Goal: Information Seeking & Learning: Learn about a topic

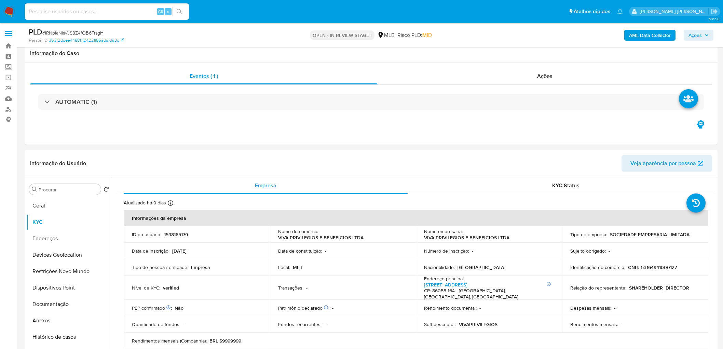
scroll to position [418, 0]
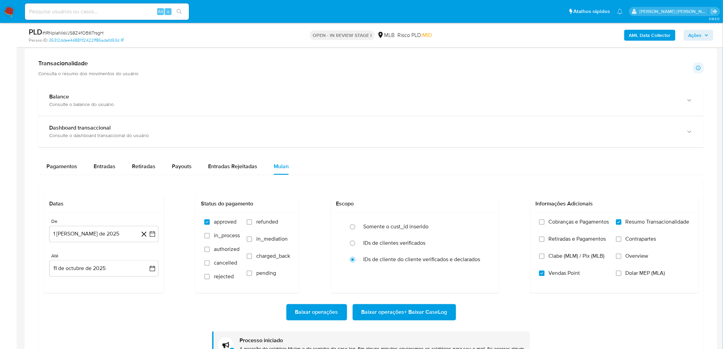
click at [201, 80] on div "Transacionalidade Consulta o resumo dos movimentos do usuário Informações trans…" at bounding box center [371, 217] width 682 height 327
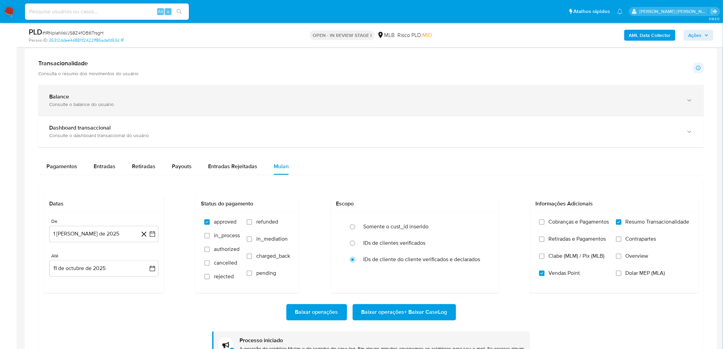
click at [651, 107] on div "Consulte o balance do usuário" at bounding box center [364, 104] width 630 height 6
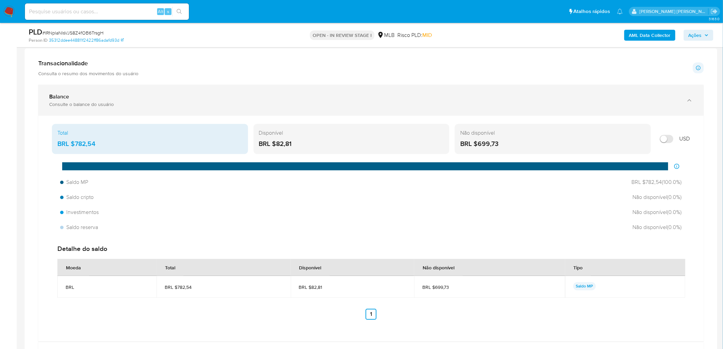
click at [201, 100] on div "Balance" at bounding box center [364, 96] width 630 height 7
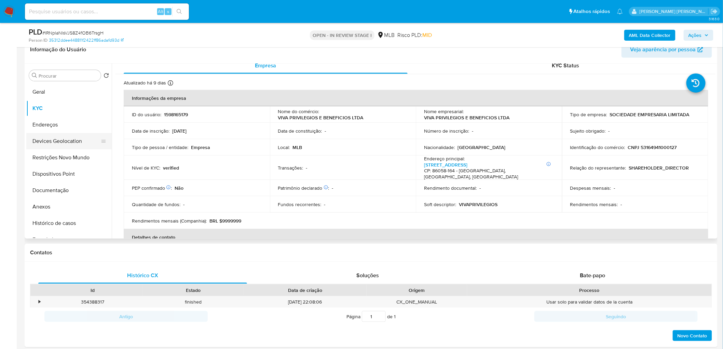
scroll to position [0, 0]
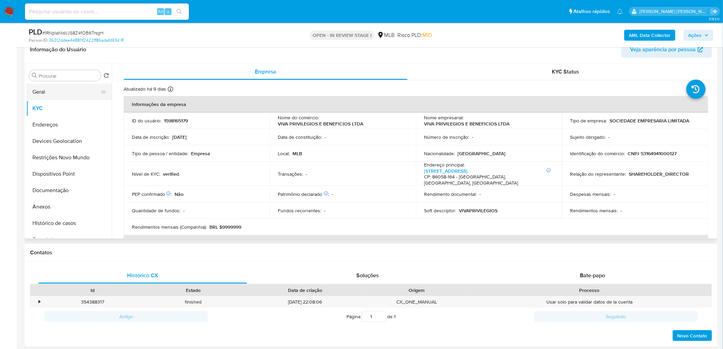
click at [52, 91] on button "Geral" at bounding box center [66, 92] width 80 height 16
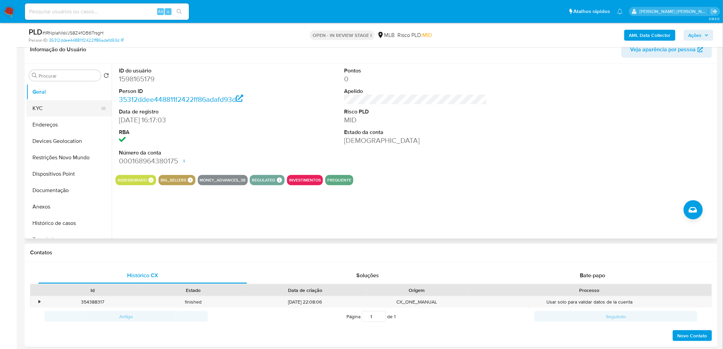
click at [57, 110] on button "KYC" at bounding box center [66, 108] width 80 height 16
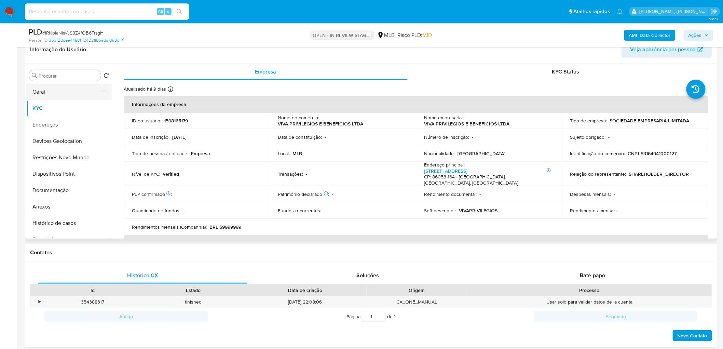
click at [66, 93] on button "Geral" at bounding box center [66, 92] width 80 height 16
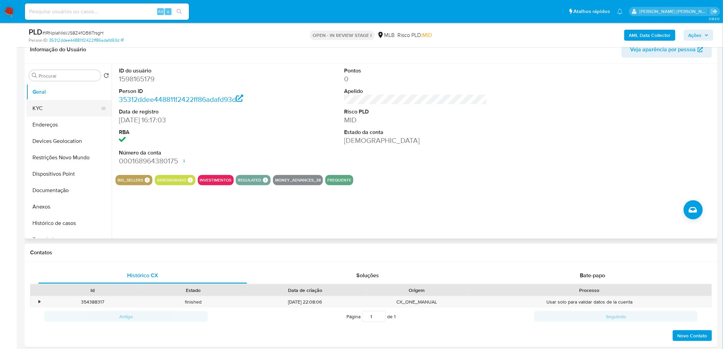
click at [58, 112] on button "KYC" at bounding box center [66, 108] width 80 height 16
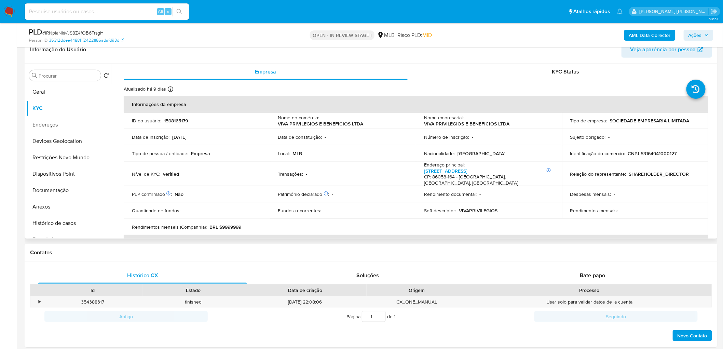
click at [656, 221] on table "Informações da empresa ID do usuário : 1598165179 Nome do comércio : VIVA PRIVI…" at bounding box center [416, 219] width 585 height 247
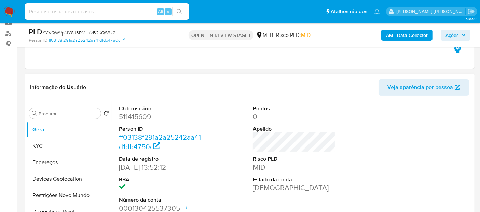
scroll to position [76, 0]
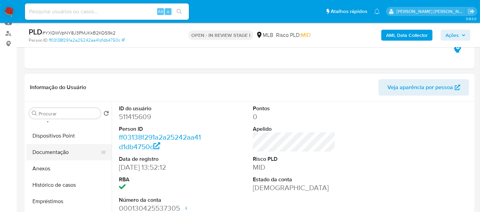
select select "10"
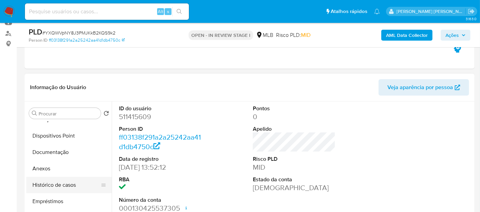
click at [60, 188] on button "Histórico de casos" at bounding box center [66, 185] width 80 height 16
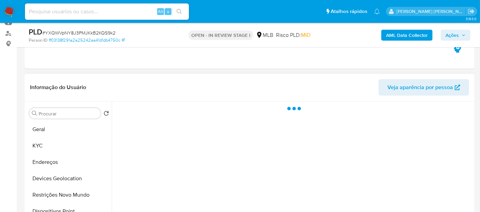
scroll to position [0, 0]
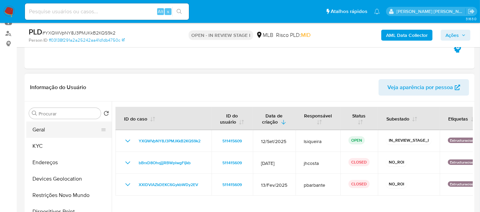
click at [51, 130] on button "Geral" at bounding box center [66, 130] width 80 height 16
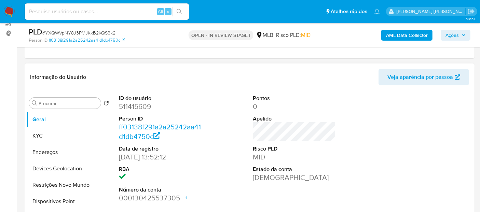
scroll to position [152, 0]
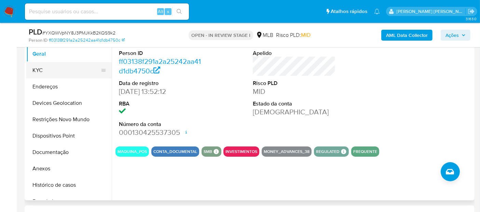
click at [52, 71] on button "KYC" at bounding box center [66, 70] width 80 height 16
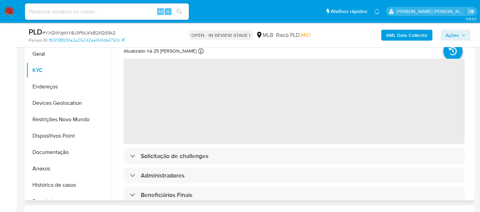
scroll to position [114, 0]
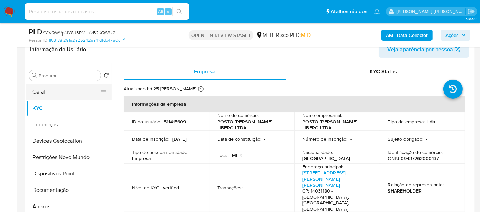
drag, startPoint x: 37, startPoint y: 94, endPoint x: 74, endPoint y: 96, distance: 37.6
click at [36, 94] on button "Geral" at bounding box center [66, 92] width 80 height 16
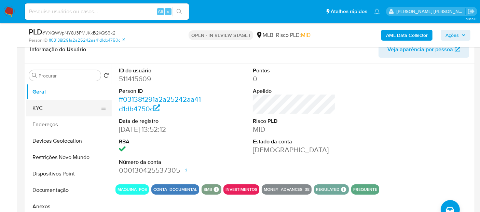
click at [62, 108] on button "KYC" at bounding box center [66, 108] width 80 height 16
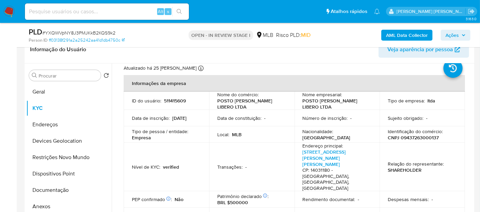
scroll to position [38, 0]
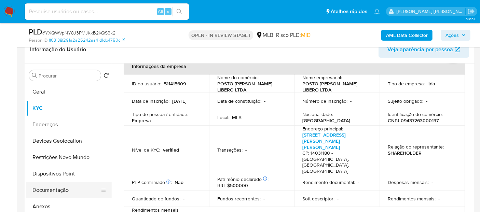
click at [46, 190] on button "Documentação" at bounding box center [66, 190] width 80 height 16
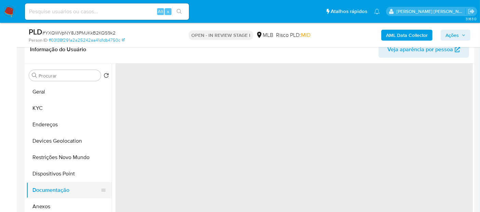
scroll to position [0, 0]
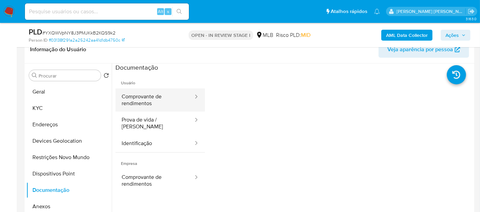
click at [140, 99] on button "Comprovante de rendimentos" at bounding box center [154, 100] width 79 height 23
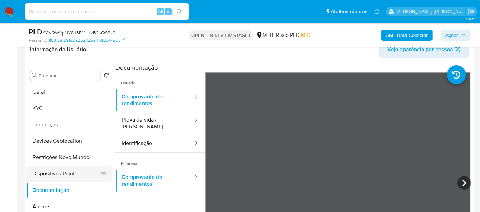
scroll to position [38, 0]
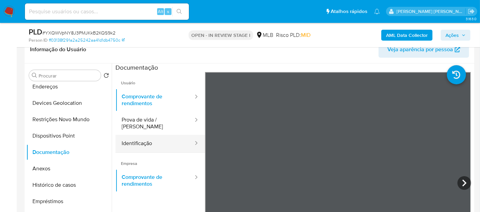
click at [159, 135] on button "Identificação" at bounding box center [154, 143] width 79 height 17
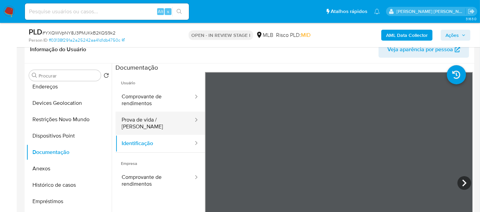
click at [157, 123] on button "Prova de vida / Selfie" at bounding box center [154, 123] width 79 height 23
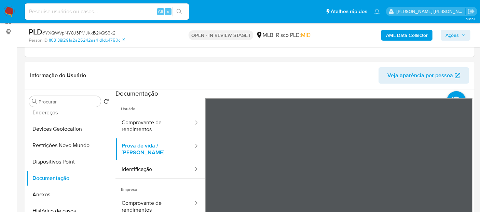
scroll to position [76, 0]
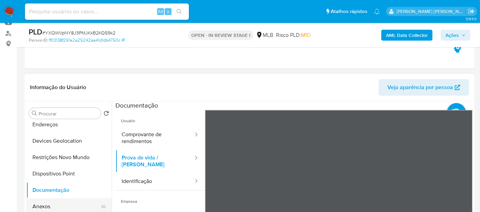
click at [72, 201] on button "Anexos" at bounding box center [66, 207] width 80 height 16
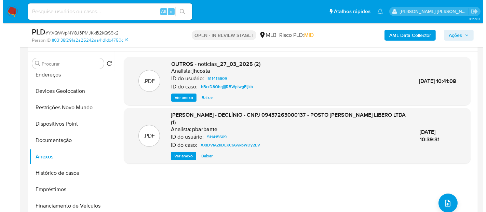
scroll to position [114, 0]
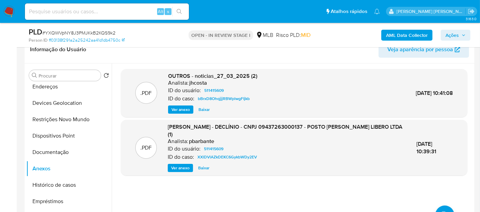
click at [178, 167] on span "Ver anexo" at bounding box center [180, 168] width 18 height 7
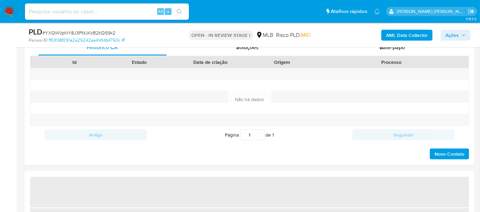
select select "10"
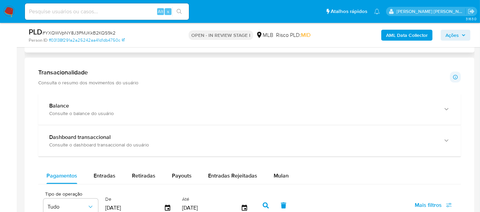
scroll to position [380, 0]
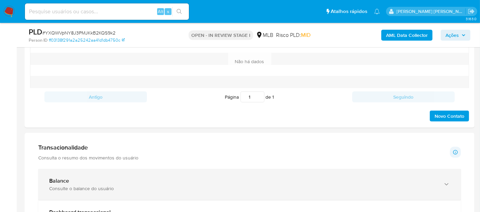
drag, startPoint x: 64, startPoint y: 186, endPoint x: 69, endPoint y: 182, distance: 5.6
click at [64, 187] on div "Consulte o balance do usuário" at bounding box center [242, 189] width 387 height 6
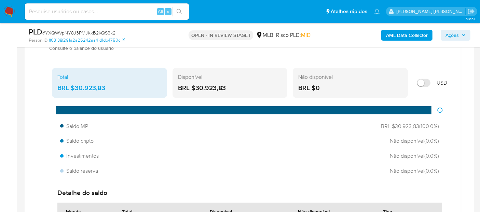
scroll to position [531, 0]
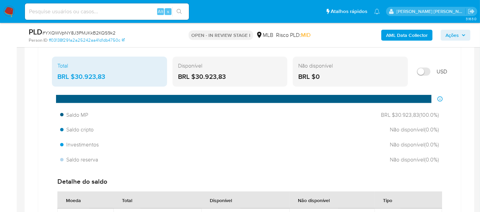
drag, startPoint x: 247, startPoint y: 76, endPoint x: 195, endPoint y: 77, distance: 51.6
click at [195, 77] on div "BRL $30.923,83" at bounding box center [230, 76] width 104 height 9
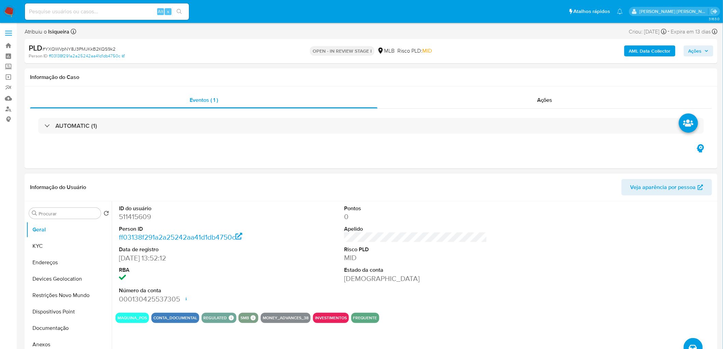
scroll to position [0, 0]
click at [51, 212] on button "Geral" at bounding box center [66, 230] width 80 height 16
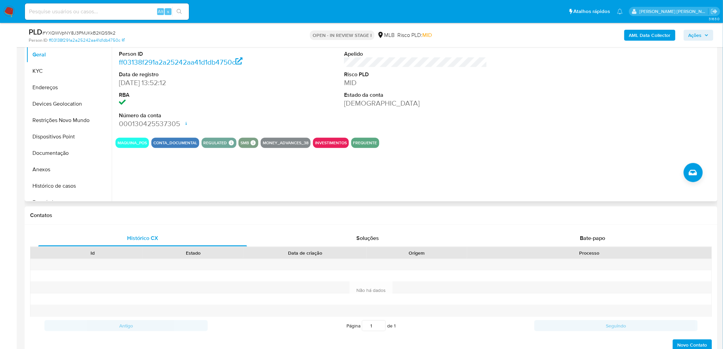
scroll to position [152, 0]
drag, startPoint x: 278, startPoint y: 104, endPoint x: 240, endPoint y: 103, distance: 37.9
click at [277, 104] on div "ID do usuário 511415609 Person ID ff03138f291a2a25242aa41d1db4750c Data de regi…" at bounding box center [415, 79] width 600 height 106
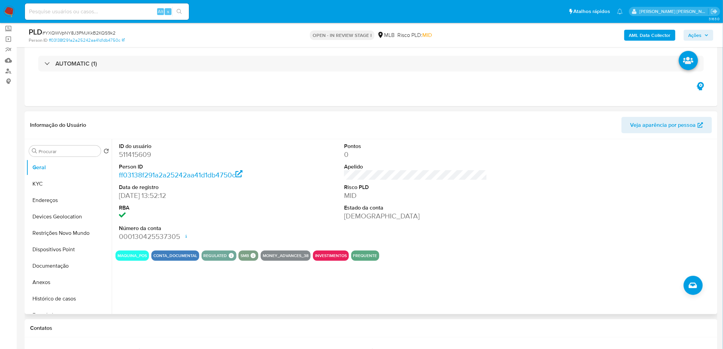
scroll to position [38, 0]
click at [62, 186] on button "KYC" at bounding box center [66, 184] width 80 height 16
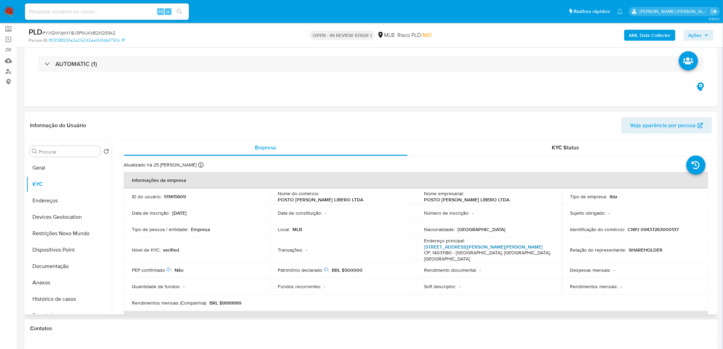
click at [481, 212] on link "Avenida Cásper Líbero 483, Jardim Marchesi" at bounding box center [483, 246] width 119 height 7
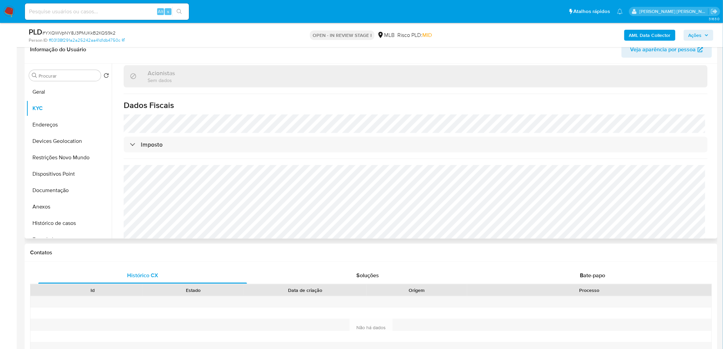
scroll to position [388, 0]
click at [46, 129] on button "Endereços" at bounding box center [66, 125] width 80 height 16
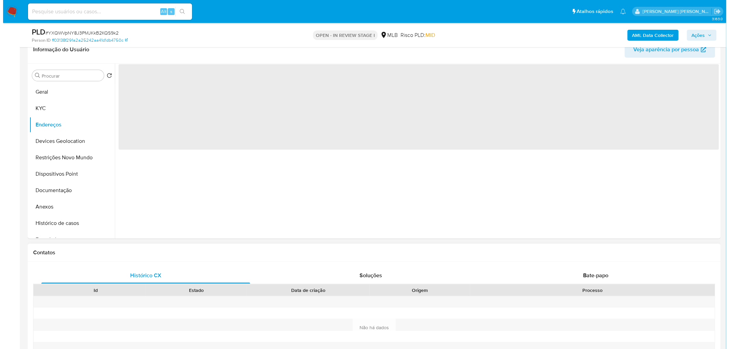
scroll to position [0, 0]
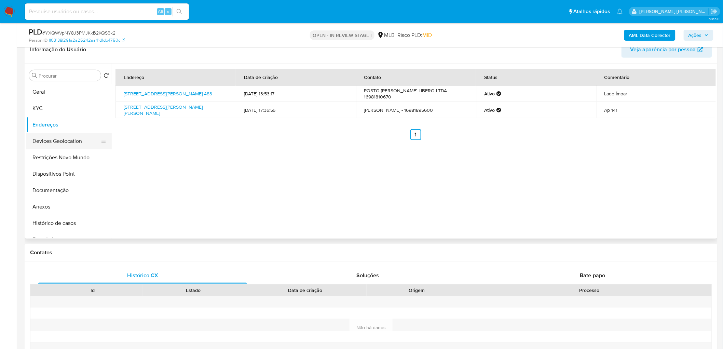
drag, startPoint x: 228, startPoint y: 164, endPoint x: 44, endPoint y: 138, distance: 185.0
click at [44, 138] on button "Devices Geolocation" at bounding box center [66, 141] width 80 height 16
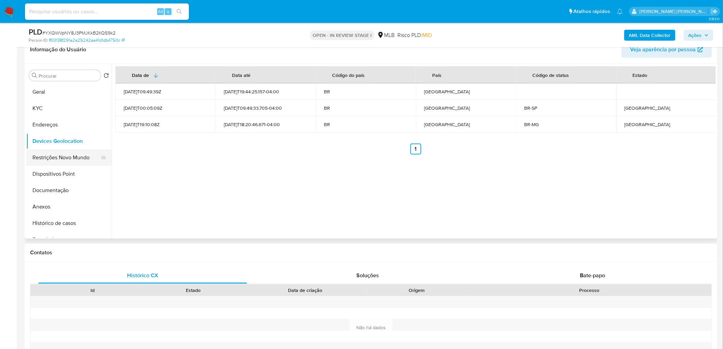
click at [29, 158] on button "Restrições Novo Mundo" at bounding box center [66, 157] width 80 height 16
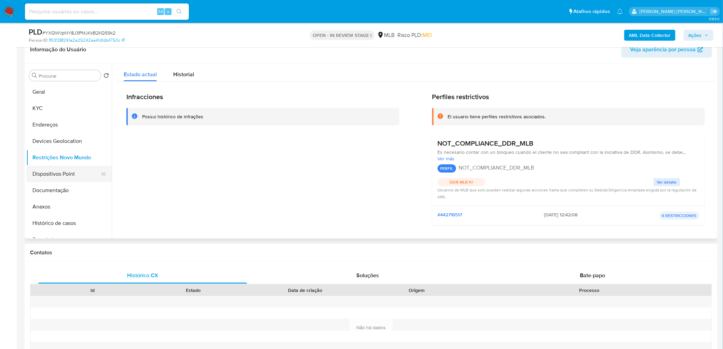
click at [50, 176] on button "Dispositivos Point" at bounding box center [66, 174] width 80 height 16
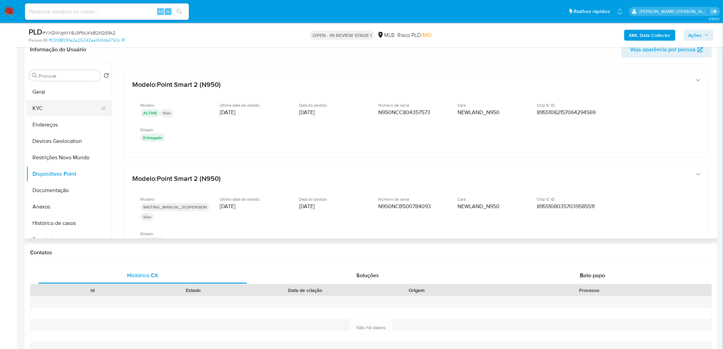
click at [50, 107] on button "KYC" at bounding box center [66, 108] width 80 height 16
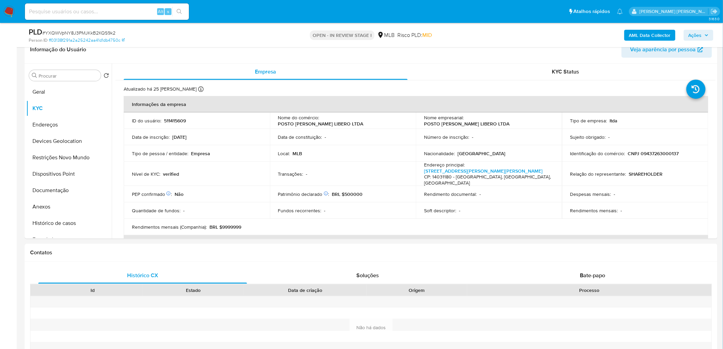
click at [486, 33] on b "AML Data Collector" at bounding box center [650, 35] width 42 height 11
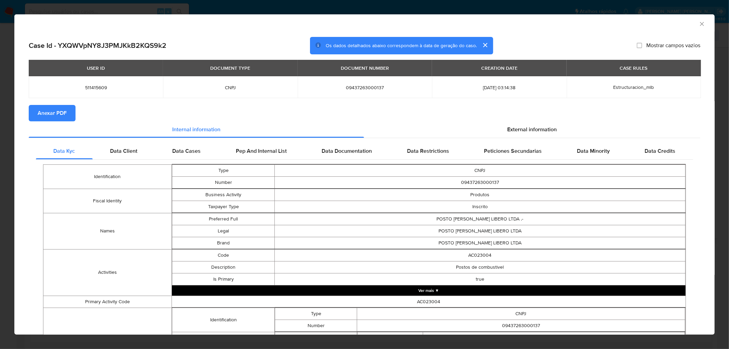
click at [53, 114] on span "Anexar PDF" at bounding box center [52, 113] width 29 height 15
click at [486, 22] on div "AML Data Collector" at bounding box center [364, 22] width 700 height 17
click at [486, 25] on icon "Fechar a janela" at bounding box center [701, 24] width 7 height 7
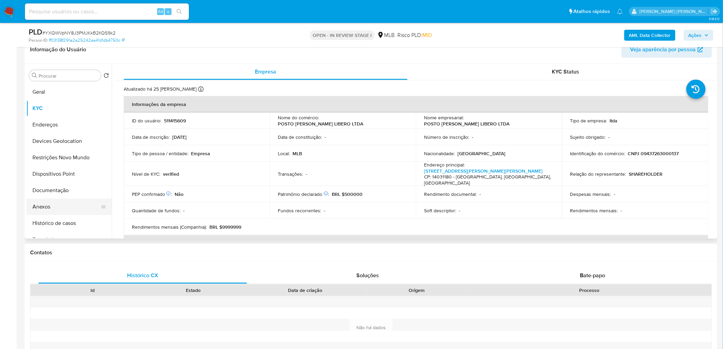
click at [61, 206] on button "Anexos" at bounding box center [66, 207] width 80 height 16
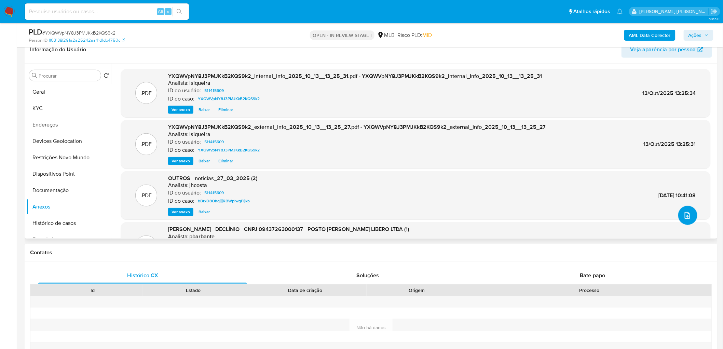
click at [486, 212] on icon "upload-file" at bounding box center [687, 215] width 8 height 8
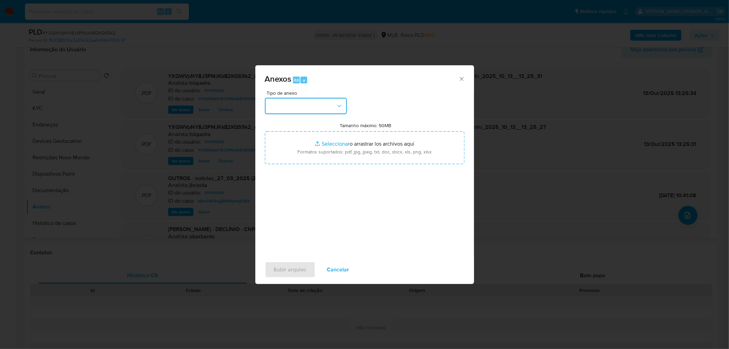
drag, startPoint x: 339, startPoint y: 107, endPoint x: 335, endPoint y: 108, distance: 3.8
click at [338, 107] on icon "button" at bounding box center [339, 106] width 7 height 7
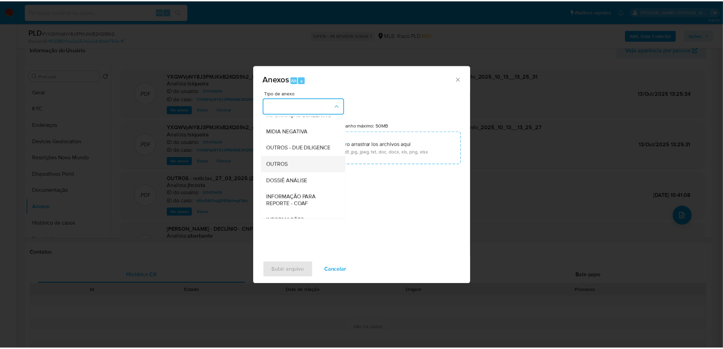
scroll to position [76, 0]
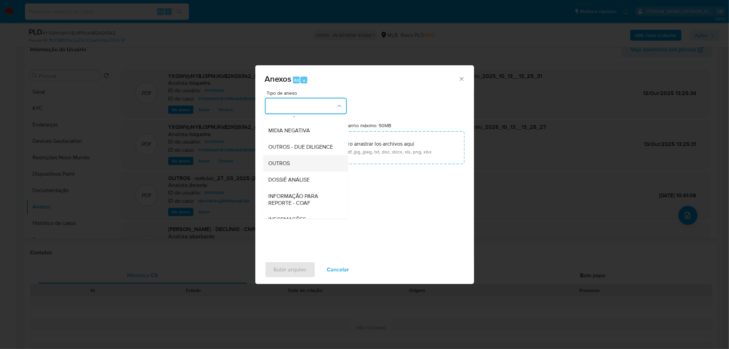
click at [287, 167] on span "OUTROS" at bounding box center [280, 163] width 22 height 7
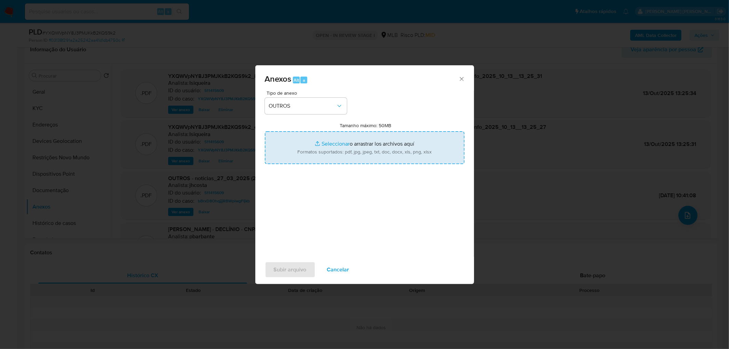
click at [315, 145] on input "Tamanho máximo: 50MB Seleccionar archivos" at bounding box center [365, 147] width 200 height 33
type input "C:\fakepath\Mulan 511415609_2025_10_13_08_03_42.xlsx"
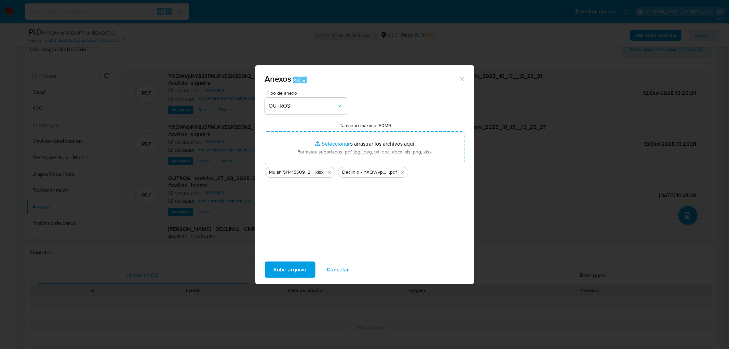
click at [282, 212] on span "Subir arquivo" at bounding box center [290, 269] width 33 height 15
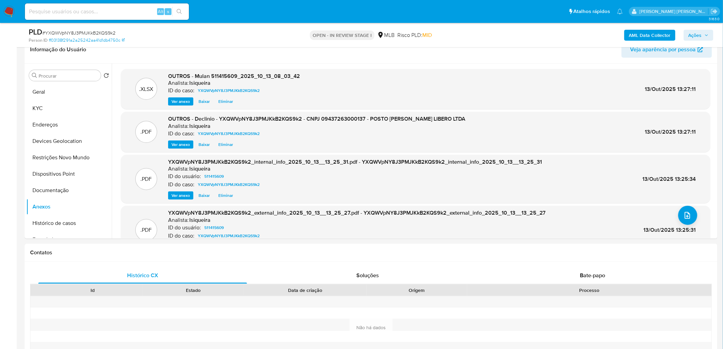
click at [486, 31] on span "Ações" at bounding box center [695, 35] width 13 height 11
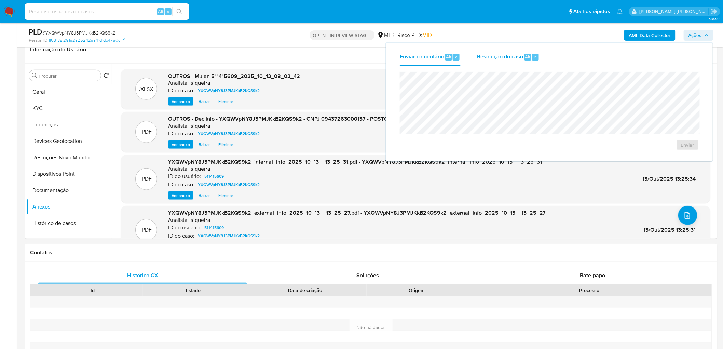
click at [486, 61] on div "Resolução do caso Alt r" at bounding box center [508, 57] width 63 height 18
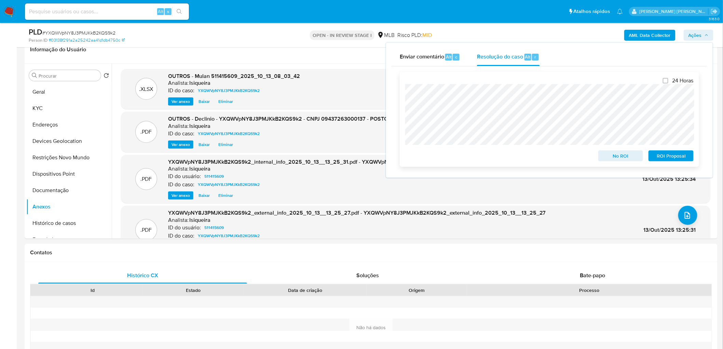
click at [486, 157] on span "No ROI" at bounding box center [621, 156] width 36 height 10
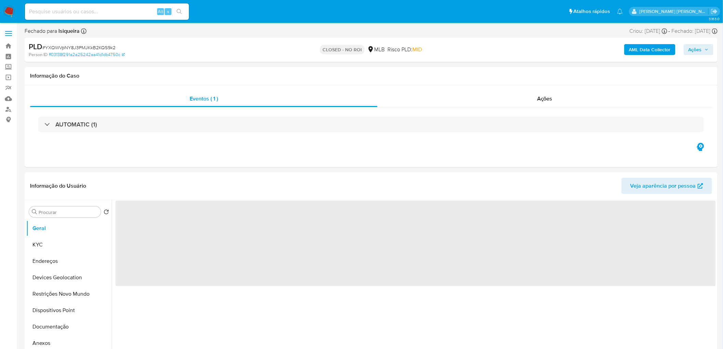
select select "10"
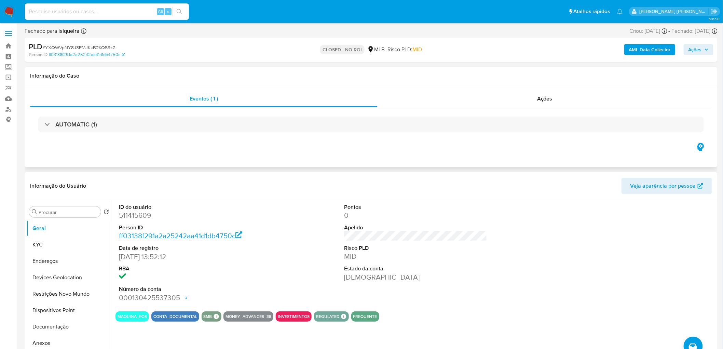
click at [561, 109] on div "AUTOMATIC (1)" at bounding box center [371, 124] width 682 height 34
click at [561, 97] on div "Ações" at bounding box center [545, 99] width 335 height 16
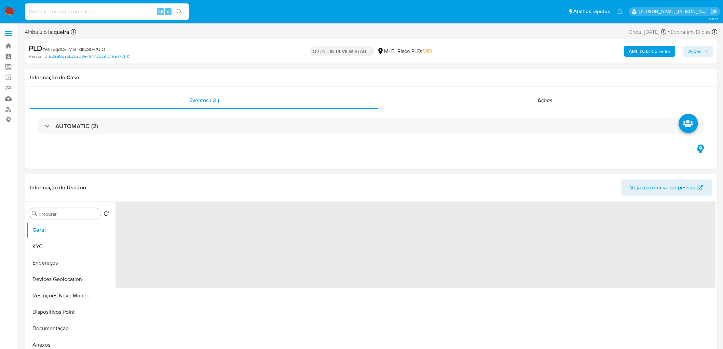
select select "10"
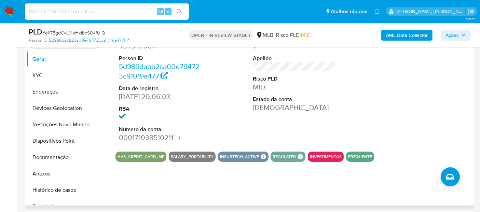
scroll to position [152, 0]
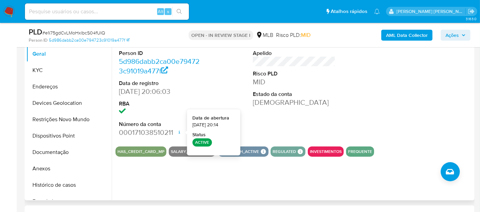
click at [375, 113] on div "ID do usuário 434947061 Person ID 5d986dabb2ca00e794723c91019a477f Data de regi…" at bounding box center [293, 83] width 357 height 115
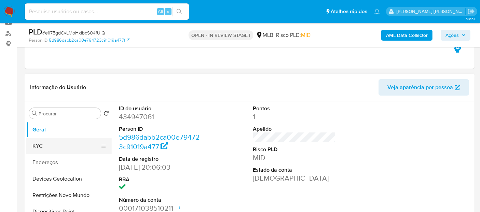
click at [49, 149] on button "KYC" at bounding box center [66, 146] width 80 height 16
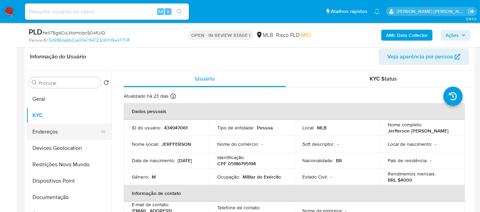
scroll to position [114, 0]
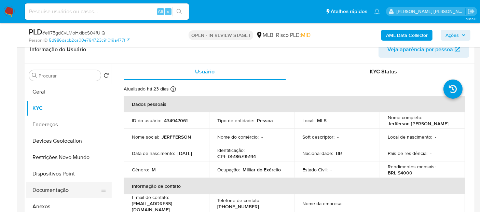
click at [54, 189] on button "Documentação" at bounding box center [66, 190] width 80 height 16
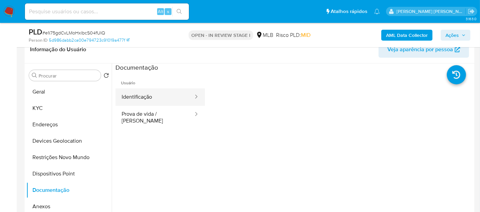
click at [173, 105] on button "Identificação" at bounding box center [154, 97] width 79 height 17
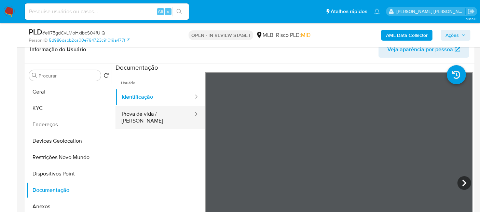
click at [148, 119] on button "Prova de vida / [PERSON_NAME]" at bounding box center [154, 117] width 79 height 23
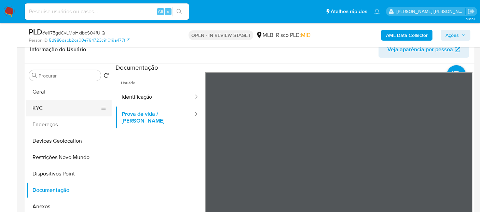
click at [42, 108] on button "KYC" at bounding box center [66, 108] width 80 height 16
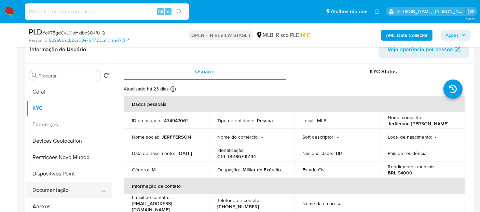
click at [54, 192] on button "Documentação" at bounding box center [66, 190] width 80 height 16
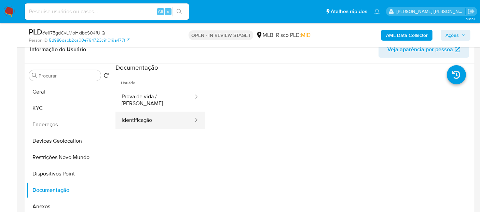
click at [166, 114] on button "Identificação" at bounding box center [154, 120] width 79 height 17
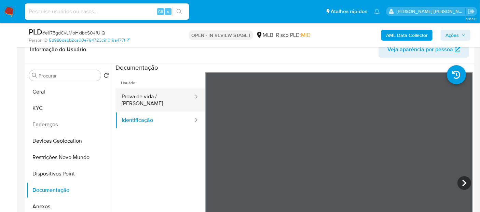
click at [175, 96] on button "Prova de vida / Selfie" at bounding box center [154, 100] width 79 height 23
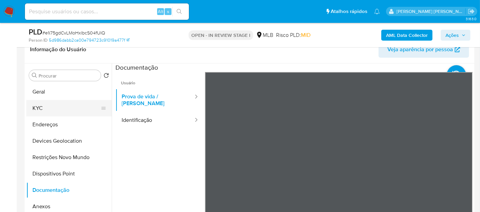
click at [53, 100] on button "KYC" at bounding box center [66, 108] width 80 height 16
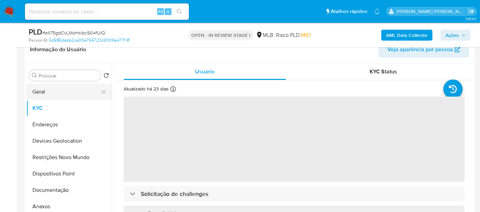
click at [62, 92] on button "Geral" at bounding box center [66, 92] width 80 height 16
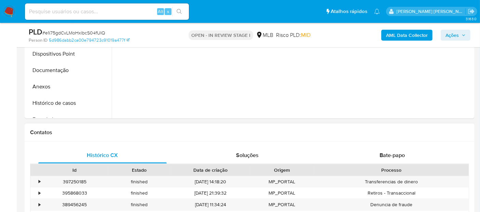
scroll to position [303, 0]
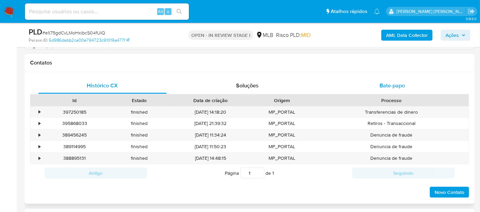
click at [392, 82] on span "Bate-papo" at bounding box center [392, 86] width 25 height 8
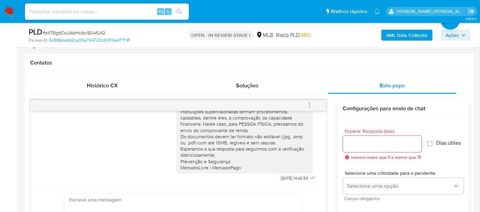
click at [80, 30] on span "# e1i75gdCvLMoHxlbcS04fUIQ" at bounding box center [73, 32] width 63 height 7
copy span "e1i75gdCvLMoHxlbcS04fUIQ"
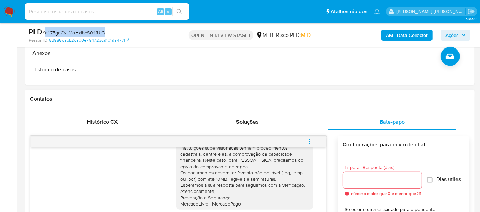
scroll to position [152, 0]
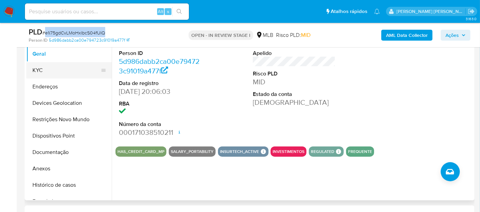
click at [33, 74] on button "KYC" at bounding box center [66, 70] width 80 height 16
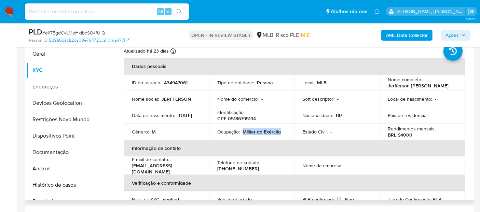
drag, startPoint x: 282, startPoint y: 133, endPoint x: 242, endPoint y: 133, distance: 40.3
click at [242, 133] on div "Ocupação : Militar do Exército" at bounding box center [251, 132] width 69 height 6
copy p "Militar do Exército"
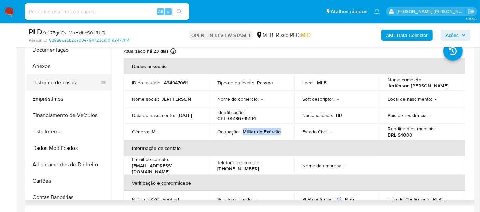
scroll to position [114, 0]
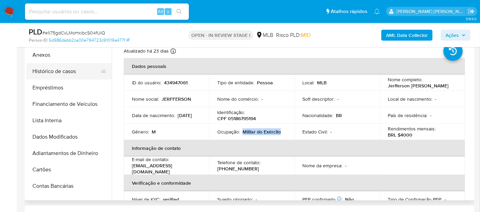
click at [77, 71] on button "Histórico de casos" at bounding box center [66, 71] width 80 height 16
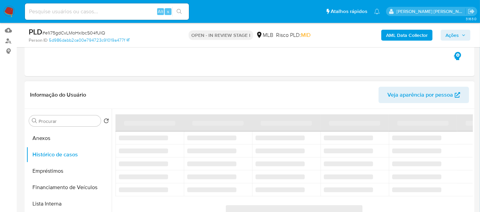
scroll to position [76, 0]
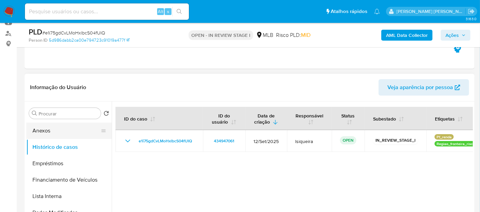
click at [55, 132] on button "Anexos" at bounding box center [66, 131] width 80 height 16
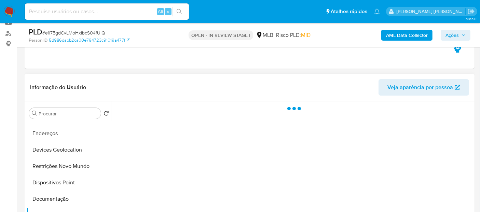
scroll to position [0, 0]
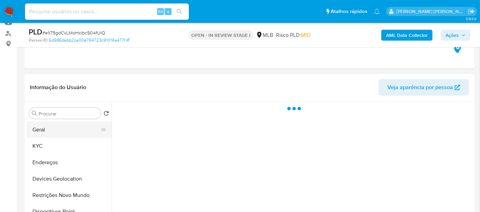
click at [56, 131] on button "Geral" at bounding box center [66, 130] width 80 height 16
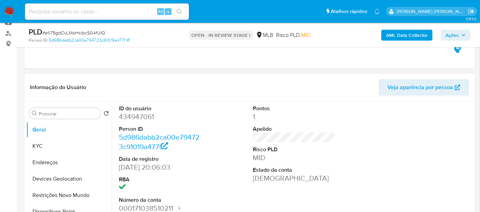
click at [122, 117] on dd "434947061" at bounding box center [160, 117] width 83 height 10
copy dd "434947061"
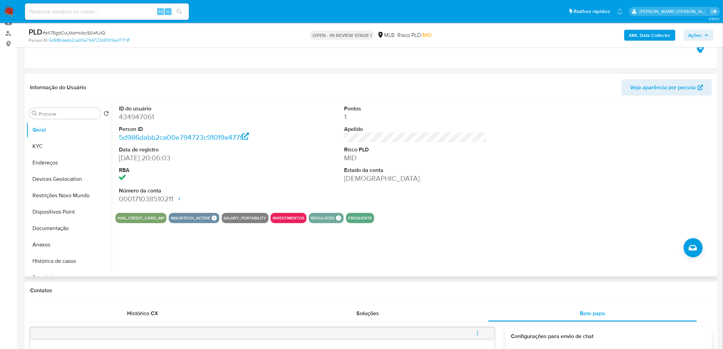
click at [239, 156] on dd "10/05/2019 20:06:03" at bounding box center [190, 158] width 143 height 10
click at [45, 144] on button "KYC" at bounding box center [66, 146] width 80 height 16
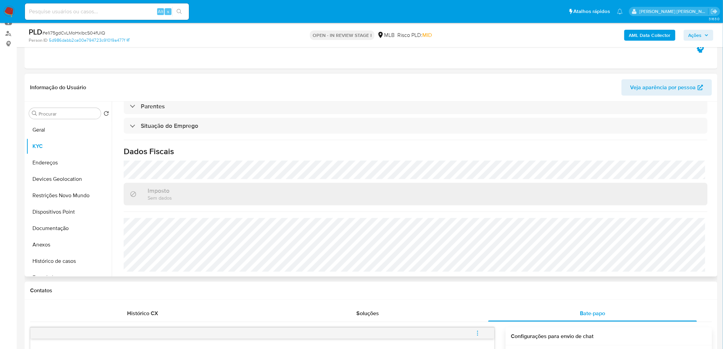
scroll to position [284, 0]
click at [67, 161] on button "Endereços" at bounding box center [66, 162] width 80 height 16
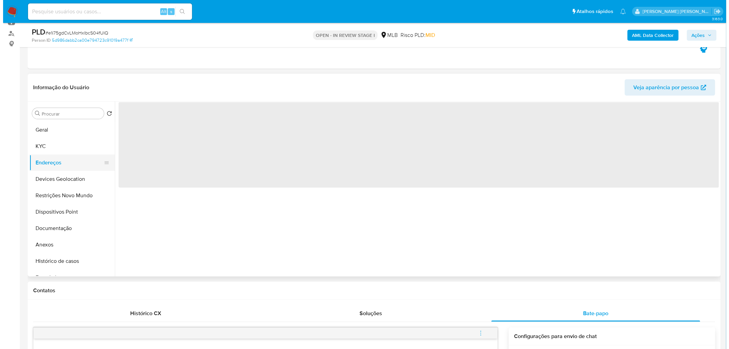
scroll to position [0, 0]
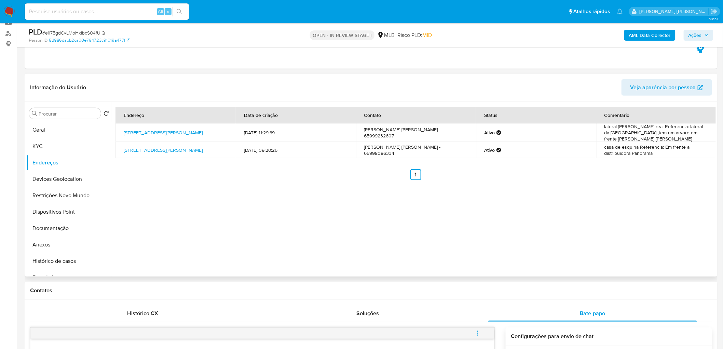
click at [323, 188] on div "Endereço Data de criação Contato Status Comentário Rua Holanda 16, Cáceres, Mat…" at bounding box center [414, 188] width 604 height 175
click at [230, 241] on div "Endereço Data de criação Contato Status Comentário Rua Holanda 16, Cáceres, Mat…" at bounding box center [414, 188] width 604 height 175
drag, startPoint x: 64, startPoint y: 182, endPoint x: 2, endPoint y: 185, distance: 61.9
click at [64, 182] on button "Devices Geolocation" at bounding box center [68, 179] width 85 height 16
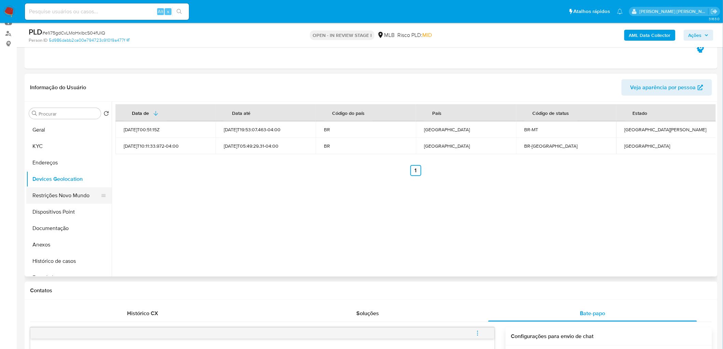
click at [74, 199] on button "Restrições Novo Mundo" at bounding box center [66, 195] width 80 height 16
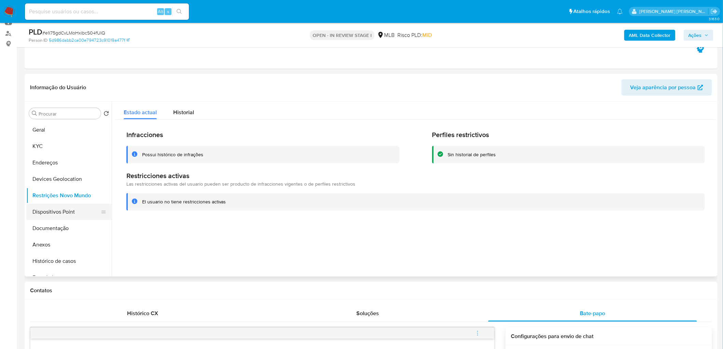
click at [57, 212] on button "Dispositivos Point" at bounding box center [66, 212] width 80 height 16
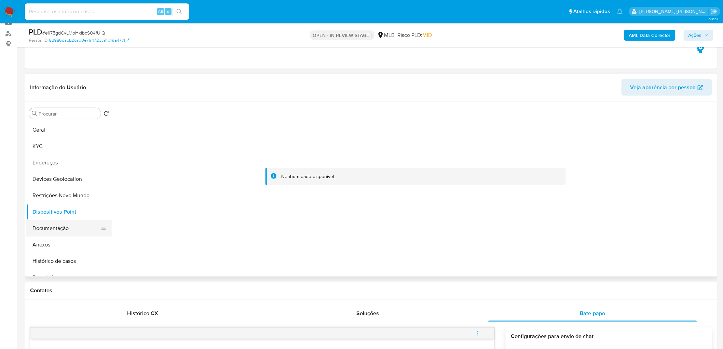
click at [53, 229] on button "Documentação" at bounding box center [66, 228] width 80 height 16
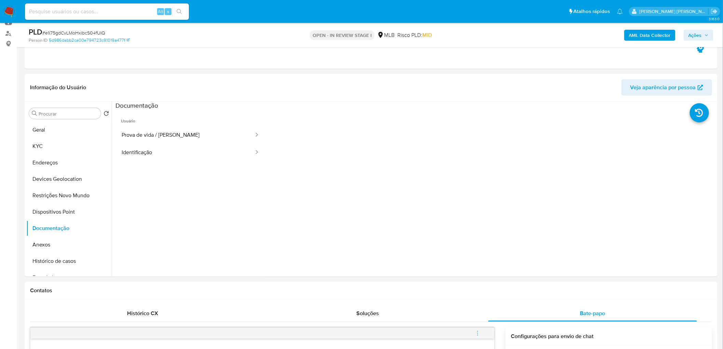
click at [645, 36] on b "AML Data Collector" at bounding box center [650, 35] width 42 height 11
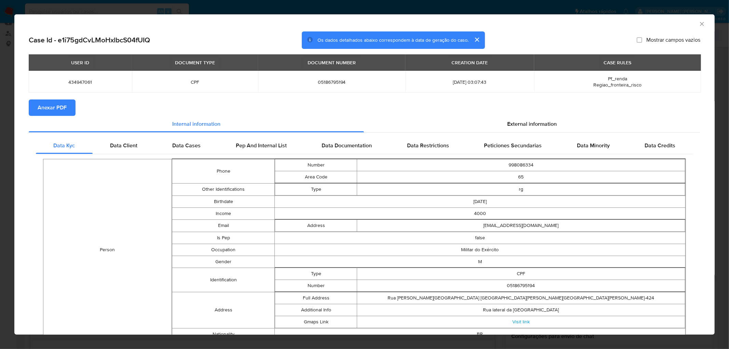
click at [43, 108] on span "Anexar PDF" at bounding box center [52, 107] width 29 height 15
click at [698, 22] on icon "Fechar a janela" at bounding box center [701, 24] width 7 height 7
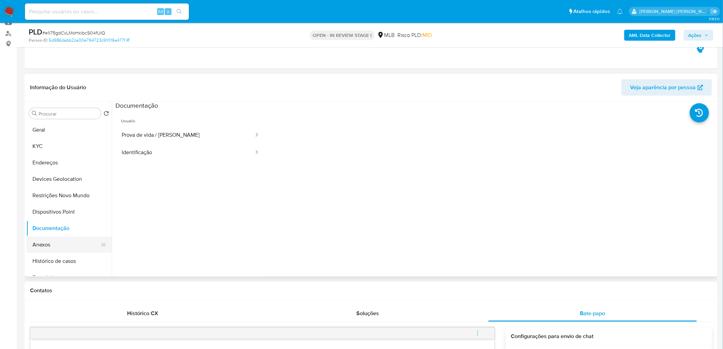
click at [49, 241] on button "Anexos" at bounding box center [66, 244] width 80 height 16
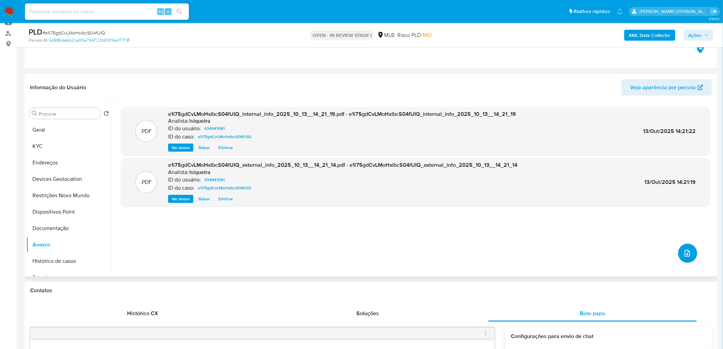
click at [685, 256] on icon "upload-file" at bounding box center [687, 253] width 5 height 7
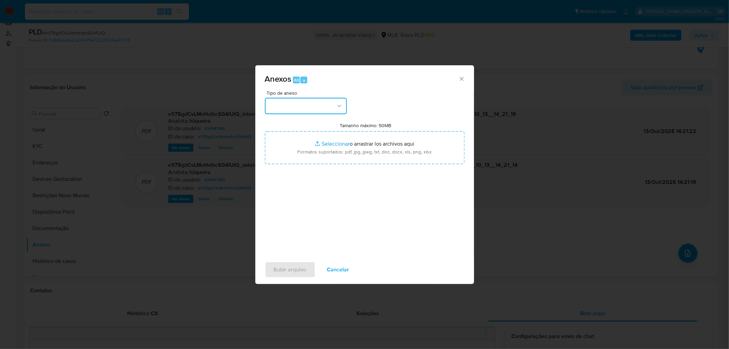
click at [329, 106] on button "button" at bounding box center [306, 106] width 82 height 16
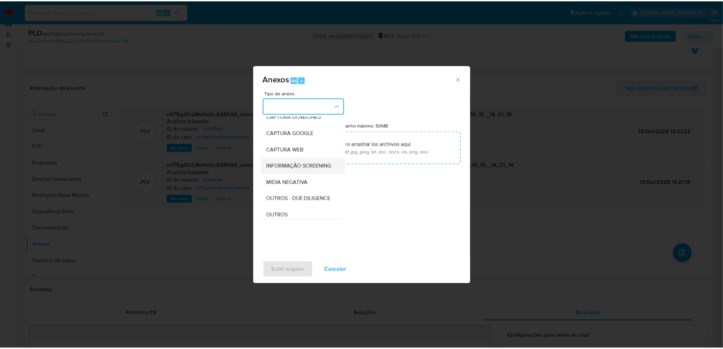
scroll to position [38, 0]
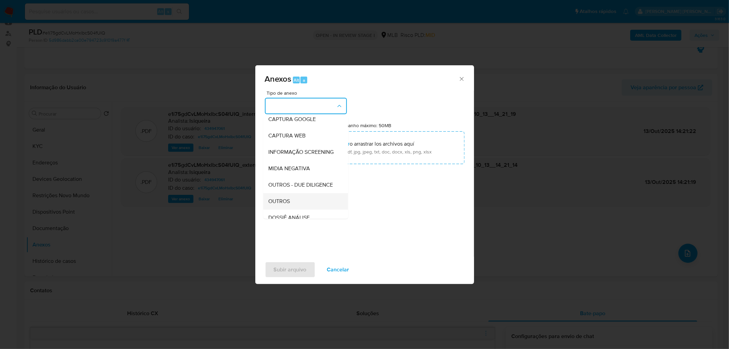
click at [285, 209] on div "OUTROS" at bounding box center [304, 201] width 70 height 16
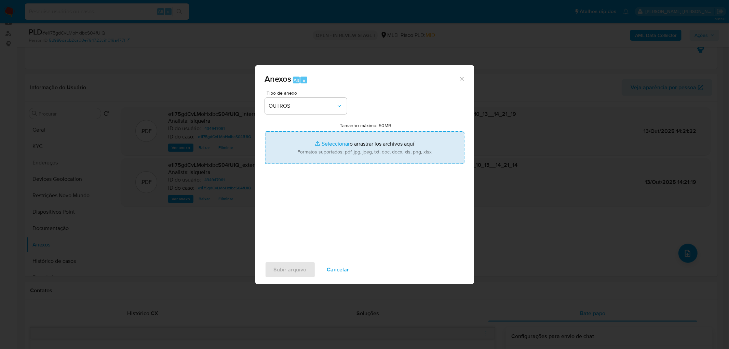
click at [327, 144] on input "Tamanho máximo: 50MB Seleccionar archivos" at bounding box center [365, 147] width 200 height 33
type input "C:\fakepath\Mulan 434947061_2025_10_13_08_07_06.xlsx"
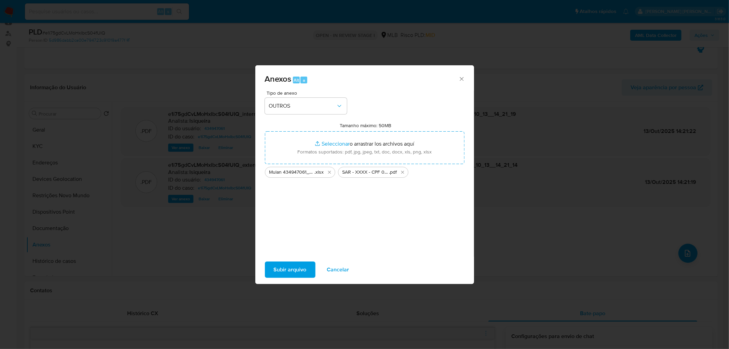
click at [289, 271] on span "Subir arquivo" at bounding box center [290, 269] width 33 height 15
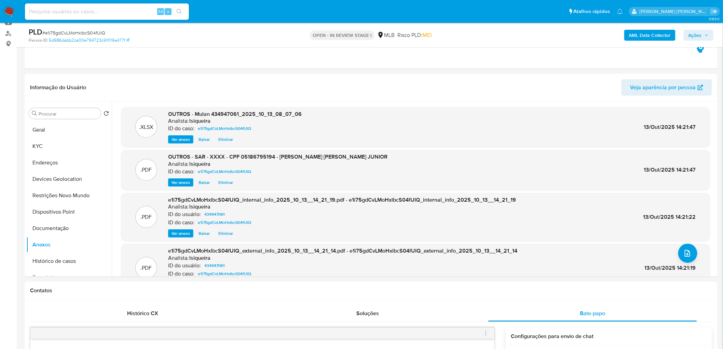
click at [694, 36] on span "Ações" at bounding box center [695, 35] width 13 height 11
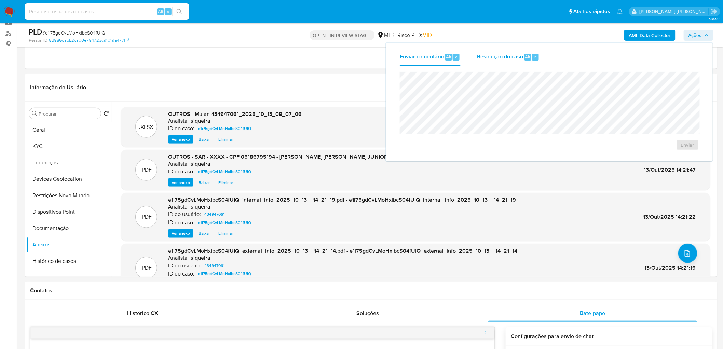
click at [508, 57] on span "Resolução do caso" at bounding box center [500, 57] width 46 height 8
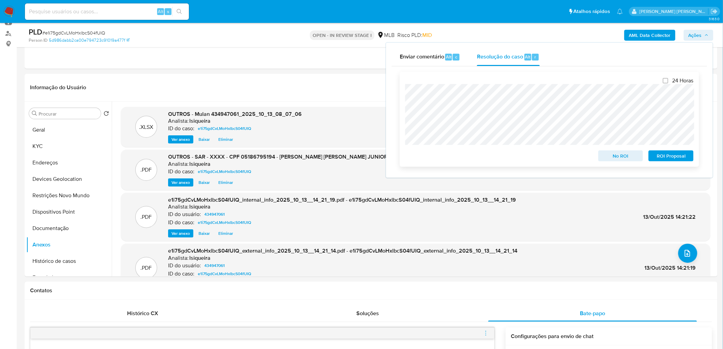
click at [670, 152] on span "ROI Proposal" at bounding box center [671, 156] width 36 height 10
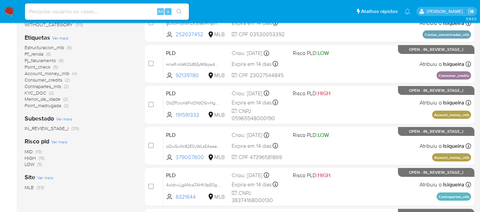
scroll to position [152, 0]
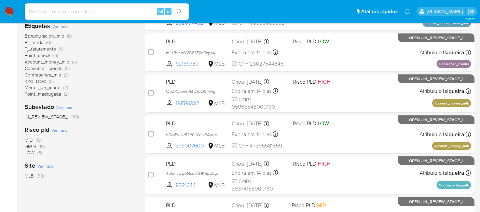
click at [44, 86] on span "Menor_de_idade" at bounding box center [43, 87] width 36 height 7
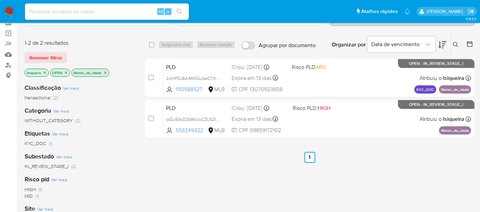
scroll to position [41, 0]
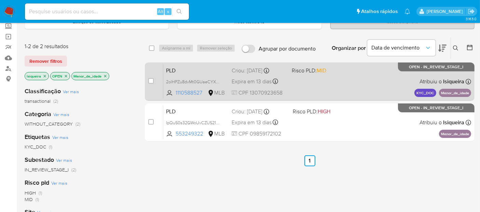
click at [334, 90] on div "PLD 2olHPZu8dvMt0GUaeCYXD8K5 1110588527 MLB Risco PLD: MID Criou: [DATE] Criou:…" at bounding box center [317, 81] width 308 height 35
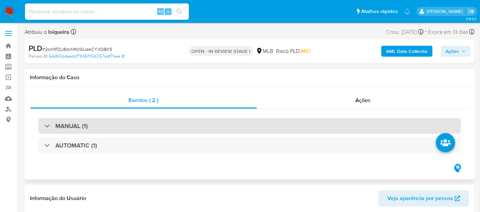
select select "10"
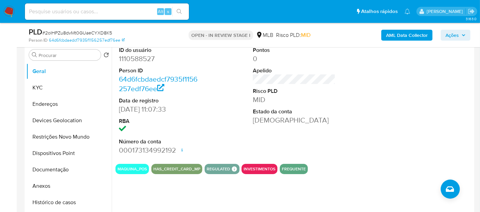
scroll to position [38, 0]
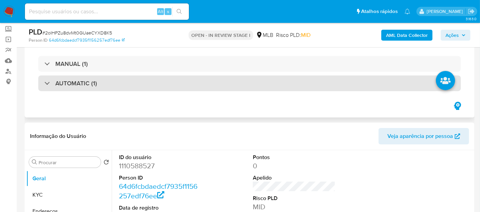
click at [72, 86] on h3 "AUTOMATIC (1)" at bounding box center [76, 84] width 42 height 8
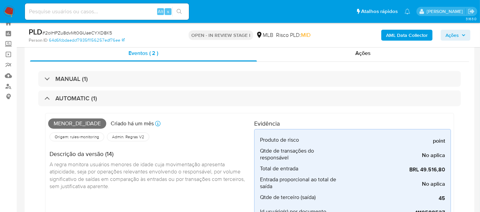
scroll to position [0, 0]
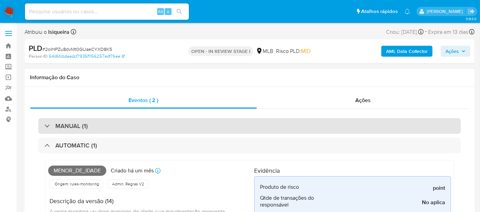
click at [102, 126] on div "MANUAL (1)" at bounding box center [249, 126] width 423 height 16
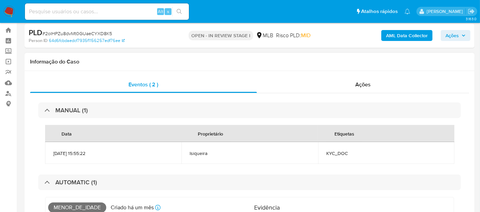
scroll to position [38, 0]
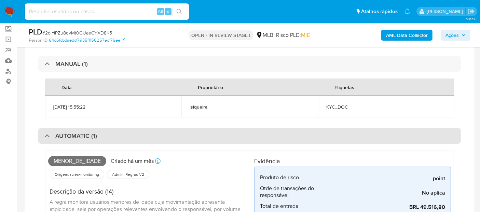
click at [126, 142] on div "AUTOMATIC (1)" at bounding box center [249, 136] width 423 height 16
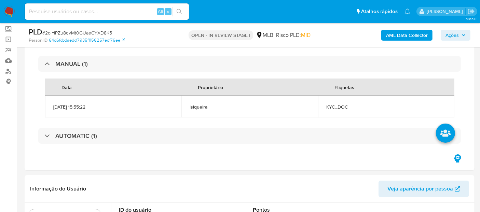
scroll to position [0, 0]
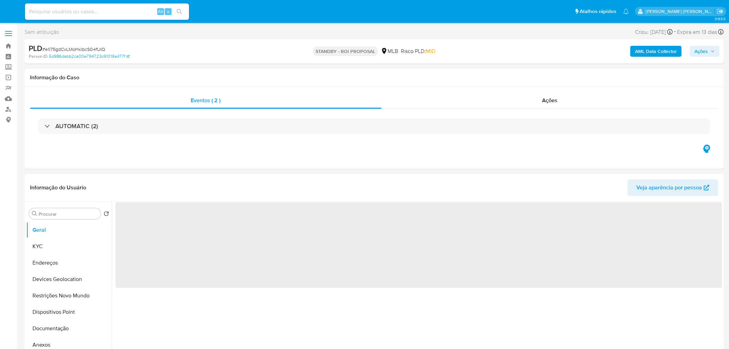
select select "10"
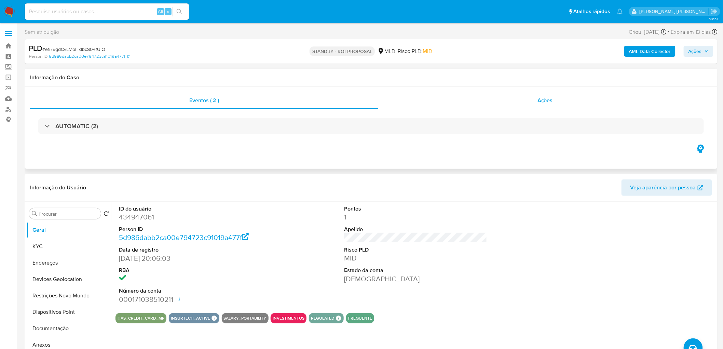
click at [518, 100] on div "Ações" at bounding box center [545, 100] width 334 height 16
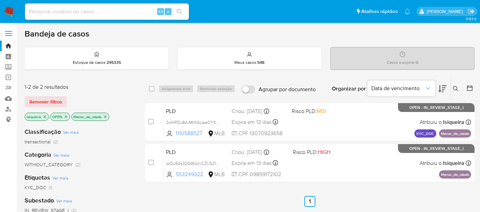
scroll to position [41, 0]
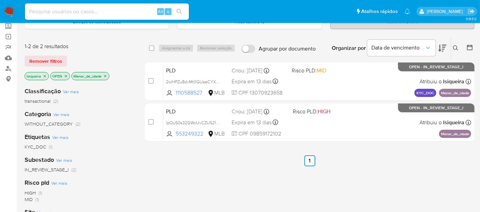
click at [6, 12] on img at bounding box center [9, 12] width 12 height 12
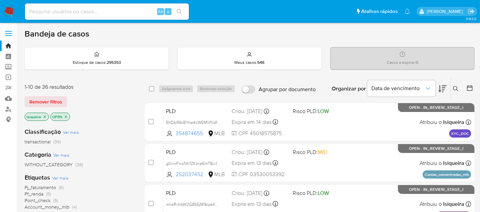
click at [64, 12] on input at bounding box center [107, 11] width 164 height 9
paste input "76694644"
type input "76694644"
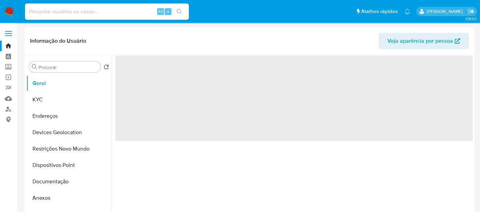
select select "10"
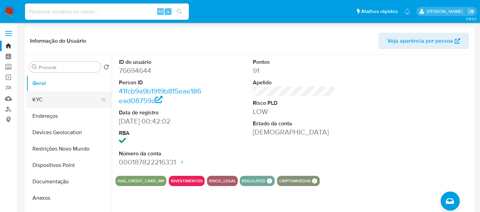
click at [58, 99] on button "KYC" at bounding box center [66, 100] width 80 height 16
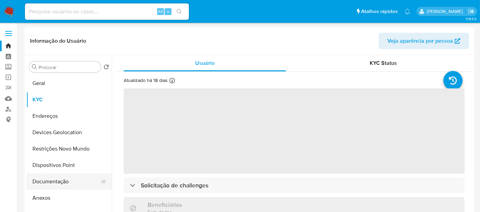
click at [59, 182] on button "Documentação" at bounding box center [66, 182] width 80 height 16
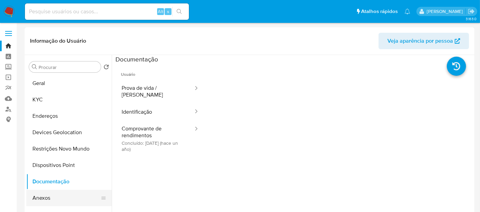
click at [50, 197] on button "Anexos" at bounding box center [66, 198] width 80 height 16
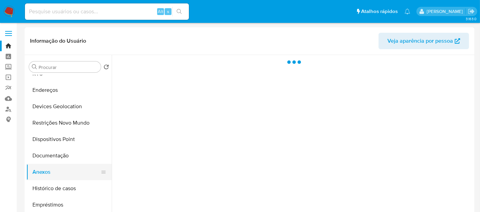
scroll to position [38, 0]
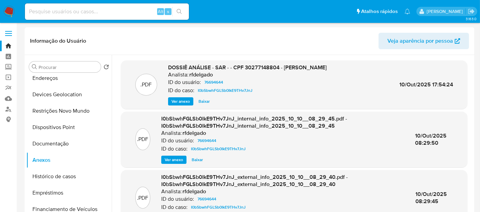
click at [6, 13] on img at bounding box center [9, 12] width 12 height 12
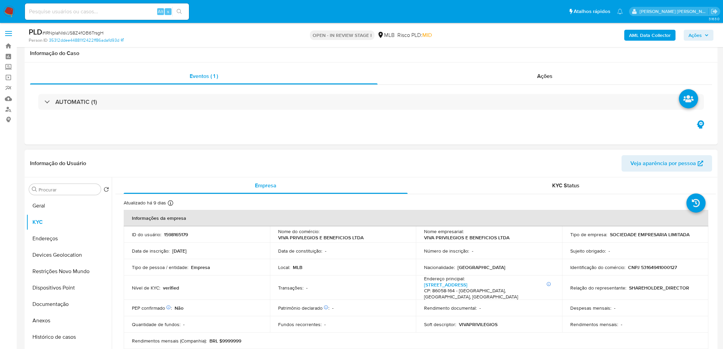
scroll to position [114, 0]
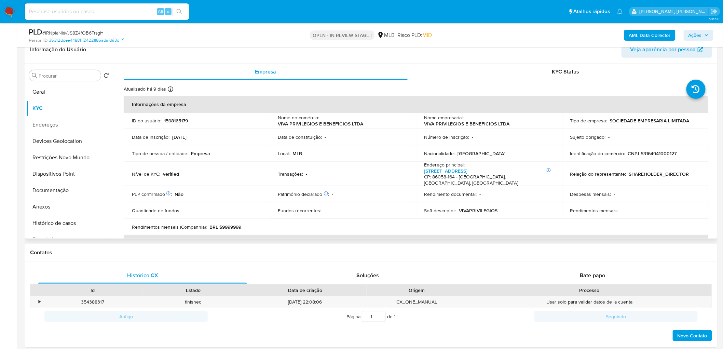
click at [206, 53] on header "Informação do Usuário Veja aparência por pessoa" at bounding box center [371, 49] width 682 height 16
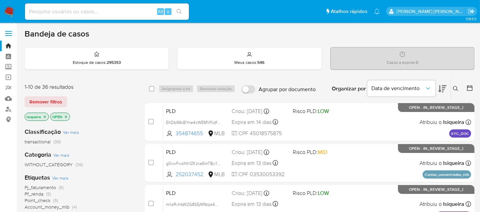
click at [80, 12] on input at bounding box center [107, 11] width 164 height 9
paste input "2329930654"
type input "2329930654"
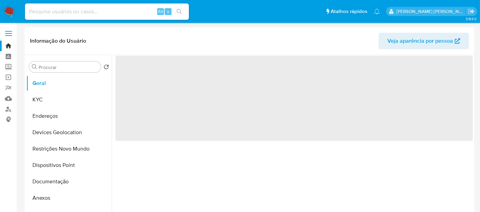
select select "10"
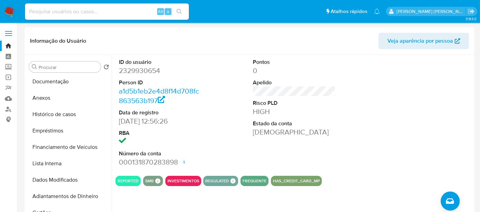
scroll to position [114, 0]
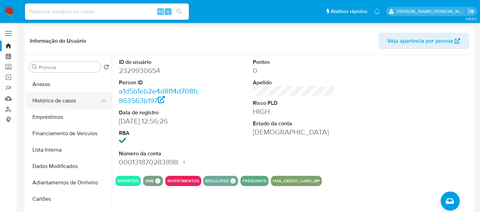
click at [71, 103] on button "Histórico de casos" at bounding box center [66, 101] width 80 height 16
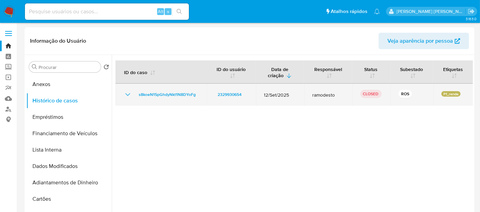
click at [125, 93] on icon "Mostrar/Ocultar" at bounding box center [128, 95] width 8 height 8
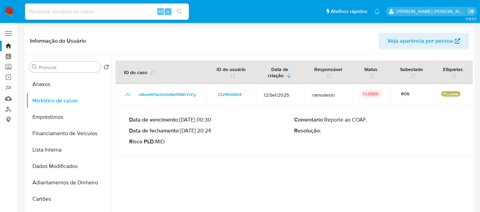
drag, startPoint x: 211, startPoint y: 130, endPoint x: 183, endPoint y: 131, distance: 28.4
click at [183, 131] on p "Data de fechamento : [DATE] 20:24" at bounding box center [211, 130] width 165 height 7
click at [93, 5] on div "Alt s" at bounding box center [107, 11] width 164 height 16
click at [92, 16] on div "Alt s" at bounding box center [107, 11] width 164 height 16
click at [94, 13] on input at bounding box center [107, 11] width 164 height 9
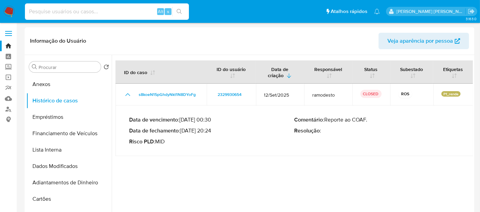
paste input "805329559"
type input "805329559"
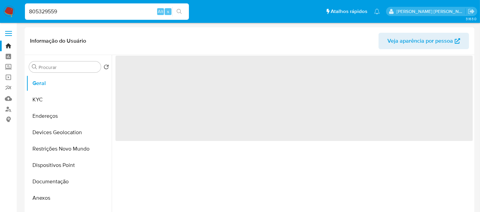
select select "10"
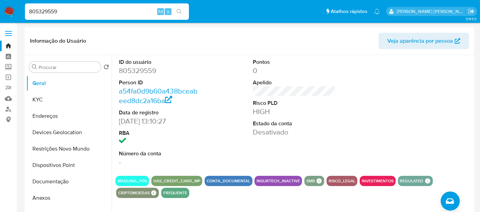
click at [101, 11] on input "805329559" at bounding box center [107, 11] width 164 height 9
paste input "2532230600"
type input "2532230600"
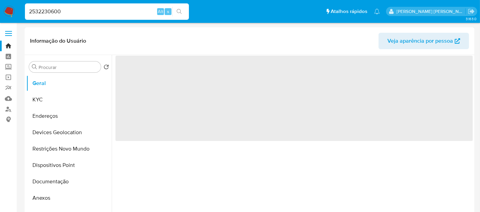
select select "10"
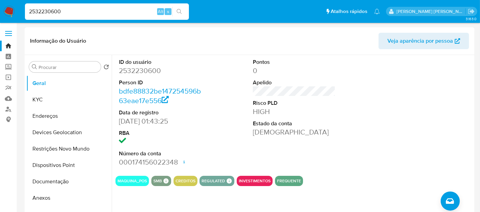
click at [128, 13] on input "2532230600" at bounding box center [107, 11] width 164 height 9
paste input "20813298"
type input "2520813298"
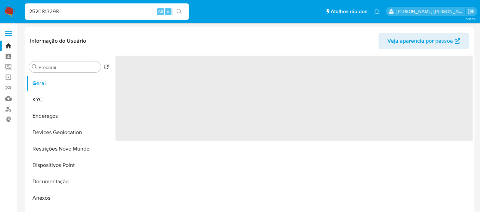
select select "10"
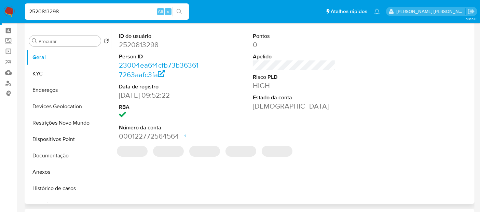
scroll to position [38, 0]
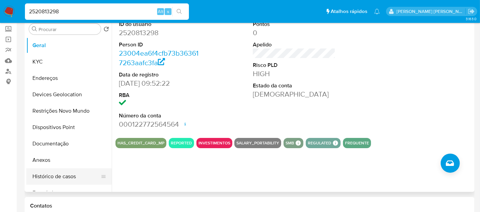
click at [56, 173] on button "Histórico de casos" at bounding box center [66, 176] width 80 height 16
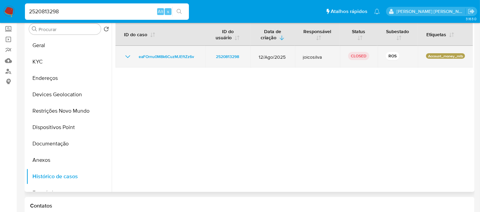
click at [127, 58] on icon "Mostrar/Ocultar" at bounding box center [128, 57] width 8 height 8
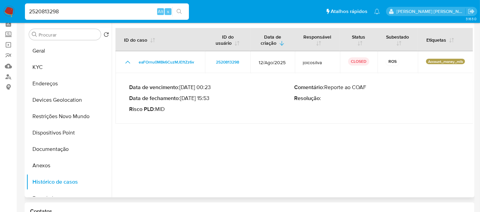
scroll to position [0, 0]
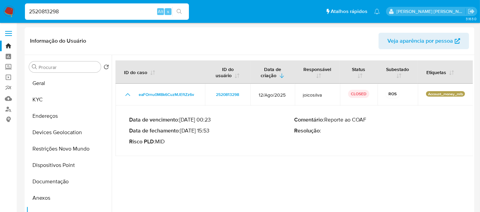
click at [73, 13] on input "2520813298" at bounding box center [107, 11] width 164 height 9
paste input "1123040488"
type input "1123040488"
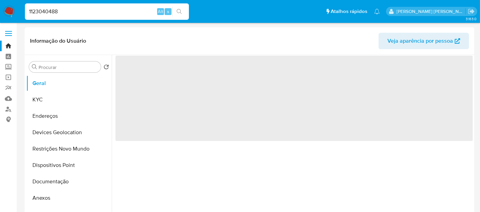
select select "10"
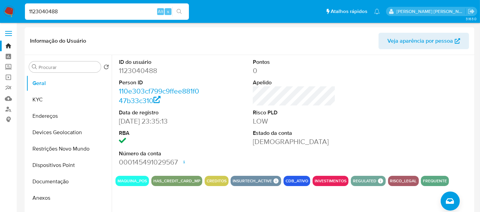
click at [43, 14] on input "1123040488" at bounding box center [107, 11] width 164 height 9
paste input "2267372743"
type input "2267372743"
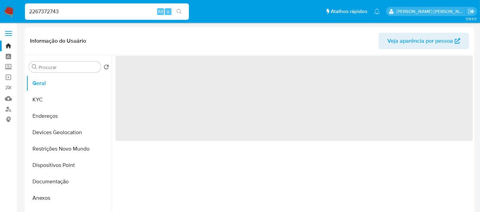
select select "10"
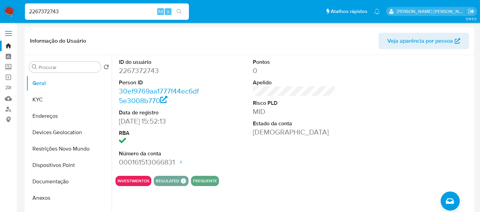
click at [50, 11] on input "2267372743" at bounding box center [107, 11] width 164 height 9
paste input "1472596091"
type input "1472596091"
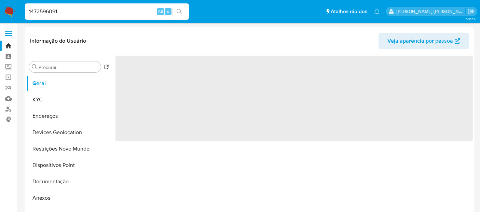
select select "10"
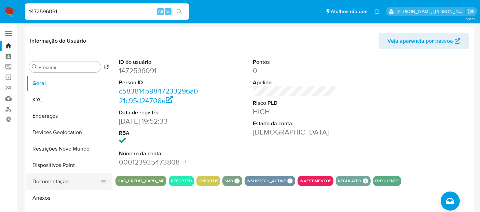
scroll to position [38, 0]
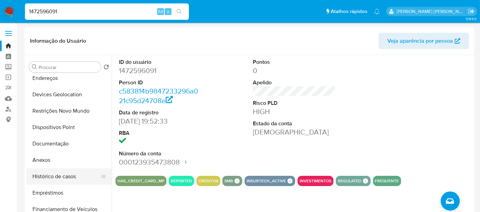
click at [55, 175] on button "Histórico de casos" at bounding box center [66, 176] width 80 height 16
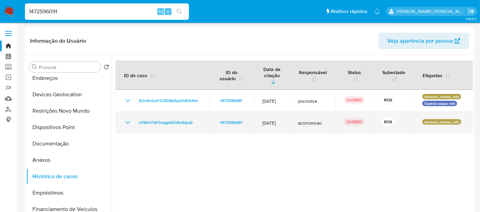
click at [129, 119] on icon "Mostrar/Ocultar" at bounding box center [128, 123] width 8 height 8
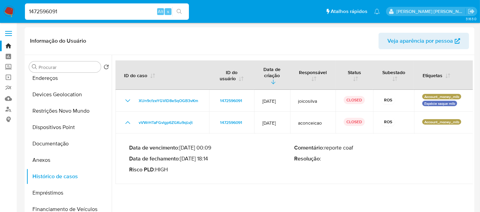
drag, startPoint x: 210, startPoint y: 152, endPoint x: 185, endPoint y: 152, distance: 24.9
click at [185, 155] on p "Data de fechamento : 05/12/2024 18:14" at bounding box center [211, 158] width 165 height 7
click at [213, 155] on p "Data de fechamento : 05/12/2024 18:14" at bounding box center [211, 158] width 165 height 7
drag, startPoint x: 211, startPoint y: 154, endPoint x: 184, endPoint y: 152, distance: 26.7
click at [184, 155] on p "Data de fechamento : 05/12/2024 18:14" at bounding box center [211, 158] width 165 height 7
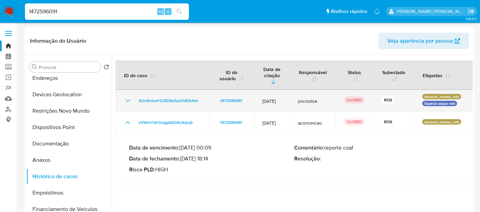
click at [127, 99] on icon "Mostrar/Ocultar" at bounding box center [127, 100] width 5 height 3
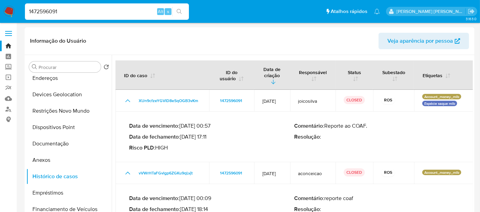
drag, startPoint x: 213, startPoint y: 129, endPoint x: 185, endPoint y: 131, distance: 28.1
click at [185, 134] on p "Data de fechamento : 05/08/2025 17:11" at bounding box center [211, 137] width 165 height 7
click at [12, 7] on img at bounding box center [9, 12] width 12 height 12
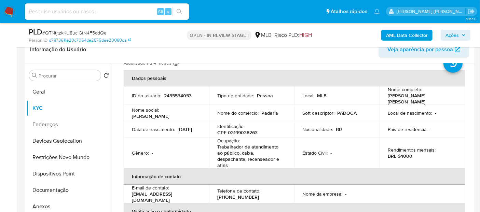
scroll to position [38, 0]
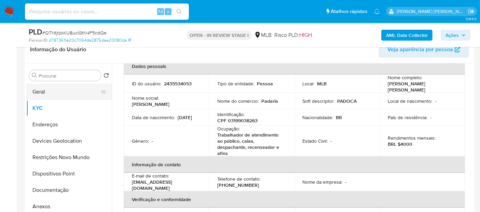
click at [75, 95] on button "Geral" at bounding box center [66, 92] width 80 height 16
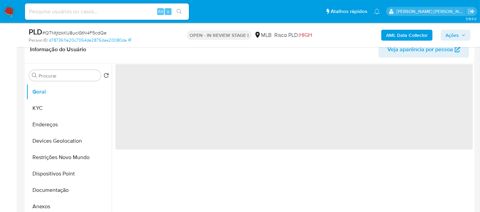
scroll to position [0, 0]
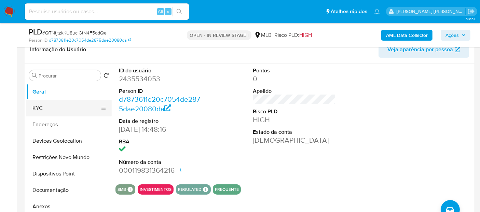
click at [61, 113] on button "KYC" at bounding box center [66, 108] width 80 height 16
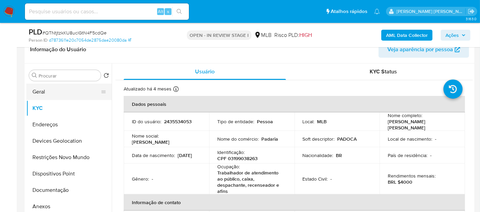
click at [39, 90] on button "Geral" at bounding box center [66, 92] width 80 height 16
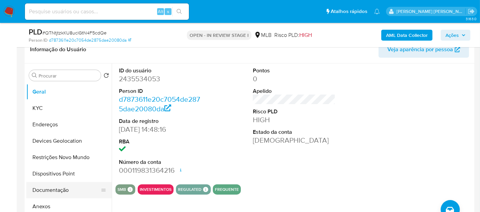
click at [78, 189] on button "Documentação" at bounding box center [66, 190] width 80 height 16
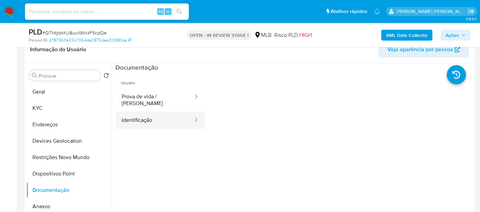
click at [149, 116] on button "Identificação" at bounding box center [154, 120] width 79 height 17
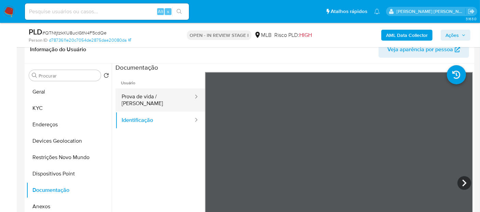
click at [141, 95] on button "Prova de vida / Selfie" at bounding box center [154, 100] width 79 height 23
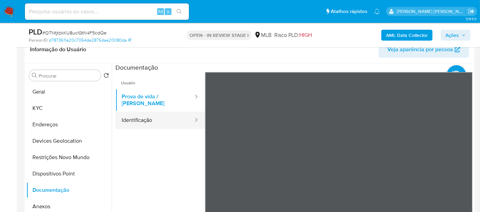
click at [138, 114] on button "Identificação" at bounding box center [154, 120] width 79 height 17
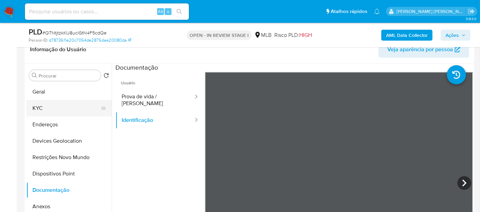
click at [58, 105] on button "KYC" at bounding box center [66, 108] width 80 height 16
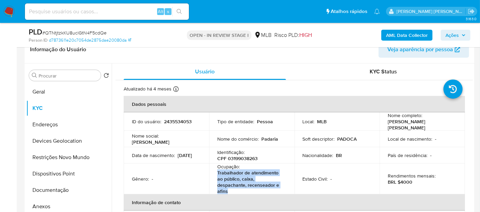
drag, startPoint x: 235, startPoint y: 191, endPoint x: 214, endPoint y: 172, distance: 28.8
click at [214, 172] on td "Ocupação : Trabalhador de atendimento ao público, caixa, despachante, recensead…" at bounding box center [251, 179] width 85 height 31
copy p "Trabalhador de atendimento ao público, caixa, despachante, recenseador e afins"
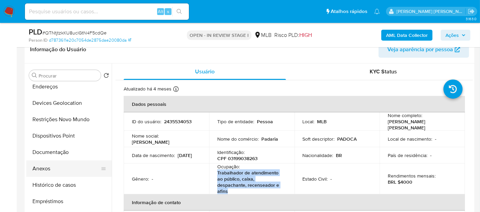
drag, startPoint x: 63, startPoint y: 183, endPoint x: 62, endPoint y: 166, distance: 17.1
click at [63, 181] on button "Histórico de casos" at bounding box center [68, 185] width 85 height 16
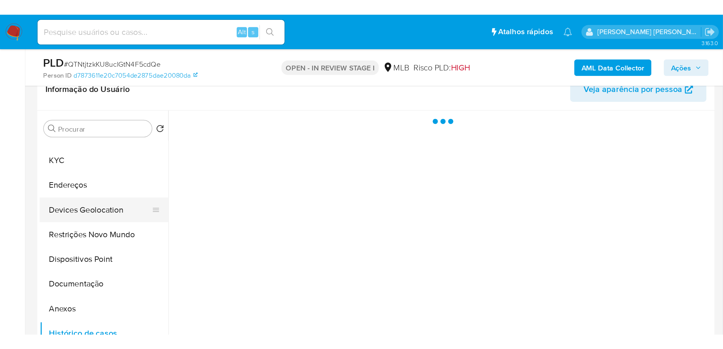
scroll to position [0, 0]
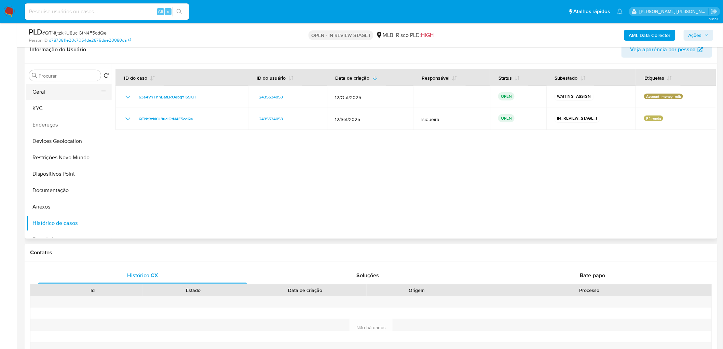
click at [37, 88] on button "Geral" at bounding box center [66, 92] width 80 height 16
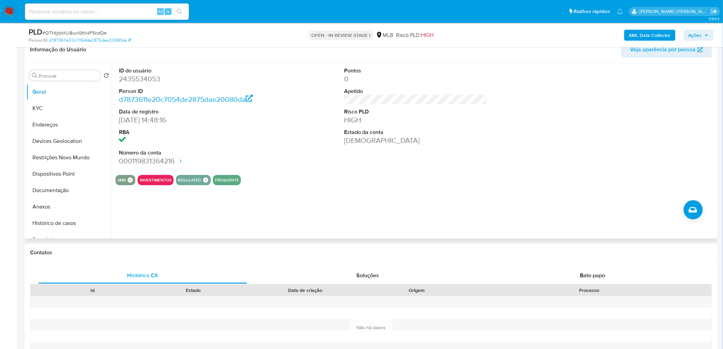
click at [33, 104] on button "KYC" at bounding box center [68, 108] width 85 height 16
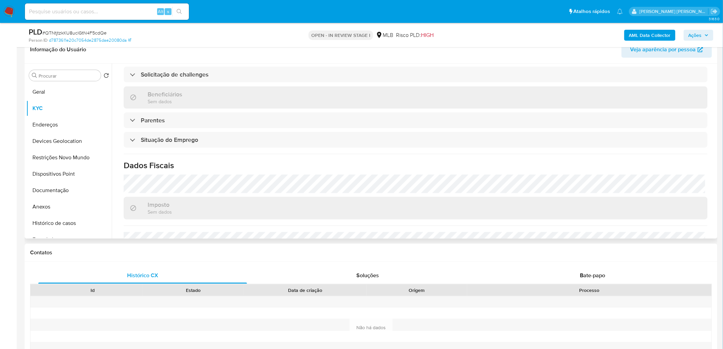
scroll to position [266, 0]
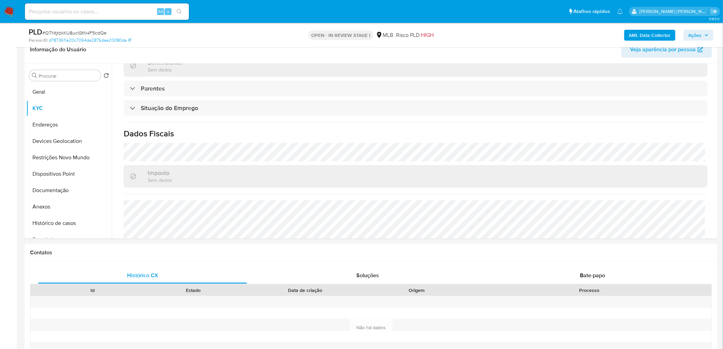
drag, startPoint x: 67, startPoint y: 127, endPoint x: 12, endPoint y: 140, distance: 56.6
click at [67, 127] on button "Endereços" at bounding box center [68, 125] width 85 height 16
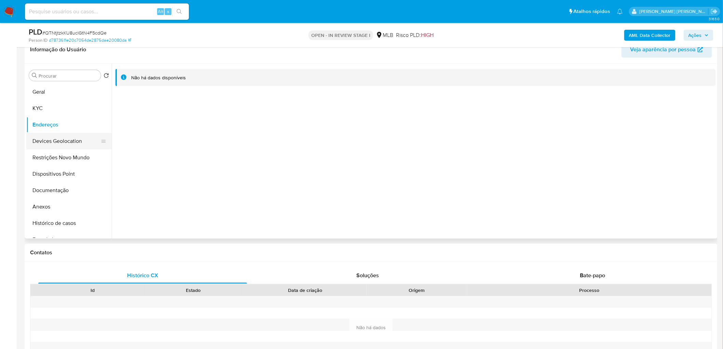
click at [67, 147] on button "Devices Geolocation" at bounding box center [66, 141] width 80 height 16
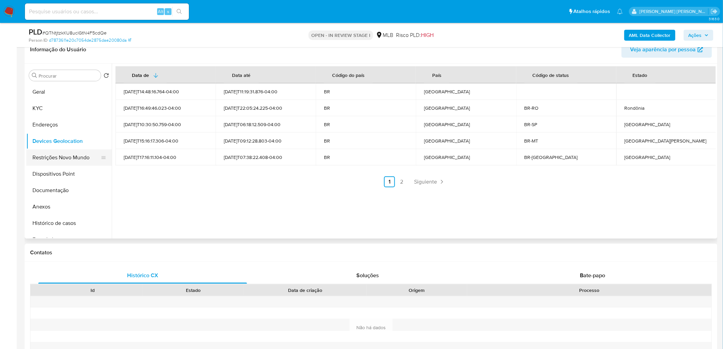
drag, startPoint x: 73, startPoint y: 158, endPoint x: 25, endPoint y: 165, distance: 49.2
click at [72, 157] on button "Restrições Novo Mundo" at bounding box center [68, 157] width 85 height 16
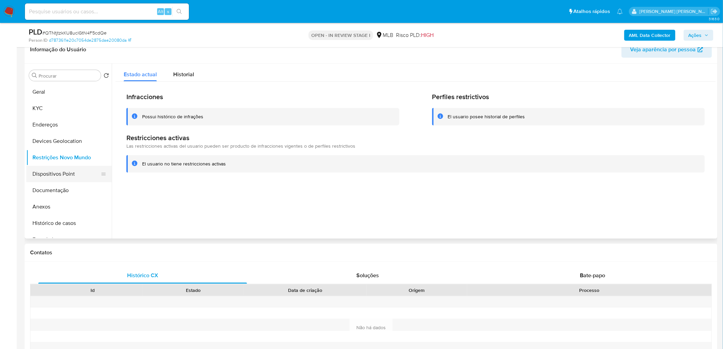
click at [74, 171] on button "Dispositivos Point" at bounding box center [66, 174] width 80 height 16
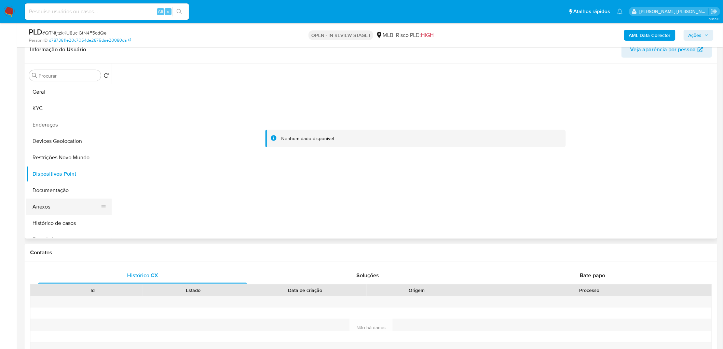
click at [53, 208] on button "Anexos" at bounding box center [66, 207] width 80 height 16
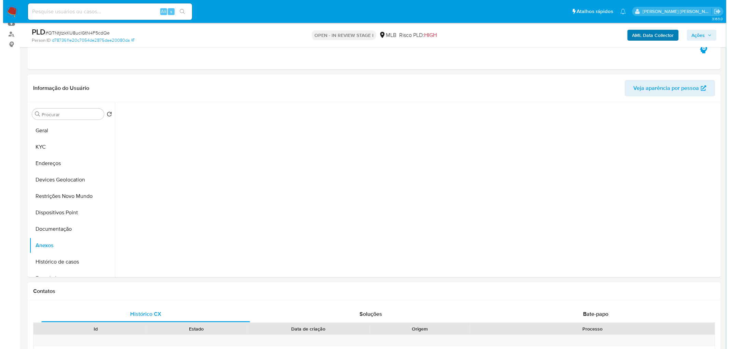
scroll to position [38, 0]
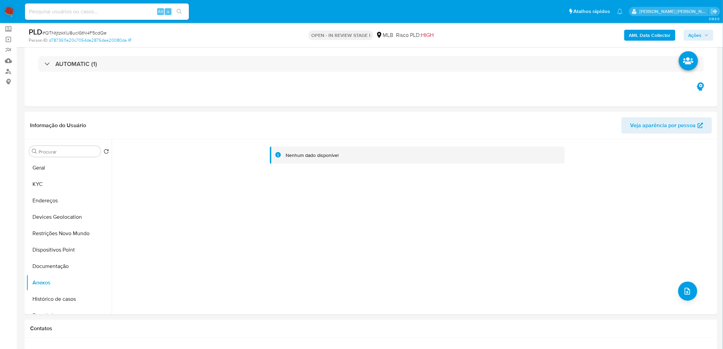
click at [653, 33] on b "AML Data Collector" at bounding box center [650, 35] width 42 height 11
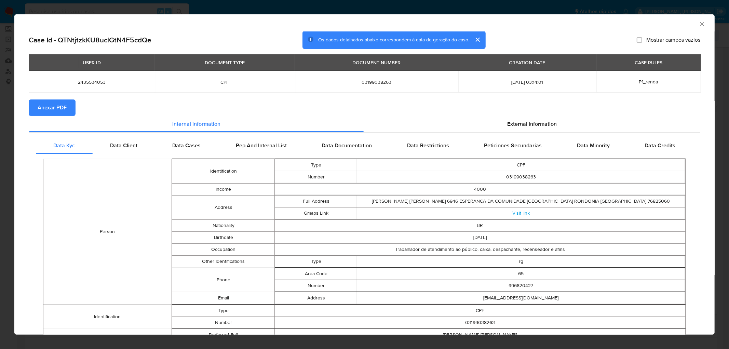
click at [60, 111] on span "Anexar PDF" at bounding box center [52, 107] width 29 height 15
click at [52, 111] on span "Anexar PDF" at bounding box center [52, 107] width 29 height 15
click at [698, 26] on icon "Fechar a janela" at bounding box center [701, 24] width 7 height 7
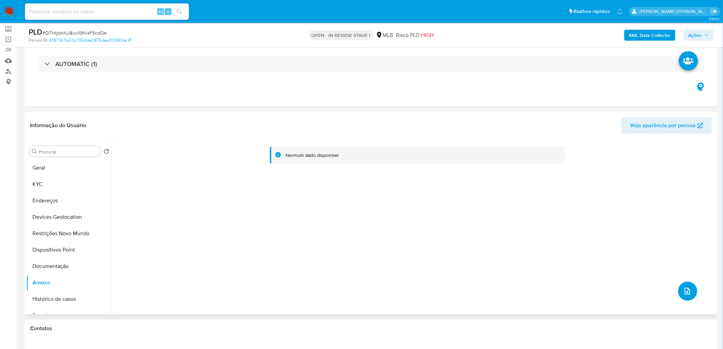
click at [683, 293] on icon "upload-file" at bounding box center [687, 291] width 8 height 8
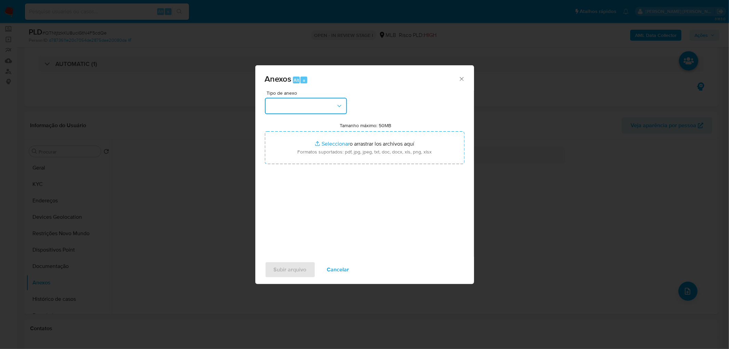
drag, startPoint x: 322, startPoint y: 109, endPoint x: 317, endPoint y: 113, distance: 6.3
click at [321, 109] on button "button" at bounding box center [306, 106] width 82 height 16
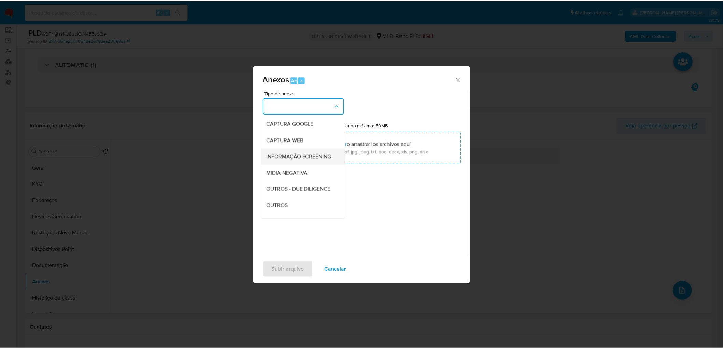
scroll to position [105, 0]
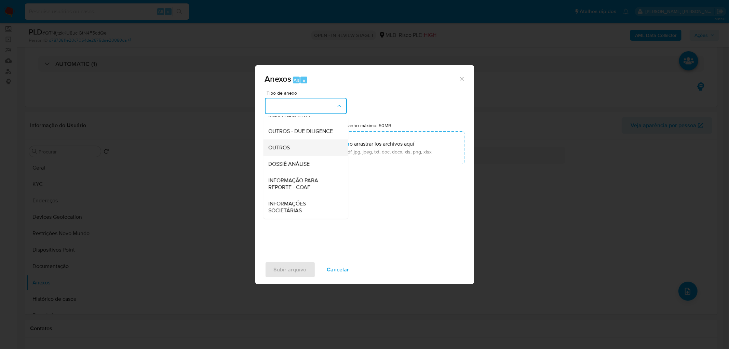
click at [301, 149] on div "OUTROS" at bounding box center [304, 147] width 70 height 16
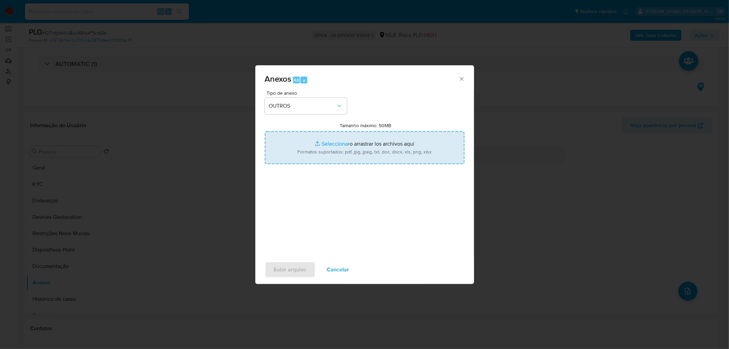
click at [326, 148] on input "Tamanho máximo: 50MB Seleccionar archivos" at bounding box center [365, 147] width 200 height 33
type input "C:\fakepath\Mulan 2435534053_2025_10_13_08_05_12.xlsx"
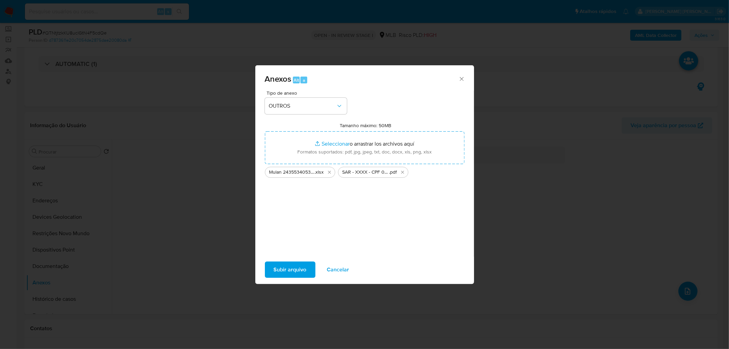
click at [288, 267] on span "Subir arquivo" at bounding box center [290, 269] width 33 height 15
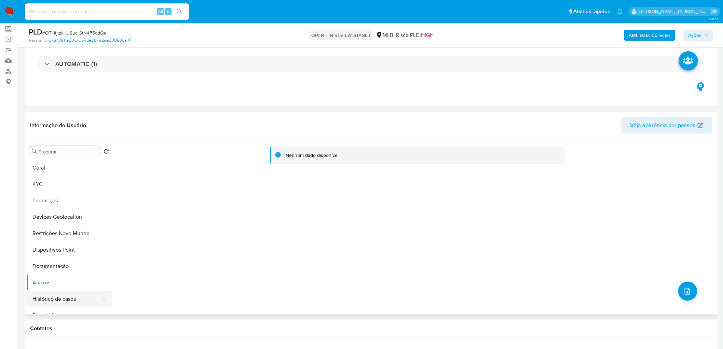
click at [65, 301] on button "Histórico de casos" at bounding box center [66, 299] width 80 height 16
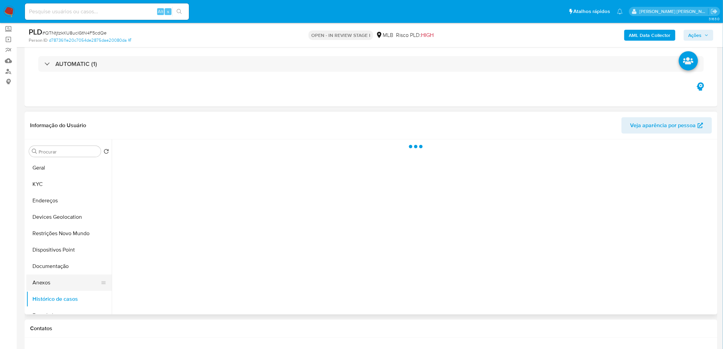
click at [69, 284] on button "Anexos" at bounding box center [66, 282] width 80 height 16
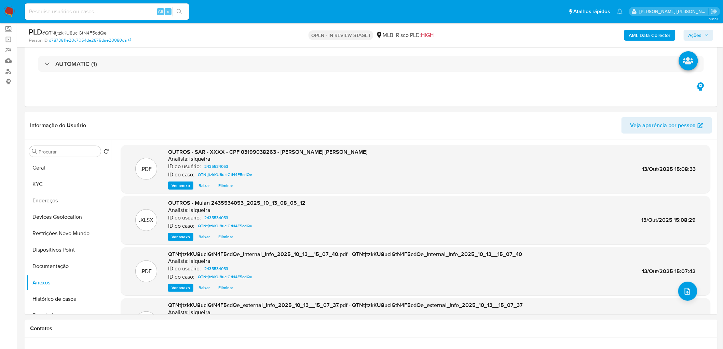
click at [698, 35] on span "Ações" at bounding box center [695, 35] width 13 height 11
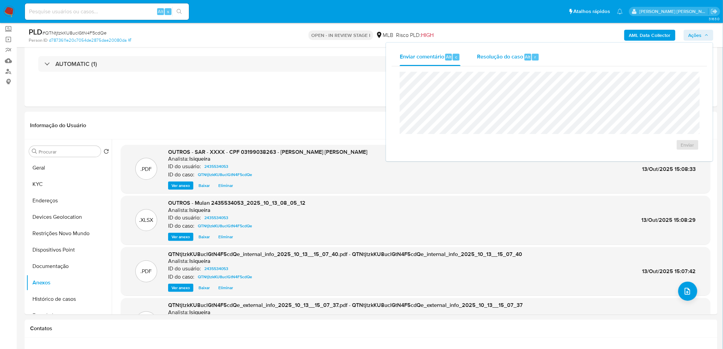
click at [502, 57] on span "Resolução do caso" at bounding box center [500, 57] width 46 height 8
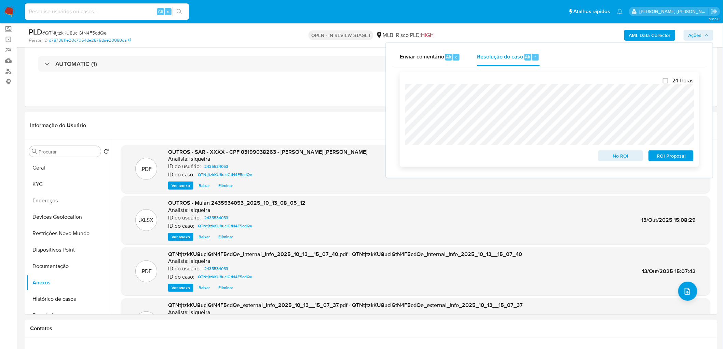
click at [679, 155] on span "ROI Proposal" at bounding box center [671, 156] width 36 height 10
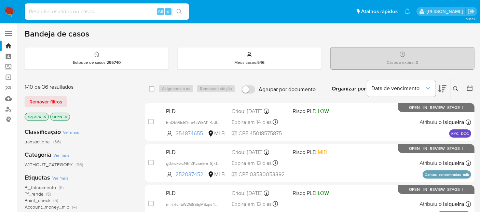
click at [46, 117] on icon "close-filter" at bounding box center [45, 117] width 4 height 4
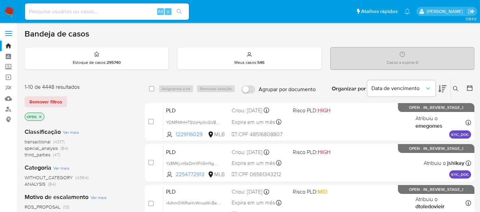
click at [455, 91] on icon at bounding box center [455, 88] width 5 height 5
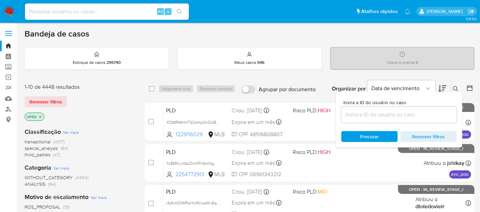
click at [385, 113] on input at bounding box center [398, 114] width 115 height 9
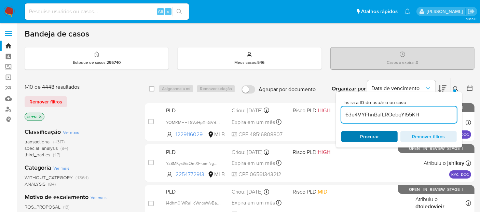
type input "63e4VYFhnBafLROebqYI55KH"
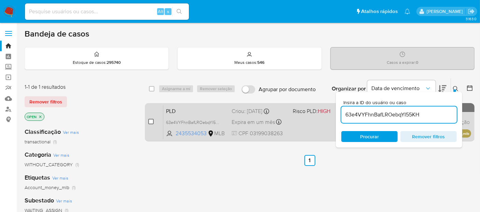
click at [150, 121] on input "checkbox" at bounding box center [150, 121] width 5 height 5
checkbox input "true"
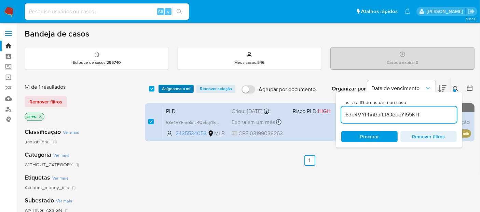
click at [181, 87] on span "Asignarme a mí" at bounding box center [176, 88] width 28 height 7
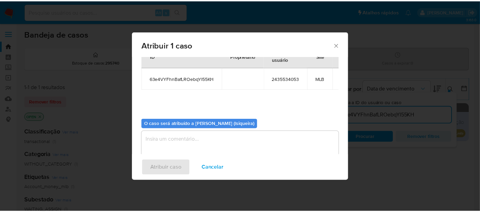
scroll to position [35, 0]
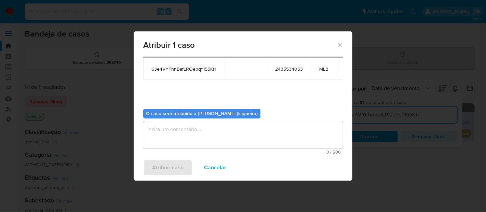
click at [192, 144] on textarea "assign-modal" at bounding box center [243, 134] width 200 height 27
click at [166, 171] on span "Atribuir caso" at bounding box center [167, 167] width 31 height 15
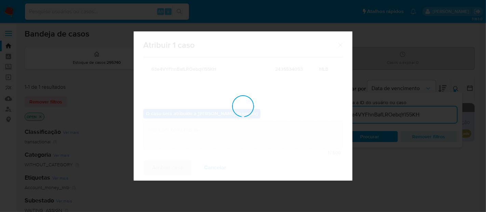
checkbox input "false"
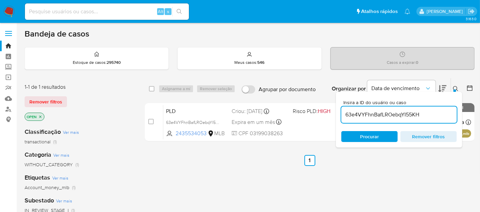
click at [107, 6] on div "Alt s" at bounding box center [107, 11] width 164 height 16
click at [106, 12] on input at bounding box center [107, 11] width 164 height 9
paste input "1715655160"
type input "1715655160"
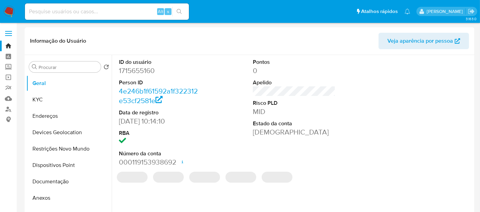
select select "10"
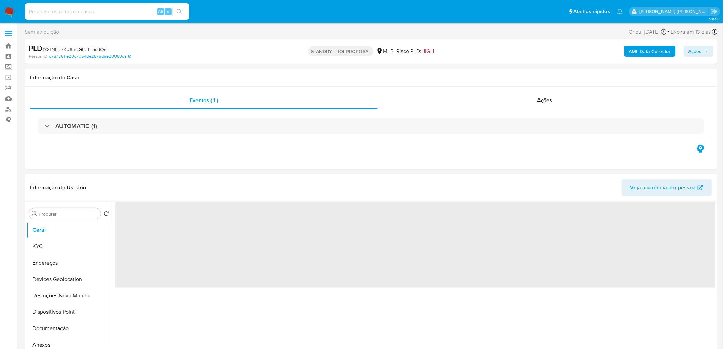
select select "10"
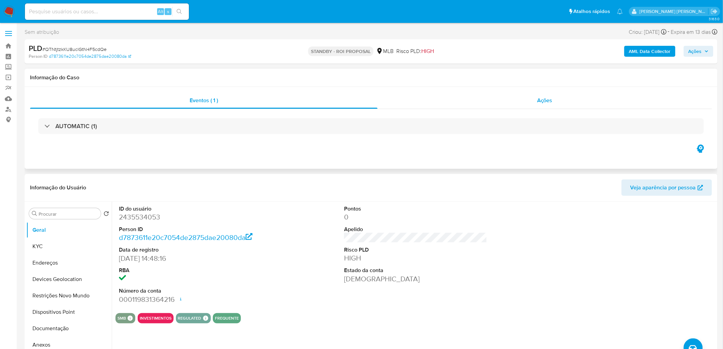
click at [561, 102] on div "Ações" at bounding box center [545, 100] width 335 height 16
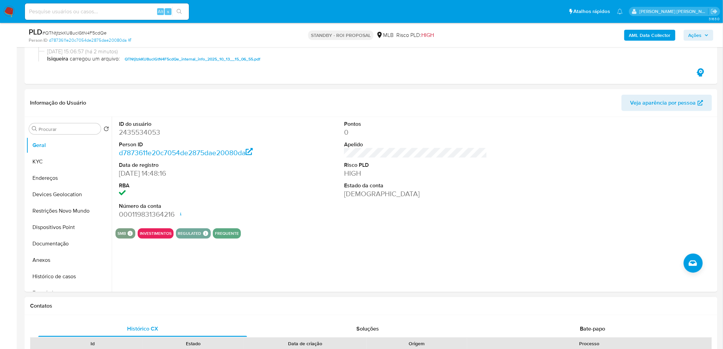
scroll to position [152, 0]
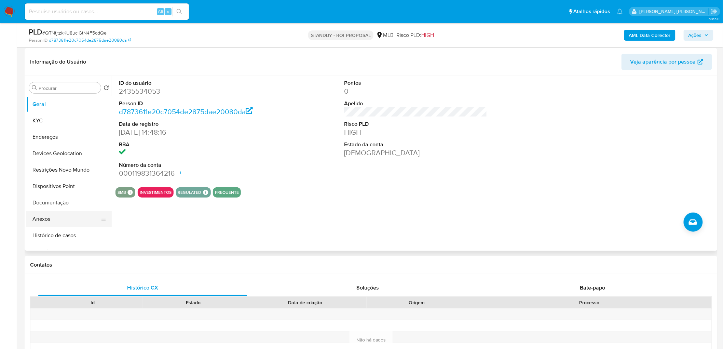
click at [70, 216] on button "Anexos" at bounding box center [66, 219] width 80 height 16
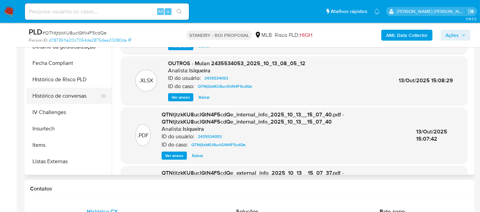
scroll to position [266, 0]
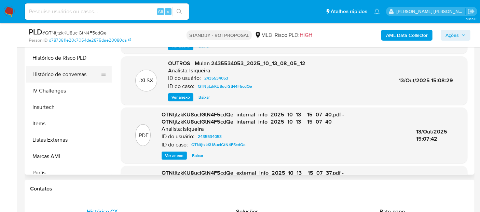
click at [87, 77] on button "Histórico de conversas" at bounding box center [66, 74] width 80 height 16
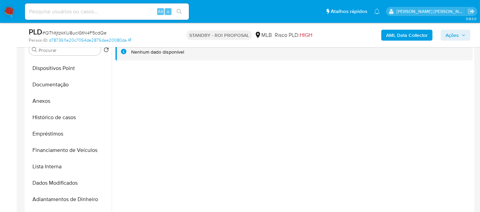
scroll to position [76, 0]
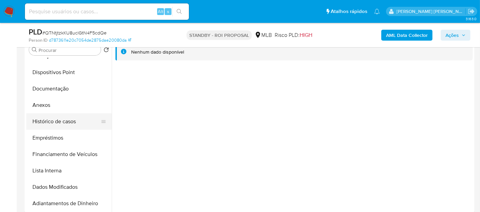
click at [58, 121] on button "Histórico de casos" at bounding box center [66, 121] width 80 height 16
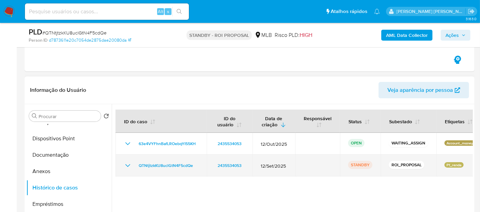
scroll to position [152, 0]
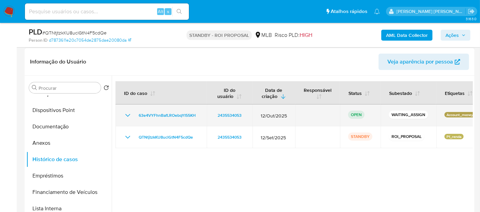
drag, startPoint x: 205, startPoint y: 114, endPoint x: 135, endPoint y: 115, distance: 69.7
click at [135, 115] on td "63e4VYFhnBafLROebqYI55KH" at bounding box center [160, 116] width 91 height 22
click at [161, 114] on span "63e4VYFhnBafLROebqYI55KH" at bounding box center [167, 115] width 57 height 8
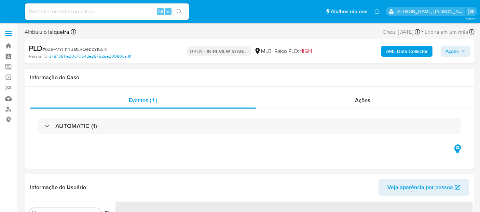
select select "10"
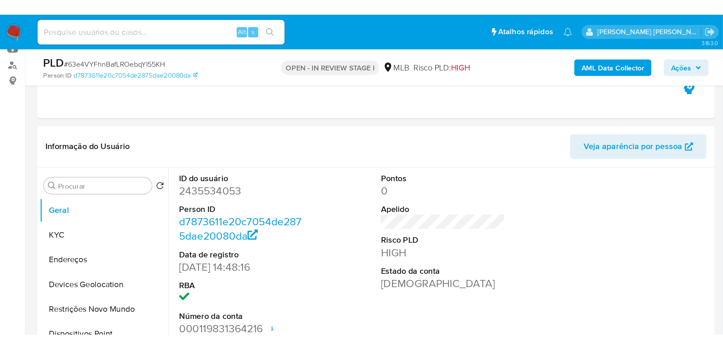
scroll to position [76, 0]
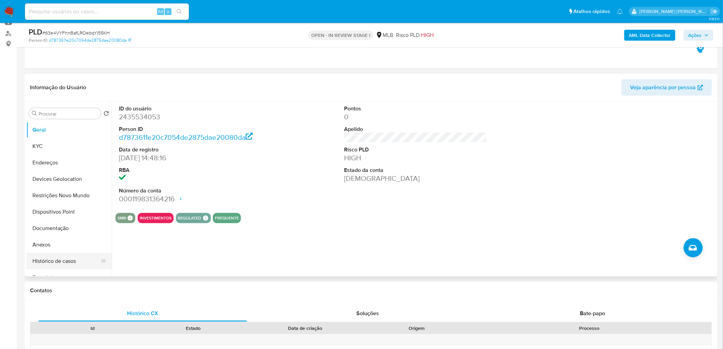
click at [39, 212] on button "Histórico de casos" at bounding box center [66, 261] width 80 height 16
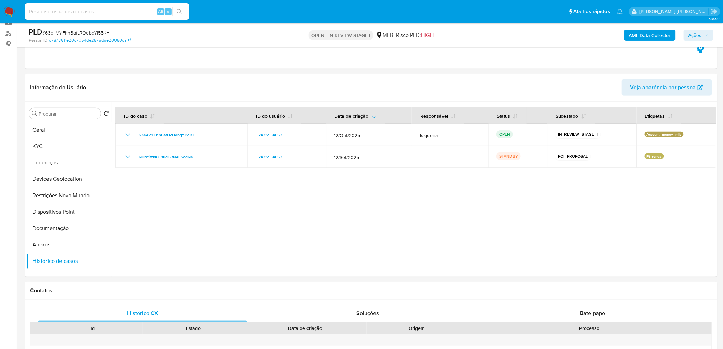
click at [480, 33] on span "Ações" at bounding box center [695, 35] width 13 height 11
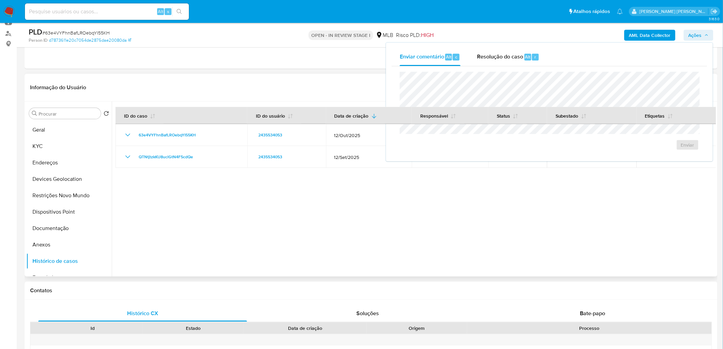
drag, startPoint x: 274, startPoint y: 228, endPoint x: 314, endPoint y: 176, distance: 65.8
click at [274, 212] on div at bounding box center [414, 188] width 604 height 175
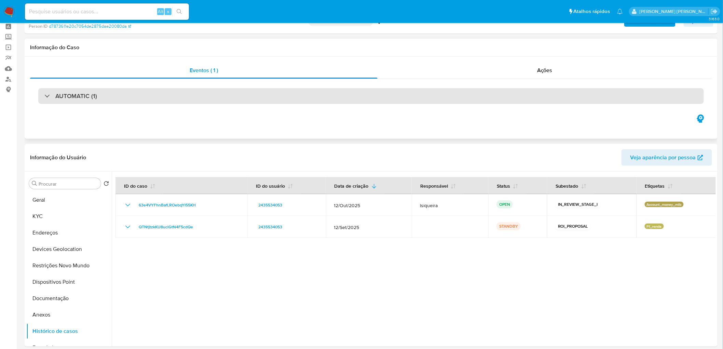
scroll to position [0, 0]
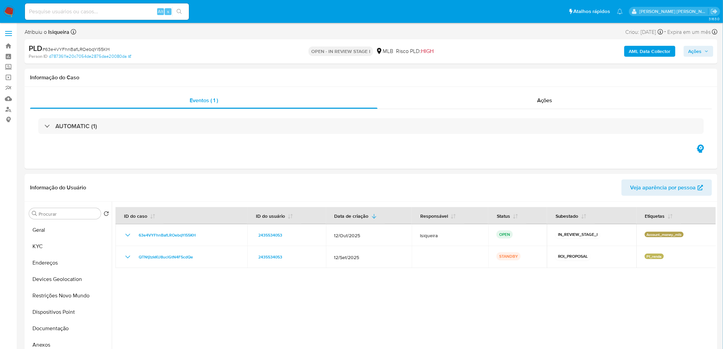
click at [480, 46] on span "Ações" at bounding box center [699, 51] width 20 height 10
click at [480, 76] on span "Resolução do caso" at bounding box center [500, 73] width 46 height 8
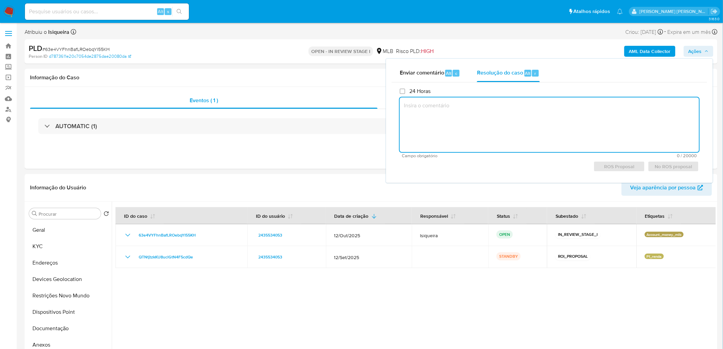
click at [450, 120] on textarea at bounding box center [549, 124] width 299 height 55
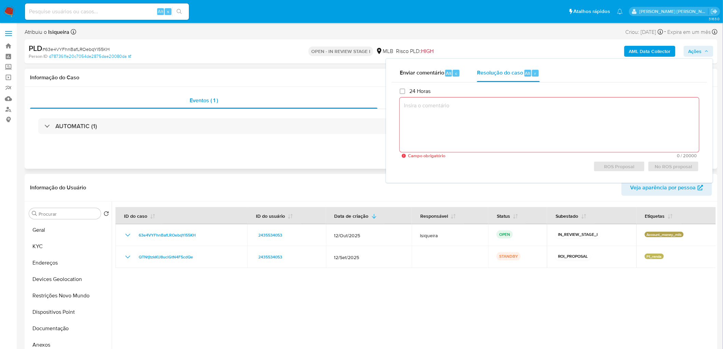
click at [286, 166] on div "Eventos ( 1 ) Ações AUTOMATIC (1)" at bounding box center [371, 128] width 693 height 82
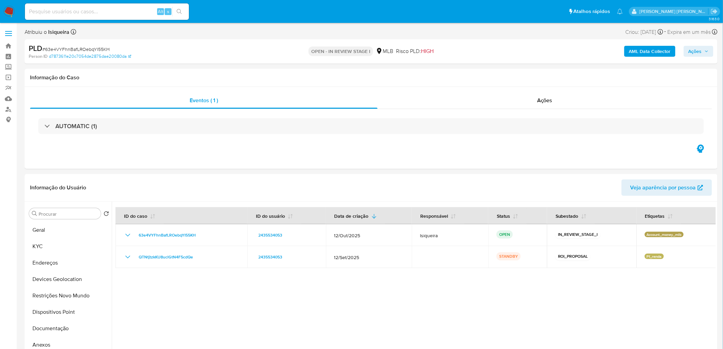
drag, startPoint x: 708, startPoint y: 51, endPoint x: 704, endPoint y: 50, distance: 4.2
click at [480, 51] on icon "button" at bounding box center [707, 51] width 4 height 4
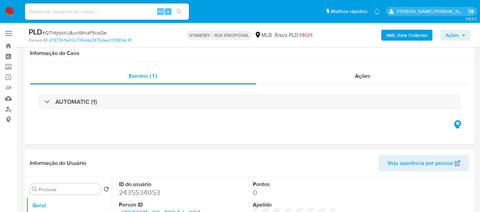
scroll to position [114, 0]
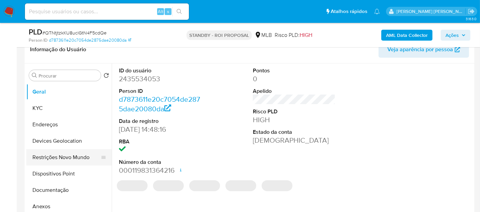
select select "10"
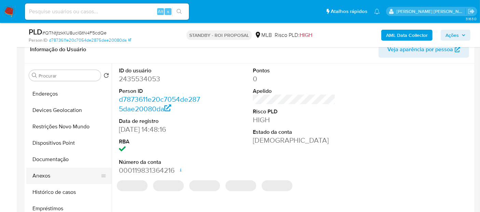
scroll to position [38, 0]
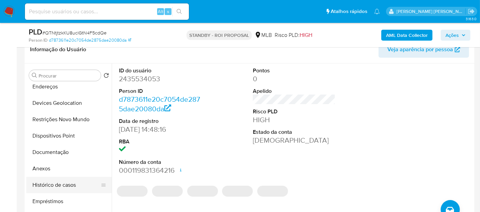
click at [52, 183] on button "Histórico de casos" at bounding box center [66, 185] width 80 height 16
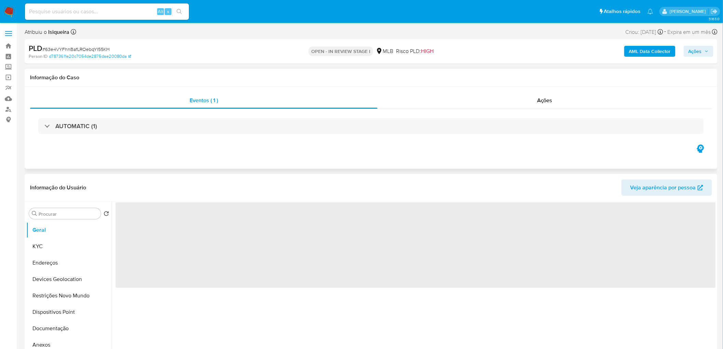
select select "10"
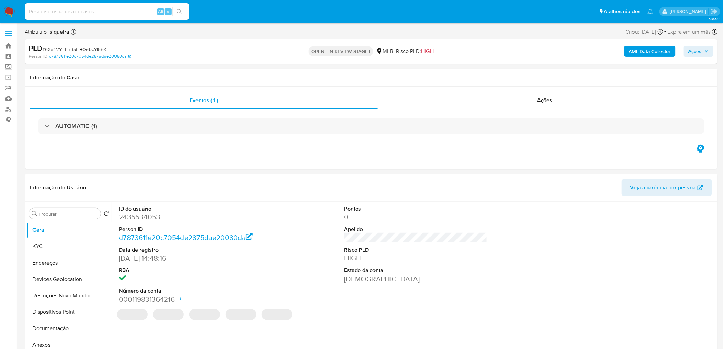
click at [706, 52] on icon "button" at bounding box center [707, 51] width 4 height 4
click at [699, 51] on span "Ações" at bounding box center [695, 51] width 13 height 11
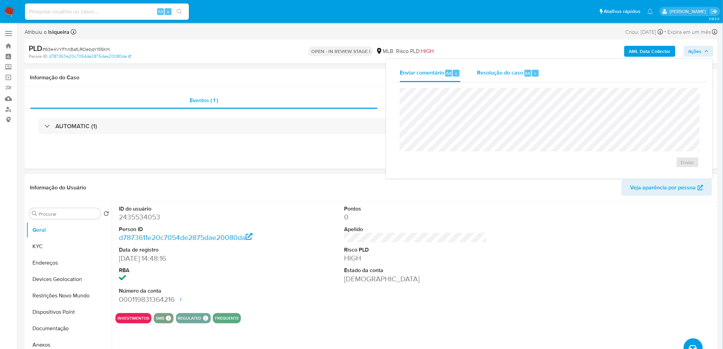
click at [515, 75] on span "Resolução do caso" at bounding box center [500, 73] width 46 height 8
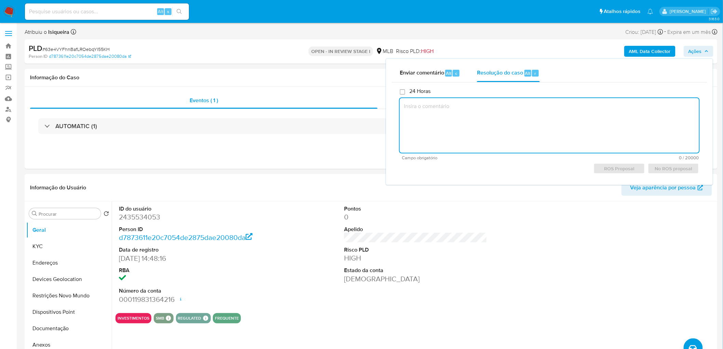
click at [421, 107] on textarea at bounding box center [549, 125] width 299 height 55
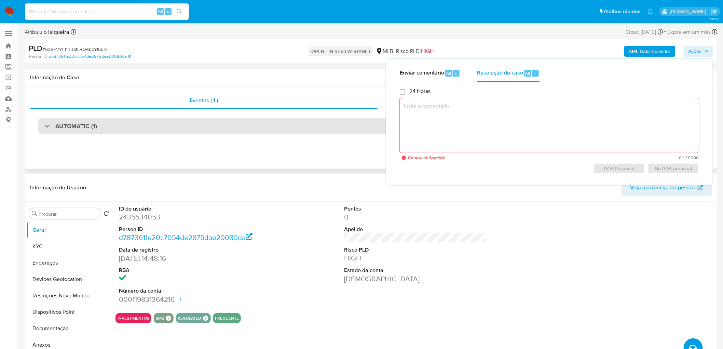
click at [187, 125] on div "AUTOMATIC (1)" at bounding box center [371, 126] width 666 height 16
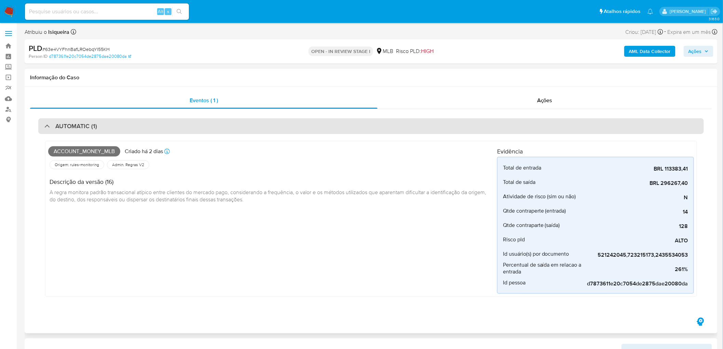
click at [103, 123] on div "AUTOMATIC (1)" at bounding box center [371, 126] width 666 height 16
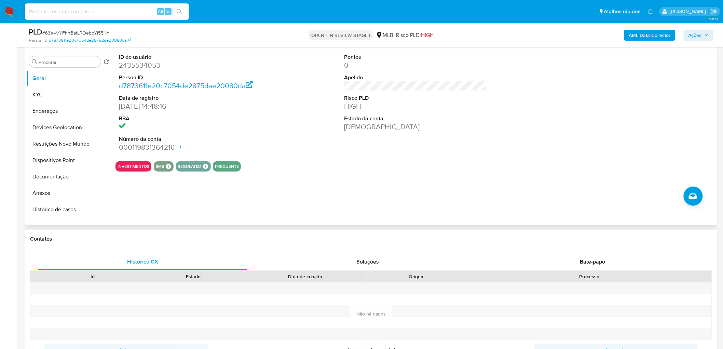
scroll to position [114, 0]
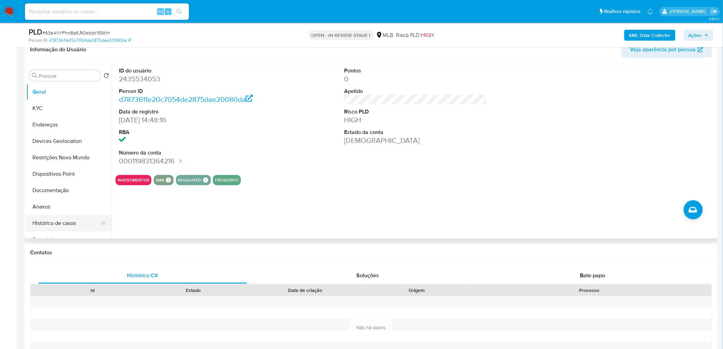
click at [59, 221] on button "Histórico de casos" at bounding box center [66, 223] width 80 height 16
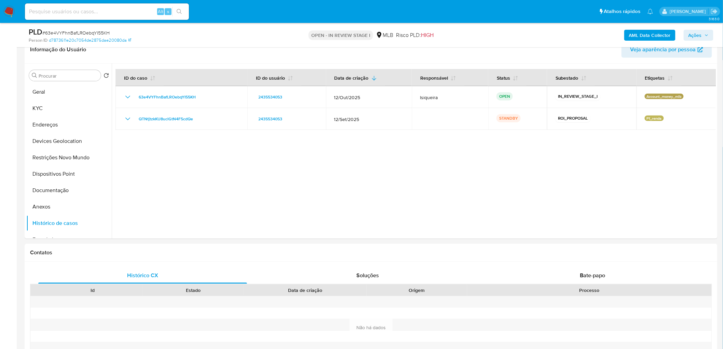
click at [695, 28] on div "AML Data Collector Ações" at bounding box center [600, 35] width 227 height 16
click at [694, 36] on span "Ações" at bounding box center [695, 35] width 13 height 11
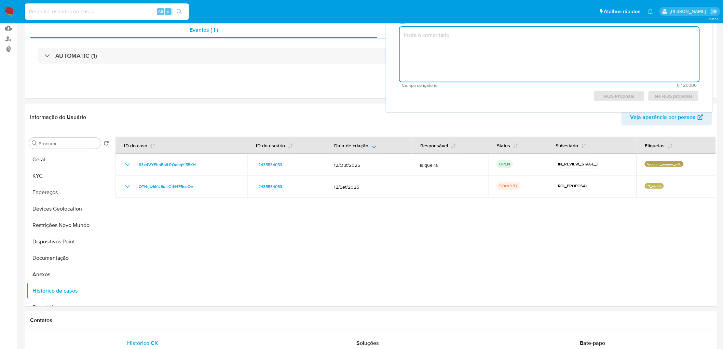
scroll to position [0, 0]
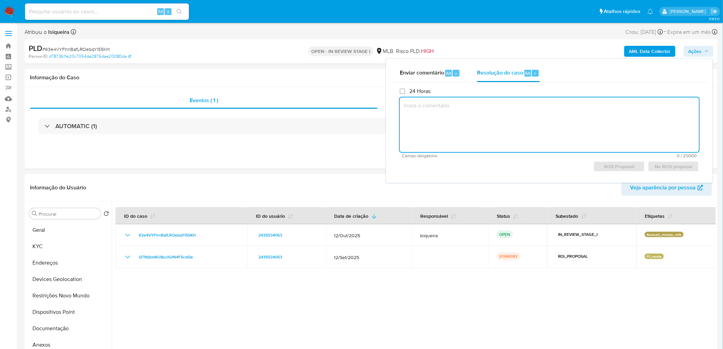
click at [455, 121] on textarea at bounding box center [549, 124] width 299 height 55
type textarea "v"
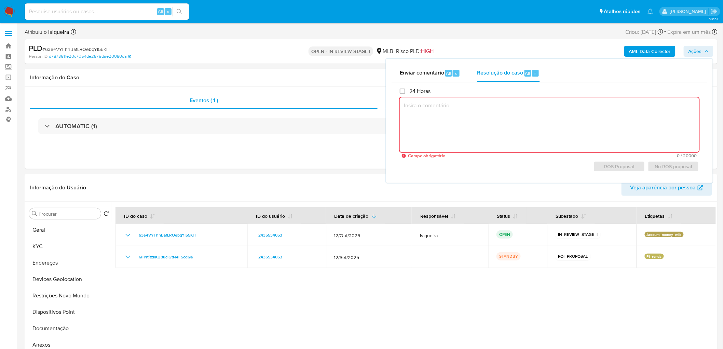
click at [546, 114] on textarea at bounding box center [549, 124] width 299 height 55
click at [478, 125] on textarea at bounding box center [549, 124] width 299 height 55
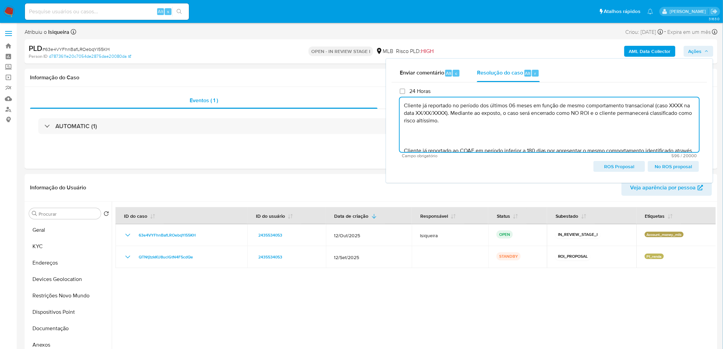
drag, startPoint x: 567, startPoint y: 148, endPoint x: 398, endPoint y: 128, distance: 169.3
click at [398, 128] on div "24 Horas Cliente já reportado no período dos últimos 06 meses em função de mesm…" at bounding box center [550, 129] width 316 height 95
click at [433, 121] on textarea "Cliente já reportado no período dos últimos 06 meses em função de mesmo comport…" at bounding box center [549, 124] width 299 height 55
drag, startPoint x: 436, startPoint y: 142, endPoint x: 390, endPoint y: 86, distance: 72.4
click at [390, 86] on div "Enviar comentário Alt c Resolução do caso Alt r 24 Horas Cliente já reportado n…" at bounding box center [549, 121] width 327 height 124
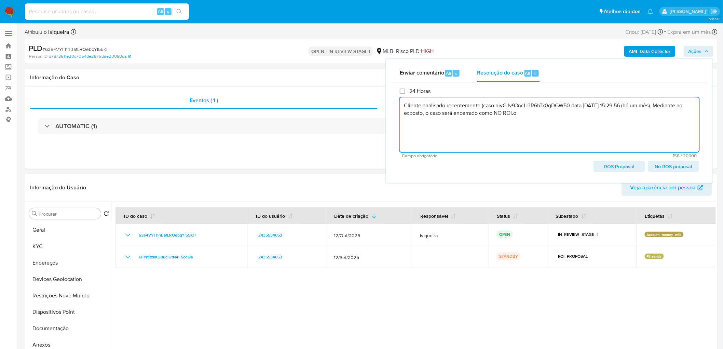
click at [528, 115] on textarea "Cliente analisado recentemente (caso niyGJv93ncH3R6bTx0gDGW50 data 17/01/2025 1…" at bounding box center [549, 124] width 299 height 55
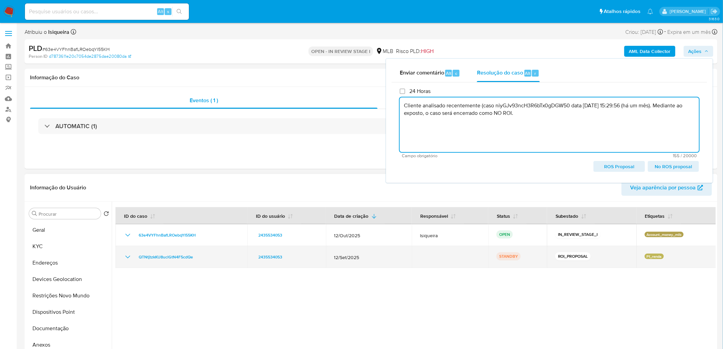
type textarea "Cliente analisado recentemente (caso niyGJv93ncH3R6bTx0gDGW50 data 17/01/2025 1…"
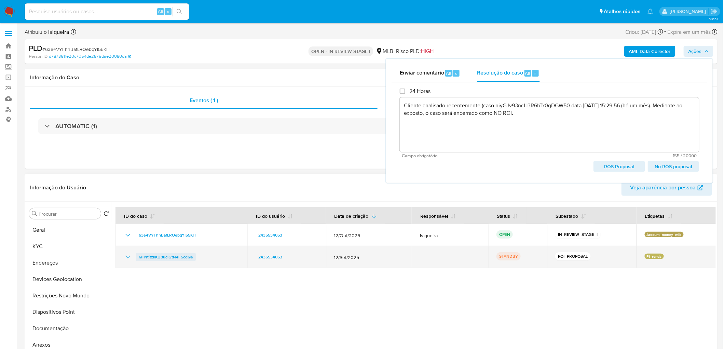
drag, startPoint x: 205, startPoint y: 258, endPoint x: 138, endPoint y: 258, distance: 66.6
click at [138, 258] on div "QTNtjtzkKU8uclGtN4F5cdQe" at bounding box center [181, 257] width 115 height 8
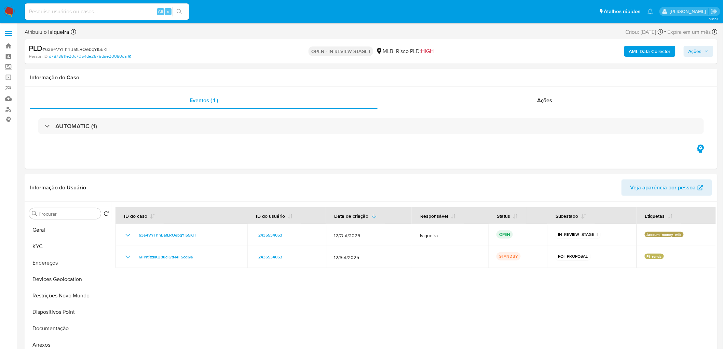
click at [707, 47] on span "Ações" at bounding box center [699, 51] width 20 height 10
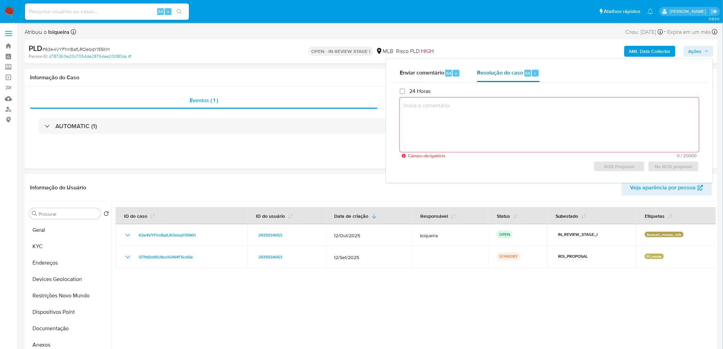
click at [525, 74] on span "Alt" at bounding box center [527, 73] width 5 height 6
click at [457, 114] on textarea at bounding box center [549, 124] width 299 height 55
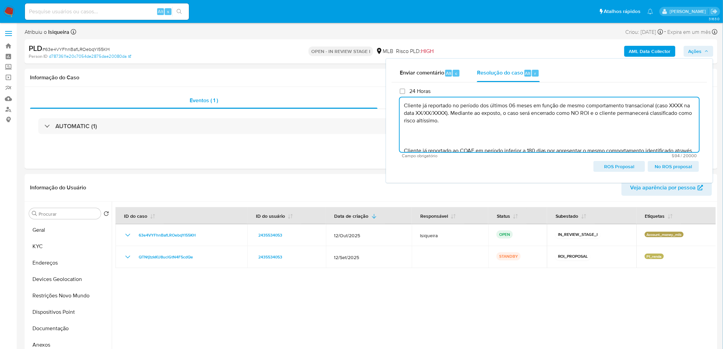
drag, startPoint x: 433, startPoint y: 135, endPoint x: 398, endPoint y: 100, distance: 48.8
click at [398, 100] on div "24 Horas Cliente já reportado no período dos últimos 06 meses em função de mesm…" at bounding box center [550, 129] width 316 height 95
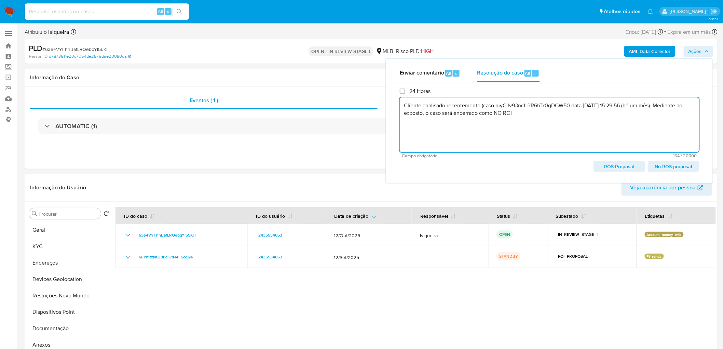
click at [518, 108] on textarea "Cliente analisado recentemente (caso niyGJv93ncH3R6bTx0gDGW50 data 17/01/2025 1…" at bounding box center [549, 124] width 299 height 55
paste textarea "QTNtjtzkKU8uclGtN4F5cdQe"
click at [581, 105] on textarea "Cliente analisado recentemente (caso QTNtjtzkKU8uclGtN4F5cdQe data 17/01/2025 1…" at bounding box center [549, 124] width 299 height 55
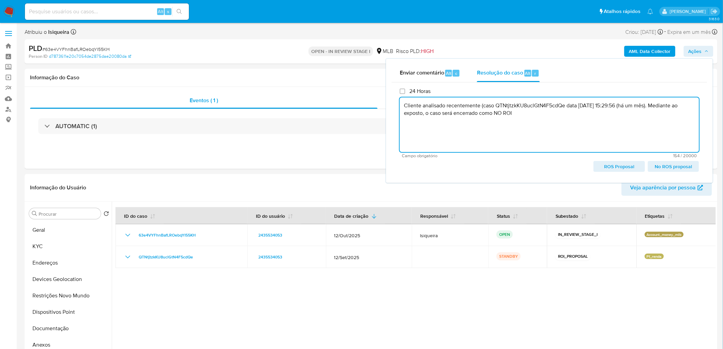
drag, startPoint x: 657, startPoint y: 105, endPoint x: 630, endPoint y: 105, distance: 27.0
click at [630, 105] on textarea "Cliente analisado recentemente (caso QTNtjtzkKU8uclGtN4F5cdQe data 12/09/2025 1…" at bounding box center [549, 124] width 299 height 55
click at [466, 107] on textarea "Cliente analisado recentemente (caso QTNtjtzkKU8uclGtN4F5cdQe data 12/09/2025).…" at bounding box center [549, 124] width 299 height 55
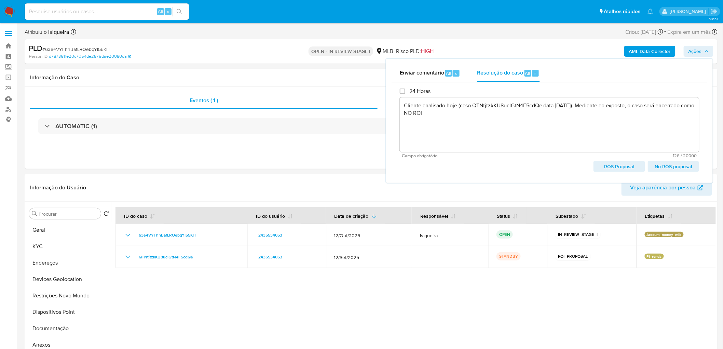
click at [677, 168] on span "No ROS proposal" at bounding box center [674, 167] width 42 height 10
type textarea "Cliente analisado hoje (caso QTNtjtzkKU8uclGtN4F5cdQe data 12/09/2025). Mediant…"
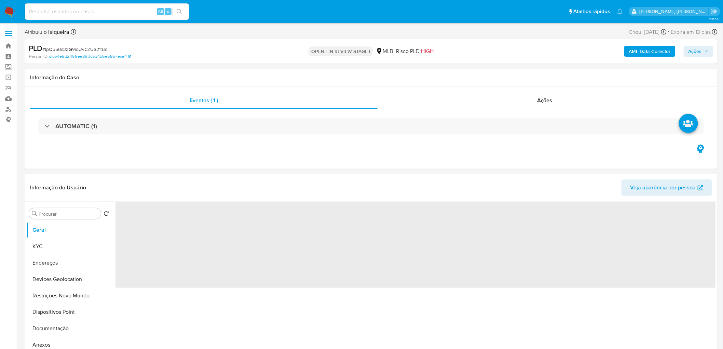
select select "10"
click at [705, 50] on span "Ações" at bounding box center [699, 51] width 20 height 10
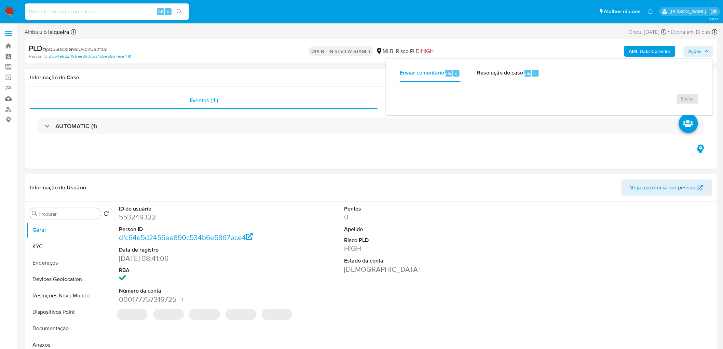
select select "10"
click at [519, 74] on span "Resolução do caso" at bounding box center [500, 73] width 46 height 8
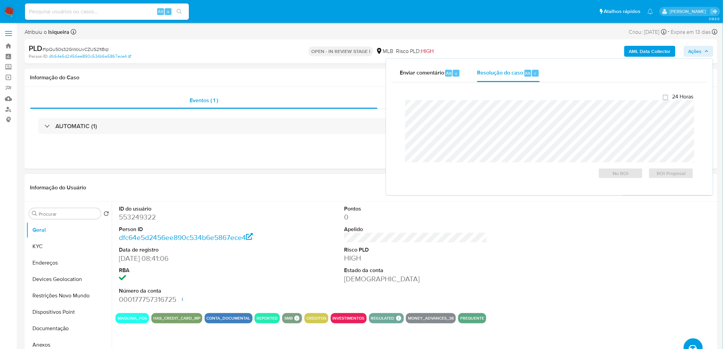
click at [522, 204] on div "ID do usuário 553249322 Person ID dfc64e5d2456ee890c534b6e5867ece4 Data de regi…" at bounding box center [415, 255] width 600 height 106
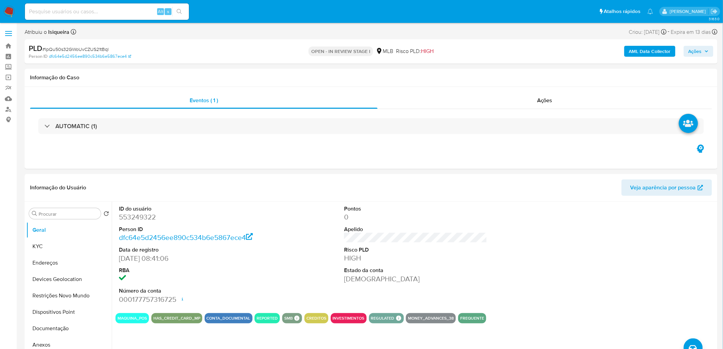
click at [702, 50] on span "Ações" at bounding box center [695, 51] width 13 height 11
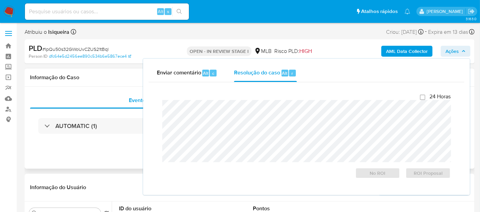
click at [107, 79] on h1 "Informação do Caso" at bounding box center [249, 77] width 439 height 7
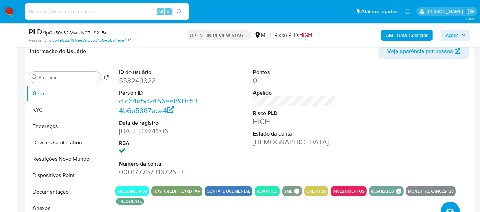
scroll to position [152, 0]
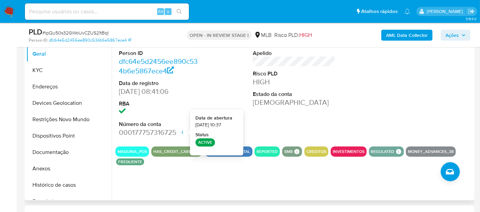
click at [349, 106] on div "ID do usuário 553249322 Person ID dfc64e5d2456ee890c534b6e5867ece4 Data de regi…" at bounding box center [293, 83] width 357 height 115
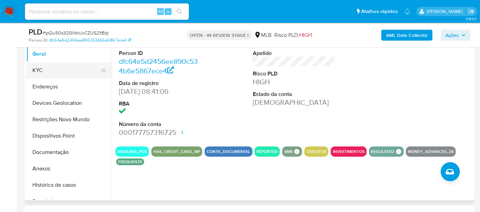
click at [62, 77] on button "KYC" at bounding box center [66, 70] width 80 height 16
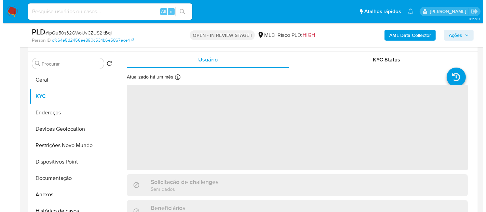
scroll to position [114, 0]
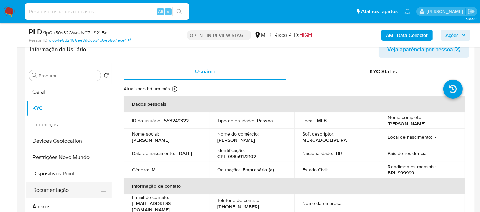
click at [59, 187] on button "Documentação" at bounding box center [66, 190] width 80 height 16
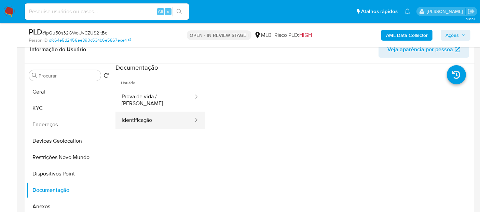
click at [163, 112] on button "Identificação" at bounding box center [154, 120] width 79 height 17
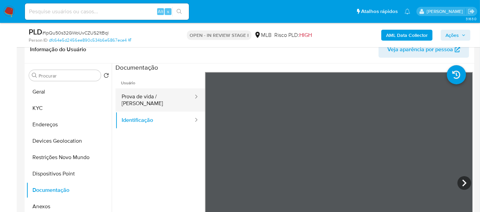
click at [168, 93] on button "Prova de vida / Selfie" at bounding box center [154, 100] width 79 height 23
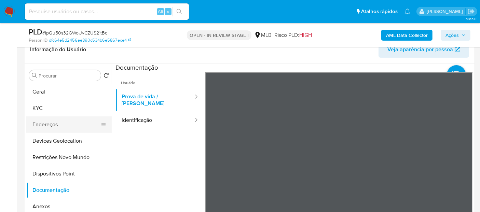
drag, startPoint x: 67, startPoint y: 91, endPoint x: 78, endPoint y: 120, distance: 31.2
click at [68, 94] on button "Geral" at bounding box center [68, 92] width 85 height 16
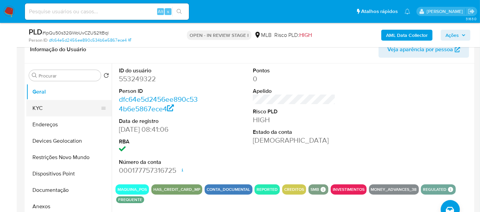
click at [57, 108] on button "KYC" at bounding box center [66, 108] width 80 height 16
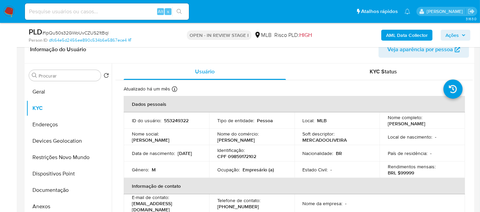
click at [252, 170] on p "Empresário (a)" at bounding box center [258, 170] width 31 height 6
copy p "Empresário"
click at [407, 31] on b "AML Data Collector" at bounding box center [407, 35] width 42 height 11
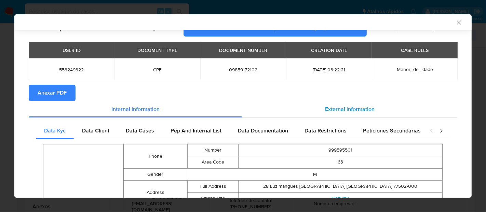
scroll to position [0, 0]
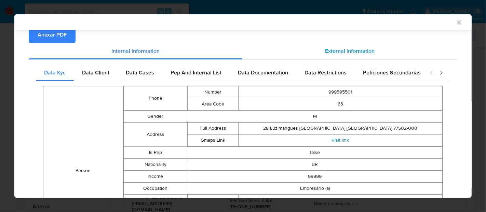
click at [352, 47] on span "External information" at bounding box center [350, 51] width 50 height 8
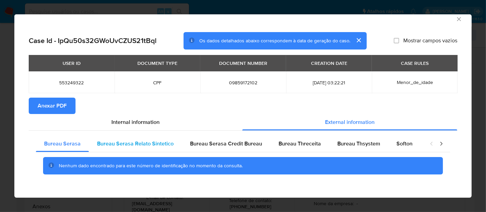
click at [141, 140] on span "Bureau Serasa Relato Sintetico" at bounding box center [135, 144] width 77 height 8
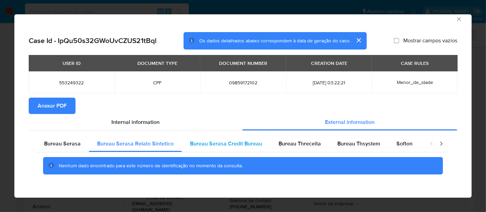
click at [222, 143] on span "Bureau Serasa Credit Bureau" at bounding box center [226, 144] width 72 height 8
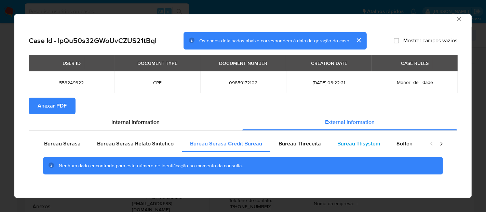
drag, startPoint x: 291, startPoint y: 141, endPoint x: 350, endPoint y: 141, distance: 59.1
click at [291, 141] on span "Bureau Threceita" at bounding box center [299, 144] width 42 height 8
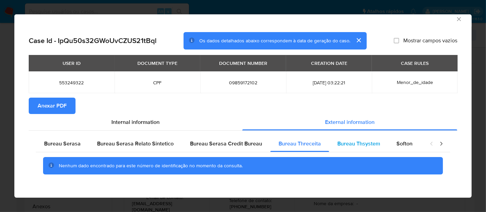
drag, startPoint x: 354, startPoint y: 141, endPoint x: 359, endPoint y: 143, distance: 5.0
click at [356, 142] on span "Bureau Thsystem" at bounding box center [358, 144] width 43 height 8
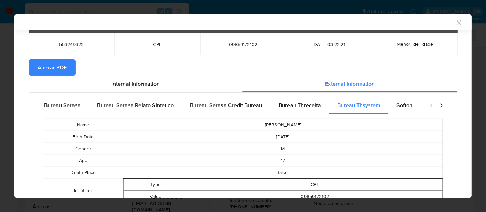
scroll to position [70, 0]
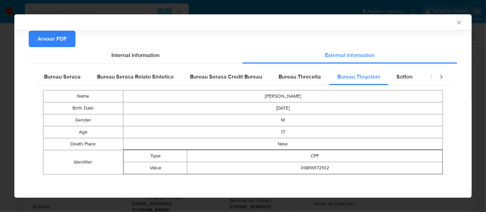
click at [395, 68] on div "Bureau Serasa Bureau Serasa Relato Sintetico Bureau Serasa Credit Bureau Bureau…" at bounding box center [243, 124] width 429 height 120
click at [406, 74] on span "Softon" at bounding box center [404, 77] width 16 height 8
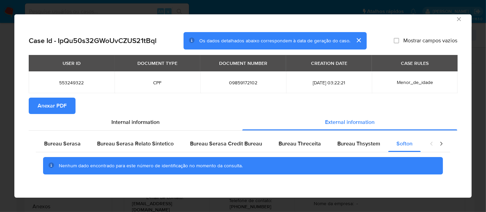
click at [438, 142] on icon "closure-recommendation-modal" at bounding box center [441, 143] width 7 height 7
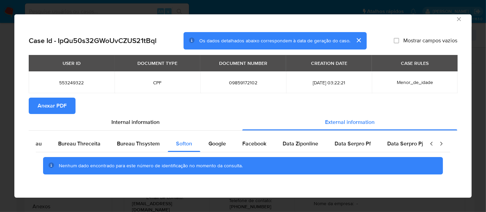
scroll to position [0, 230]
click at [203, 141] on span "Google" at bounding box center [208, 144] width 17 height 8
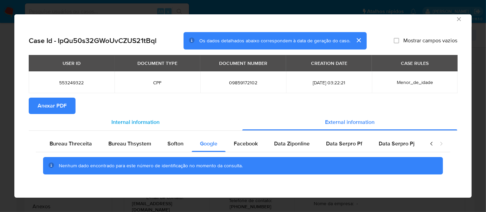
click at [146, 119] on span "Internal information" at bounding box center [135, 122] width 48 height 8
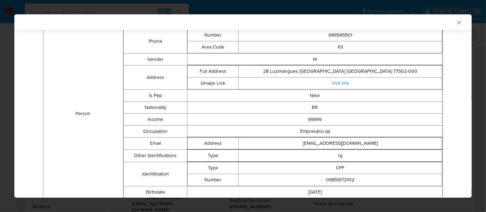
scroll to position [80, 0]
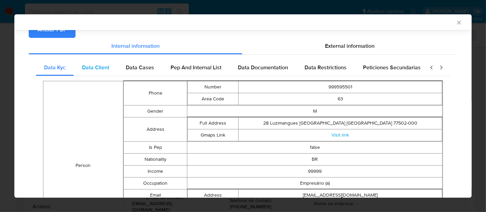
click at [106, 67] on span "Data Client" at bounding box center [95, 68] width 27 height 8
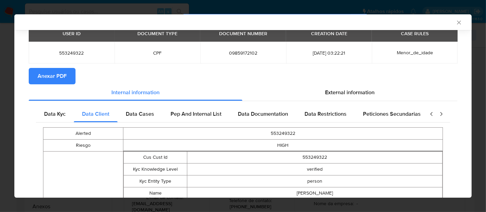
scroll to position [26, 0]
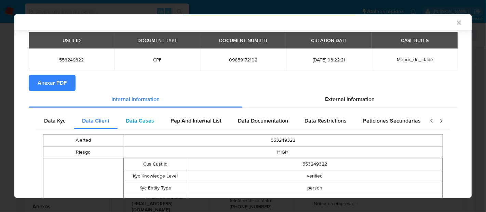
click at [137, 123] on span "Data Cases" at bounding box center [140, 121] width 28 height 8
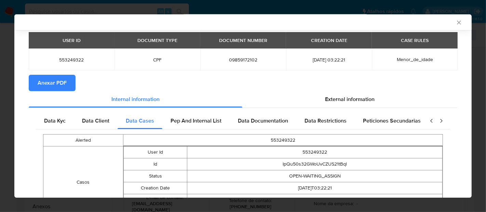
scroll to position [82, 0]
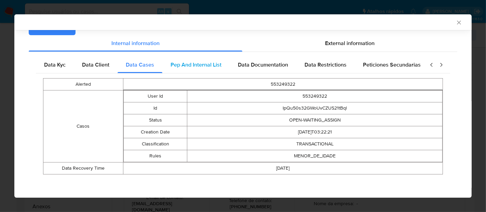
click at [202, 66] on span "Pep And Internal List" at bounding box center [196, 65] width 51 height 8
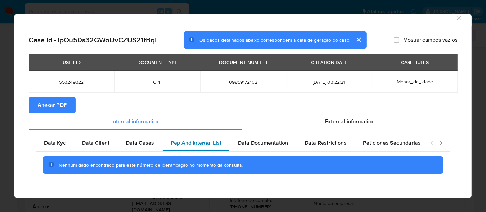
scroll to position [5, 0]
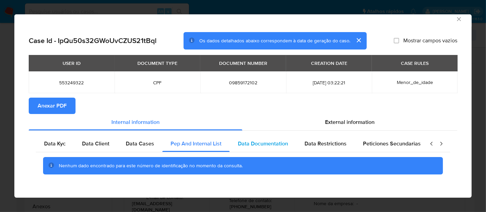
click at [261, 141] on span "Data Documentation" at bounding box center [263, 144] width 50 height 8
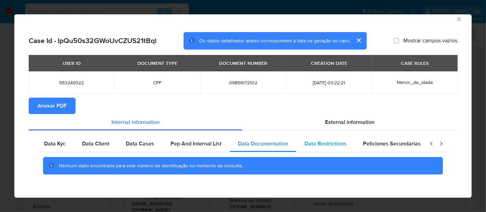
click at [315, 138] on div "Data Restrictions" at bounding box center [325, 144] width 58 height 16
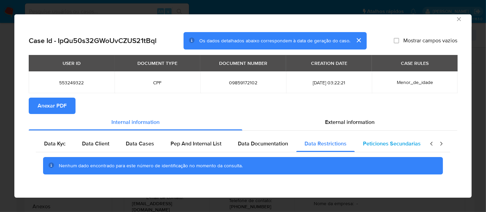
click at [376, 137] on div "Peticiones Secundarias" at bounding box center [392, 144] width 74 height 16
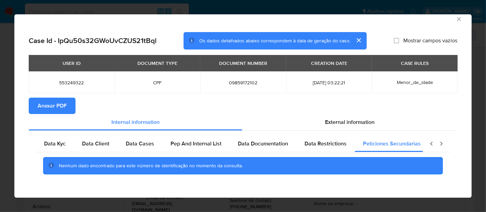
click at [438, 143] on icon "closure-recommendation-modal" at bounding box center [441, 143] width 7 height 7
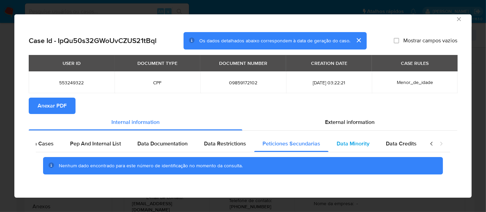
scroll to position [0, 105]
click at [367, 143] on div "Data Minority" at bounding box center [350, 144] width 49 height 16
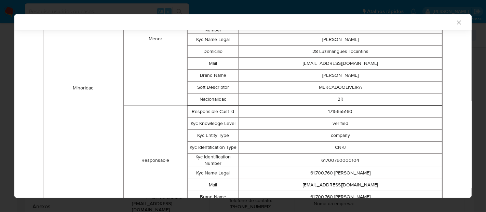
scroll to position [266, 0]
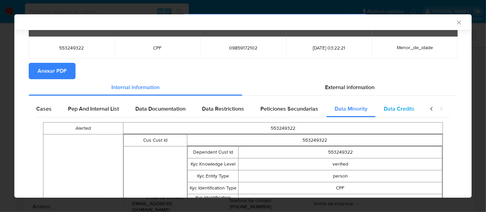
click at [393, 113] on div "Data Credits" at bounding box center [399, 109] width 47 height 16
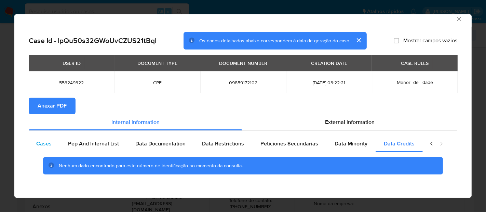
drag, startPoint x: 45, startPoint y: 144, endPoint x: 54, endPoint y: 145, distance: 8.5
click at [49, 144] on div "Data Cases" at bounding box center [37, 144] width 45 height 16
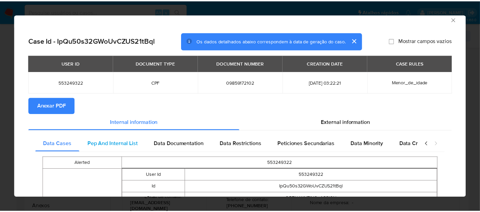
scroll to position [0, 81]
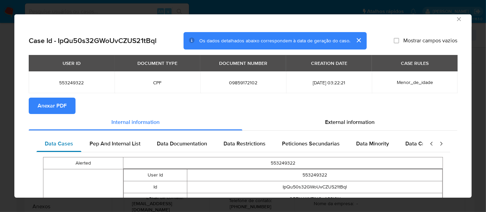
click at [54, 146] on span "Data Cases" at bounding box center [59, 144] width 28 height 8
click at [57, 104] on span "Anexar PDF" at bounding box center [52, 105] width 29 height 15
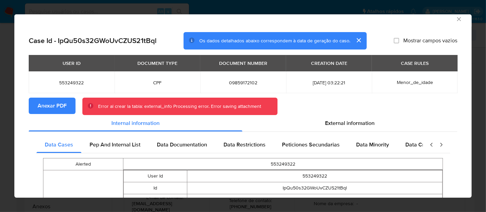
click at [51, 109] on span "Anexar PDF" at bounding box center [52, 105] width 29 height 15
click at [456, 19] on icon "Fechar a janela" at bounding box center [459, 19] width 7 height 7
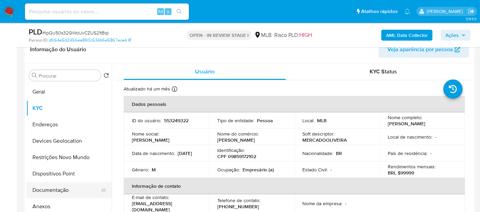
scroll to position [38, 0]
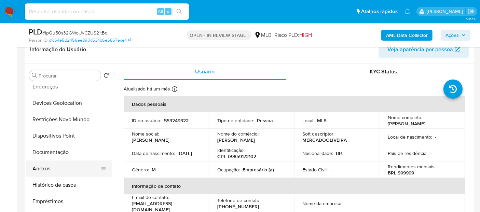
click at [58, 174] on button "Anexos" at bounding box center [66, 169] width 80 height 16
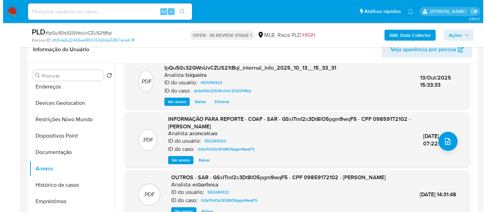
scroll to position [76, 0]
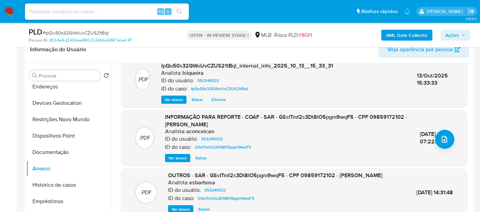
click at [174, 157] on span "Ver anexo" at bounding box center [177, 158] width 18 height 7
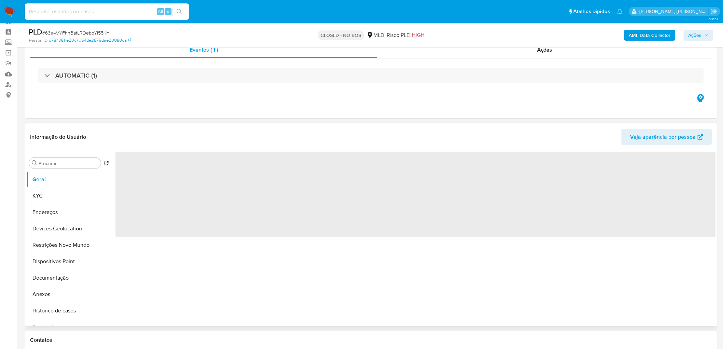
scroll to position [38, 0]
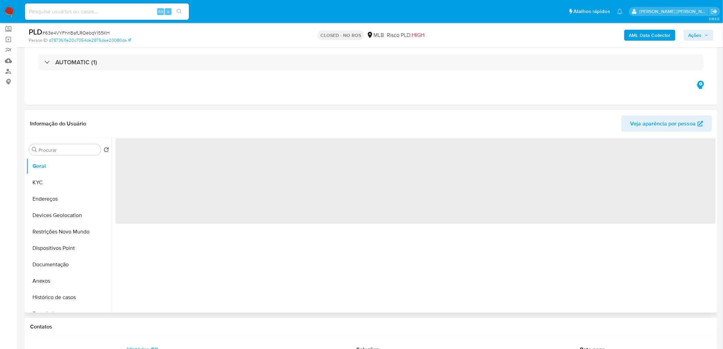
select select "10"
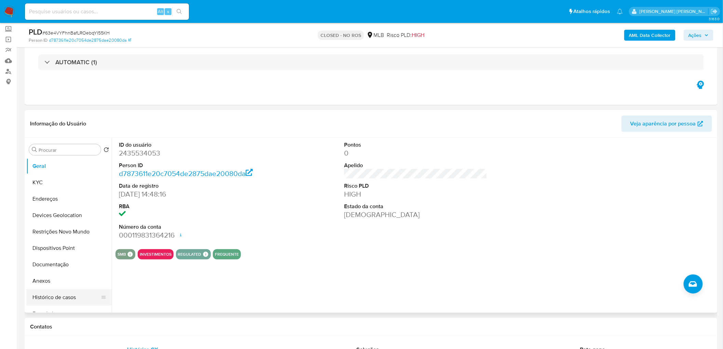
click at [59, 301] on button "Histórico de casos" at bounding box center [66, 297] width 80 height 16
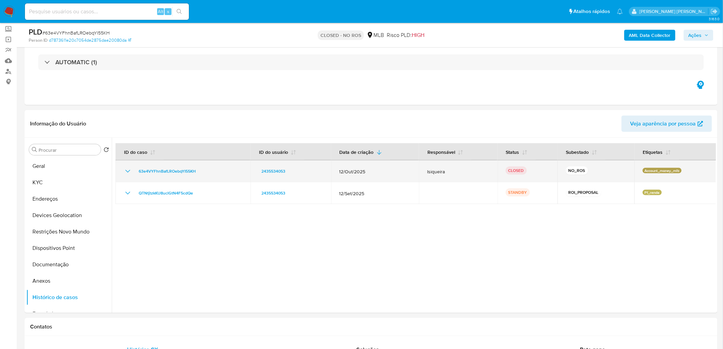
click at [127, 169] on icon "Mostrar/Ocultar" at bounding box center [128, 171] width 8 height 8
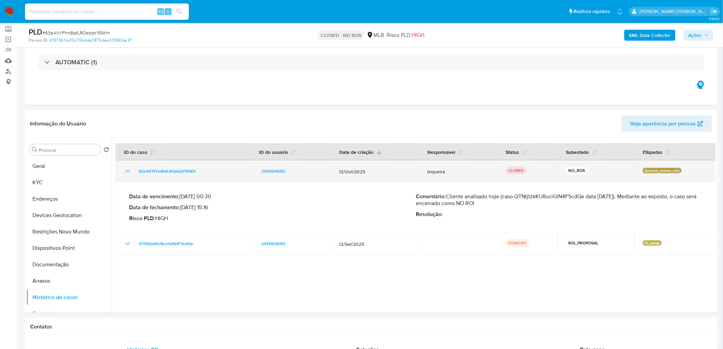
click at [126, 176] on td "63e4VYFhnBafLROebqYI55KH" at bounding box center [182, 171] width 135 height 22
click at [126, 173] on icon "Mostrar/Ocultar" at bounding box center [128, 171] width 8 height 8
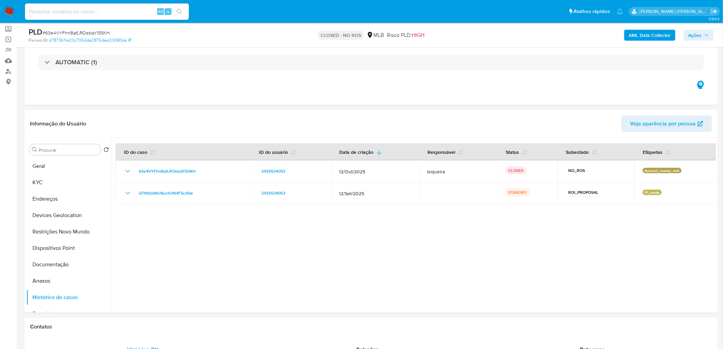
click at [93, 30] on span "# 63e4VYFhnBafLROebqYI55KH" at bounding box center [75, 32] width 67 height 7
copy span "63e4VYFhnBafLROebqYI55KH"
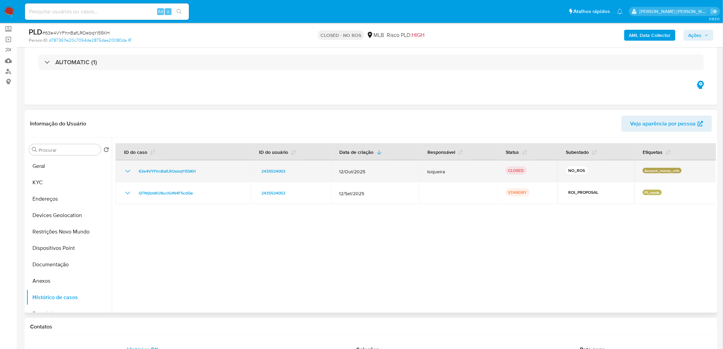
drag, startPoint x: 679, startPoint y: 169, endPoint x: 641, endPoint y: 170, distance: 38.6
click at [643, 170] on div "Account_money_mlb" at bounding box center [676, 171] width 66 height 7
click at [672, 170] on p "Account_money_mlb" at bounding box center [662, 170] width 39 height 5
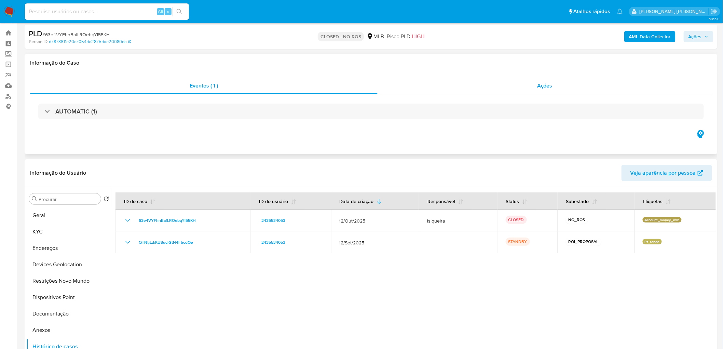
scroll to position [0, 0]
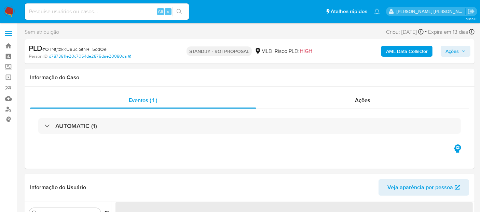
select select "10"
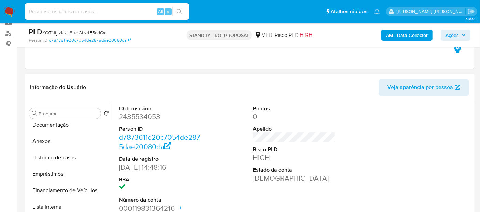
scroll to position [114, 0]
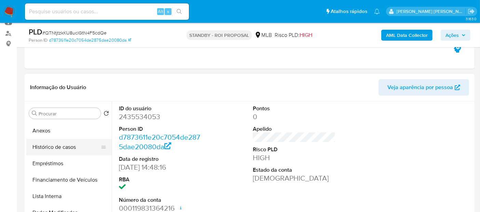
click at [60, 147] on button "Histórico de casos" at bounding box center [66, 147] width 80 height 16
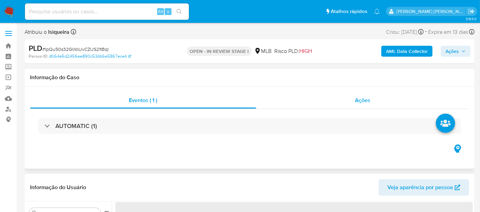
select select "10"
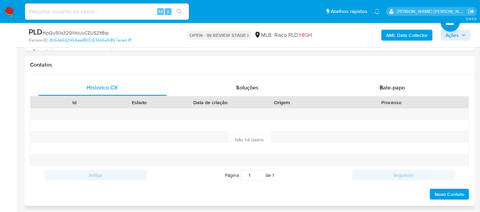
scroll to position [303, 0]
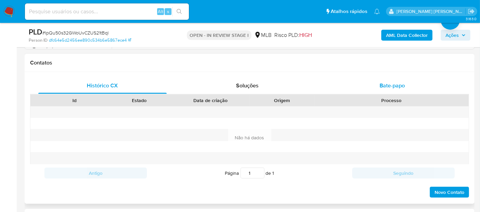
click at [395, 83] on span "Bate-papo" at bounding box center [392, 86] width 25 height 8
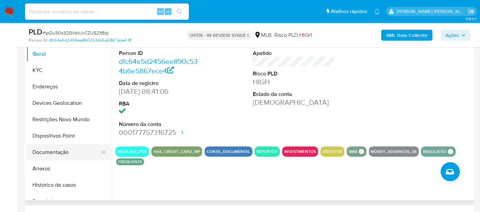
click at [55, 153] on button "Documentação" at bounding box center [66, 152] width 80 height 16
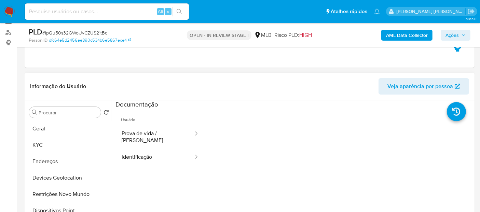
scroll to position [76, 0]
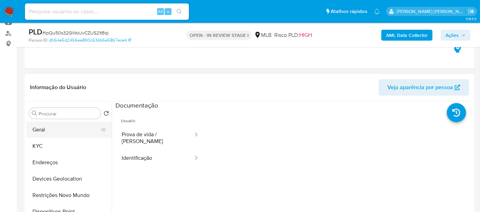
click at [57, 131] on button "Geral" at bounding box center [66, 130] width 80 height 16
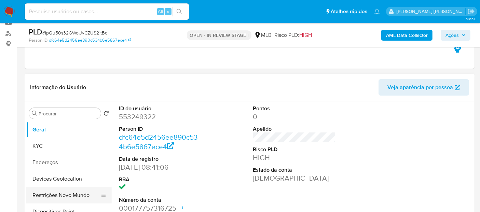
scroll to position [38, 0]
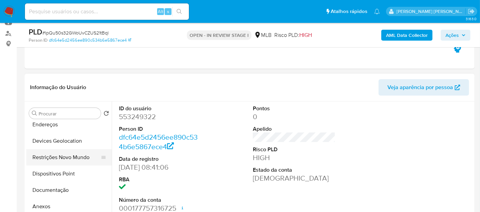
click at [66, 188] on button "Documentação" at bounding box center [68, 190] width 85 height 16
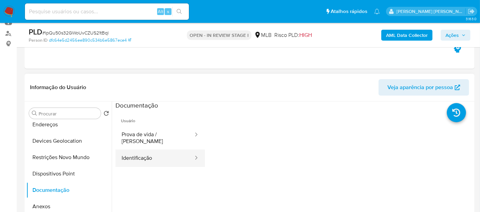
click at [158, 157] on button "Identificação" at bounding box center [154, 158] width 79 height 17
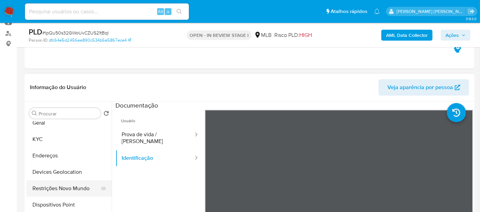
scroll to position [0, 0]
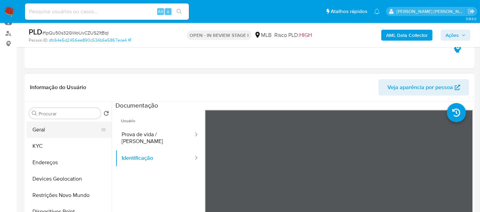
click at [57, 133] on button "Geral" at bounding box center [66, 130] width 80 height 16
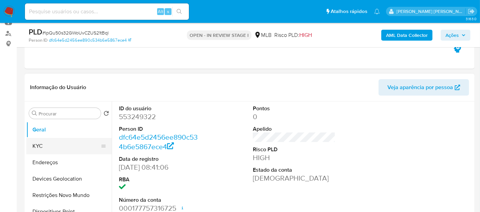
click at [59, 149] on button "KYC" at bounding box center [66, 146] width 80 height 16
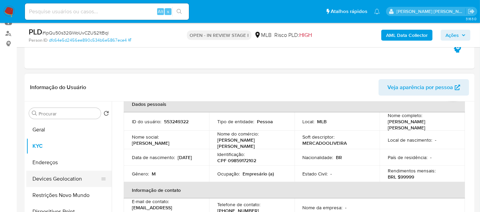
scroll to position [76, 0]
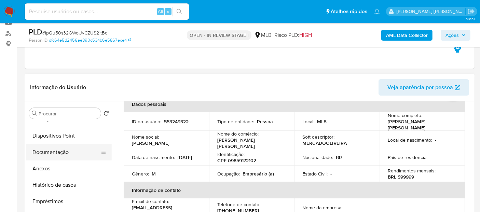
click at [58, 157] on button "Documentação" at bounding box center [66, 152] width 80 height 16
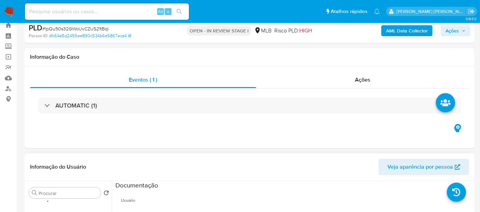
scroll to position [38, 0]
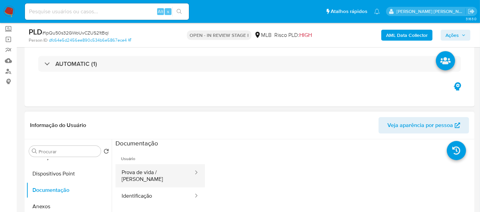
click at [156, 172] on button "Prova de vida / [PERSON_NAME]" at bounding box center [154, 175] width 79 height 23
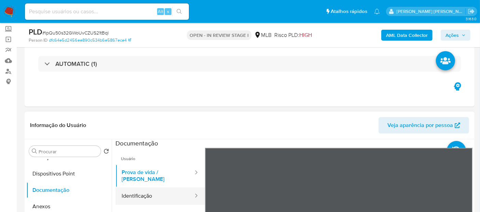
click at [152, 192] on button "Identificação" at bounding box center [154, 196] width 79 height 17
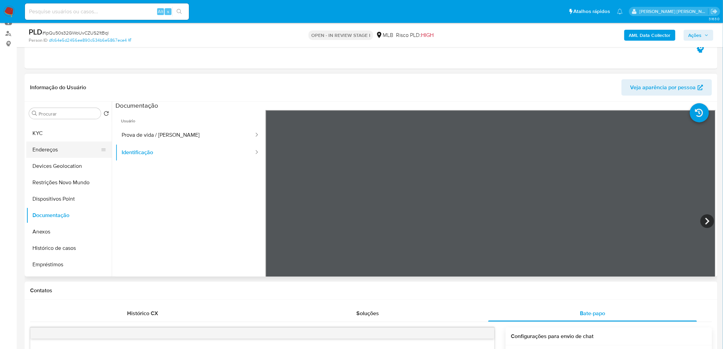
scroll to position [0, 0]
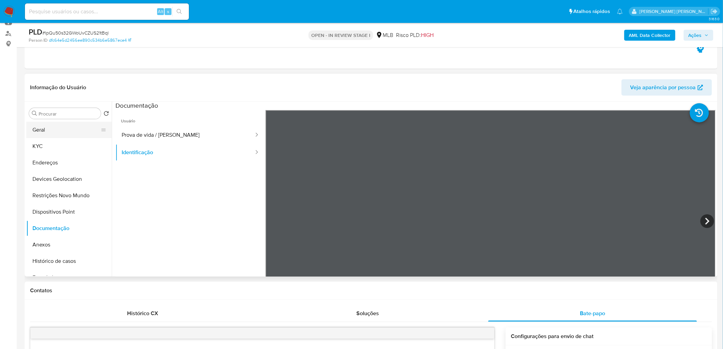
click at [75, 127] on button "Geral" at bounding box center [66, 130] width 80 height 16
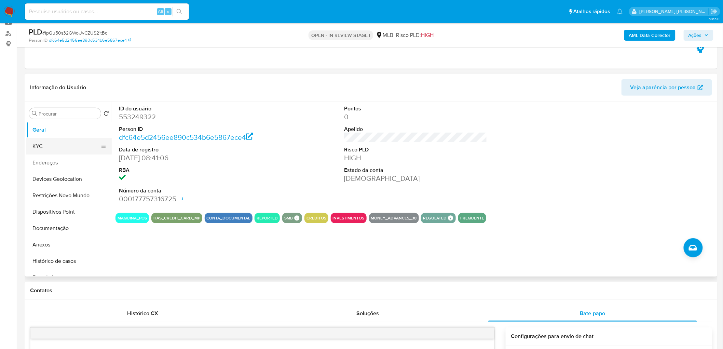
click at [70, 149] on button "KYC" at bounding box center [66, 146] width 80 height 16
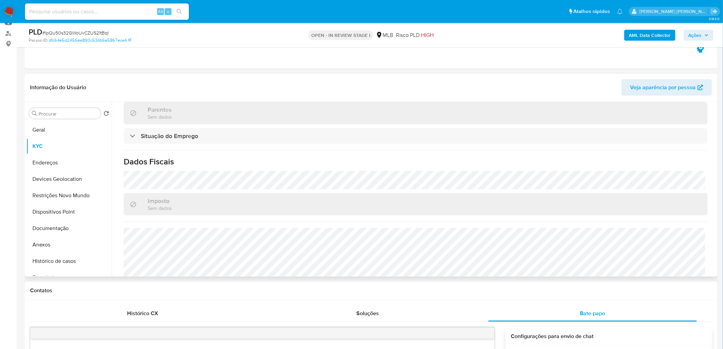
scroll to position [291, 0]
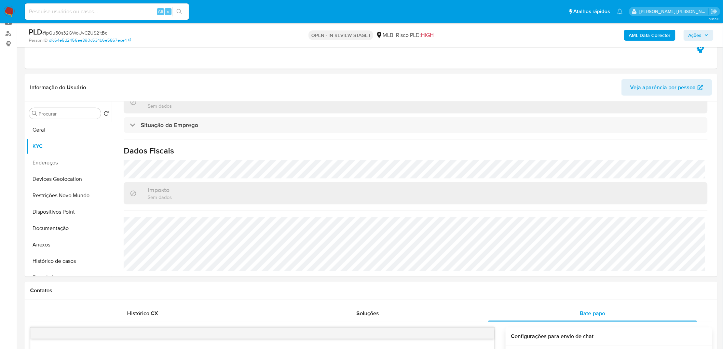
drag, startPoint x: 51, startPoint y: 159, endPoint x: 4, endPoint y: 178, distance: 50.8
click at [51, 159] on button "Endereços" at bounding box center [68, 162] width 85 height 16
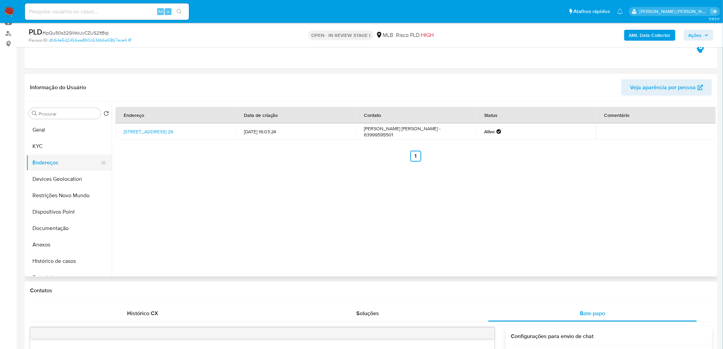
drag, startPoint x: 63, startPoint y: 172, endPoint x: 49, endPoint y: 168, distance: 14.4
click at [63, 172] on button "Devices Geolocation" at bounding box center [68, 179] width 85 height 16
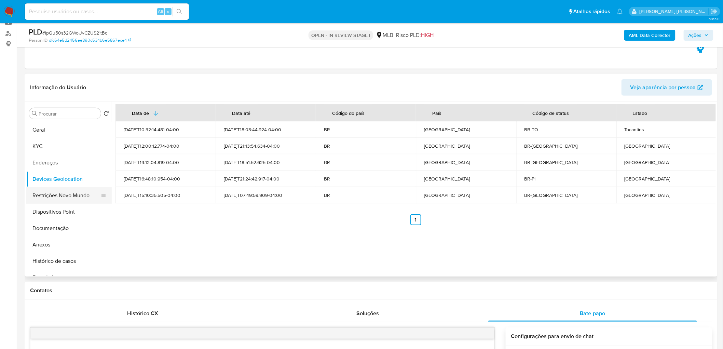
click at [81, 191] on button "Restrições Novo Mundo" at bounding box center [66, 195] width 80 height 16
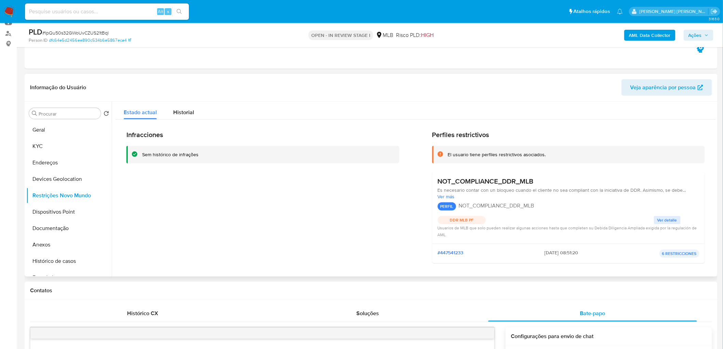
click at [251, 212] on div "Infracciones Sem histórico de infrações" at bounding box center [262, 200] width 273 height 138
click at [64, 209] on button "Dispositivos Point" at bounding box center [66, 212] width 80 height 16
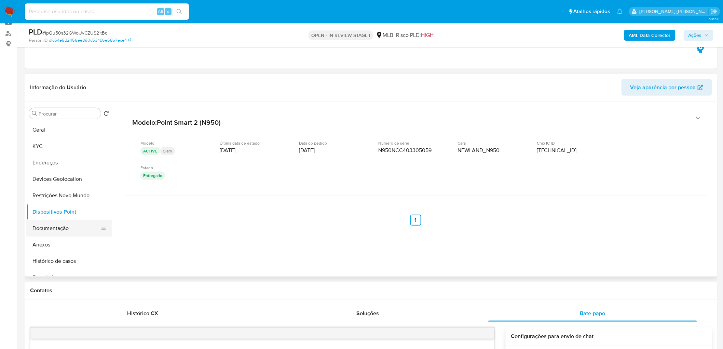
click at [60, 212] on button "Documentação" at bounding box center [66, 228] width 80 height 16
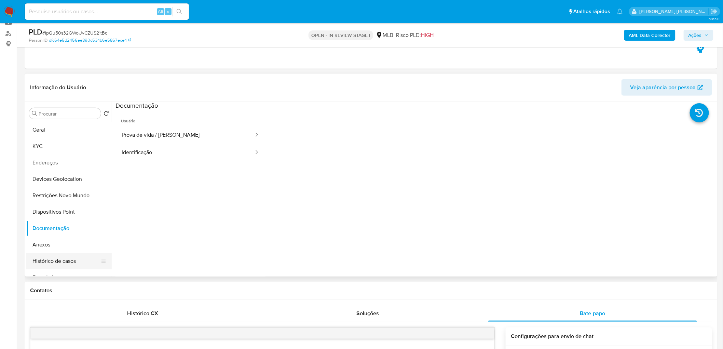
click at [47, 212] on button "Histórico de casos" at bounding box center [66, 261] width 80 height 16
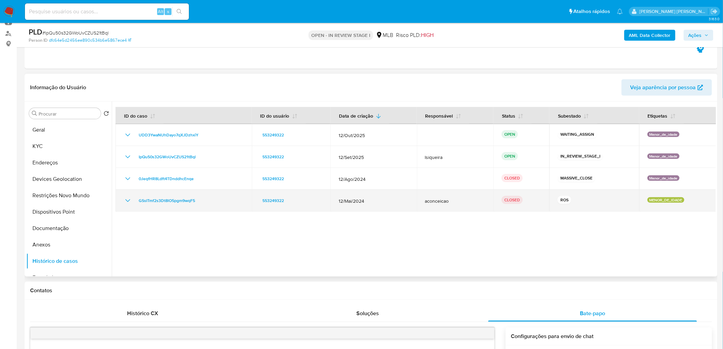
click at [122, 202] on td "GSsITmf2s3Dt8lO5pgm9wqF5" at bounding box center [183, 201] width 136 height 22
click at [127, 195] on td "GSsITmf2s3Dt8lO5pgm9wqF5" at bounding box center [183, 201] width 136 height 22
click at [130, 204] on icon "Mostrar/Ocultar" at bounding box center [128, 200] width 8 height 8
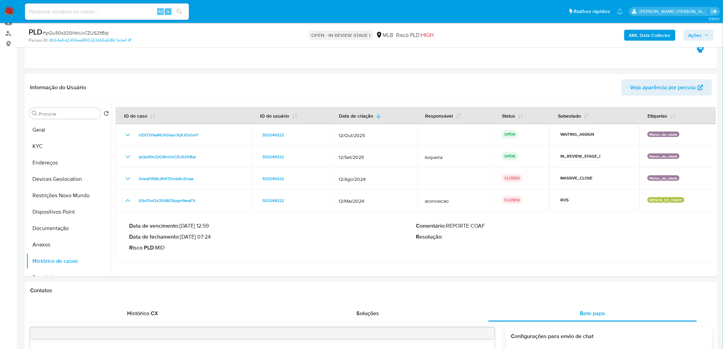
click at [486, 37] on b "AML Data Collector" at bounding box center [650, 35] width 42 height 11
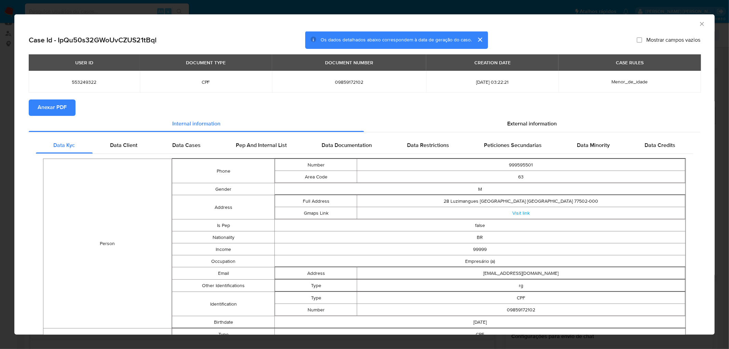
click at [50, 105] on span "Anexar PDF" at bounding box center [52, 107] width 29 height 15
click at [486, 22] on icon "Fechar a janela" at bounding box center [701, 24] width 7 height 7
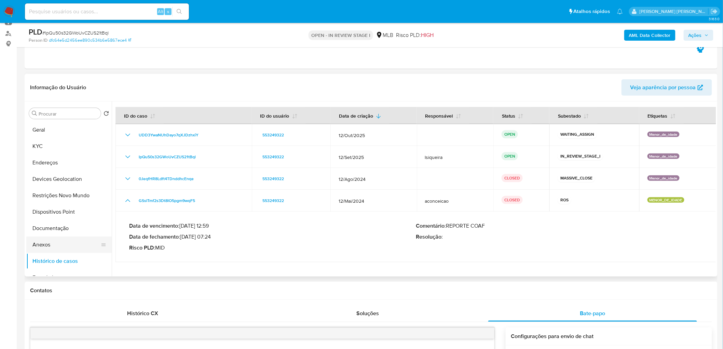
click at [49, 212] on button "Anexos" at bounding box center [66, 244] width 80 height 16
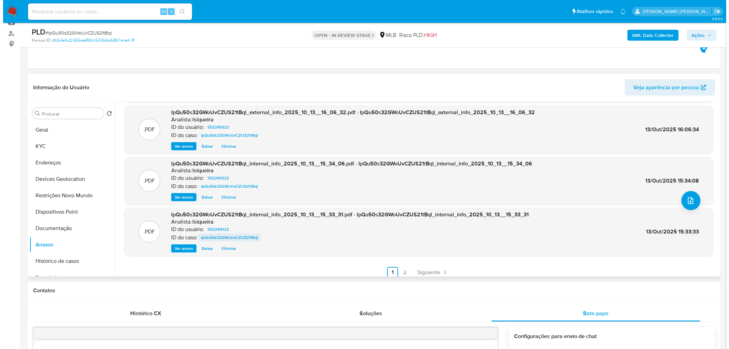
scroll to position [57, 0]
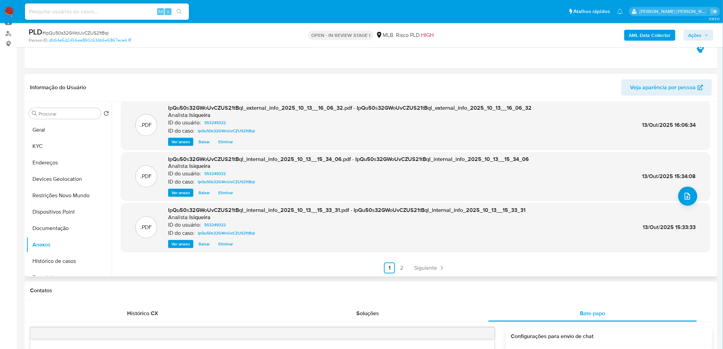
click at [225, 212] on span "Eliminar" at bounding box center [225, 244] width 15 height 7
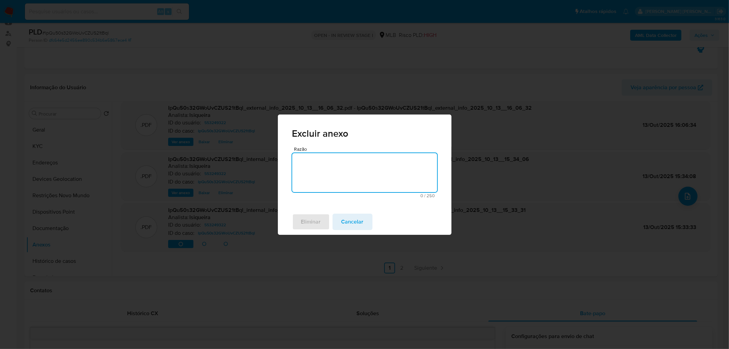
click at [362, 182] on textarea "Razão" at bounding box center [364, 172] width 145 height 39
click at [325, 212] on button "Eliminar" at bounding box center [311, 222] width 38 height 16
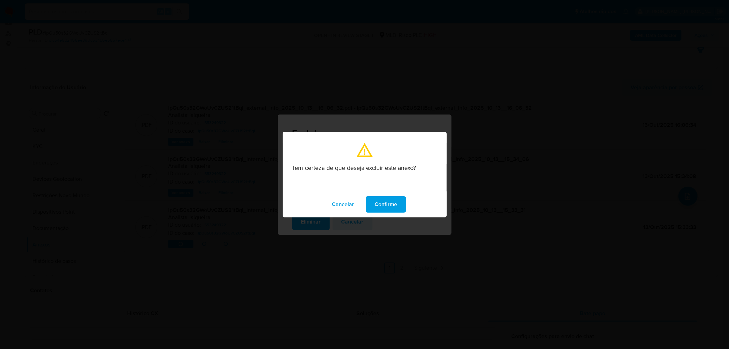
click at [394, 201] on span "Confirme" at bounding box center [386, 204] width 23 height 15
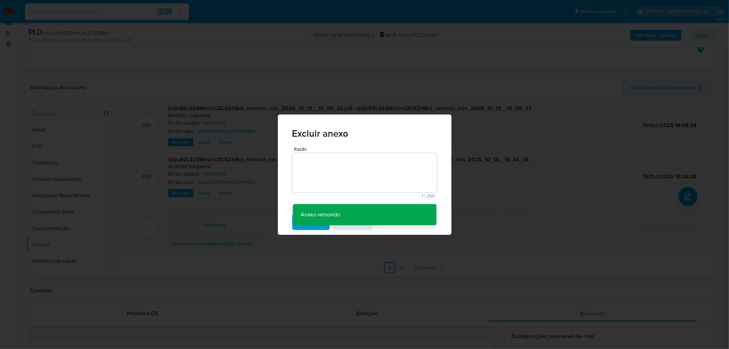
scroll to position [56, 0]
click at [227, 193] on div "Excluir anexo Razão 1 / 250 249 caracteres restantes Anexo removido Anexo remov…" at bounding box center [364, 174] width 729 height 349
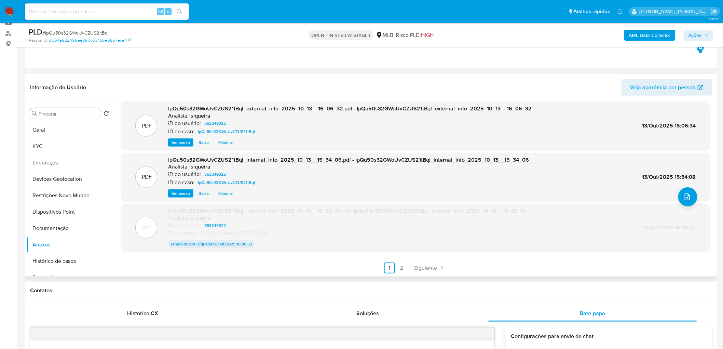
click at [227, 191] on span "Eliminar" at bounding box center [225, 193] width 15 height 7
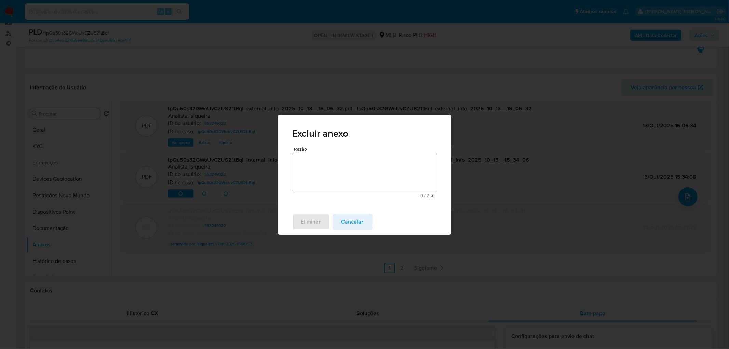
click at [332, 186] on textarea "Razão" at bounding box center [364, 172] width 145 height 39
click at [308, 212] on span "Eliminar" at bounding box center [311, 221] width 20 height 15
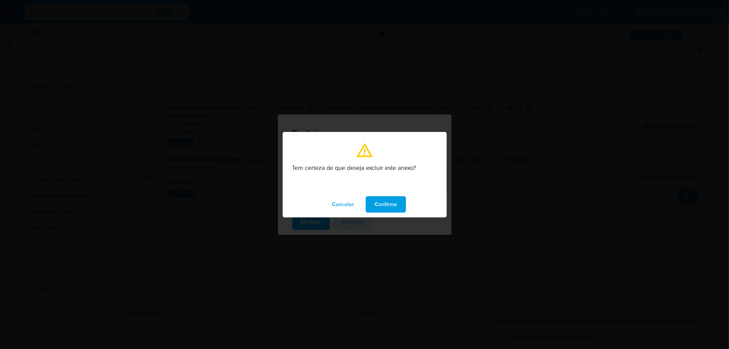
click at [386, 203] on span "Confirme" at bounding box center [386, 204] width 23 height 15
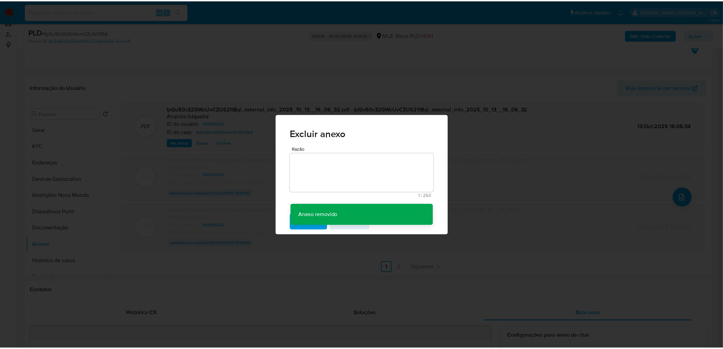
scroll to position [56, 0]
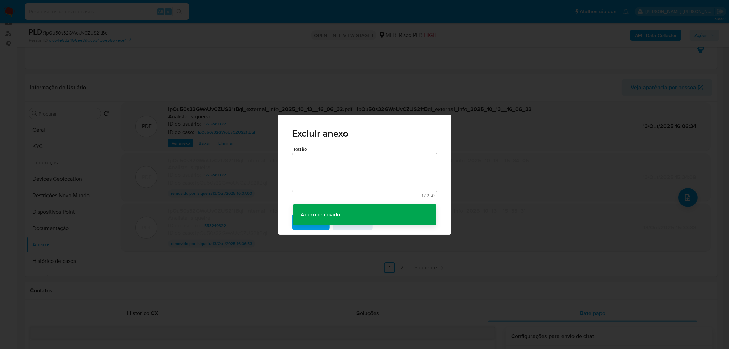
click at [486, 139] on div "Excluir anexo Razão 1 / 250 249 caracteres restantes Anexo removido Anexo remov…" at bounding box center [364, 174] width 729 height 349
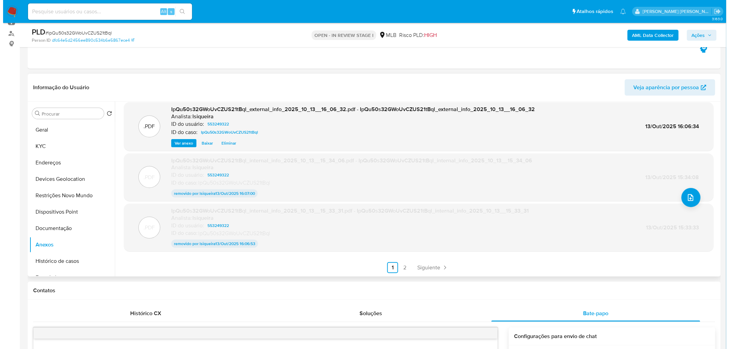
scroll to position [0, 0]
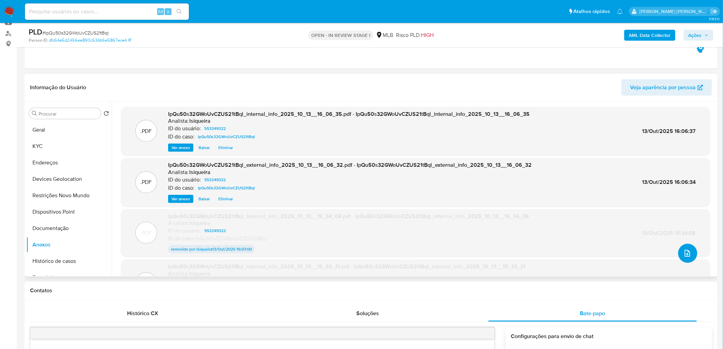
click at [486, 212] on icon "upload-file" at bounding box center [687, 253] width 5 height 7
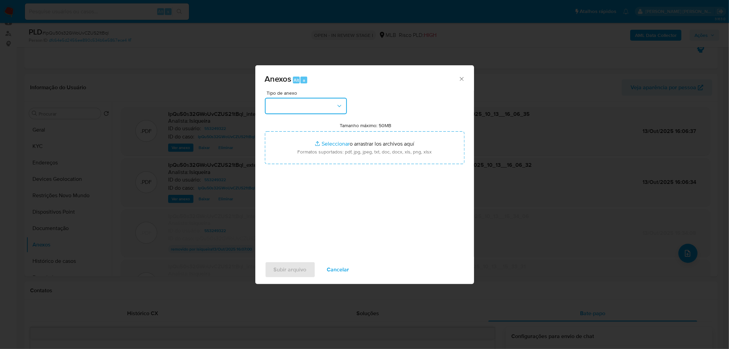
click at [294, 110] on button "button" at bounding box center [306, 106] width 82 height 16
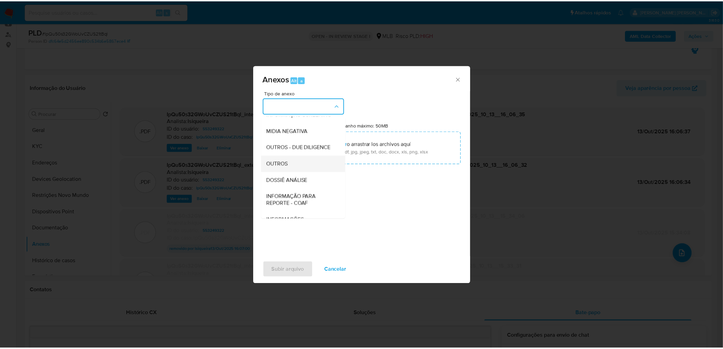
scroll to position [76, 0]
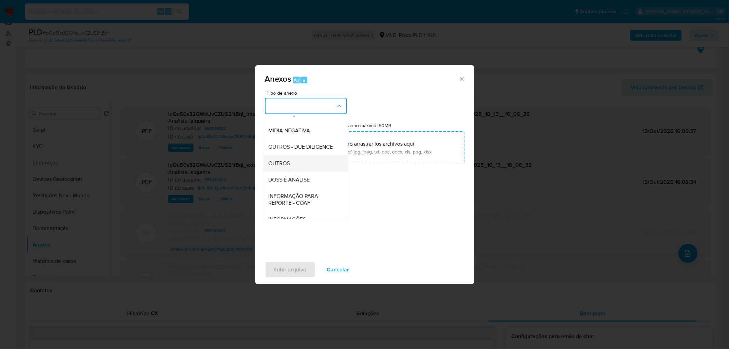
click at [295, 172] on div "OUTROS" at bounding box center [304, 163] width 70 height 16
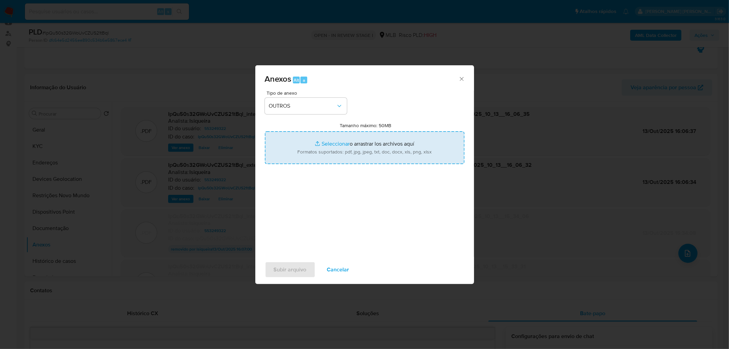
click at [329, 135] on input "Tamanho máximo: 50MB Seleccionar archivos" at bounding box center [365, 147] width 200 height 33
type input "C:\fakepath\Mulan 553249322_2025_10_13_08_10_58.xlsx"
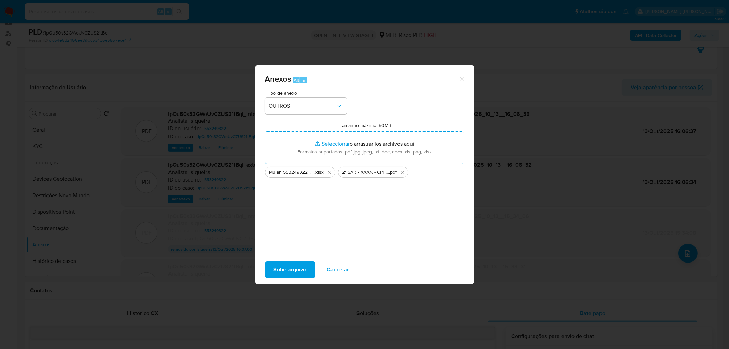
click at [294, 212] on span "Subir arquivo" at bounding box center [290, 269] width 33 height 15
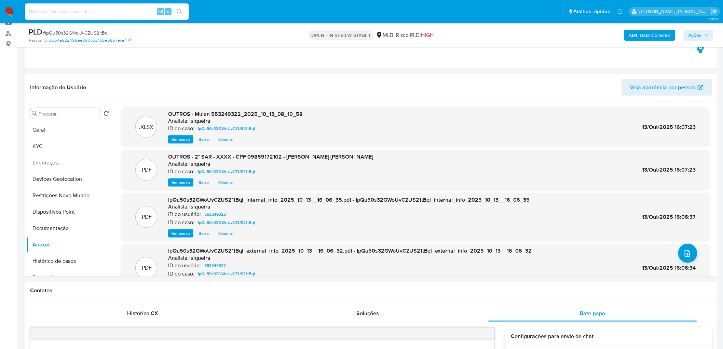
click at [486, 36] on span "Ações" at bounding box center [695, 35] width 13 height 11
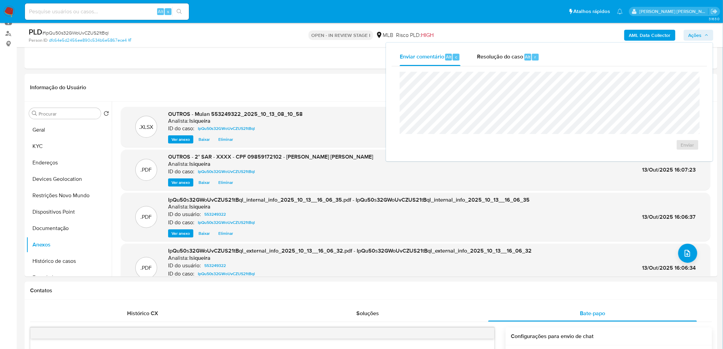
click at [486, 67] on div "Enviar" at bounding box center [550, 111] width 316 height 90
click at [486, 62] on div "Resolução do caso Alt r" at bounding box center [508, 57] width 63 height 18
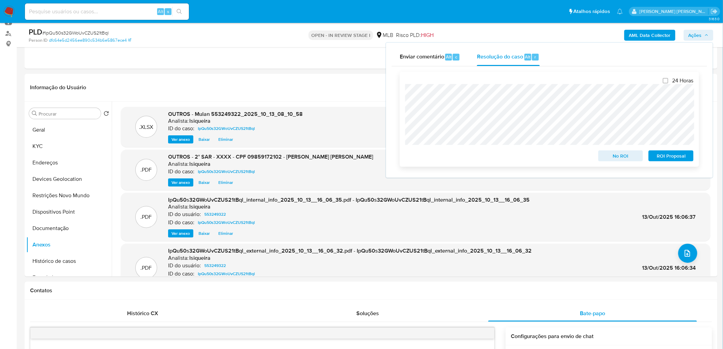
click at [486, 155] on span "ROI Proposal" at bounding box center [671, 156] width 36 height 10
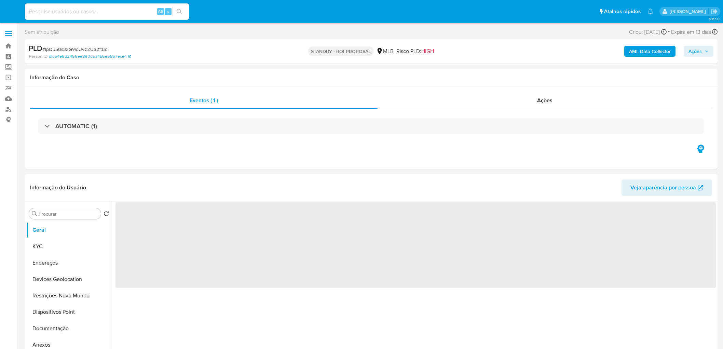
select select "10"
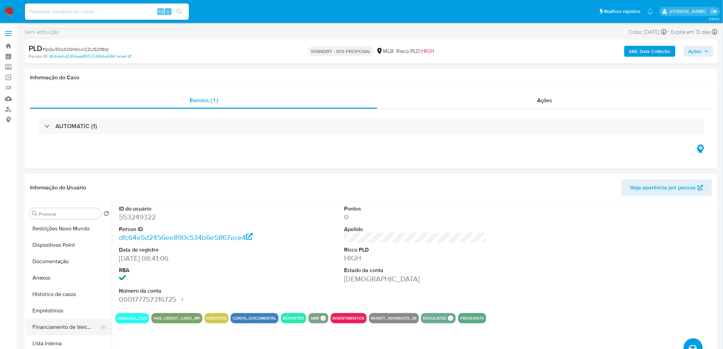
scroll to position [76, 0]
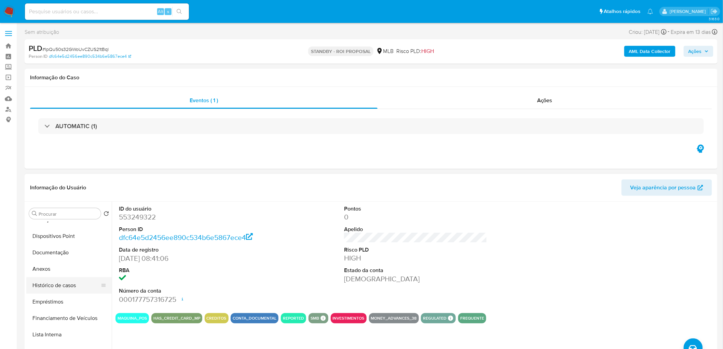
click at [65, 287] on button "Histórico de casos" at bounding box center [66, 285] width 80 height 16
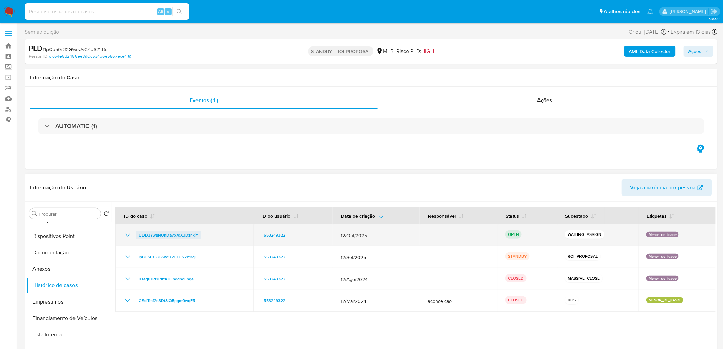
click at [165, 233] on span "UDD3YwaNUhDayo7qXJDzhxiY" at bounding box center [169, 235] width 60 height 8
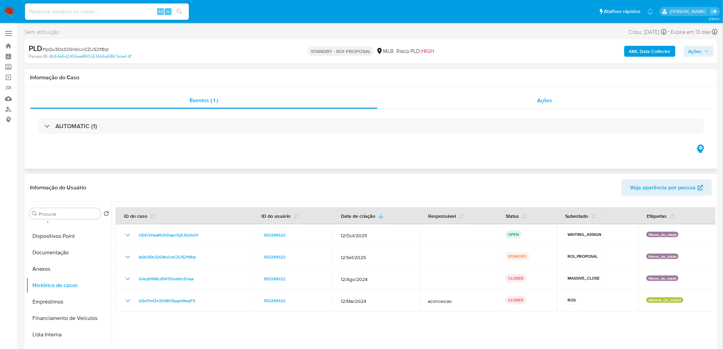
click at [535, 102] on div "Ações" at bounding box center [545, 100] width 335 height 16
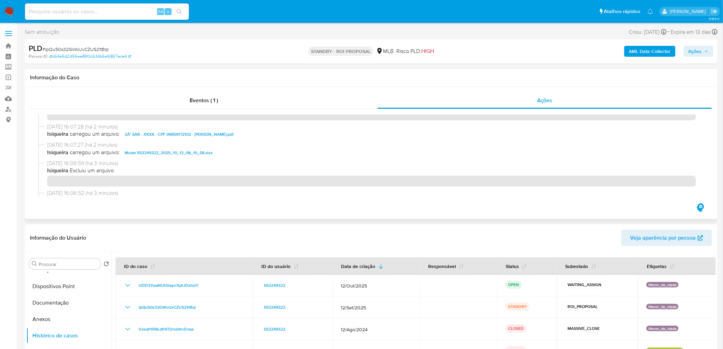
scroll to position [0, 0]
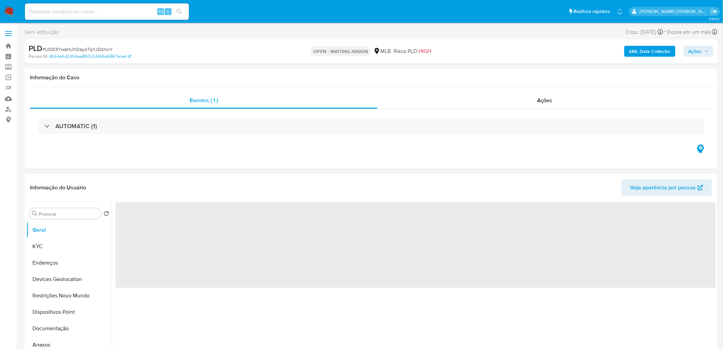
select select "10"
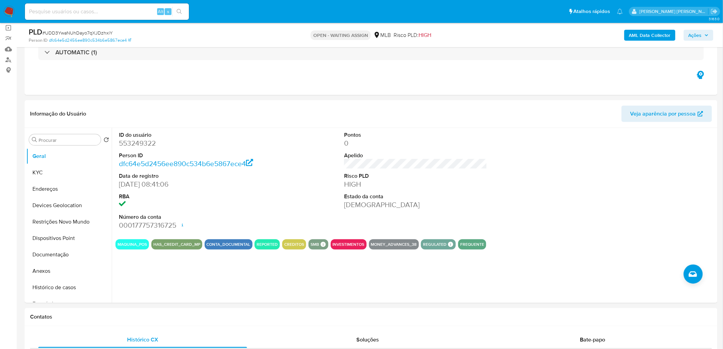
scroll to position [38, 0]
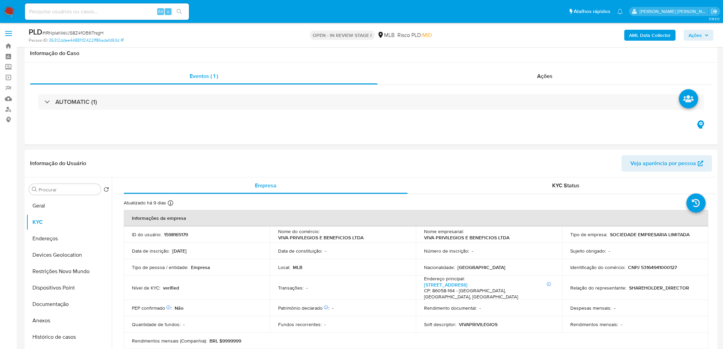
scroll to position [114, 0]
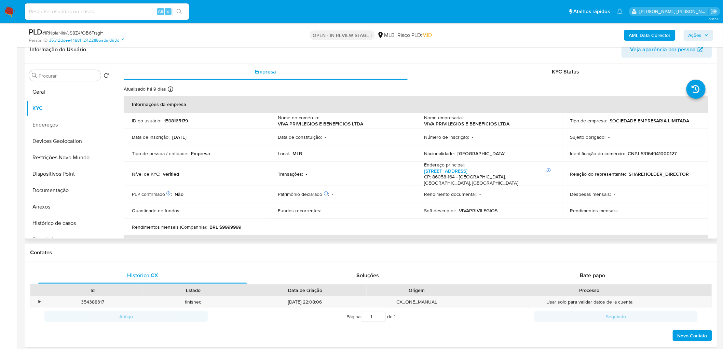
click at [219, 49] on header "Informação do Usuário Veja aparência por pessoa" at bounding box center [371, 49] width 682 height 16
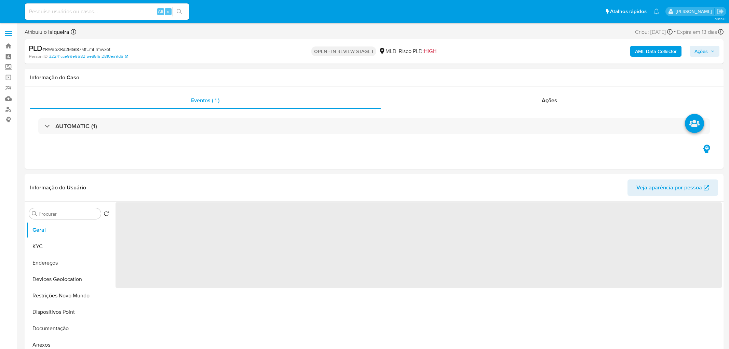
select select "10"
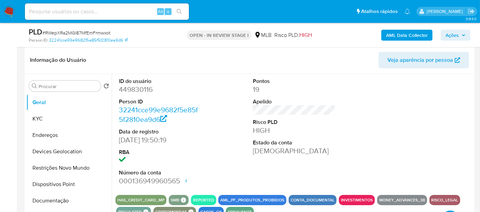
scroll to position [114, 0]
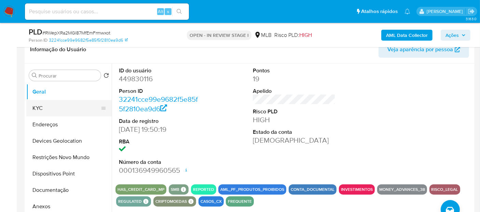
click at [32, 110] on button "KYC" at bounding box center [66, 108] width 80 height 16
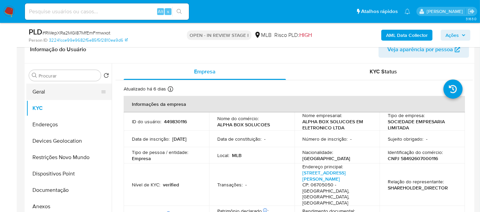
click at [66, 95] on button "Geral" at bounding box center [66, 92] width 80 height 16
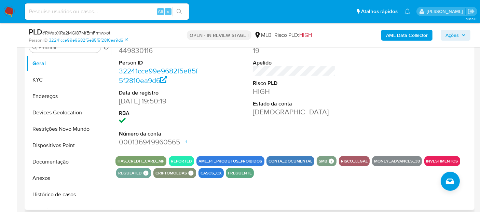
scroll to position [152, 0]
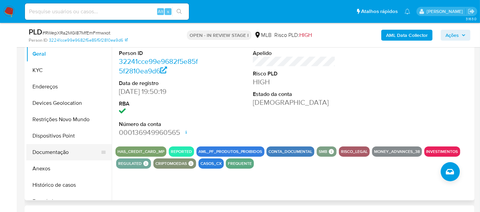
drag, startPoint x: 51, startPoint y: 183, endPoint x: 26, endPoint y: 151, distance: 40.2
click at [51, 183] on button "Histórico de casos" at bounding box center [68, 185] width 85 height 16
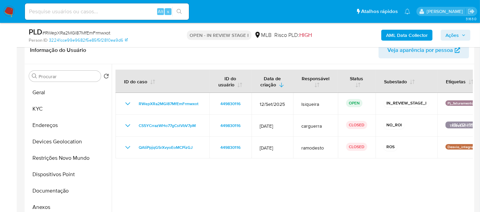
scroll to position [114, 0]
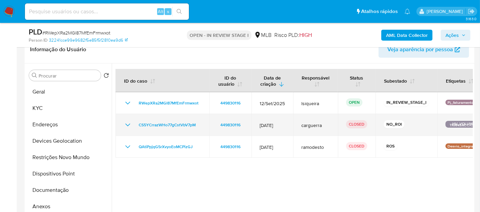
click at [127, 125] on icon "Mostrar/Ocultar" at bounding box center [127, 125] width 5 height 3
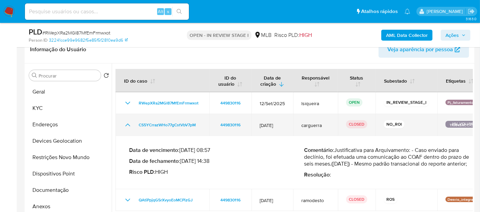
click at [127, 125] on icon "Mostrar/Ocultar" at bounding box center [128, 125] width 8 height 8
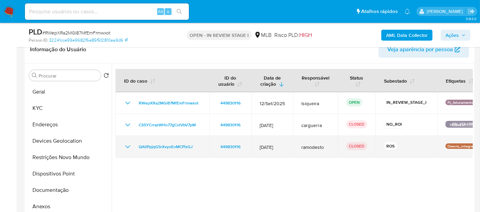
click at [129, 141] on td "QAtiPpjqG5rXvyoEoMCPizGJ" at bounding box center [162, 147] width 94 height 22
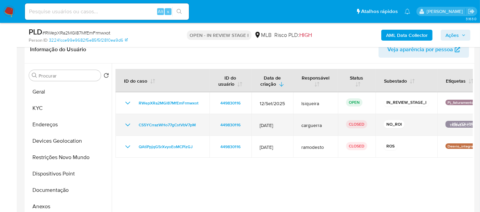
click at [127, 125] on icon "Mostrar/Ocultar" at bounding box center [127, 125] width 5 height 3
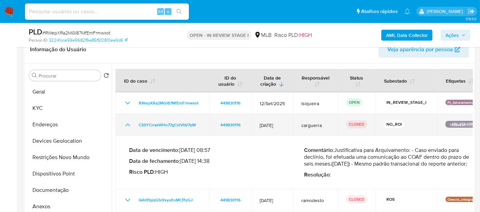
click at [127, 125] on icon "Mostrar/Ocultar" at bounding box center [128, 125] width 8 height 8
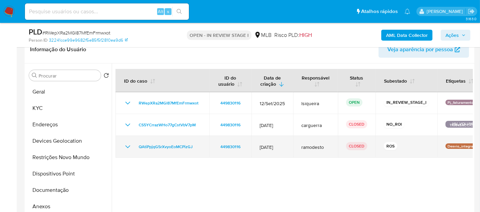
click at [127, 147] on icon "Mostrar/Ocultar" at bounding box center [128, 147] width 8 height 8
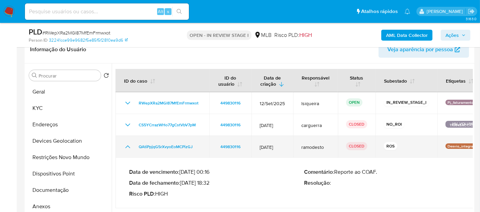
click at [127, 147] on icon "Mostrar/Ocultar" at bounding box center [128, 147] width 8 height 8
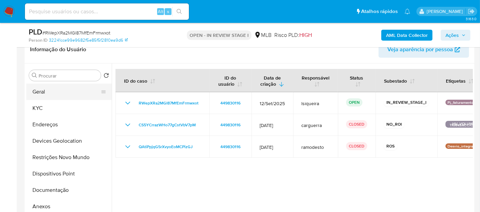
click at [56, 95] on button "Geral" at bounding box center [66, 92] width 80 height 16
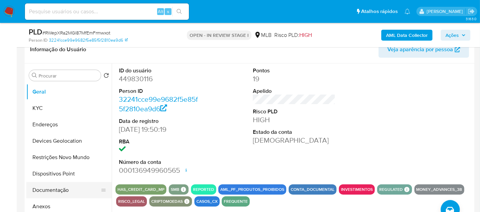
drag, startPoint x: 58, startPoint y: 191, endPoint x: 62, endPoint y: 192, distance: 4.5
click at [57, 192] on button "Documentação" at bounding box center [66, 190] width 80 height 16
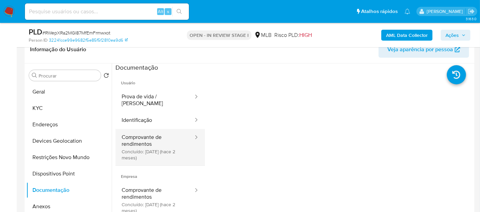
click at [144, 133] on button "Comprovante de rendimentos Concluído: [DATE] (hace 2 meses)" at bounding box center [154, 147] width 79 height 36
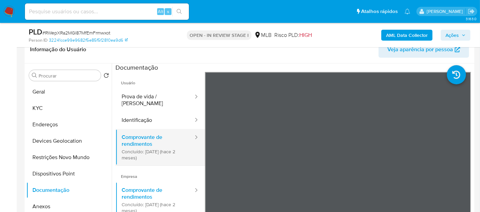
click at [168, 142] on button "Comprovante de rendimentos Concluído: [DATE] (hace 2 meses)" at bounding box center [154, 147] width 79 height 36
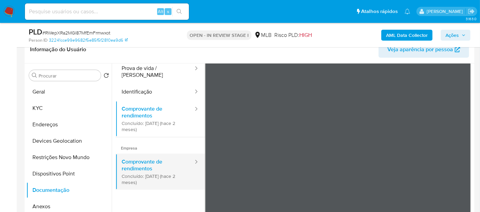
scroll to position [0, 0]
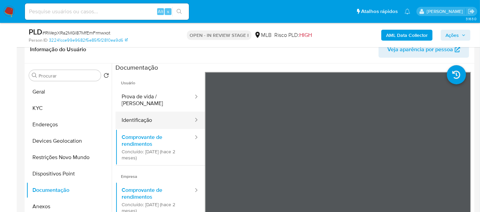
click at [144, 112] on button "Identificação" at bounding box center [154, 120] width 79 height 17
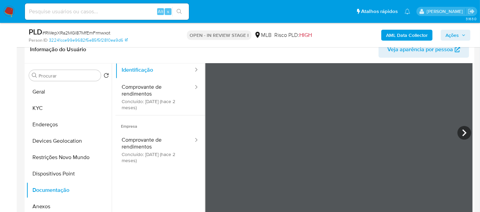
scroll to position [57, 0]
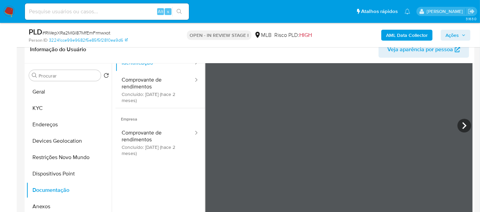
drag, startPoint x: 385, startPoint y: 133, endPoint x: 451, endPoint y: 120, distance: 67.4
click at [451, 120] on div at bounding box center [339, 127] width 268 height 224
click at [465, 126] on icon at bounding box center [465, 126] width 14 height 14
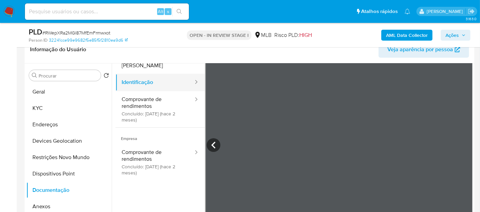
scroll to position [0, 0]
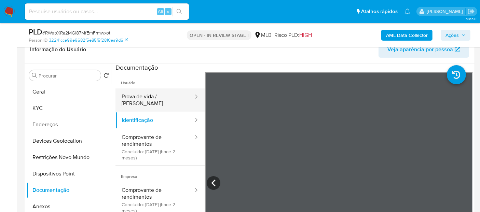
click at [155, 96] on button "Prova de vida / [PERSON_NAME]" at bounding box center [154, 100] width 79 height 23
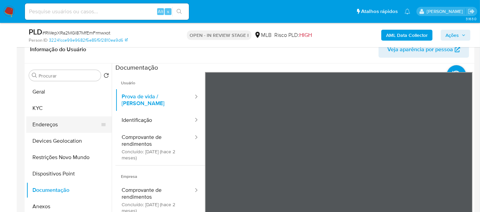
click at [92, 121] on button "Endereços" at bounding box center [66, 125] width 80 height 16
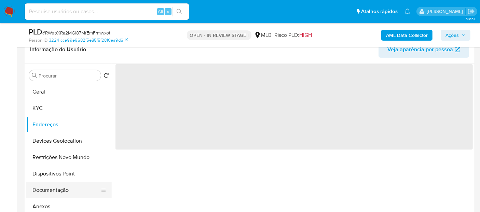
click at [55, 194] on button "Documentação" at bounding box center [66, 190] width 80 height 16
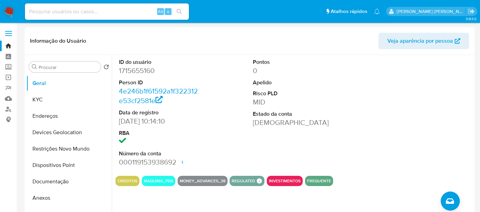
select select "10"
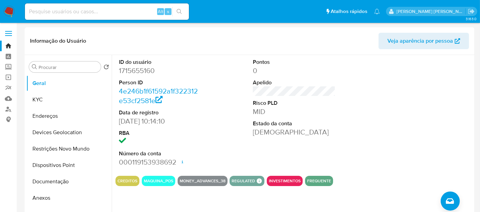
click at [13, 9] on img at bounding box center [9, 12] width 12 height 12
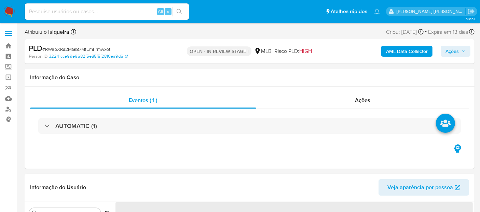
select select "10"
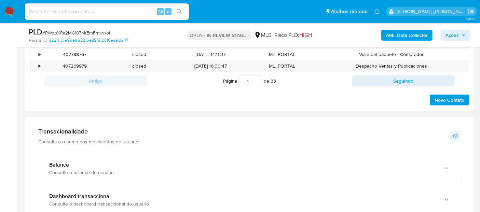
scroll to position [380, 0]
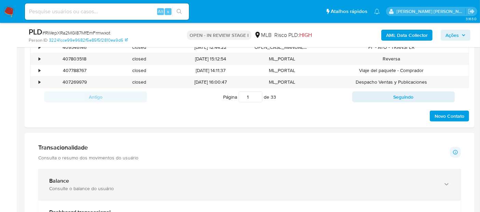
click at [100, 188] on div "Consulte o balance do usuário" at bounding box center [242, 189] width 387 height 6
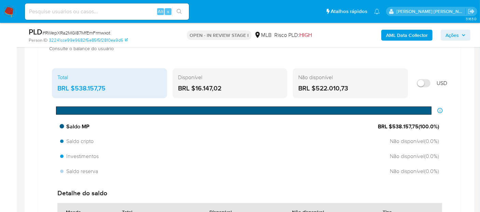
scroll to position [531, 0]
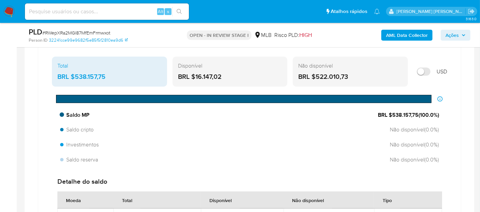
drag, startPoint x: 417, startPoint y: 113, endPoint x: 392, endPoint y: 113, distance: 24.9
click at [392, 113] on span "BRL $538.157,75 ( 100.0 %)" at bounding box center [408, 115] width 61 height 8
click at [223, 73] on div "BRL $16.147,02" at bounding box center [230, 76] width 104 height 9
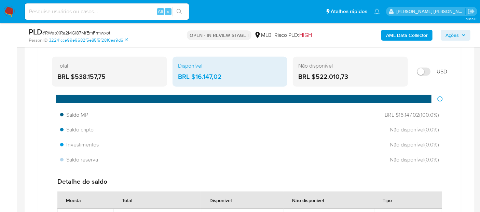
drag, startPoint x: 224, startPoint y: 77, endPoint x: 196, endPoint y: 75, distance: 27.7
click at [196, 75] on div "BRL $16.147,02" at bounding box center [230, 76] width 104 height 9
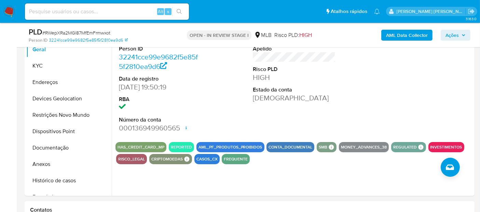
scroll to position [114, 0]
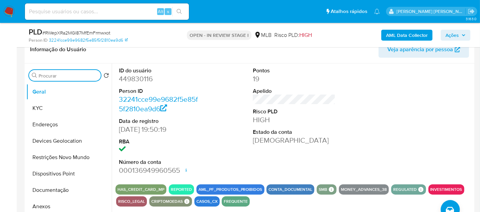
click at [40, 73] on input "Procurar" at bounding box center [68, 76] width 59 height 6
click at [49, 77] on input "Procurar" at bounding box center [68, 76] width 59 height 6
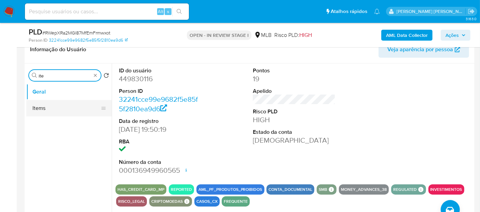
type input "ite"
click at [60, 113] on button "Items" at bounding box center [66, 108] width 80 height 16
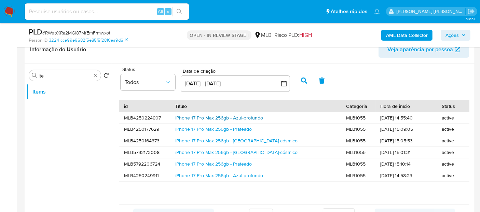
click at [228, 119] on link "iPhone 17 Pro Max 256gb - Azul-profundo" at bounding box center [219, 117] width 88 height 7
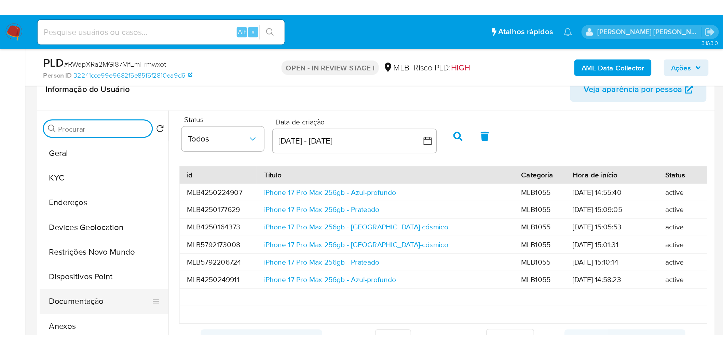
scroll to position [38, 0]
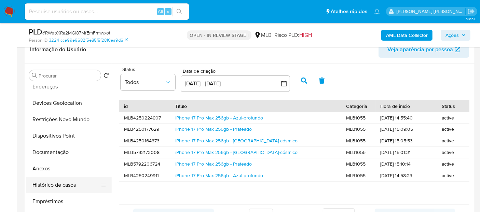
click at [70, 186] on button "Histórico de casos" at bounding box center [66, 185] width 80 height 16
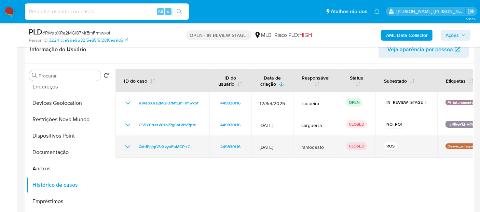
click at [129, 145] on icon "Mostrar/Ocultar" at bounding box center [128, 147] width 8 height 8
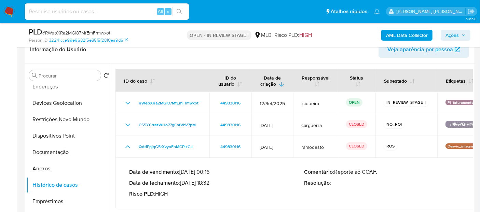
drag, startPoint x: 210, startPoint y: 183, endPoint x: 182, endPoint y: 183, distance: 28.0
click at [182, 183] on p "Data de fechamento : [DATE] 18:32" at bounding box center [216, 183] width 175 height 7
click at [65, 168] on button "Anexos" at bounding box center [66, 169] width 80 height 16
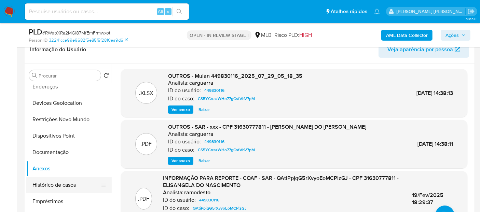
click at [80, 184] on button "Histórico de casos" at bounding box center [66, 185] width 80 height 16
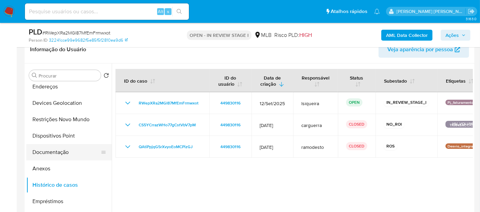
click at [53, 153] on button "Documentação" at bounding box center [66, 152] width 80 height 16
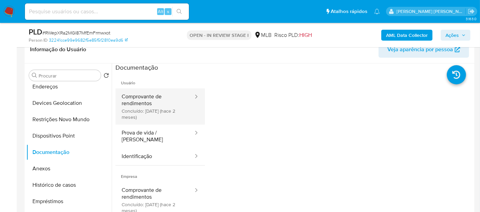
click at [137, 112] on button "Comprovante de rendimentos Concluído: 06/08/2025 (hace 2 meses)" at bounding box center [154, 107] width 79 height 36
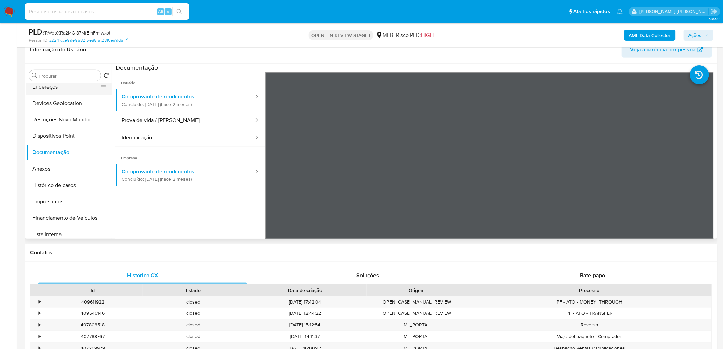
scroll to position [0, 0]
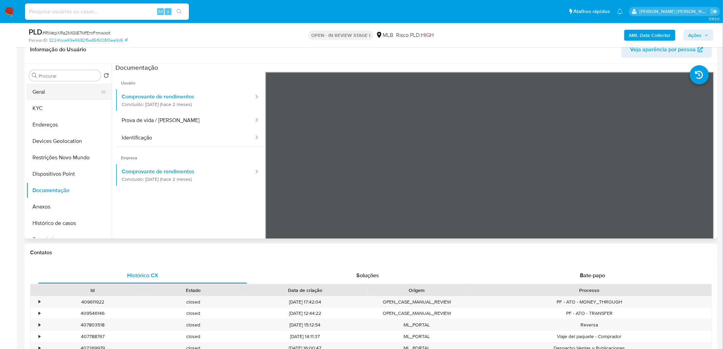
click at [70, 93] on button "Geral" at bounding box center [66, 92] width 80 height 16
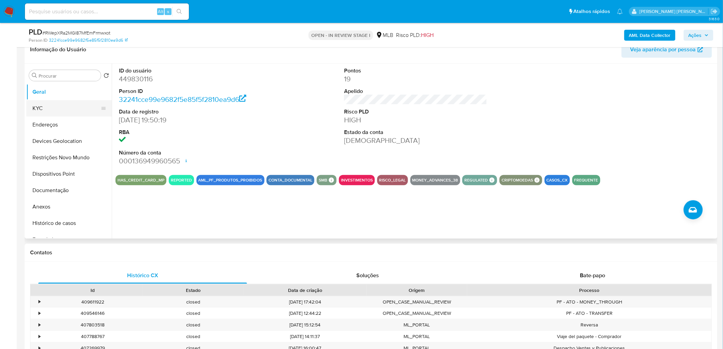
click at [56, 111] on button "KYC" at bounding box center [66, 108] width 80 height 16
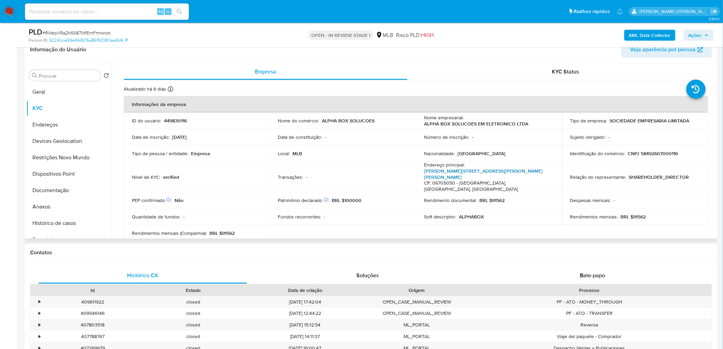
click at [473, 169] on link "Estrada Manoel Lages Do Chao 850, Jardim Caiapiá" at bounding box center [483, 173] width 119 height 13
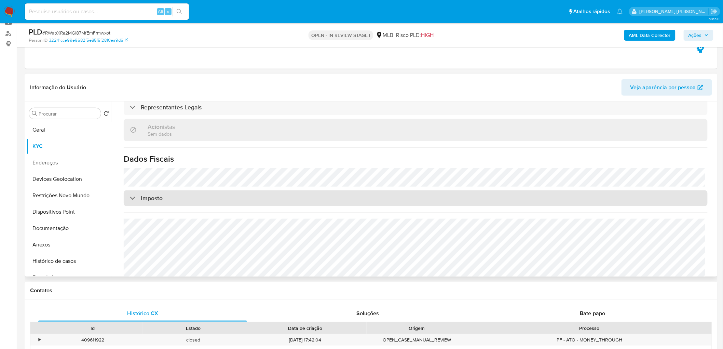
scroll to position [390, 0]
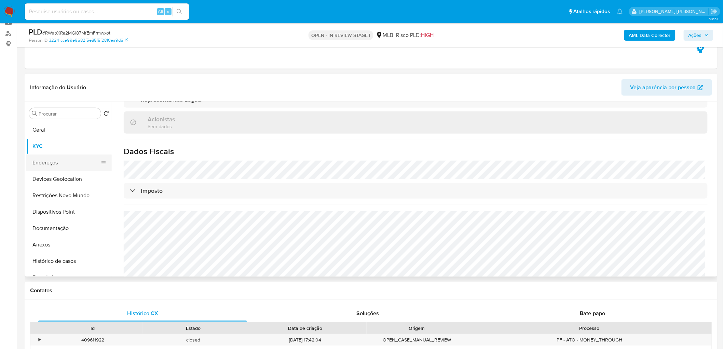
click at [42, 161] on button "Endereços" at bounding box center [66, 162] width 80 height 16
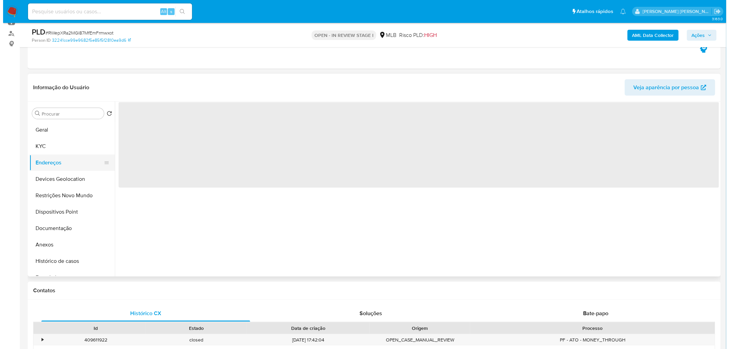
scroll to position [0, 0]
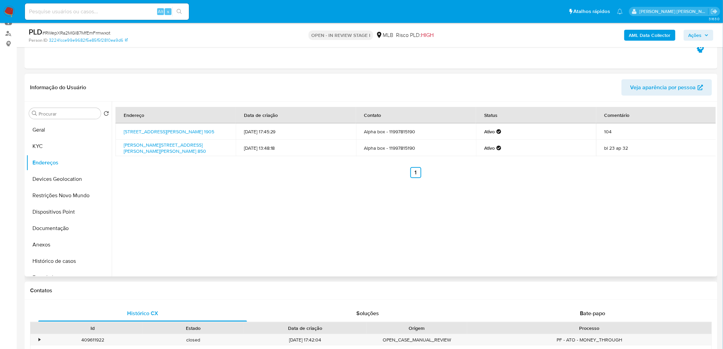
click at [386, 212] on div "Endereço Data de criação Contato Status Comentário Avenida Professor Manoel Jos…" at bounding box center [414, 188] width 604 height 175
click at [203, 133] on link "Avenida Professor Manoel José Pedroso 1905, Cotia, São Paulo, 06717100, Brasil …" at bounding box center [169, 131] width 91 height 7
click at [72, 178] on button "Devices Geolocation" at bounding box center [66, 179] width 80 height 16
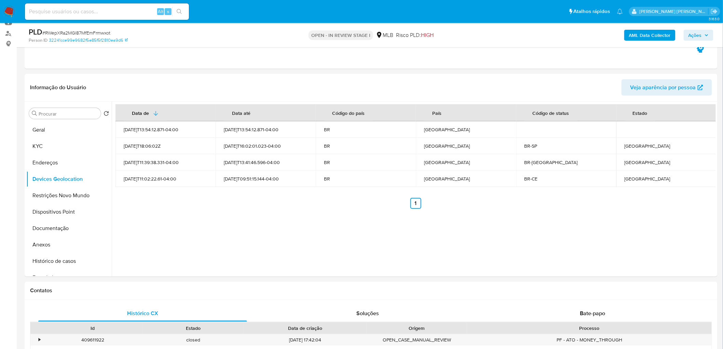
drag, startPoint x: 65, startPoint y: 197, endPoint x: 1, endPoint y: 210, distance: 65.1
click at [63, 198] on button "Restrições Novo Mundo" at bounding box center [68, 195] width 85 height 16
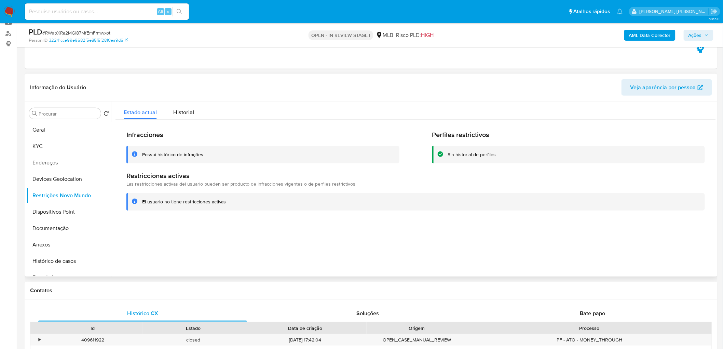
click at [318, 212] on div at bounding box center [414, 188] width 604 height 175
drag, startPoint x: 68, startPoint y: 210, endPoint x: 87, endPoint y: 216, distance: 20.7
click at [68, 210] on button "Dispositivos Point" at bounding box center [66, 212] width 80 height 16
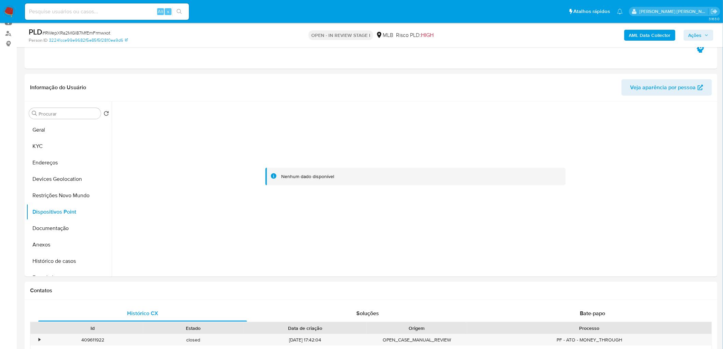
click at [486, 33] on b "AML Data Collector" at bounding box center [650, 35] width 42 height 11
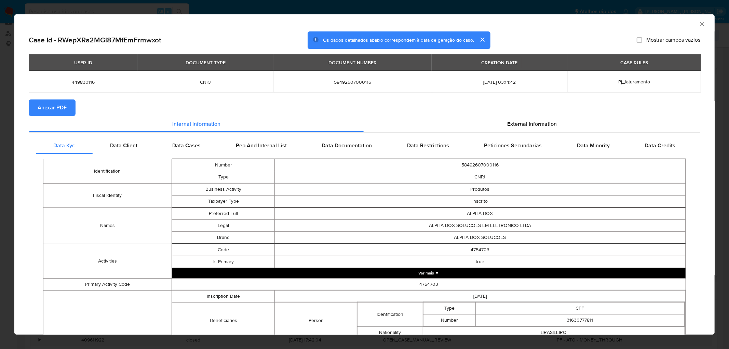
click at [54, 106] on span "Anexar PDF" at bounding box center [52, 107] width 29 height 15
click at [486, 26] on icon "Fechar a janela" at bounding box center [701, 24] width 7 height 7
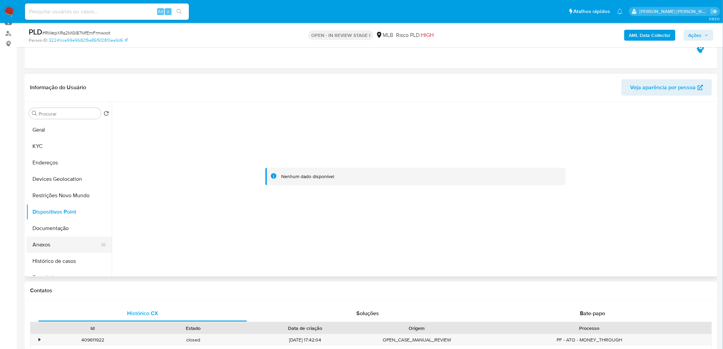
click at [42, 212] on button "Anexos" at bounding box center [66, 244] width 80 height 16
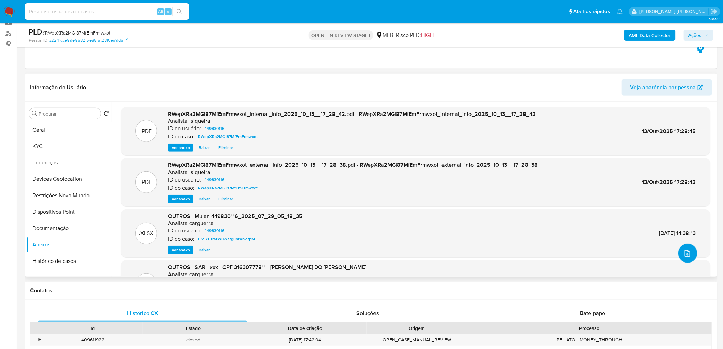
click at [486, 212] on button "upload-file" at bounding box center [687, 253] width 19 height 19
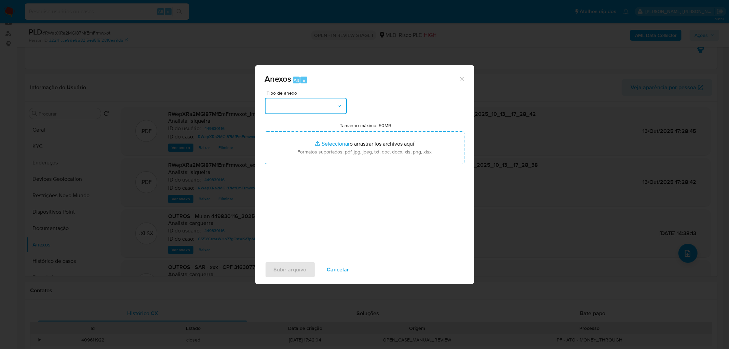
click at [325, 102] on button "button" at bounding box center [306, 106] width 82 height 16
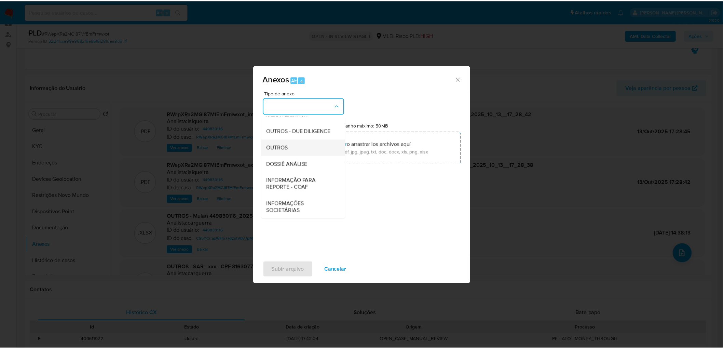
scroll to position [105, 0]
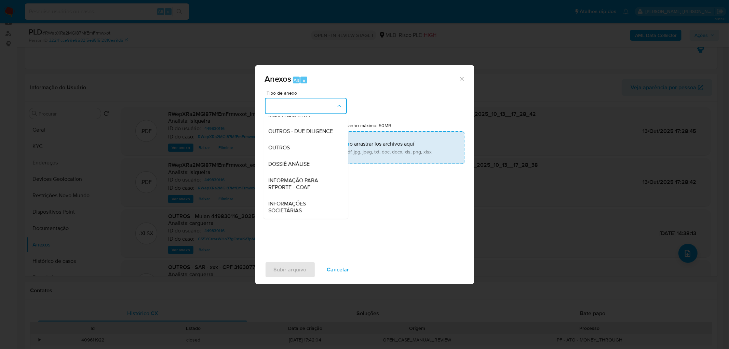
click at [309, 145] on div "OUTROS" at bounding box center [304, 147] width 70 height 16
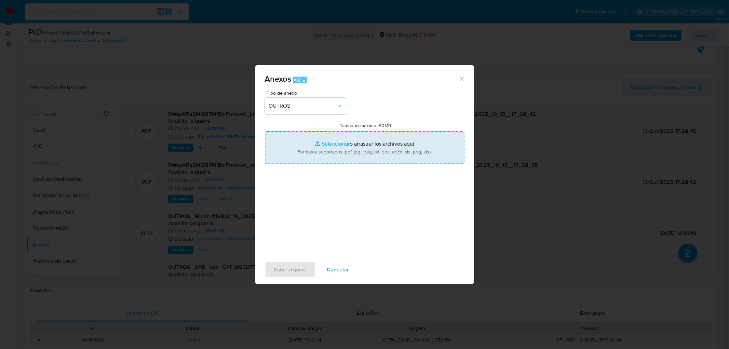
click at [314, 147] on input "Tamanho máximo: 50MB Seleccionar archivos" at bounding box center [365, 147] width 200 height 33
type input "C:\fakepath\Mulan 449830116_2025_10_13_08_12_12.xlsx"
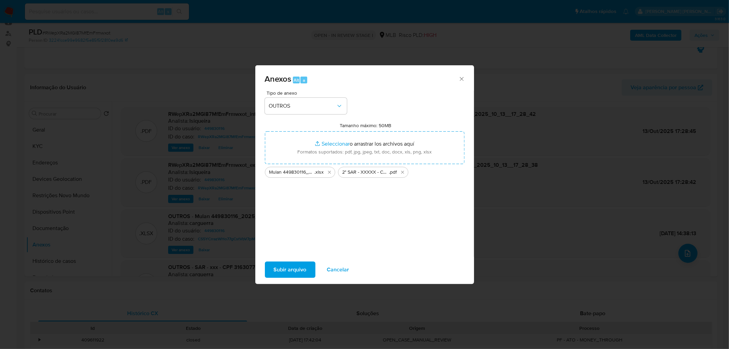
drag, startPoint x: 314, startPoint y: 147, endPoint x: 297, endPoint y: 268, distance: 121.4
click at [297, 212] on span "Subir arquivo" at bounding box center [290, 269] width 33 height 15
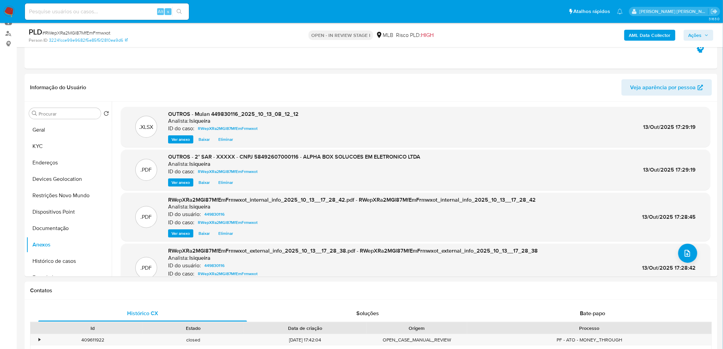
click at [486, 33] on span "Ações" at bounding box center [695, 35] width 13 height 11
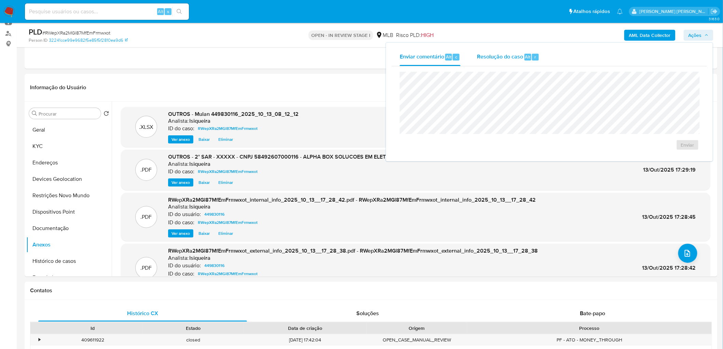
click at [486, 57] on span "Resolução do caso" at bounding box center [500, 57] width 46 height 8
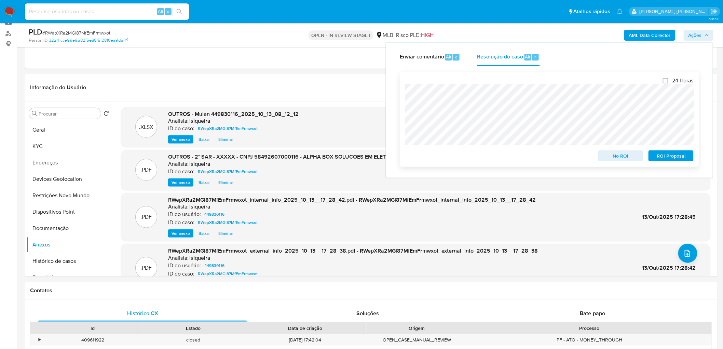
click at [486, 157] on span "ROI Proposal" at bounding box center [671, 156] width 36 height 10
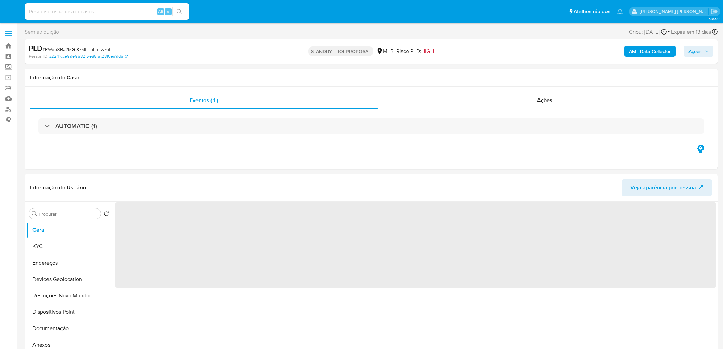
select select "10"
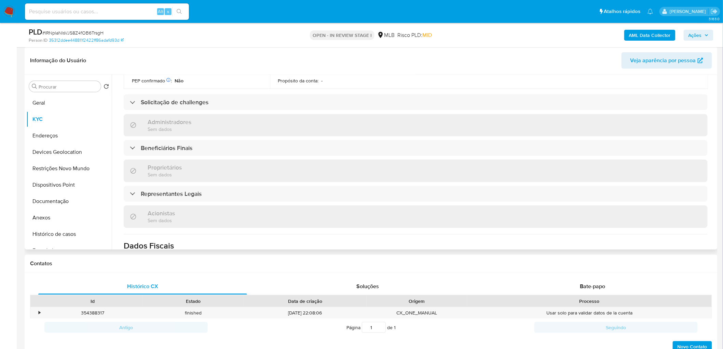
scroll to position [92, 0]
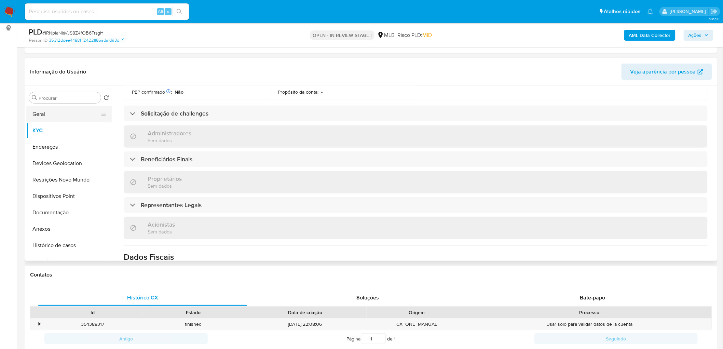
click at [76, 117] on button "Geral" at bounding box center [66, 114] width 80 height 16
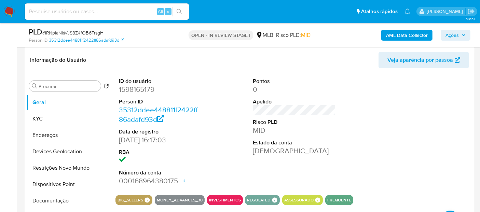
scroll to position [114, 0]
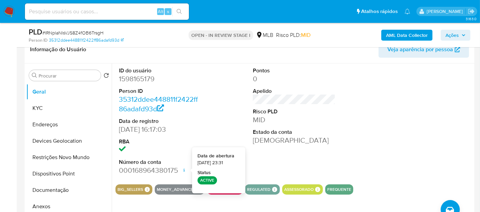
click at [359, 128] on div "ID do usuário 1598165179 Person ID 35312ddee448811f2422ff86adafd93d Data de reg…" at bounding box center [293, 121] width 357 height 115
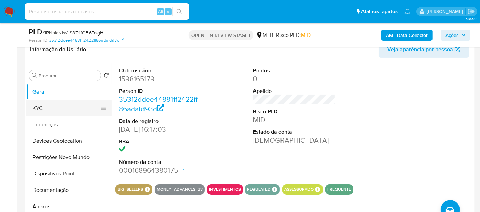
click at [67, 109] on button "KYC" at bounding box center [66, 108] width 80 height 16
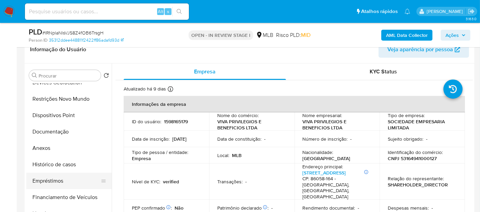
scroll to position [38, 0]
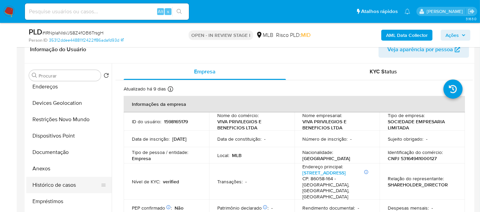
click at [62, 185] on button "Histórico de casos" at bounding box center [66, 185] width 80 height 16
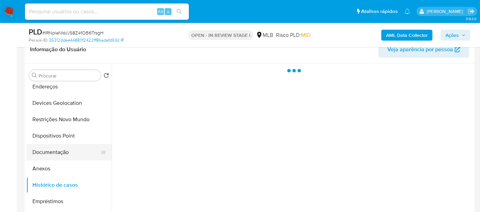
scroll to position [0, 0]
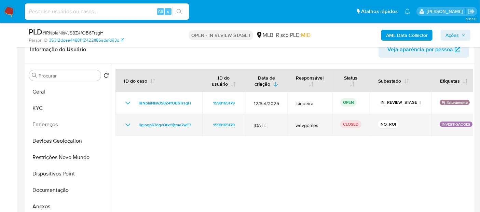
click at [126, 122] on icon "Mostrar/Ocultar" at bounding box center [128, 125] width 8 height 8
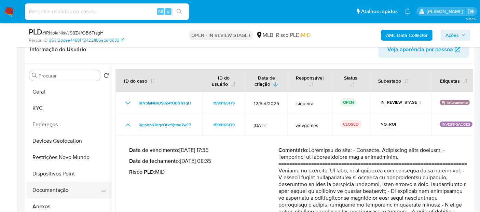
click at [55, 189] on button "Documentação" at bounding box center [66, 190] width 80 height 16
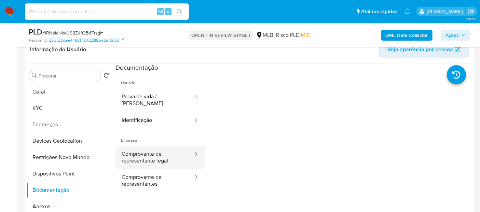
click at [146, 149] on button "Comprovante de representante legal" at bounding box center [154, 157] width 79 height 23
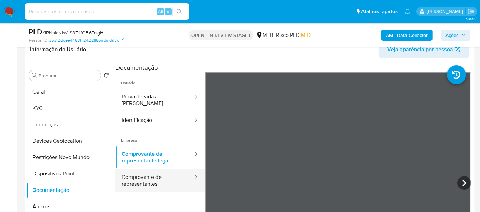
click at [156, 173] on button "Comprovante de representantes" at bounding box center [154, 180] width 79 height 23
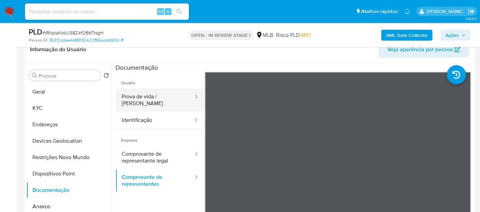
click at [154, 91] on button "Prova de vida / [PERSON_NAME]" at bounding box center [154, 100] width 79 height 23
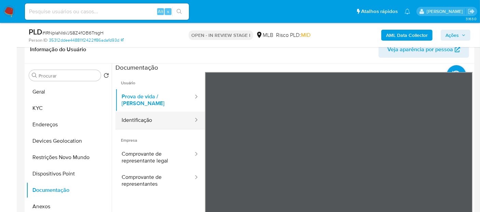
click at [167, 116] on button "Identificação" at bounding box center [154, 120] width 79 height 17
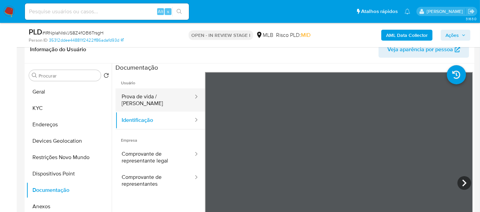
click at [139, 94] on button "Prova de vida / [PERSON_NAME]" at bounding box center [154, 100] width 79 height 23
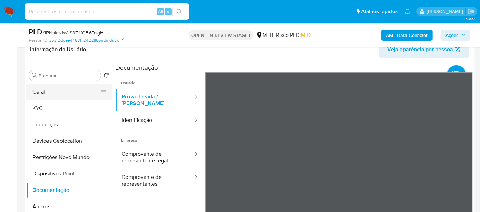
click at [74, 97] on button "Geral" at bounding box center [66, 92] width 80 height 16
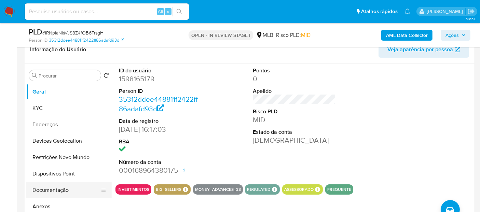
click at [66, 185] on button "Documentação" at bounding box center [66, 190] width 80 height 16
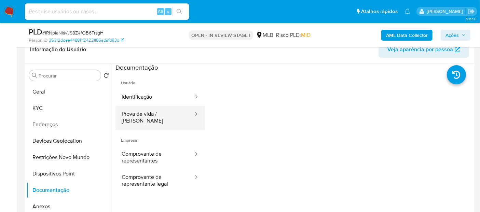
click at [146, 106] on button "Prova de vida / [PERSON_NAME]" at bounding box center [154, 117] width 79 height 23
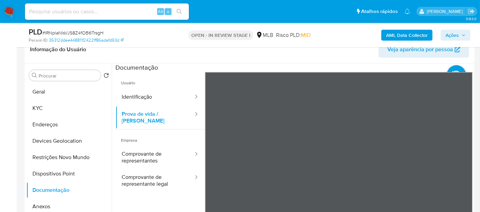
click at [208, 62] on div "Informação do Usuário Veja aparência por pessoa Procurar Retornar ao pedido pad…" at bounding box center [250, 137] width 450 height 203
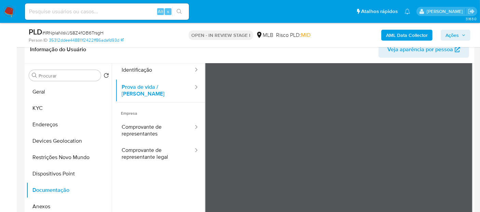
scroll to position [38, 0]
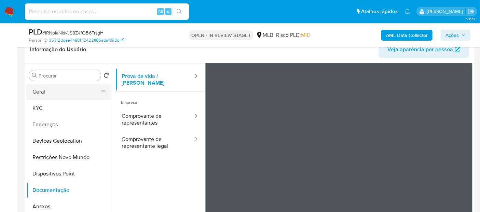
click at [55, 99] on button "Geral" at bounding box center [66, 92] width 80 height 16
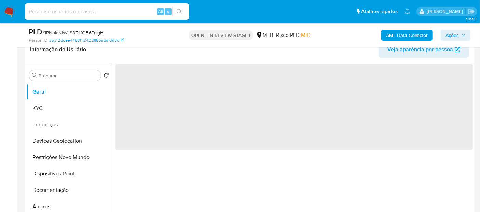
scroll to position [0, 0]
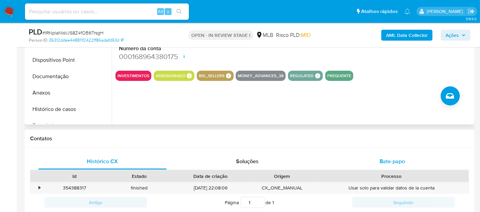
click at [402, 158] on span "Bate-papo" at bounding box center [392, 162] width 25 height 8
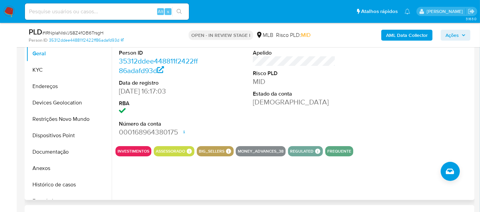
scroll to position [152, 0]
click at [64, 184] on button "Histórico de casos" at bounding box center [66, 185] width 80 height 16
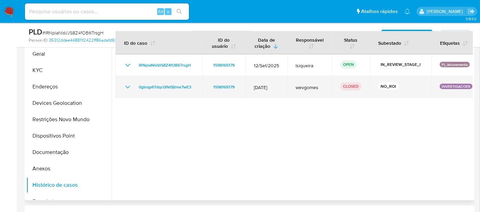
click at [126, 93] on td "0gIoqp6TdqcQfkt9jtme7wE3" at bounding box center [158, 87] width 87 height 22
click at [127, 89] on icon "Mostrar/Ocultar" at bounding box center [128, 87] width 8 height 8
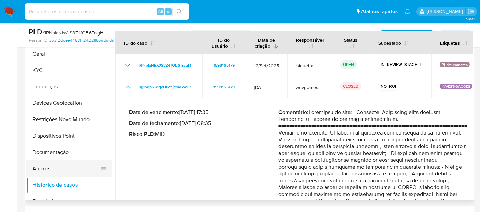
click at [58, 172] on button "Anexos" at bounding box center [66, 169] width 80 height 16
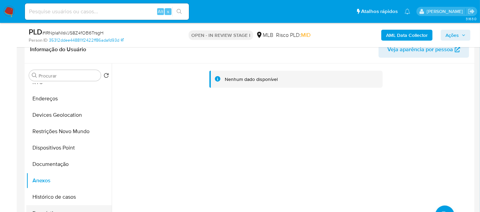
scroll to position [38, 0]
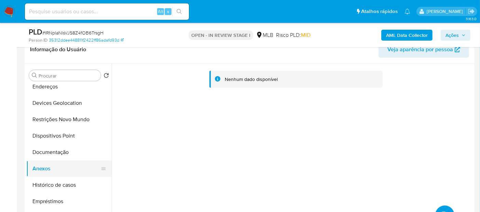
click at [44, 167] on button "Anexos" at bounding box center [66, 169] width 80 height 16
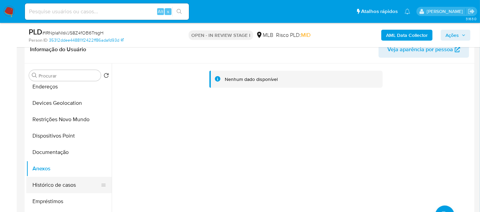
click at [49, 184] on button "Histórico de casos" at bounding box center [66, 185] width 80 height 16
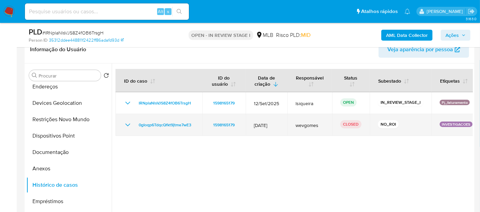
click at [124, 124] on icon "Mostrar/Ocultar" at bounding box center [128, 125] width 8 height 8
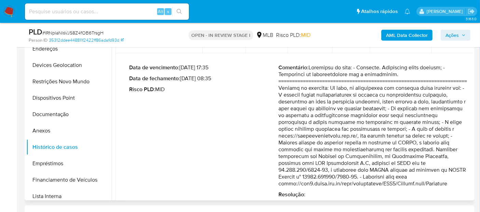
scroll to position [56, 0]
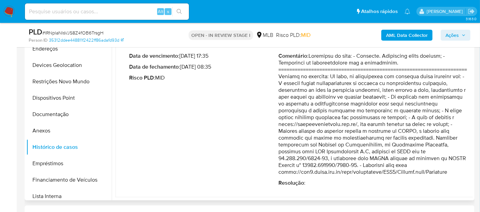
drag, startPoint x: 283, startPoint y: 83, endPoint x: 395, endPoint y: 97, distance: 112.9
click at [395, 97] on p "Comentário :" at bounding box center [372, 114] width 189 height 123
drag, startPoint x: 399, startPoint y: 117, endPoint x: 350, endPoint y: 125, distance: 49.5
click at [350, 125] on p "Comentário :" at bounding box center [372, 114] width 189 height 123
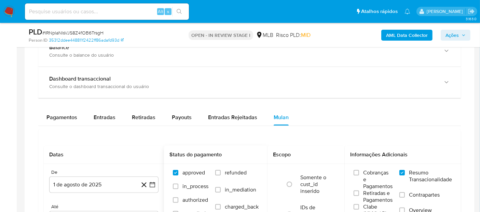
scroll to position [569, 0]
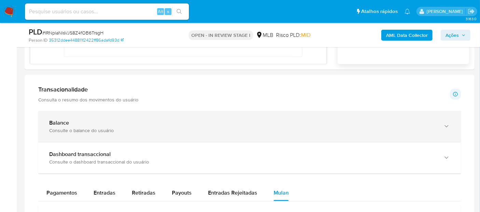
click at [111, 130] on div "Consulte o balance do usuário" at bounding box center [242, 130] width 387 height 6
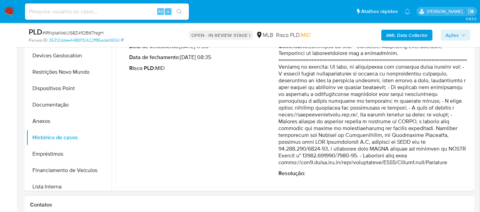
scroll to position [152, 0]
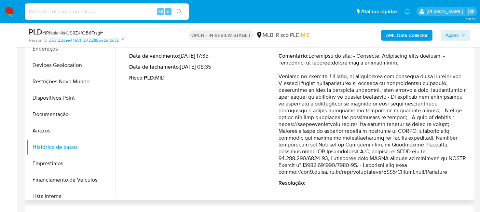
drag, startPoint x: 284, startPoint y: 131, endPoint x: 438, endPoint y: 132, distance: 154.5
click at [438, 132] on p "Comentário :" at bounding box center [372, 114] width 189 height 123
drag, startPoint x: 280, startPoint y: 84, endPoint x: 465, endPoint y: 174, distance: 205.9
click at [465, 174] on p "Comentário :" at bounding box center [372, 114] width 189 height 123
click at [346, 159] on p "Comentário :" at bounding box center [372, 114] width 189 height 123
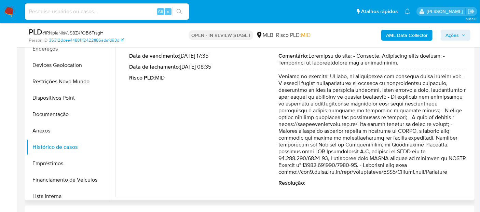
drag, startPoint x: 333, startPoint y: 164, endPoint x: 279, endPoint y: 166, distance: 53.7
click at [279, 166] on p "Comentário :" at bounding box center [372, 114] width 189 height 123
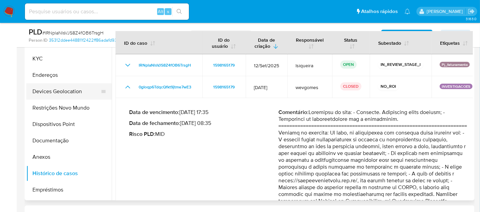
scroll to position [0, 0]
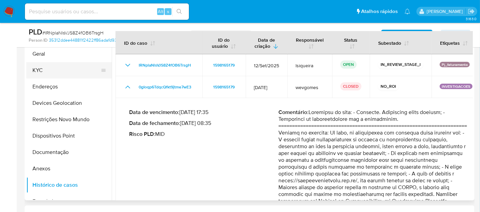
click at [57, 69] on button "KYC" at bounding box center [66, 70] width 80 height 16
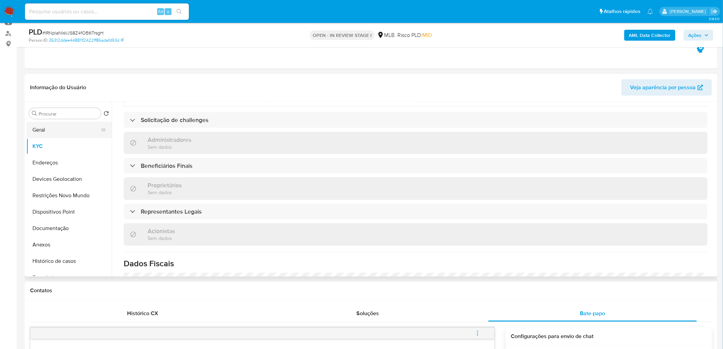
click at [58, 131] on button "Geral" at bounding box center [66, 130] width 80 height 16
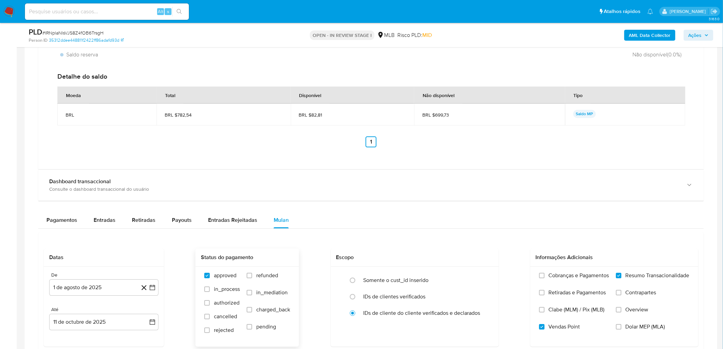
scroll to position [873, 0]
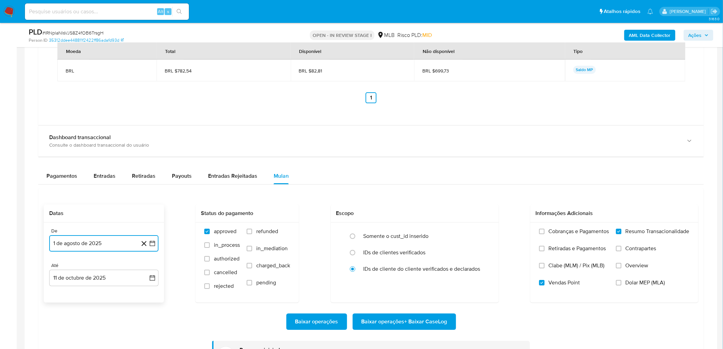
click at [99, 241] on button "1 de agosto de 2025" at bounding box center [103, 243] width 109 height 16
click at [113, 138] on span "agosto 2025" at bounding box center [100, 139] width 31 height 7
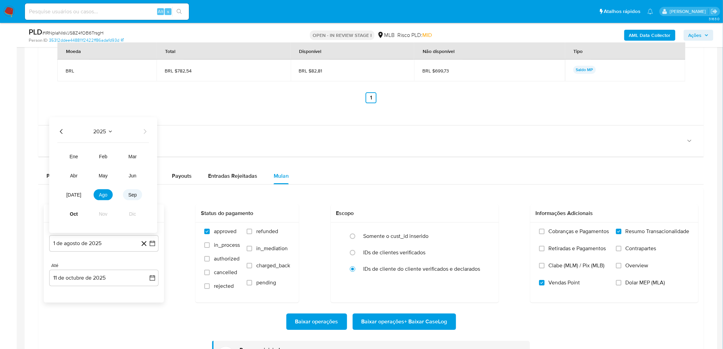
click at [132, 196] on span "sep" at bounding box center [132, 194] width 9 height 5
click at [64, 164] on button "1" at bounding box center [62, 164] width 11 height 11
click at [101, 286] on div "De 1 de septiembre de 2025 1-08-2025 Até 13 de octubre de 2025 11-10-2025" at bounding box center [104, 262] width 120 height 80
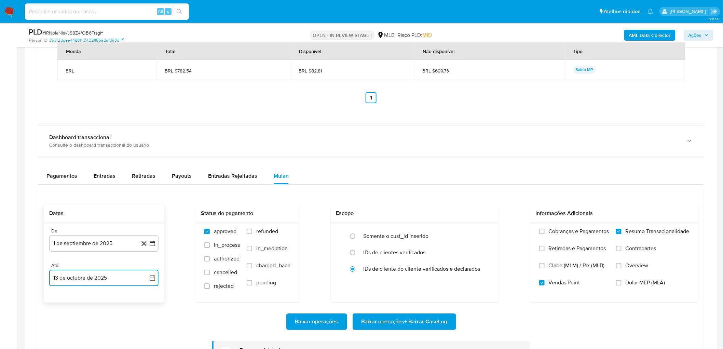
click at [109, 276] on button "13 de octubre de 2025" at bounding box center [103, 278] width 109 height 16
click at [126, 213] on button "11" at bounding box center [131, 212] width 11 height 11
click at [402, 323] on span "Baixar operações + Baixar CaseLog" at bounding box center [405, 321] width 86 height 15
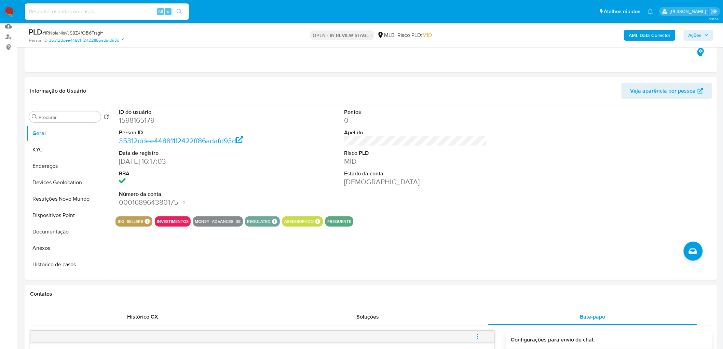
scroll to position [38, 0]
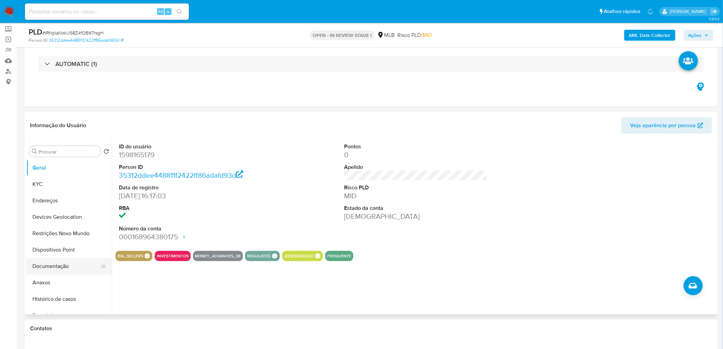
click at [64, 265] on button "Documentação" at bounding box center [66, 266] width 80 height 16
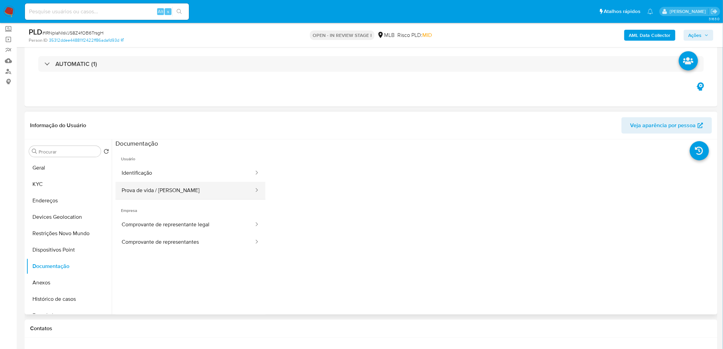
click at [140, 190] on button "Prova de vida / Selfie" at bounding box center [184, 190] width 139 height 17
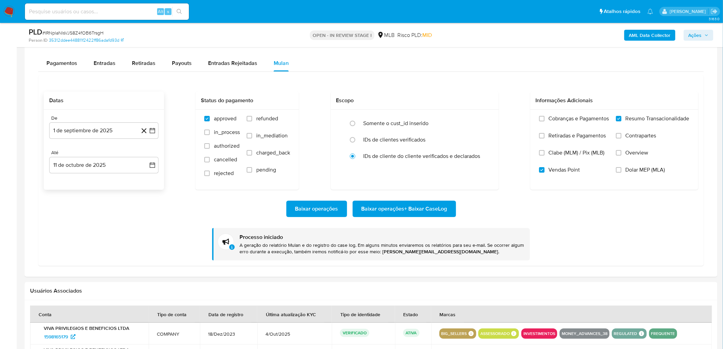
scroll to position [987, 0]
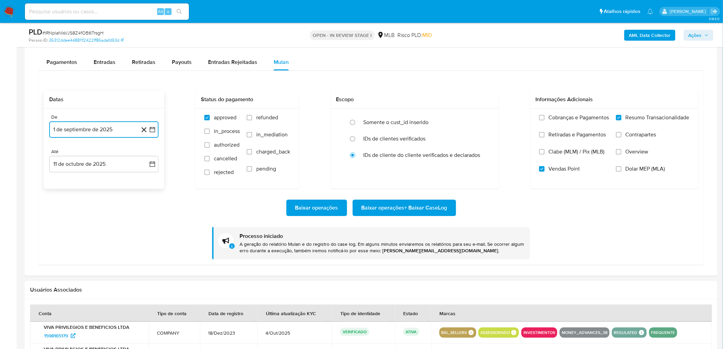
click at [104, 128] on button "1 de septiembre de 2025" at bounding box center [103, 129] width 109 height 16
click at [68, 208] on button "15" at bounding box center [62, 206] width 11 height 11
click at [105, 161] on button "13 de octubre de 2025" at bounding box center [103, 164] width 109 height 16
click at [128, 227] on button "11" at bounding box center [131, 227] width 11 height 11
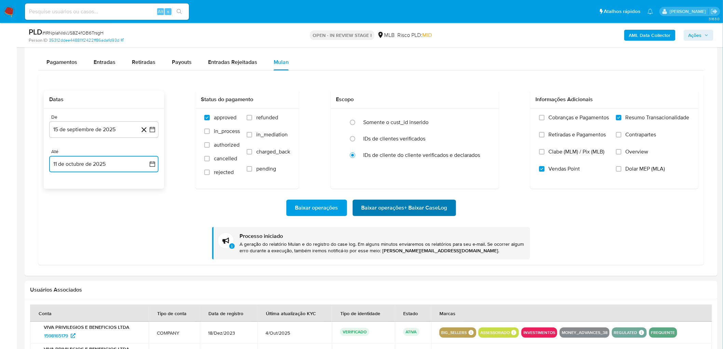
click at [407, 212] on span "Baixar operações + Baixar CaseLog" at bounding box center [405, 207] width 86 height 15
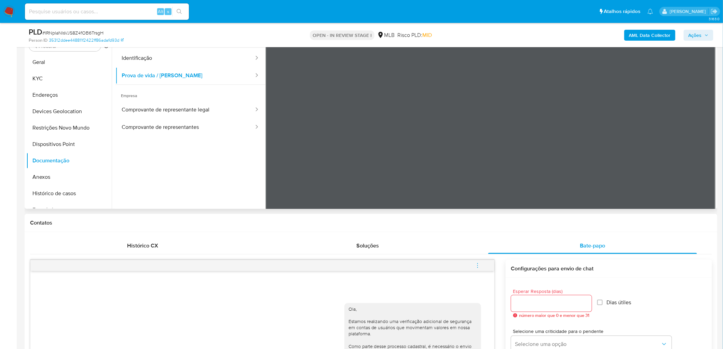
scroll to position [0, 0]
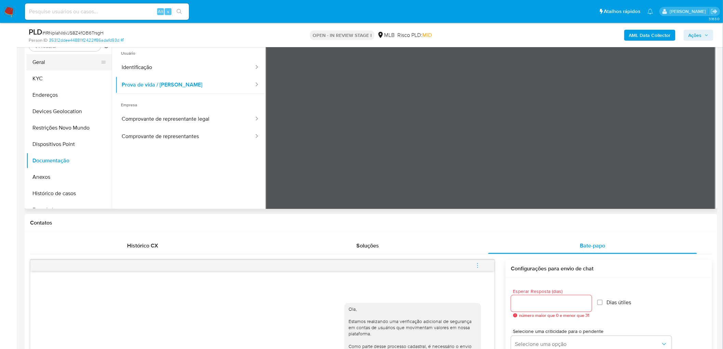
drag, startPoint x: 71, startPoint y: 64, endPoint x: 74, endPoint y: 58, distance: 6.3
click at [71, 64] on button "Geral" at bounding box center [66, 62] width 80 height 16
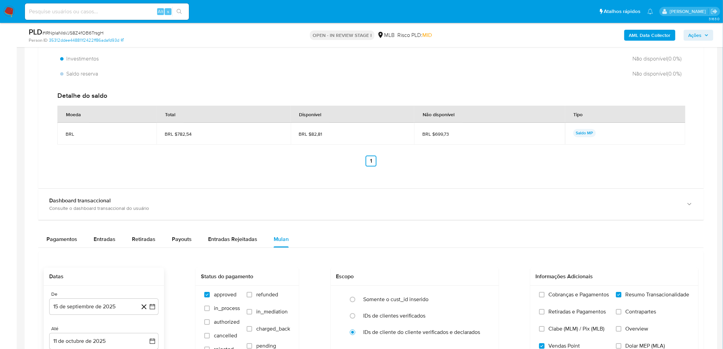
scroll to position [827, 0]
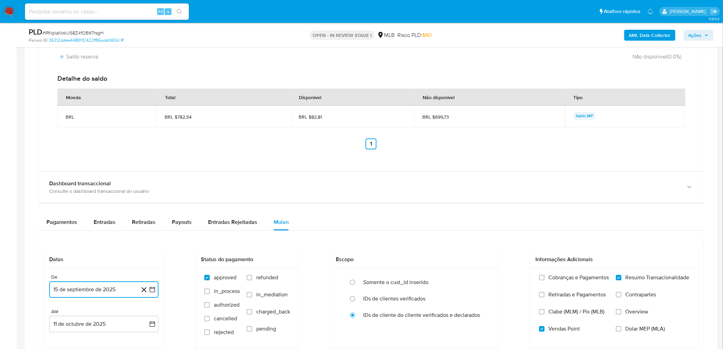
click at [76, 289] on button "15 de septiembre de 2025" at bounding box center [103, 289] width 109 height 16
click at [146, 185] on icon "Mes siguiente" at bounding box center [146, 185] width 8 height 8
click at [90, 213] on button "1" at bounding box center [90, 210] width 11 height 11
click at [72, 323] on button "13 de octubre de 2025" at bounding box center [103, 324] width 109 height 16
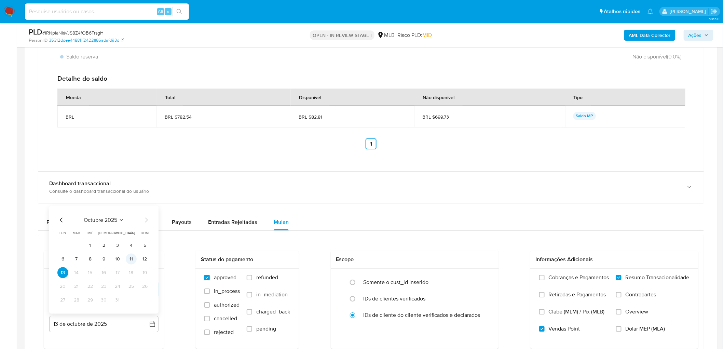
click at [134, 260] on button "11" at bounding box center [131, 258] width 11 height 11
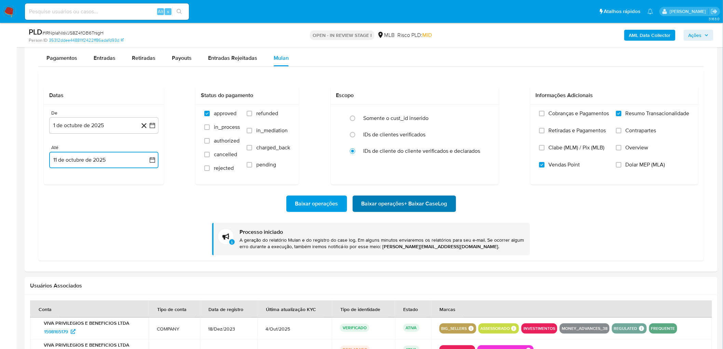
scroll to position [979, 0]
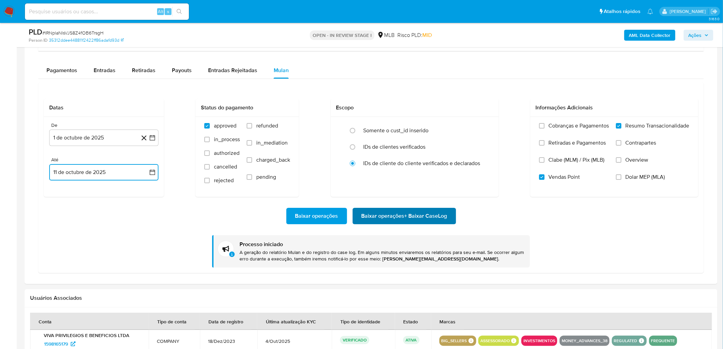
click at [402, 214] on span "Baixar operações + Baixar CaseLog" at bounding box center [405, 215] width 86 height 15
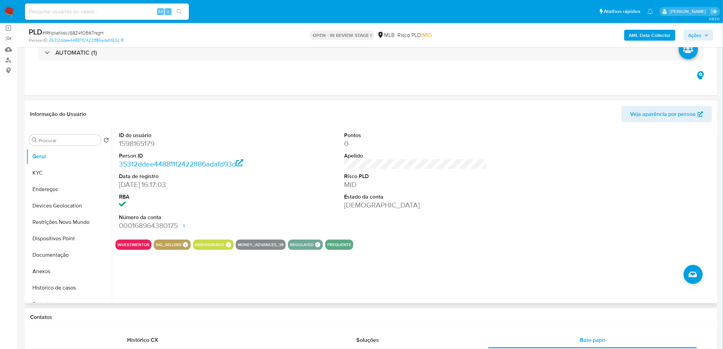
scroll to position [0, 0]
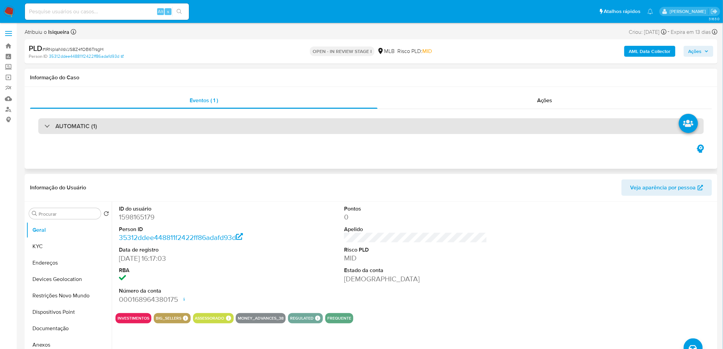
click at [115, 125] on div "AUTOMATIC (1)" at bounding box center [371, 126] width 666 height 16
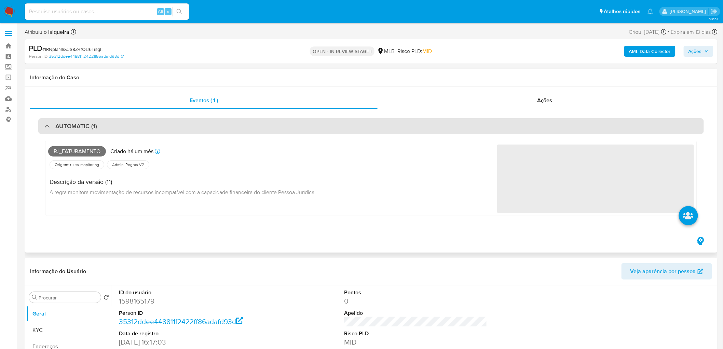
click at [115, 125] on div "AUTOMATIC (1)" at bounding box center [371, 126] width 666 height 16
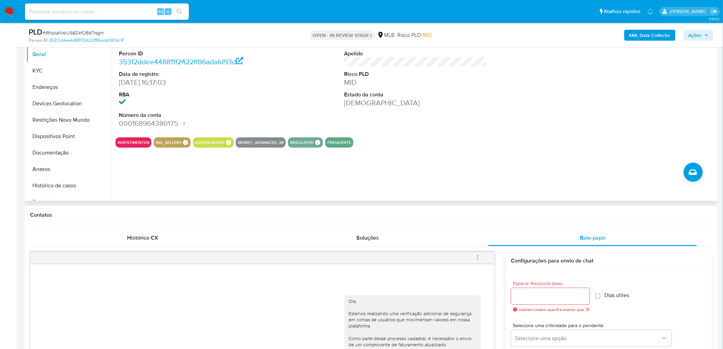
scroll to position [152, 0]
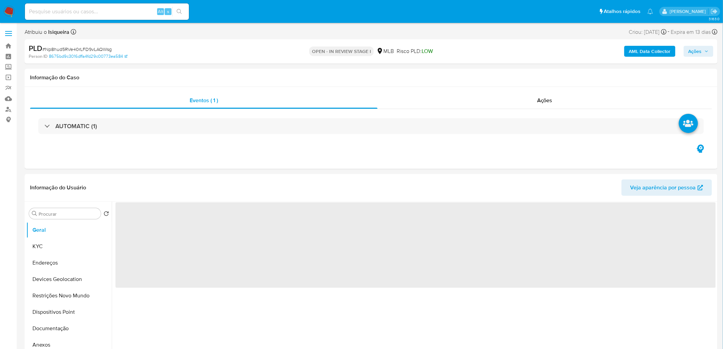
select select "10"
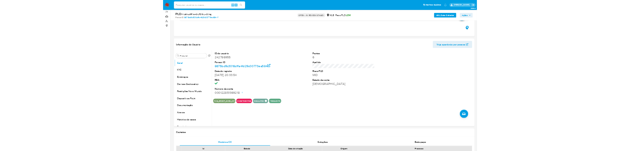
scroll to position [38, 0]
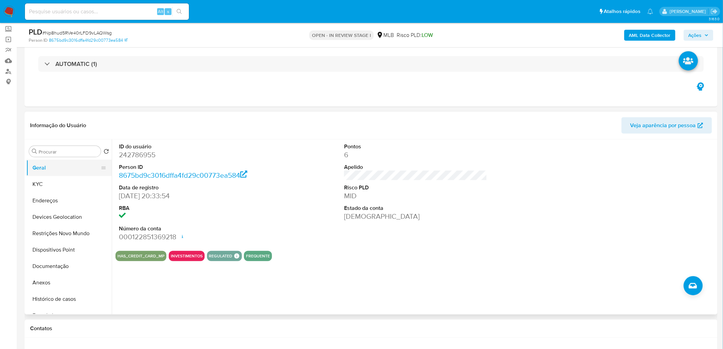
click at [44, 170] on button "Geral" at bounding box center [66, 168] width 80 height 16
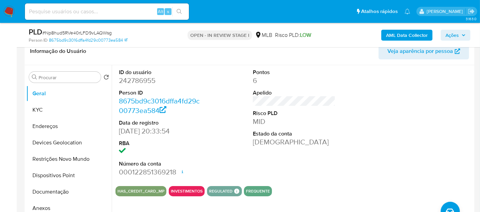
scroll to position [114, 0]
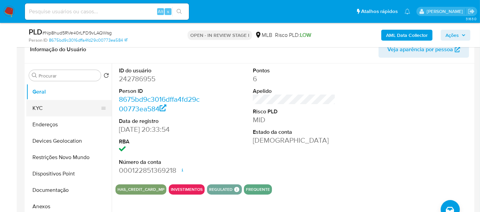
click at [58, 111] on button "KYC" at bounding box center [66, 108] width 80 height 16
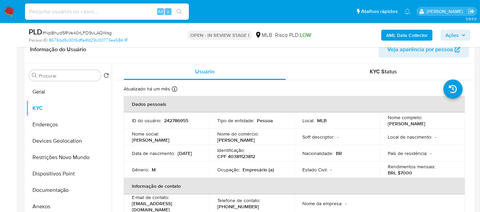
click at [250, 171] on p "Empresário (a)" at bounding box center [258, 170] width 31 height 6
copy p "Empresário"
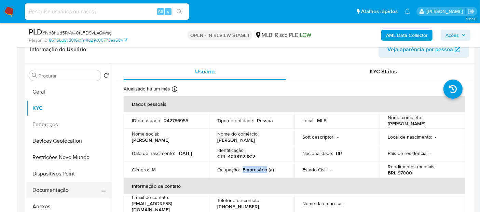
click at [56, 192] on button "Documentação" at bounding box center [66, 190] width 80 height 16
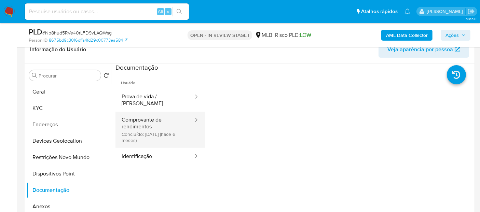
click at [154, 124] on button "Comprovante de rendimentos Concluído: [DATE] (hace 6 meses)" at bounding box center [154, 130] width 79 height 36
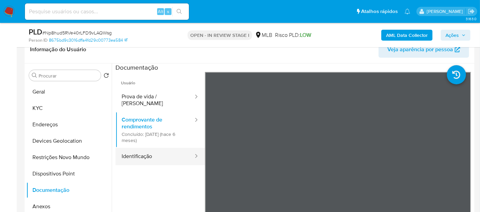
click at [143, 153] on button "Identificação" at bounding box center [154, 156] width 79 height 17
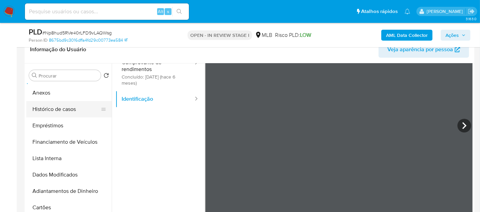
click at [81, 113] on button "Histórico de casos" at bounding box center [66, 109] width 80 height 16
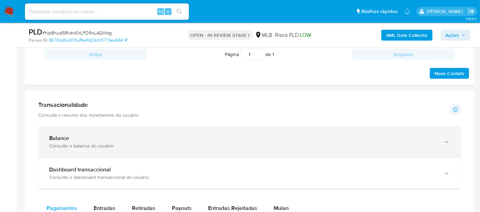
scroll to position [456, 0]
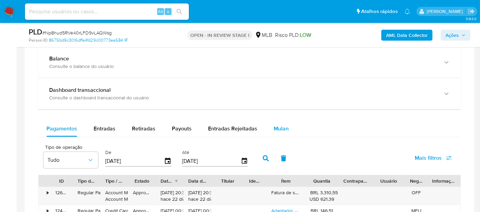
click at [274, 129] on span "Mulan" at bounding box center [281, 129] width 15 height 8
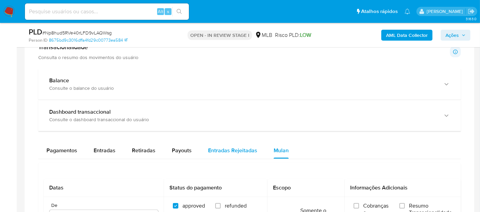
scroll to position [418, 0]
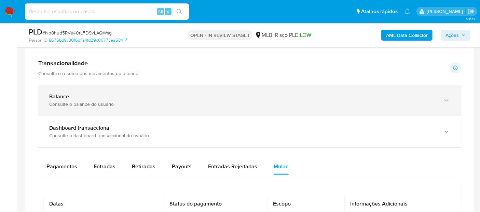
click at [214, 109] on div "Balance Consulte o balance do usuário" at bounding box center [249, 100] width 423 height 31
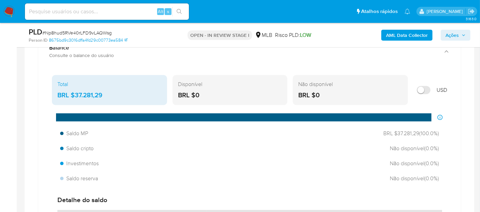
scroll to position [493, 0]
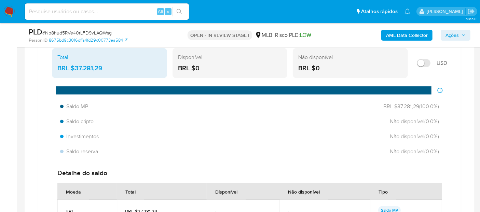
click at [257, 64] on div "BRL $0" at bounding box center [230, 68] width 104 height 9
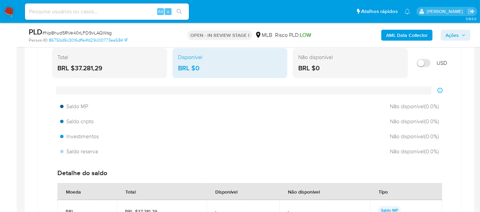
click at [116, 67] on div "BRL $37.281,29" at bounding box center [109, 68] width 104 height 9
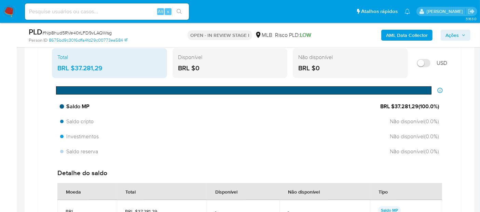
drag, startPoint x: 419, startPoint y: 105, endPoint x: 393, endPoint y: 104, distance: 26.0
click at [393, 104] on span "BRL $37.281,29 ( 100.0 %)" at bounding box center [409, 107] width 59 height 8
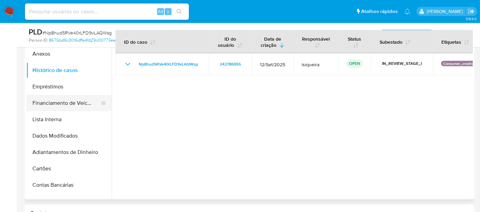
scroll to position [152, 0]
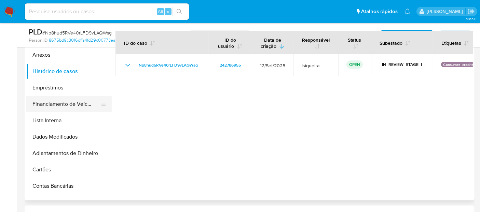
click at [54, 100] on button "Financiamento de Veículos" at bounding box center [66, 104] width 80 height 16
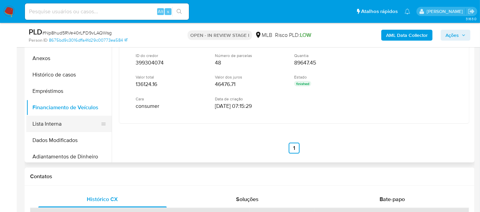
scroll to position [38, 0]
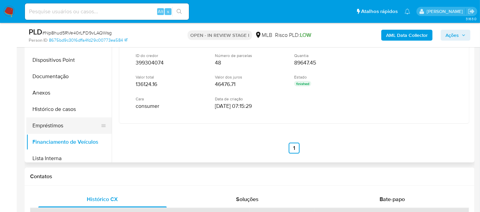
click at [44, 129] on button "Empréstimos" at bounding box center [66, 126] width 80 height 16
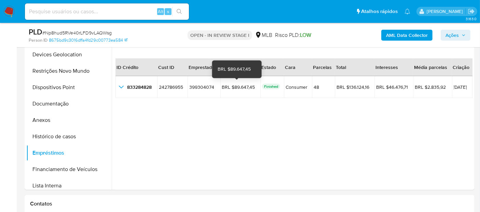
scroll to position [152, 0]
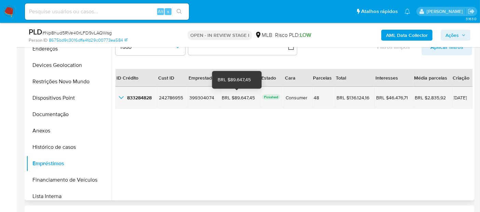
drag, startPoint x: 250, startPoint y: 97, endPoint x: 237, endPoint y: 97, distance: 13.0
click at [237, 97] on div "BRL $89.647,45" at bounding box center [240, 98] width 37 height 6
click at [253, 97] on div "BRL $89.647,45" at bounding box center [240, 98] width 37 height 6
drag, startPoint x: 253, startPoint y: 97, endPoint x: 232, endPoint y: 96, distance: 20.2
click at [232, 96] on div "BRL $89.647,45" at bounding box center [240, 98] width 37 height 6
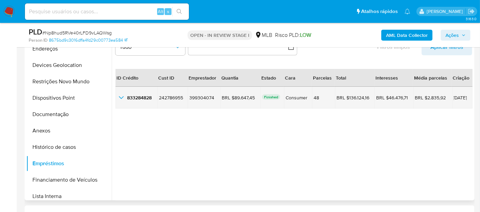
click at [455, 98] on span "[DATE]" at bounding box center [462, 97] width 17 height 5
click at [124, 99] on icon "button_show_hidden_detail_by_id_0" at bounding box center [121, 98] width 8 height 8
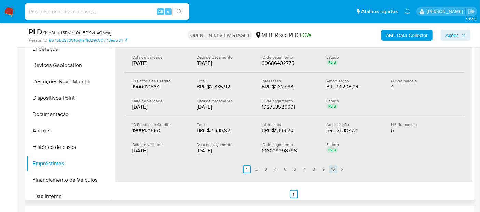
click at [332, 168] on link "10" at bounding box center [333, 169] width 8 height 8
click at [379, 151] on div "Estado Paid" at bounding box center [358, 148] width 65 height 12
click at [208, 148] on div "20/08/2025" at bounding box center [224, 150] width 54 height 7
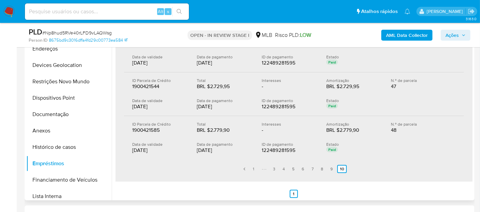
click at [208, 148] on div "20/08/2025" at bounding box center [224, 150] width 54 height 7
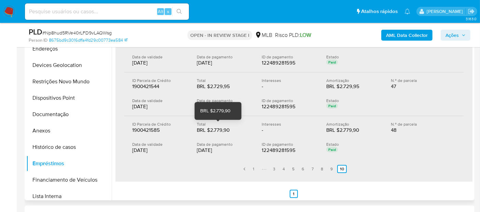
click at [223, 127] on div "BRL $2.779,90" at bounding box center [219, 130] width 44 height 7
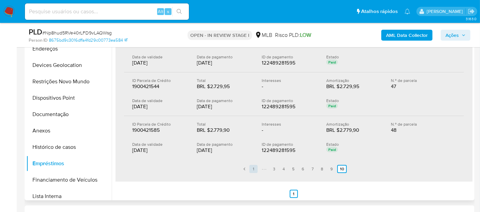
click at [252, 165] on link "1" at bounding box center [253, 169] width 8 height 8
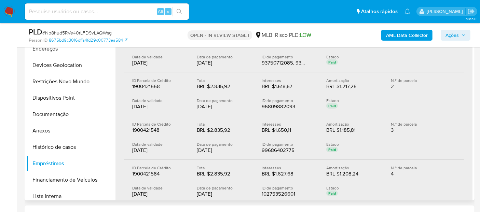
scroll to position [7, 0]
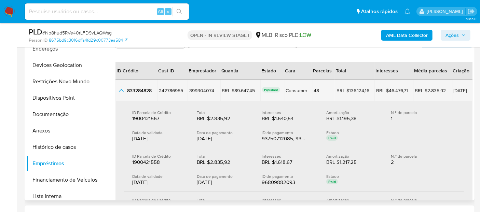
click at [118, 92] on icon "button_show_hidden_detail_by_id_0" at bounding box center [121, 90] width 8 height 8
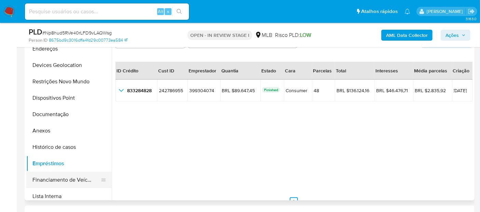
click at [62, 175] on button "Financiamento de Veículos" at bounding box center [66, 180] width 80 height 16
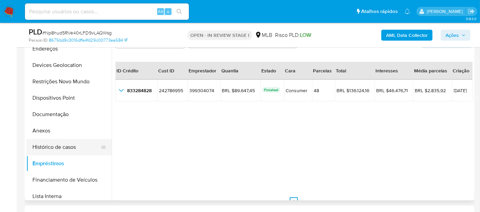
scroll to position [0, 0]
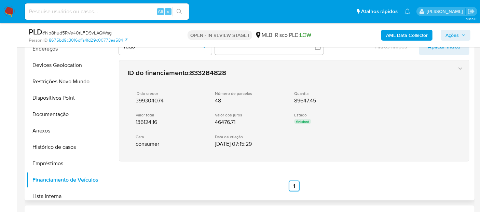
click at [225, 83] on div "ID do financiamento : 833284828 ID do credor 399304074 Número de parcelas 48 Qu…" at bounding box center [287, 110] width 325 height 91
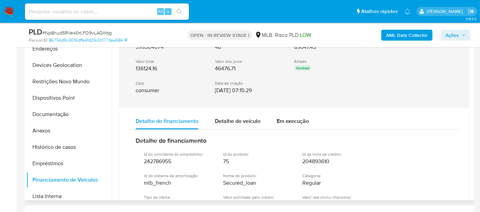
scroll to position [35, 0]
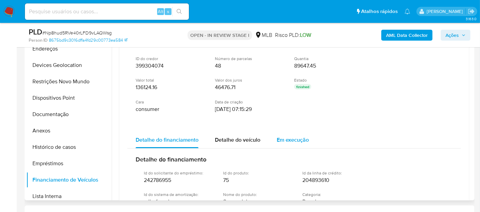
click at [293, 137] on span "Em execução" at bounding box center [293, 140] width 32 height 8
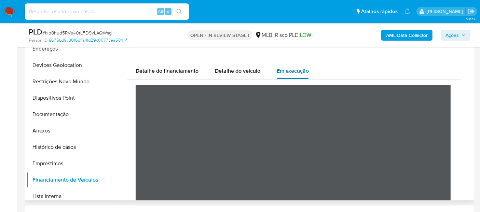
scroll to position [111, 0]
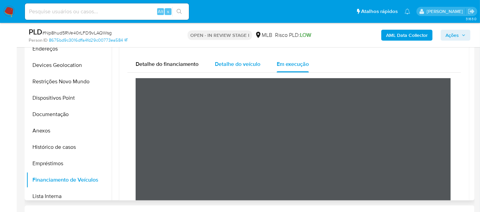
click at [229, 61] on span "Detalhe do veículo" at bounding box center [237, 64] width 45 height 8
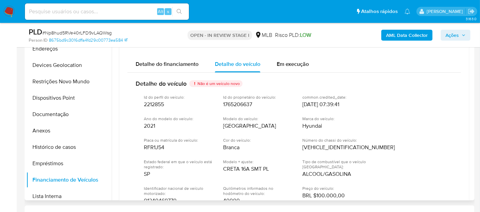
click at [231, 127] on span "Creta" at bounding box center [249, 126] width 53 height 7
click at [315, 125] on span "Hyundai" at bounding box center [312, 126] width 20 height 7
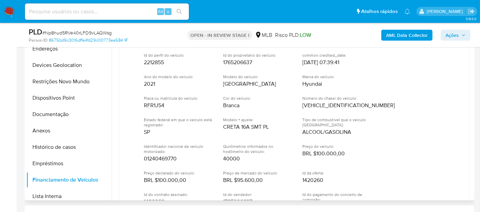
scroll to position [107, 0]
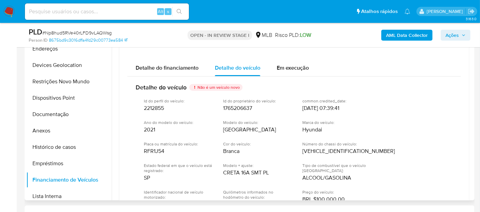
click at [157, 151] on span "RFR1J54" at bounding box center [154, 151] width 21 height 7
click at [176, 63] on div "Detalhe do financiamento" at bounding box center [167, 68] width 63 height 16
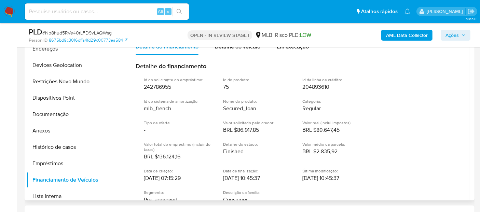
scroll to position [145, 0]
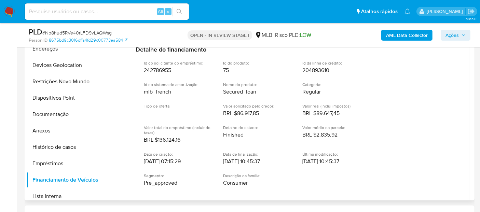
click at [333, 134] on span "BRL $2.835,92" at bounding box center [319, 135] width 35 height 7
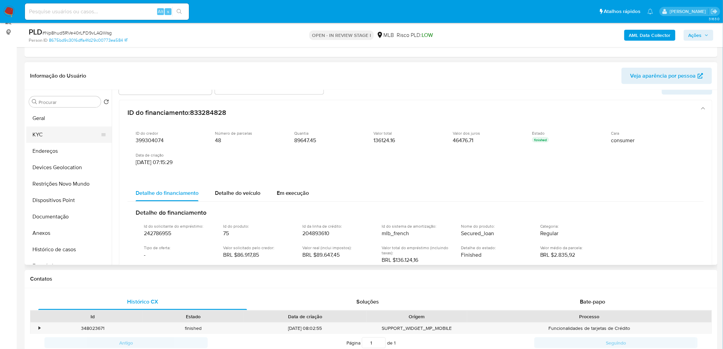
scroll to position [0, 0]
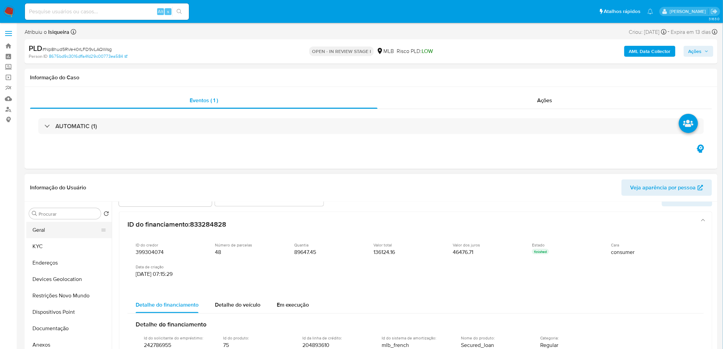
click at [37, 235] on button "Geral" at bounding box center [66, 230] width 80 height 16
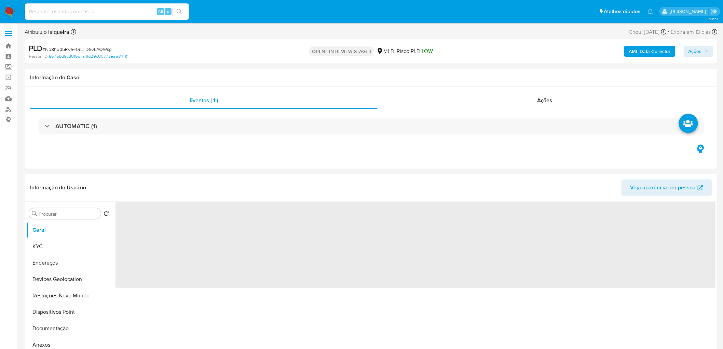
scroll to position [38, 0]
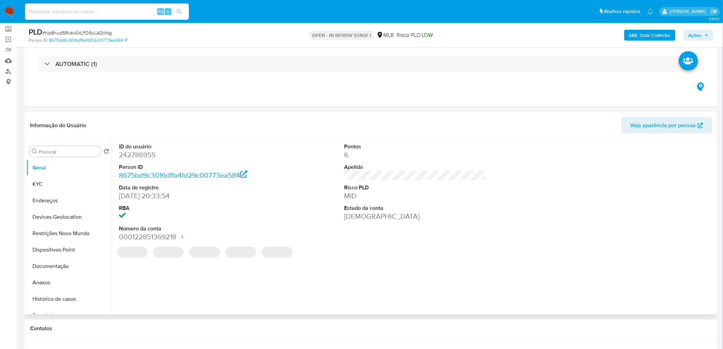
click at [284, 203] on div "ID do usuário 242786955 Person ID 8675bd9c3016dffa4fd29c00773ea584 Data de regi…" at bounding box center [415, 192] width 600 height 106
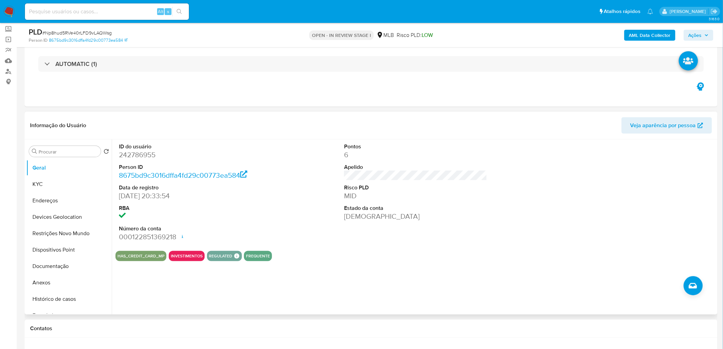
drag, startPoint x: 33, startPoint y: 183, endPoint x: 25, endPoint y: 186, distance: 9.3
click at [33, 183] on button "KYC" at bounding box center [68, 184] width 85 height 16
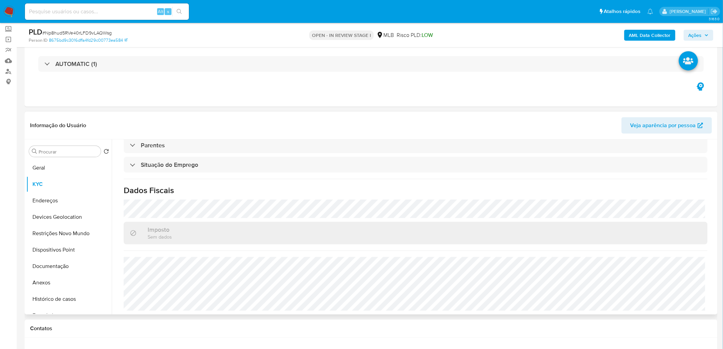
scroll to position [284, 0]
drag, startPoint x: 44, startPoint y: 200, endPoint x: 6, endPoint y: 205, distance: 38.7
click at [42, 201] on button "Endereços" at bounding box center [68, 200] width 85 height 16
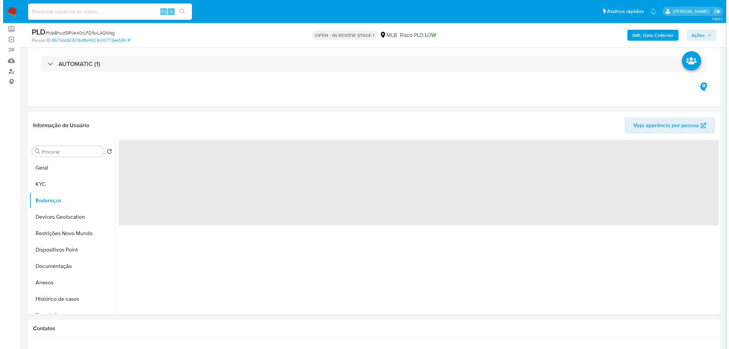
scroll to position [0, 0]
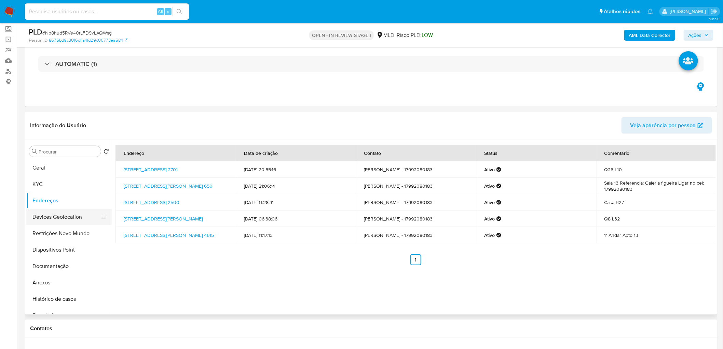
drag, startPoint x: 55, startPoint y: 209, endPoint x: 52, endPoint y: 214, distance: 6.1
click at [56, 209] on button "Devices Geolocation" at bounding box center [66, 217] width 80 height 16
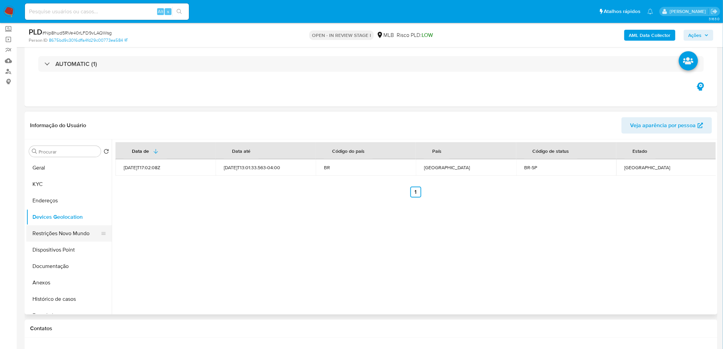
click at [49, 231] on button "Restrições Novo Mundo" at bounding box center [66, 233] width 80 height 16
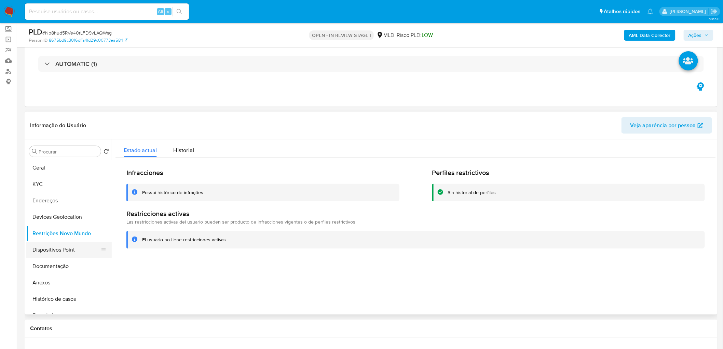
click at [49, 248] on button "Dispositivos Point" at bounding box center [66, 250] width 80 height 16
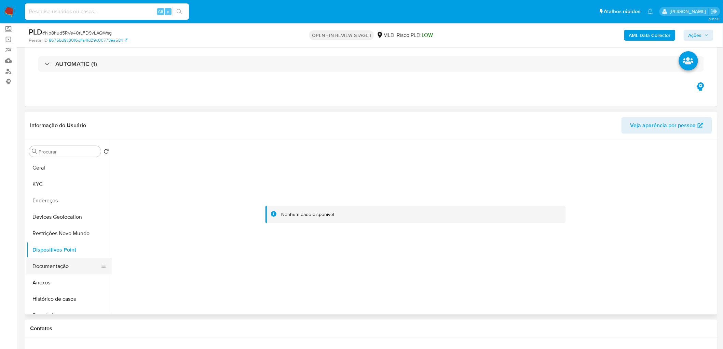
click at [69, 265] on button "Documentação" at bounding box center [66, 266] width 80 height 16
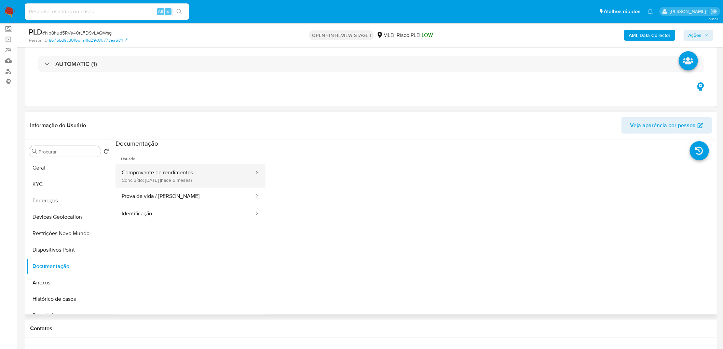
click at [204, 179] on button "Comprovante de rendimentos Concluído: 02/04/2025 (hace 6 meses)" at bounding box center [184, 175] width 139 height 23
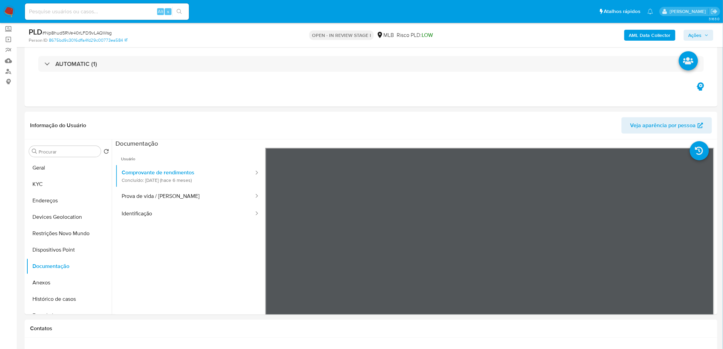
click at [647, 36] on b "AML Data Collector" at bounding box center [650, 35] width 42 height 11
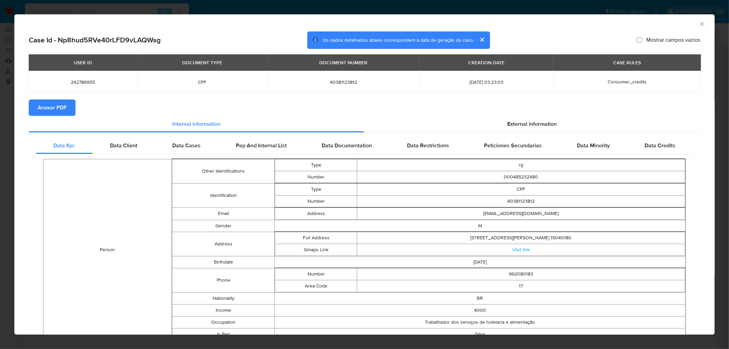
click at [59, 111] on span "Anexar PDF" at bounding box center [52, 107] width 29 height 15
click at [698, 24] on icon "Fechar a janela" at bounding box center [701, 24] width 7 height 7
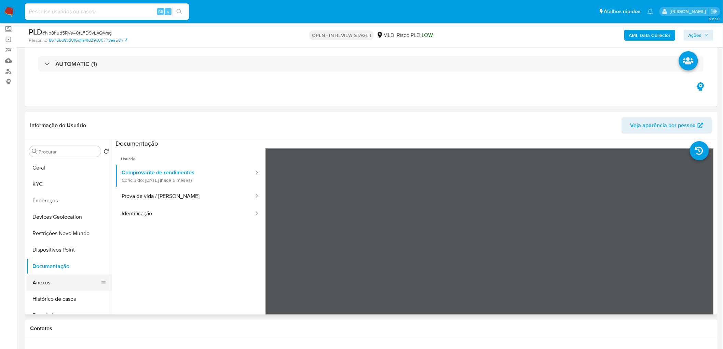
click at [39, 283] on button "Anexos" at bounding box center [66, 282] width 80 height 16
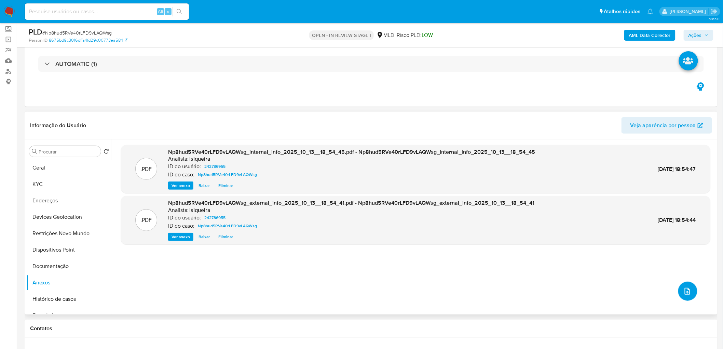
click at [685, 289] on icon "upload-file" at bounding box center [687, 291] width 8 height 8
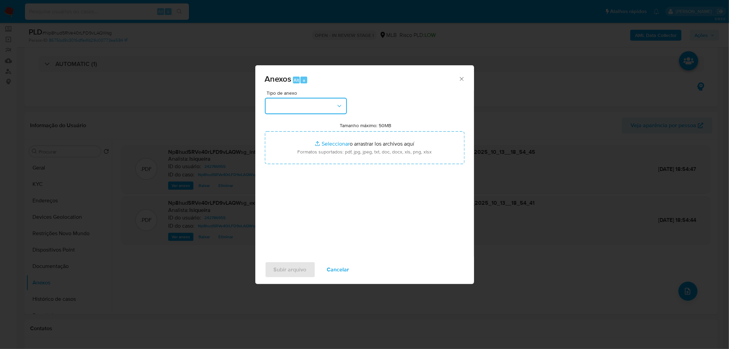
click at [332, 107] on button "button" at bounding box center [306, 106] width 82 height 16
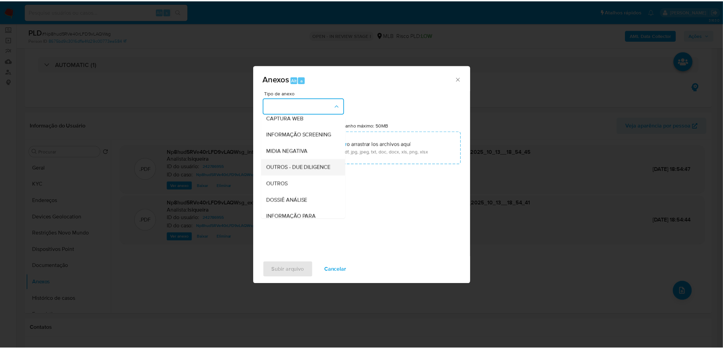
scroll to position [76, 0]
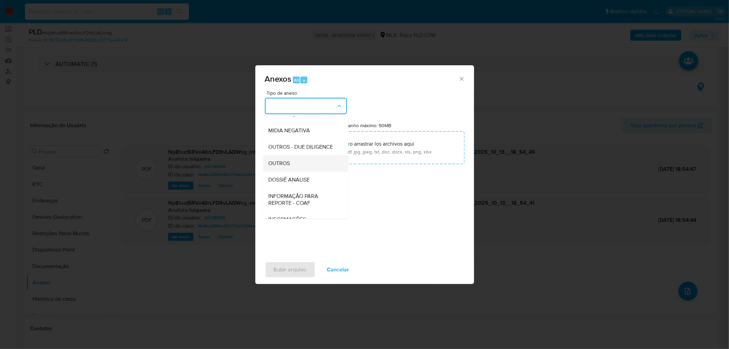
click at [297, 172] on div "OUTROS" at bounding box center [304, 163] width 70 height 16
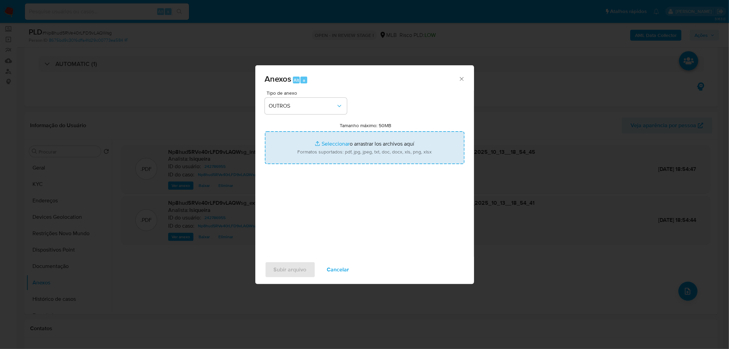
click at [343, 146] on input "Tamanho máximo: 50MB Seleccionar archivos" at bounding box center [365, 147] width 200 height 33
type input "C:\fakepath\Mulan 242786955_2025_10_13_08_26_27.xlsx"
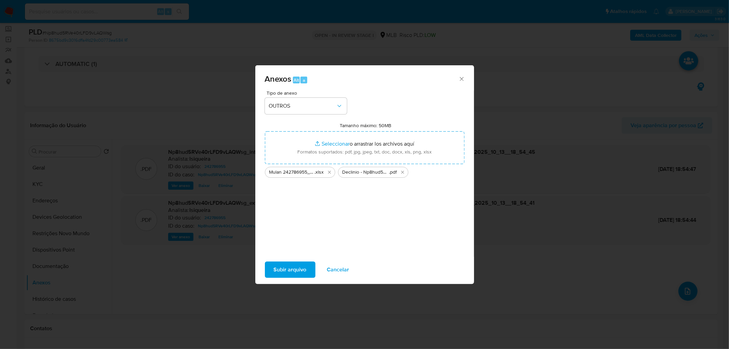
drag, startPoint x: 343, startPoint y: 146, endPoint x: 284, endPoint y: 270, distance: 137.9
click at [284, 270] on span "Subir arquivo" at bounding box center [290, 269] width 33 height 15
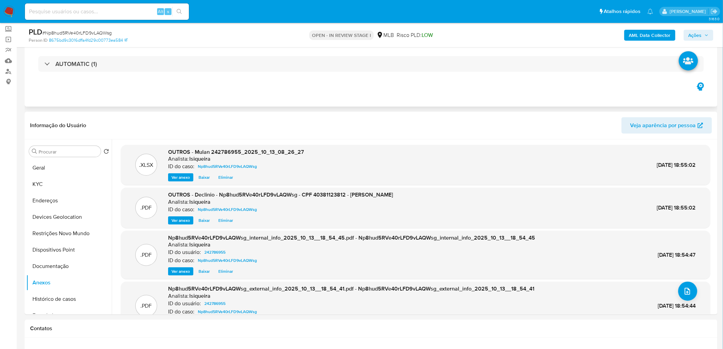
click at [651, 88] on div "Eventos ( 1 ) Ações AUTOMATIC (1)" at bounding box center [371, 66] width 693 height 82
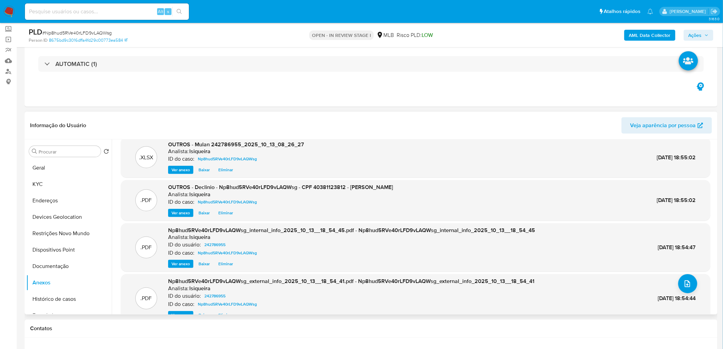
scroll to position [0, 0]
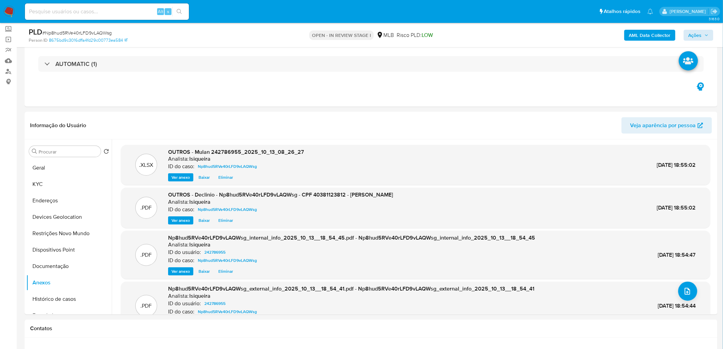
drag, startPoint x: 703, startPoint y: 27, endPoint x: 698, endPoint y: 33, distance: 7.3
click at [703, 27] on div "AML Data Collector Ações" at bounding box center [600, 35] width 227 height 16
click at [698, 34] on span "Ações" at bounding box center [695, 35] width 13 height 11
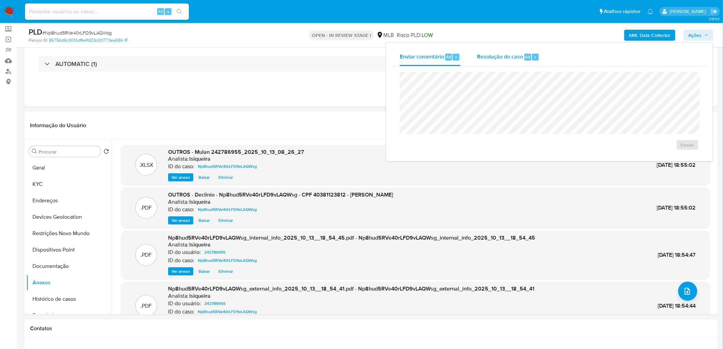
click at [504, 58] on span "Resolução do caso" at bounding box center [500, 57] width 46 height 8
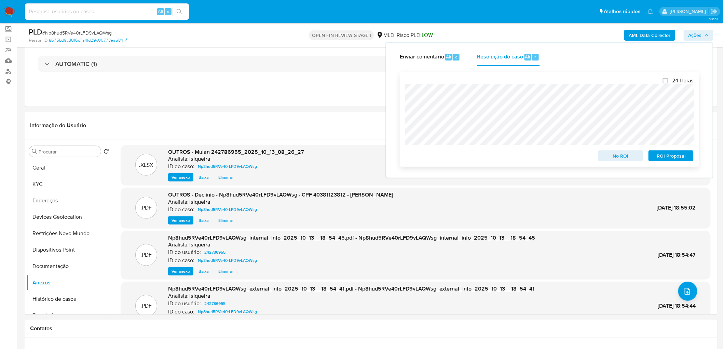
click at [631, 157] on span "No ROI" at bounding box center [621, 156] width 36 height 10
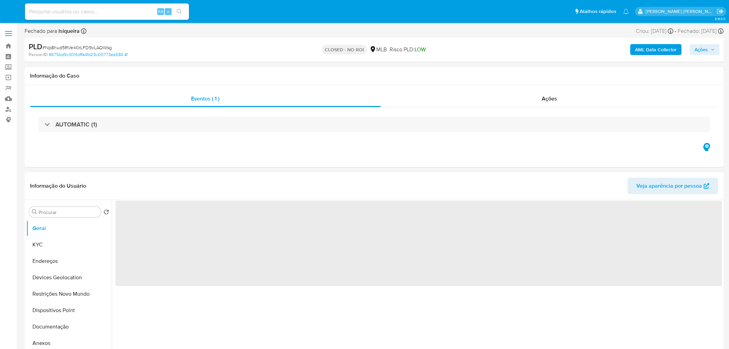
select select "10"
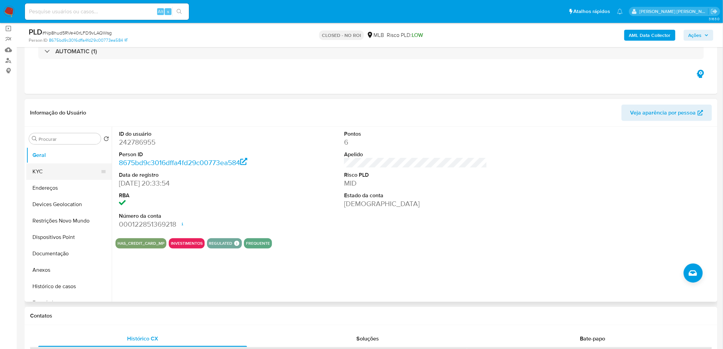
scroll to position [38, 0]
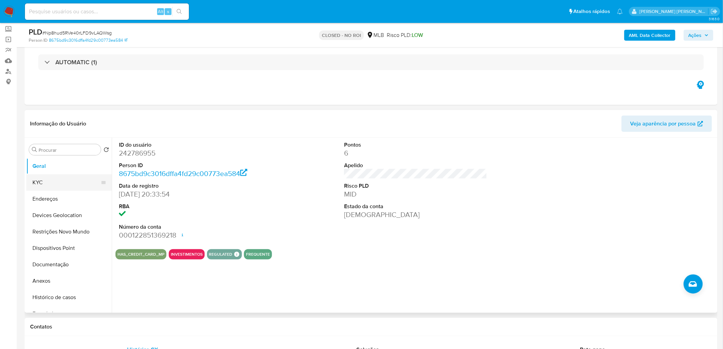
click at [64, 182] on button "KYC" at bounding box center [66, 182] width 80 height 16
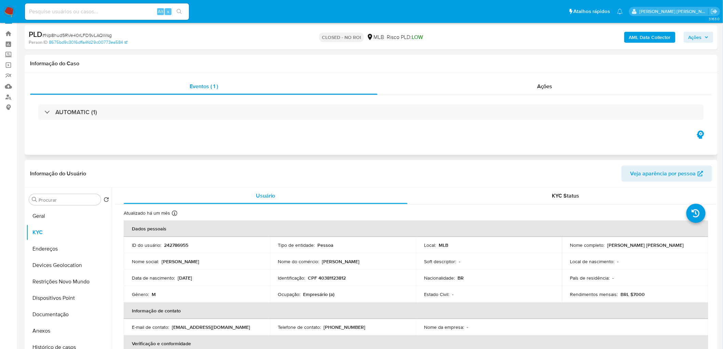
scroll to position [0, 0]
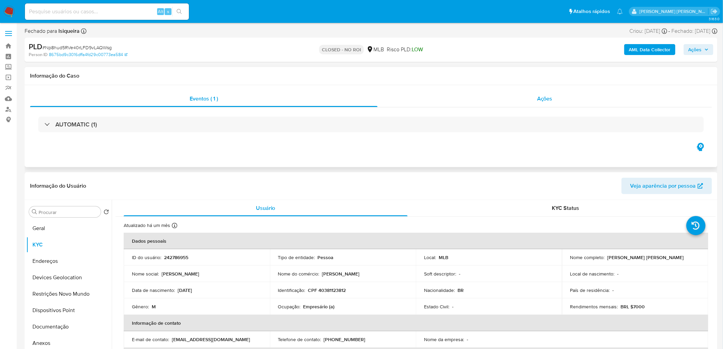
click at [546, 98] on span "Ações" at bounding box center [544, 99] width 15 height 8
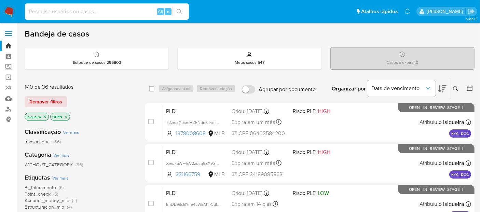
click at [87, 11] on input at bounding box center [107, 11] width 164 height 9
paste input "IpQu50s32GWoUvCZUS21tBql"
type input "IpQu50s32GWoUvCZUS21tBql"
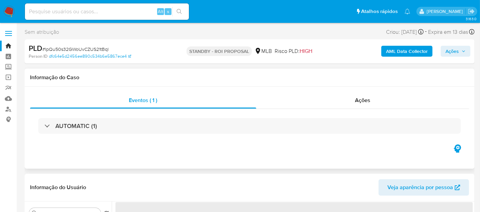
scroll to position [21, 0]
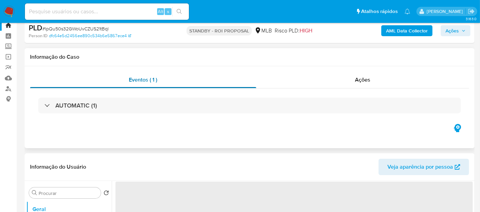
select select "10"
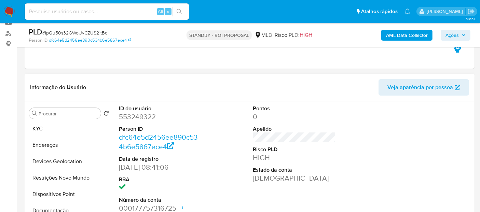
scroll to position [76, 0]
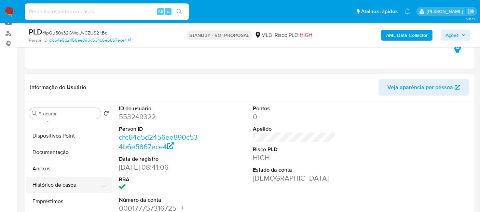
click at [58, 182] on button "Histórico de casos" at bounding box center [66, 185] width 80 height 16
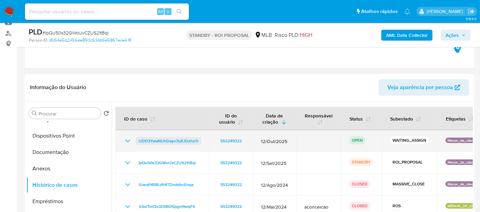
click at [151, 143] on span "UDD3YwaNUhDayo7qXJDzhxiY" at bounding box center [169, 141] width 60 height 8
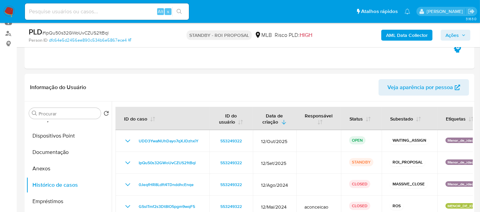
click at [10, 11] on img at bounding box center [9, 12] width 12 height 12
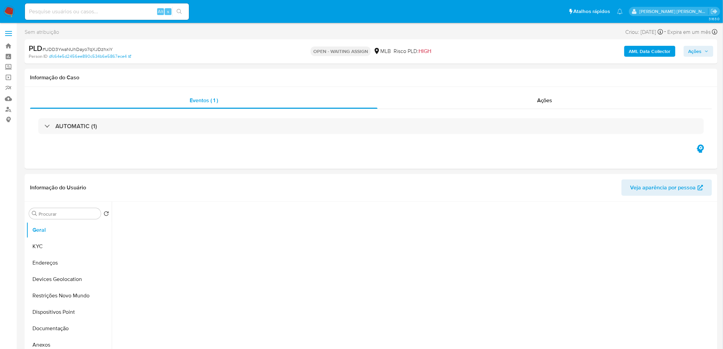
select select "10"
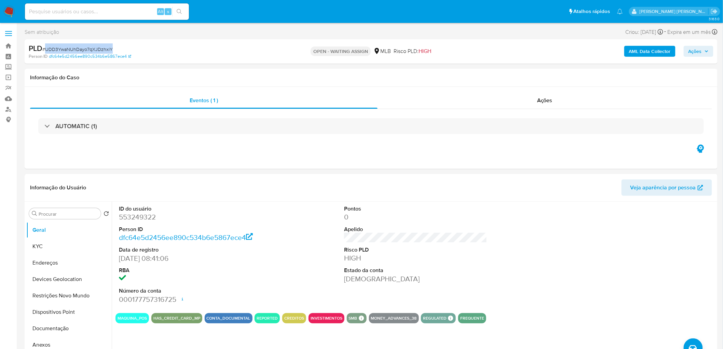
drag, startPoint x: 121, startPoint y: 46, endPoint x: 46, endPoint y: 52, distance: 75.4
click at [46, 52] on div "PLD # UDD3YwaNUhDayo7qXJDzhxiY" at bounding box center [142, 48] width 226 height 10
copy span "UDD3YwaNUhDayo7qXJDzhxiY"
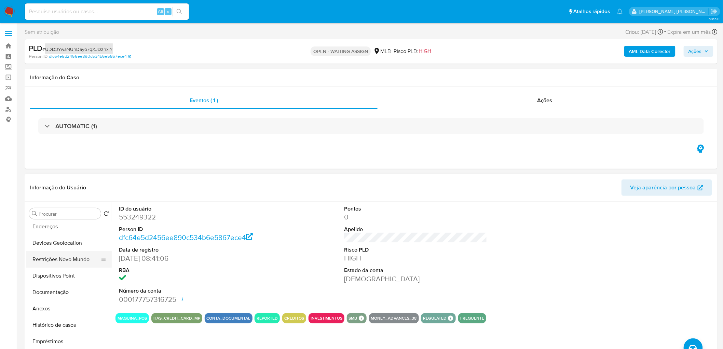
scroll to position [38, 0]
click at [63, 212] on button "Histórico de casos" at bounding box center [66, 323] width 80 height 16
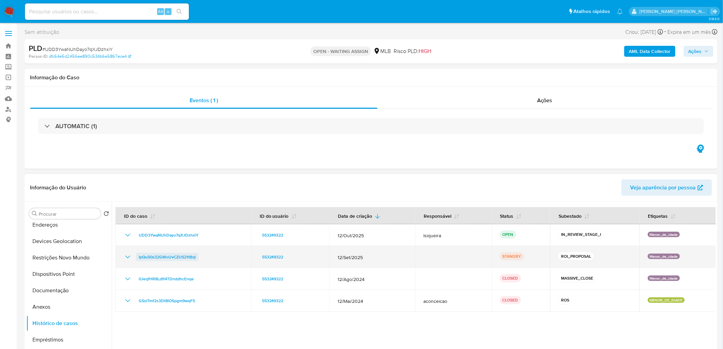
drag, startPoint x: 212, startPoint y: 255, endPoint x: 137, endPoint y: 256, distance: 74.8
click at [137, 212] on div "IpQu50s32GWoUvCZUS21tBql" at bounding box center [183, 257] width 119 height 8
click at [129, 212] on icon "Mostrar/Ocultar" at bounding box center [127, 257] width 5 height 3
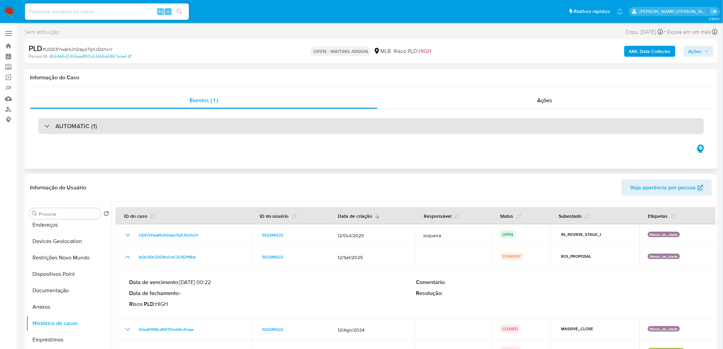
click at [278, 129] on div "AUTOMATIC (1)" at bounding box center [371, 126] width 666 height 16
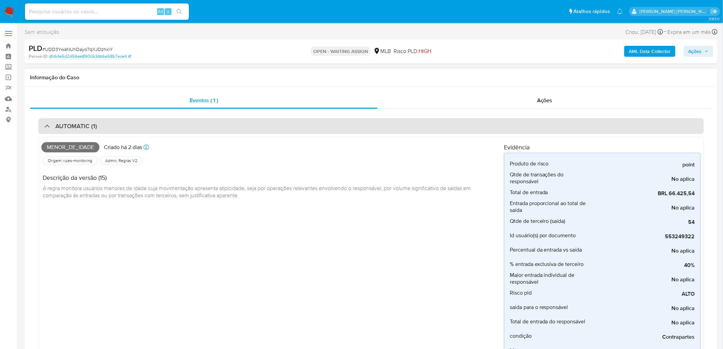
click at [278, 129] on div "AUTOMATIC (1)" at bounding box center [371, 126] width 666 height 16
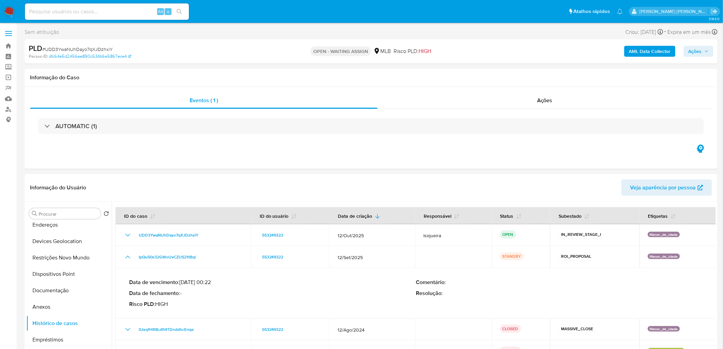
click at [486, 56] on span "Ações" at bounding box center [695, 51] width 13 height 11
click at [486, 53] on div "AML Data Collector Ações Enviar comentário Alt c Enviar" at bounding box center [600, 51] width 227 height 16
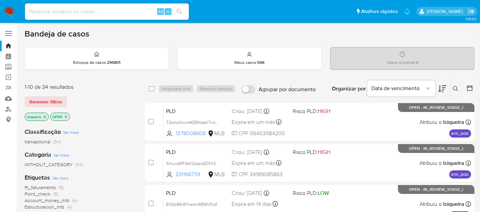
click at [454, 87] on icon at bounding box center [455, 88] width 5 height 5
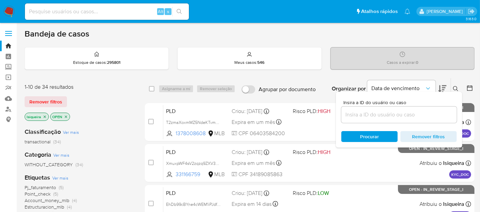
click at [404, 113] on input at bounding box center [398, 114] width 115 height 9
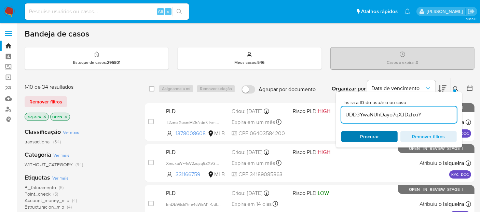
type input "UDD3YwaNUhDayo7qXJDzhxiY"
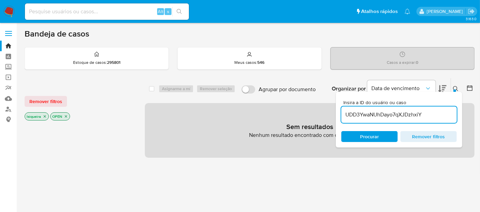
click at [43, 114] on icon "close-filter" at bounding box center [45, 116] width 4 height 4
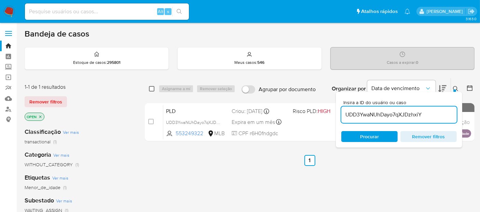
click at [151, 88] on input "checkbox" at bounding box center [151, 88] width 5 height 5
checkbox input "true"
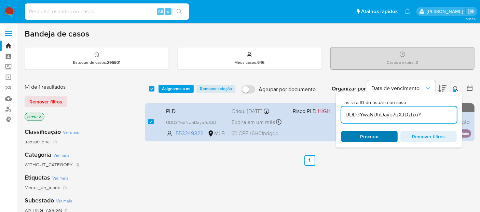
click at [371, 140] on span "Procurar" at bounding box center [369, 136] width 19 height 11
click at [181, 85] on span "Asignarme a mí" at bounding box center [176, 88] width 28 height 7
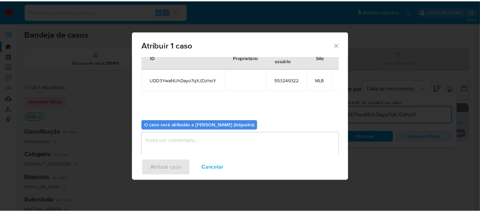
scroll to position [35, 0]
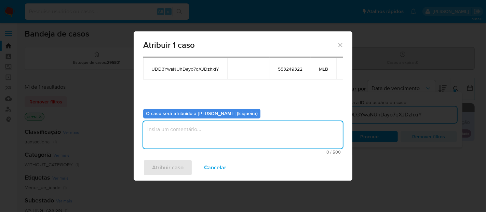
click at [212, 139] on textarea "assign-modal" at bounding box center [243, 134] width 200 height 27
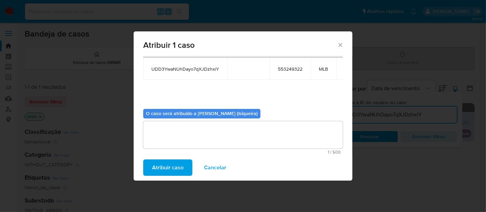
click at [171, 167] on span "Atribuir caso" at bounding box center [167, 167] width 31 height 15
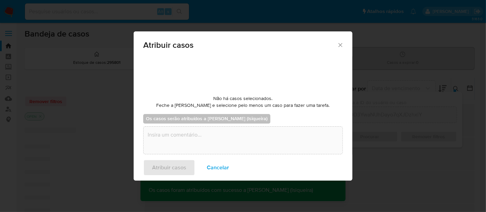
checkbox input "false"
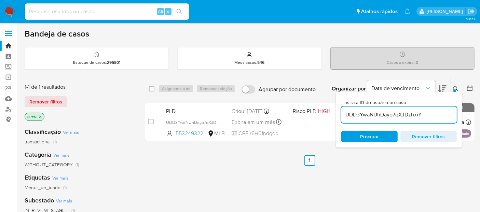
click at [7, 14] on img at bounding box center [9, 12] width 12 height 12
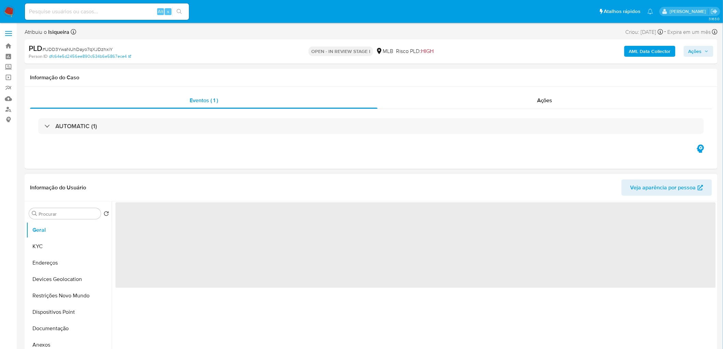
select select "10"
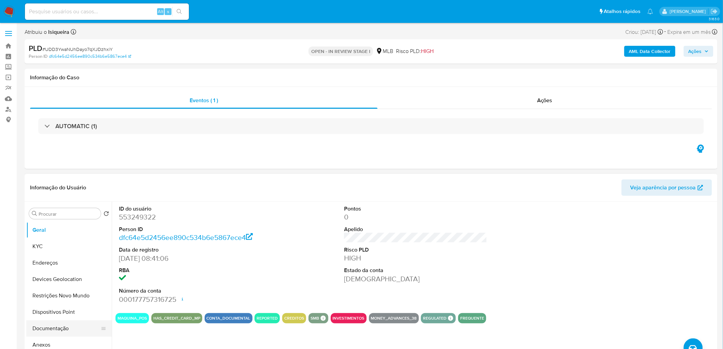
scroll to position [38, 0]
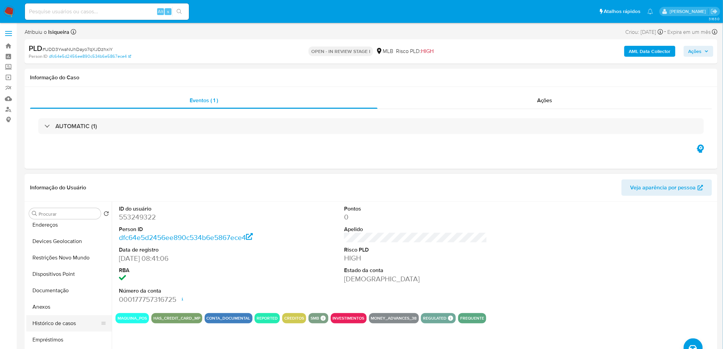
drag, startPoint x: 60, startPoint y: 325, endPoint x: 83, endPoint y: 315, distance: 24.7
click at [60, 325] on button "Histórico de casos" at bounding box center [66, 323] width 80 height 16
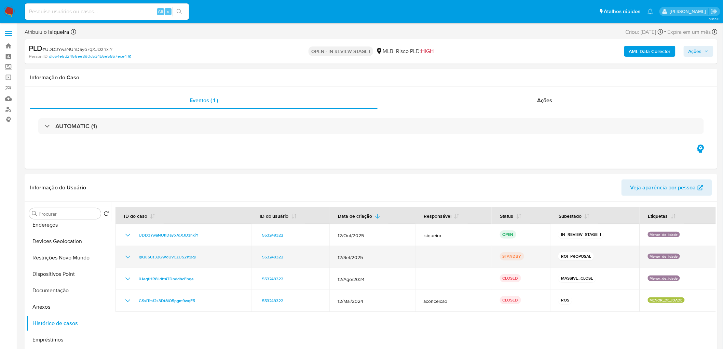
click at [126, 257] on icon "Mostrar/Ocultar" at bounding box center [128, 257] width 8 height 8
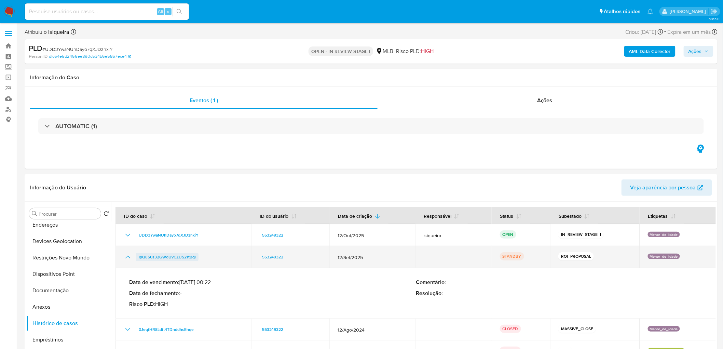
drag, startPoint x: 203, startPoint y: 258, endPoint x: 138, endPoint y: 259, distance: 65.3
click at [138, 259] on div "IpQu50s32GWoUvCZUS21tBql" at bounding box center [183, 257] width 119 height 8
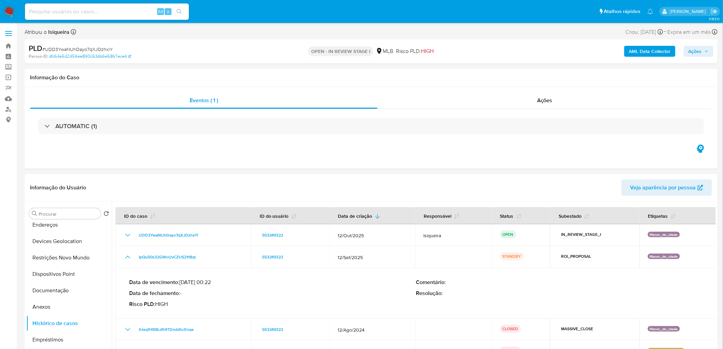
click at [695, 49] on span "Ações" at bounding box center [695, 51] width 13 height 11
drag, startPoint x: 515, startPoint y: 71, endPoint x: 507, endPoint y: 79, distance: 11.1
click at [515, 71] on span "Resolução do caso" at bounding box center [500, 73] width 46 height 8
click at [476, 117] on textarea at bounding box center [549, 124] width 299 height 55
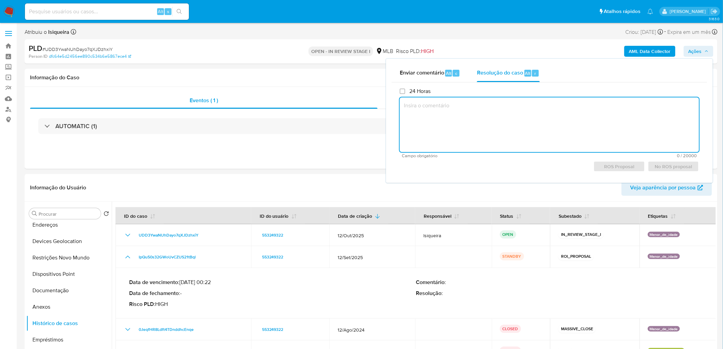
click at [476, 117] on textarea at bounding box center [549, 124] width 299 height 55
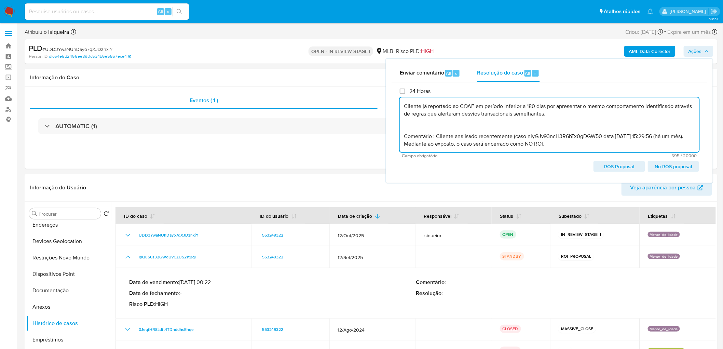
scroll to position [0, 0]
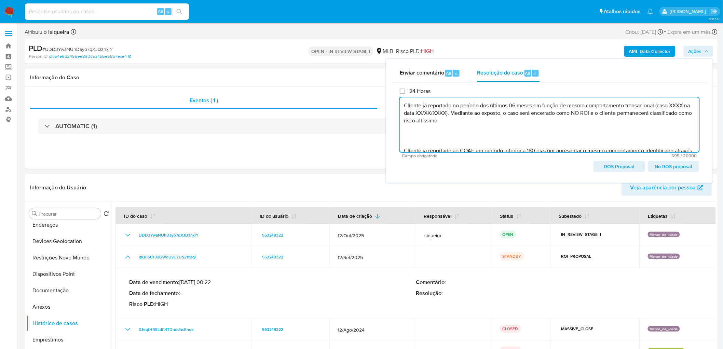
drag, startPoint x: 435, startPoint y: 137, endPoint x: 393, endPoint y: 85, distance: 66.1
click at [393, 85] on div "24 Horas Cliente já reportado no período dos últimos 06 meses em função de mesm…" at bounding box center [550, 129] width 316 height 95
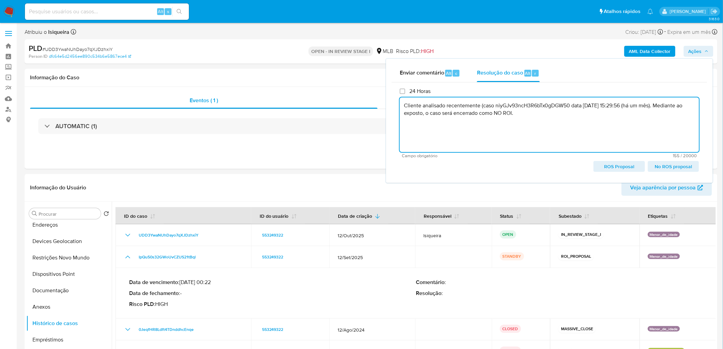
click at [465, 107] on textarea "Cliente analisado recentemente (caso niyGJv93ncH3R6bTx0gDGW50 data 17/01/2025 1…" at bounding box center [549, 124] width 299 height 55
click at [585, 106] on textarea "Cliente analisado na data de hoje 13/10/2025 (caso niyGJv93ncH3R6bTx0gDGW50 dat…" at bounding box center [549, 124] width 299 height 55
paste textarea "IpQu50s32GWoUvCZUS21tBql"
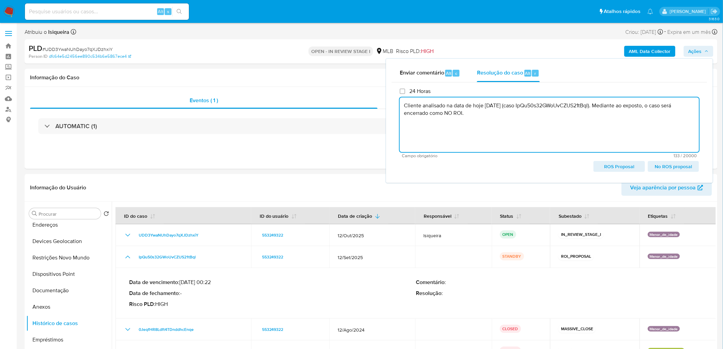
click at [541, 119] on textarea "Cliente analisado na data de hoje 13/10/2025 (caso IpQu50s32GWoUvCZUS21tBql). M…" at bounding box center [549, 124] width 299 height 55
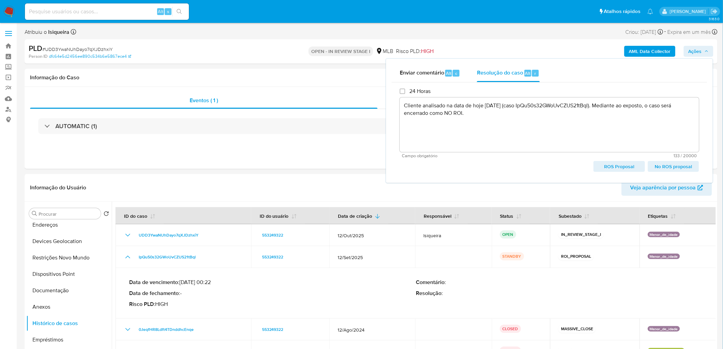
click at [668, 165] on span "No ROS proposal" at bounding box center [674, 167] width 42 height 10
type textarea "Cliente analisado na data de hoje 13/10/2025 (caso IpQu50s32GWoUvCZUS21tBql). M…"
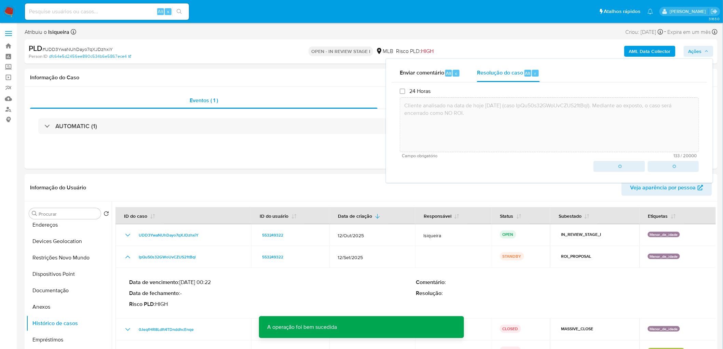
click at [72, 49] on span "# UDD3YwaNUhDayo7qXJDzhxiY" at bounding box center [77, 49] width 70 height 7
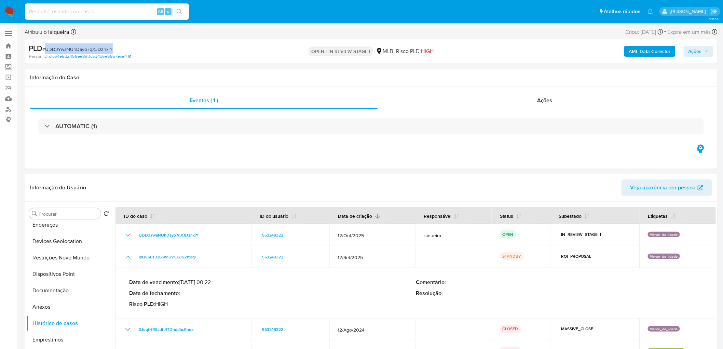
copy span "UDD3YwaNUhDayo7qXJDzhxiY"
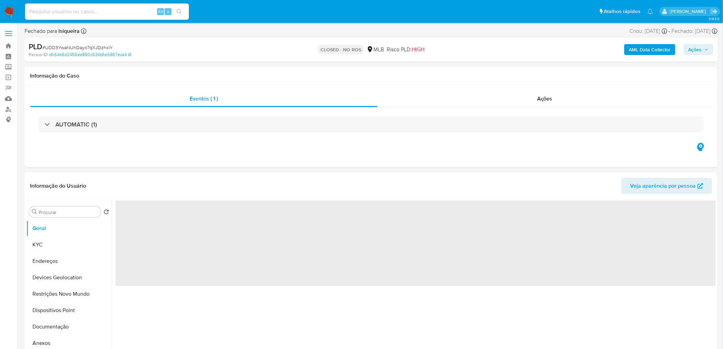
select select "10"
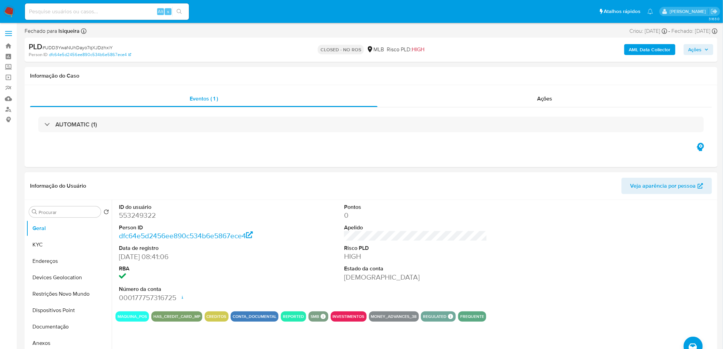
click at [519, 201] on div "ID do usuário 553249322 Person ID dfc64e5d2456ee890c534b6e5867ece4 Data de regi…" at bounding box center [415, 253] width 600 height 106
click at [570, 91] on div "Ações" at bounding box center [545, 99] width 335 height 16
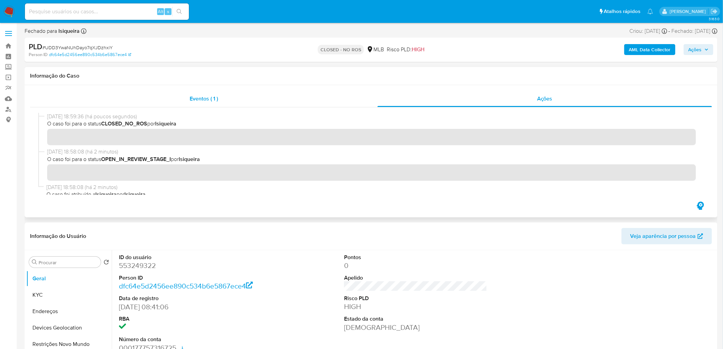
click at [268, 93] on div "Eventos ( 1 )" at bounding box center [204, 99] width 348 height 16
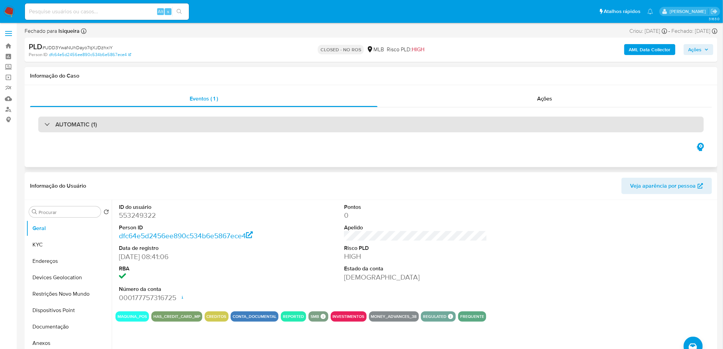
click at [198, 122] on div "AUTOMATIC (1)" at bounding box center [371, 125] width 666 height 16
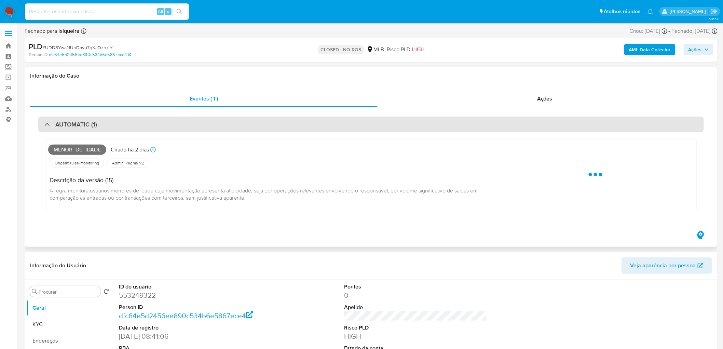
click at [198, 122] on div "AUTOMATIC (1)" at bounding box center [371, 125] width 666 height 16
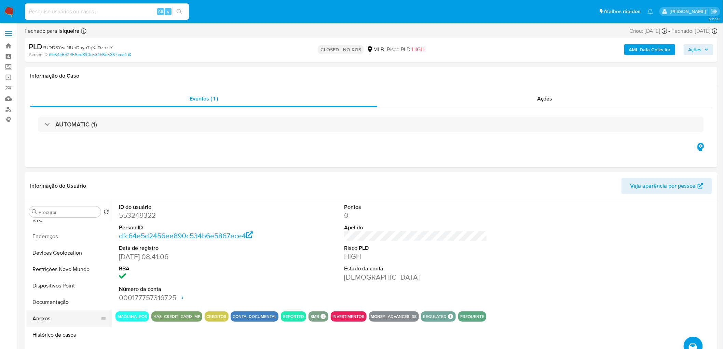
scroll to position [38, 0]
drag, startPoint x: 66, startPoint y: 323, endPoint x: 97, endPoint y: 302, distance: 37.4
click at [65, 323] on button "Histórico de casos" at bounding box center [68, 321] width 85 height 16
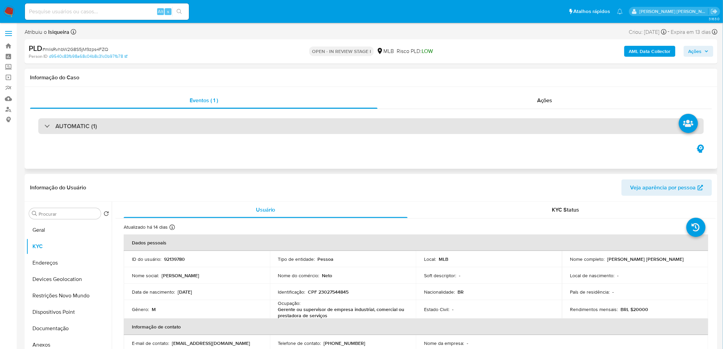
click at [185, 127] on div "AUTOMATIC (1)" at bounding box center [371, 126] width 666 height 16
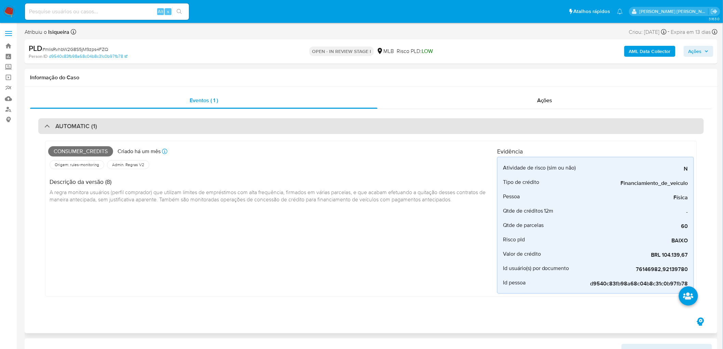
click at [185, 127] on div "AUTOMATIC (1)" at bounding box center [371, 126] width 666 height 16
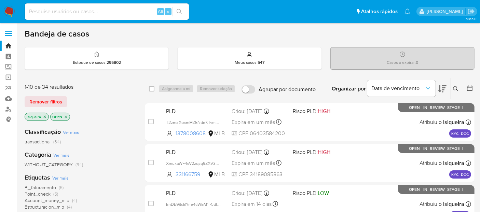
click at [445, 85] on icon at bounding box center [442, 88] width 8 height 7
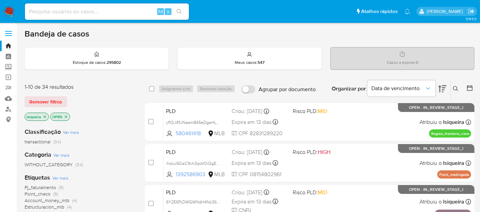
click at [445, 85] on icon at bounding box center [442, 88] width 8 height 7
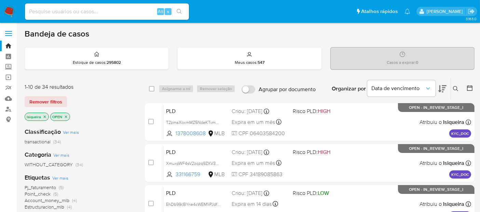
click at [439, 92] on button at bounding box center [442, 88] width 8 height 21
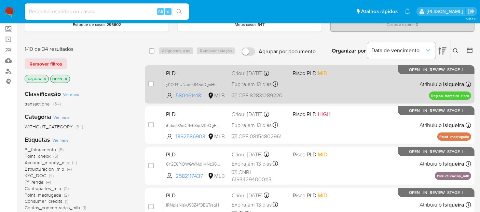
scroll to position [76, 0]
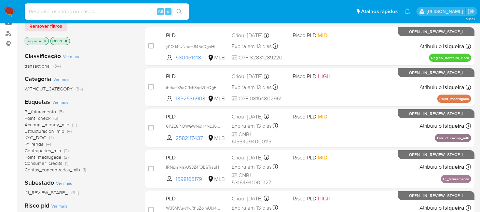
click at [47, 130] on span "Estructuracion_mlb" at bounding box center [45, 131] width 40 height 7
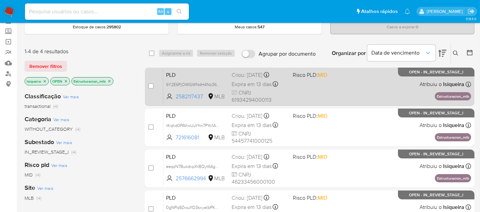
scroll to position [76, 0]
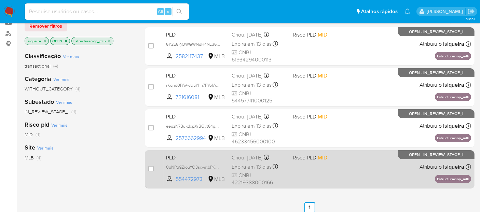
click at [372, 165] on div "PLD 0gNPq9ZrouYO3sxyatbPKY7s 554472973 MLB Risco PLD: MID Criou: 12/09/2025 Cri…" at bounding box center [317, 169] width 308 height 35
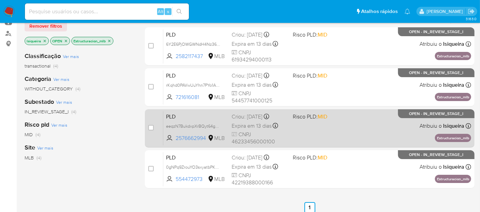
drag, startPoint x: 362, startPoint y: 126, endPoint x: 359, endPoint y: 113, distance: 13.3
click at [362, 126] on div "PLD eeqzN7BukdxpXrBQyt64gOD9 2576662994 MLB Risco PLD: MID Criou: 12/09/2025 Cr…" at bounding box center [317, 128] width 308 height 35
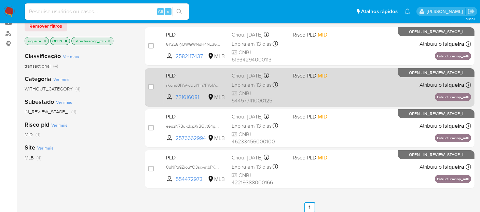
click at [357, 83] on div "PLD rKqhd0PAVwUuYhn7PYo1AdBO 721616081 MLB Risco PLD: MID Criou: 12/09/2025 Cri…" at bounding box center [317, 87] width 308 height 35
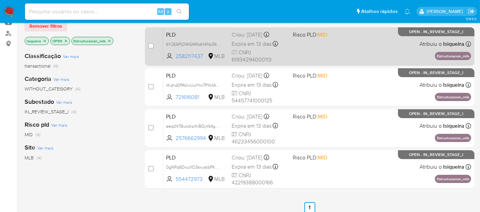
click at [356, 39] on div "PLD 6Y2E6PjOWGWNdH4Nz36OW0s5 2582117437 MLB Risco PLD: MID Criou: 12/09/2025 Cr…" at bounding box center [317, 46] width 308 height 35
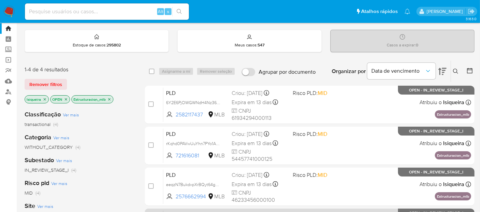
scroll to position [0, 0]
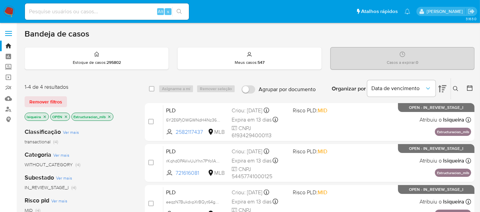
click at [110, 118] on icon "close-filter" at bounding box center [109, 117] width 4 height 4
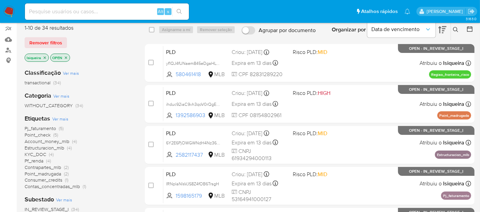
scroll to position [76, 0]
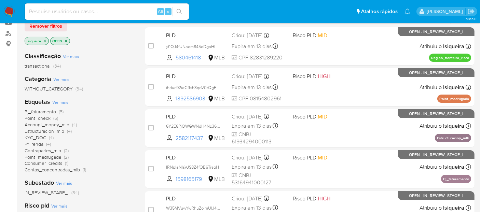
click at [49, 111] on span "Pj_faturamento" at bounding box center [40, 111] width 31 height 7
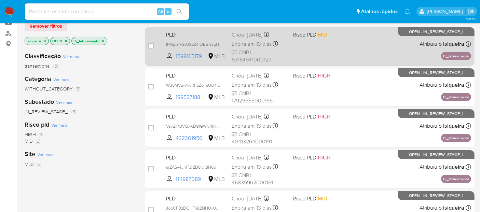
click at [374, 53] on div "PLD IRNplaNlsVJS8Z4fOB6TrsgH 1598165179 MLB Risco PLD: MID Criou: 12/09/2025 Cr…" at bounding box center [317, 46] width 308 height 35
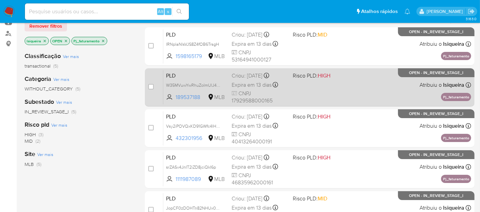
click at [367, 86] on div "PLD W35MVuwYwRhuZoImUlJ4jkSl 189537188 MLB Risco PLD: HIGH Criou: 12/09/2025 Cr…" at bounding box center [317, 87] width 308 height 35
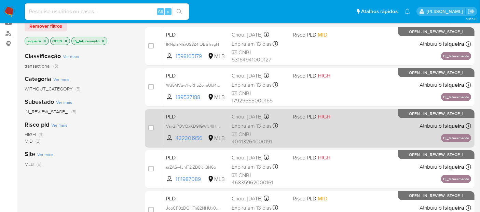
click at [363, 121] on div "PLD Vsy2iPOVQxKD91GWfc4IH5PY 432301956 MLB Risco PLD: HIGH Criou: 12/09/2025 Cr…" at bounding box center [317, 128] width 308 height 35
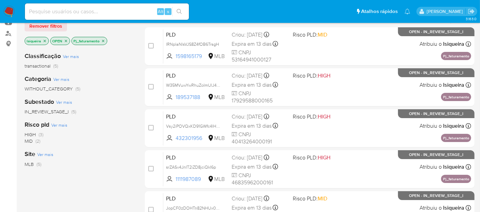
click at [103, 41] on icon "close-filter" at bounding box center [103, 41] width 4 height 4
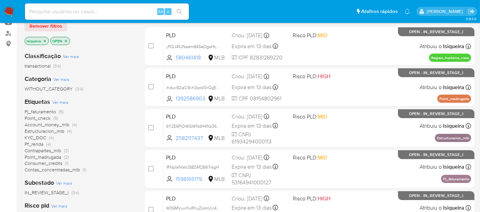
drag, startPoint x: 12, startPoint y: 9, endPoint x: 14, endPoint y: 0, distance: 8.6
click at [12, 9] on img at bounding box center [9, 12] width 12 height 12
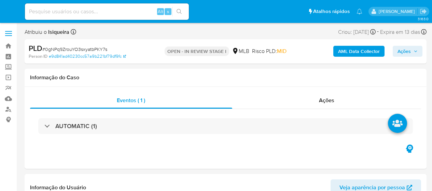
select select "10"
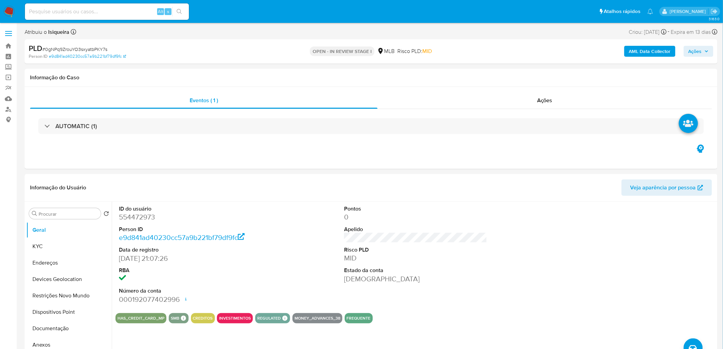
drag, startPoint x: 67, startPoint y: 244, endPoint x: 12, endPoint y: 241, distance: 54.4
click at [66, 191] on button "KYC" at bounding box center [68, 246] width 85 height 16
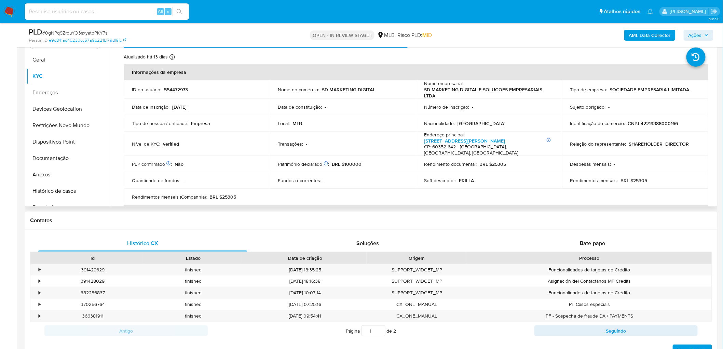
scroll to position [114, 0]
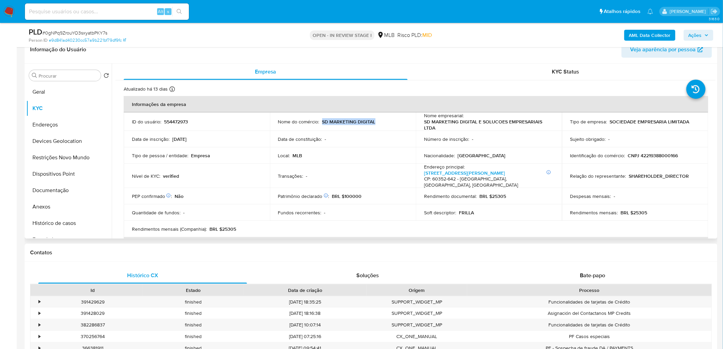
drag, startPoint x: 389, startPoint y: 123, endPoint x: 321, endPoint y: 122, distance: 68.0
click at [321, 122] on div "Nome do comércio : SD MARKETING DIGITAL" at bounding box center [343, 122] width 130 height 6
copy p "SD MARKETING DIGITAL"
drag, startPoint x: 435, startPoint y: 127, endPoint x: 423, endPoint y: 120, distance: 13.9
click at [424, 120] on p "SD MARKETING DIGITAL E SOLUCOES EMPRESARIAIS LTDA" at bounding box center [487, 125] width 127 height 12
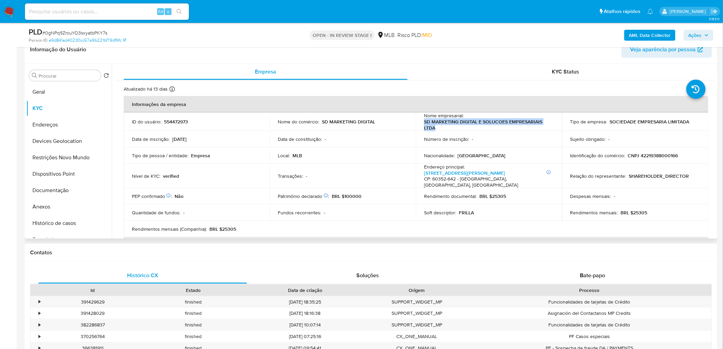
copy p "SD MARKETING DIGITAL E SOLUCOES EMPRESARIAIS LTDA"
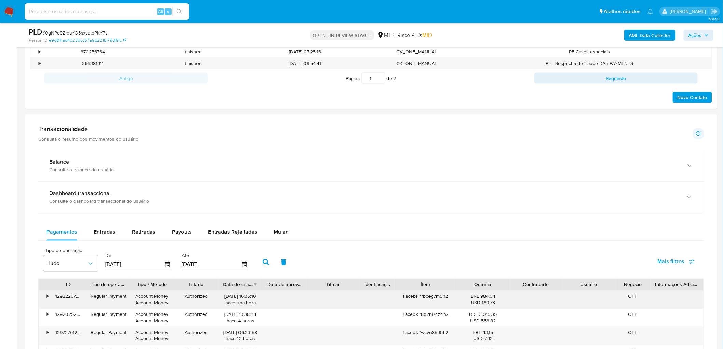
scroll to position [418, 0]
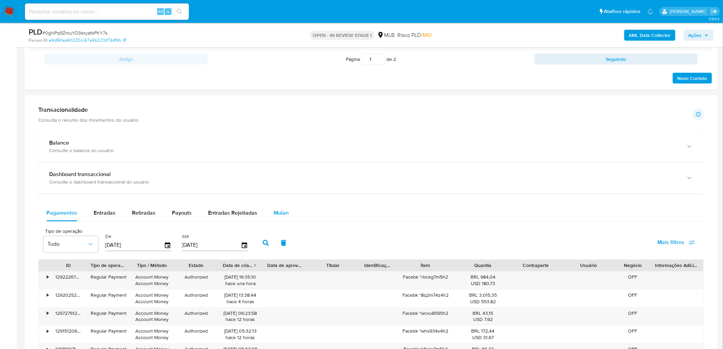
click at [274, 191] on span "Mulan" at bounding box center [281, 213] width 15 height 8
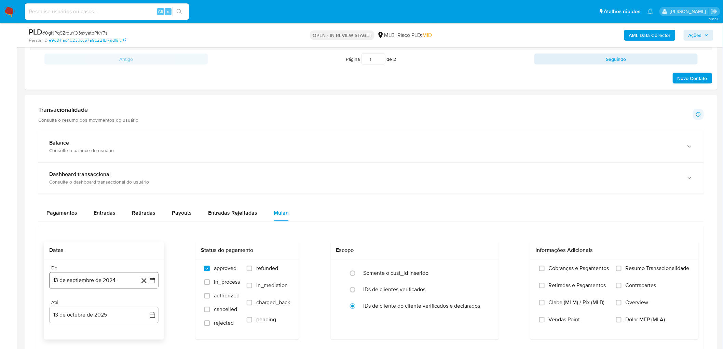
click at [83, 191] on button "13 de septiembre de 2024" at bounding box center [103, 280] width 109 height 16
click at [107, 160] on span "septiembre 2024" at bounding box center [101, 163] width 42 height 7
click at [143, 168] on icon "Año siguiente" at bounding box center [145, 169] width 8 height 8
click at [107, 191] on span "ago" at bounding box center [103, 231] width 9 height 5
click at [118, 191] on button "1" at bounding box center [117, 201] width 11 height 11
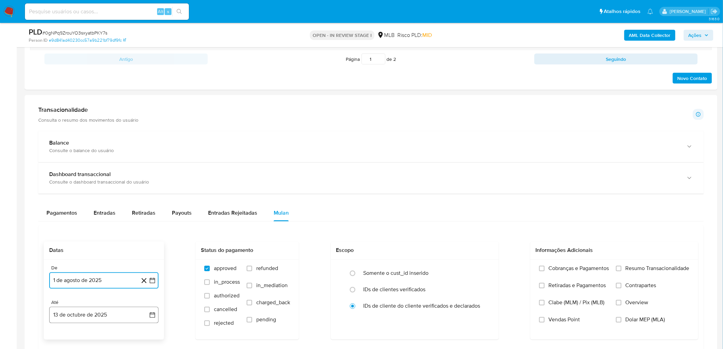
click at [93, 191] on button "13 de octubre de 2025" at bounding box center [103, 315] width 109 height 16
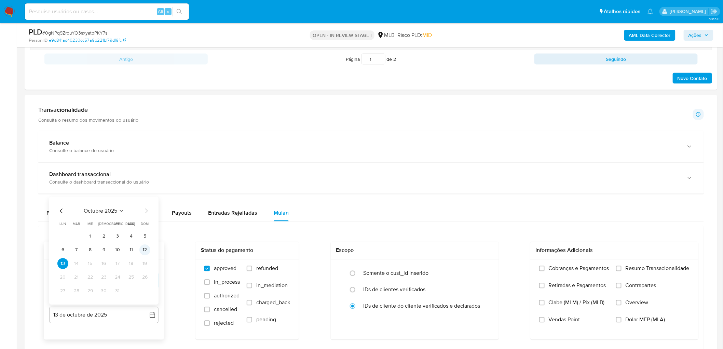
click at [141, 191] on button "12" at bounding box center [144, 250] width 11 height 11
drag, startPoint x: 647, startPoint y: 269, endPoint x: 611, endPoint y: 285, distance: 39.0
click at [432, 191] on span "Resumo Transacionalidade" at bounding box center [658, 268] width 64 height 7
click at [432, 191] on input "Resumo Transacionalidade" at bounding box center [618, 268] width 5 height 5
click at [432, 191] on span "Vendas Point" at bounding box center [564, 319] width 31 height 7
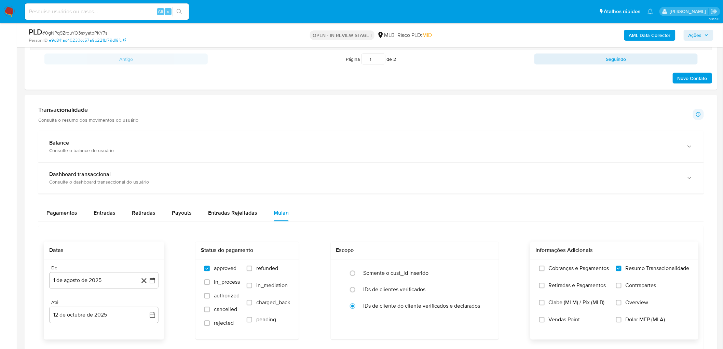
click at [432, 191] on input "Vendas Point" at bounding box center [541, 319] width 5 height 5
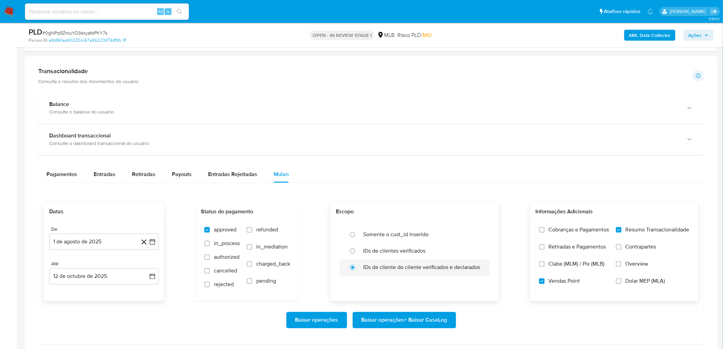
scroll to position [493, 0]
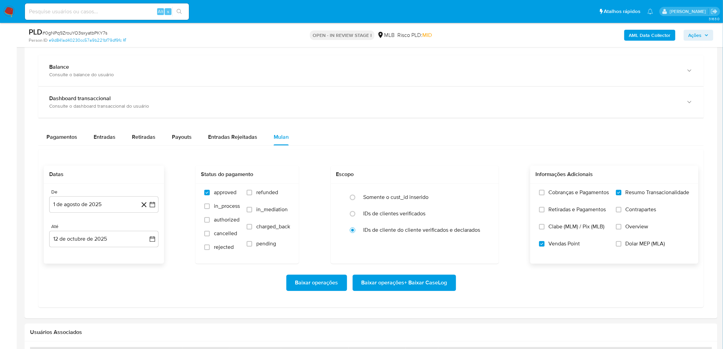
click at [406, 191] on span "Baixar operações + Baixar CaseLog" at bounding box center [405, 282] width 86 height 15
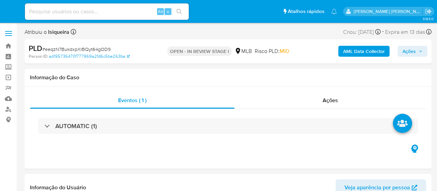
select select "10"
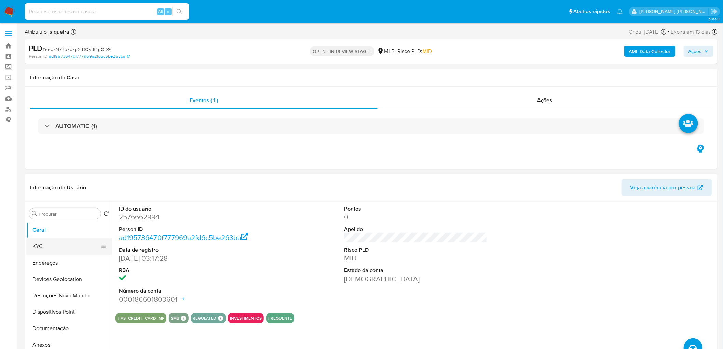
click at [47, 191] on button "KYC" at bounding box center [66, 246] width 80 height 16
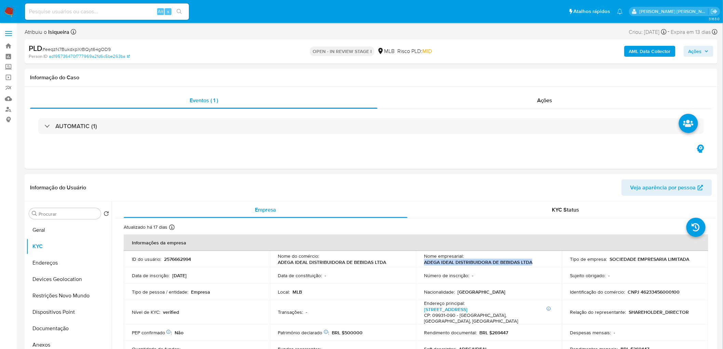
drag, startPoint x: 468, startPoint y: 262, endPoint x: 417, endPoint y: 262, distance: 51.3
click at [417, 191] on td "Nome empresarial : ADEGA IDEAL DISTRIBUIDORA DE BEBIDAS LTDA" at bounding box center [489, 259] width 146 height 16
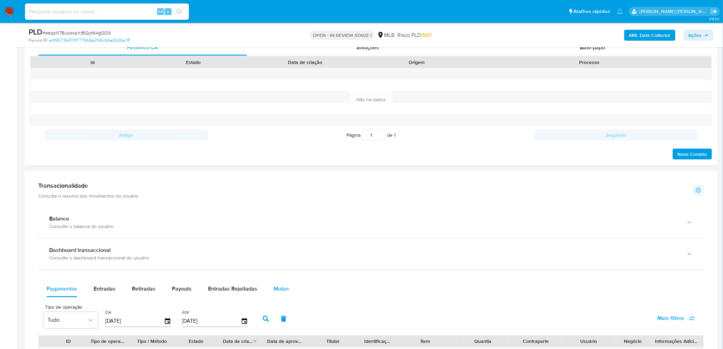
click at [277, 191] on div "Mulan" at bounding box center [281, 289] width 15 height 16
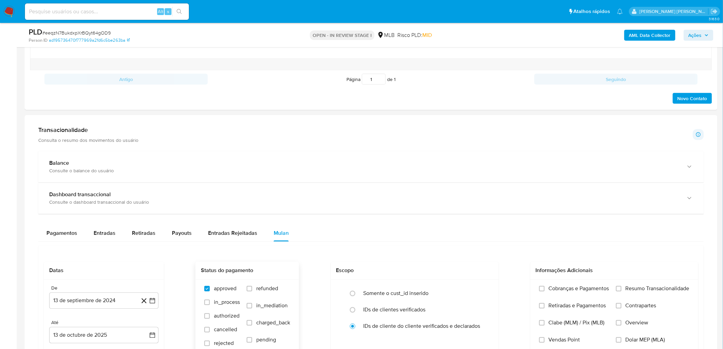
scroll to position [456, 0]
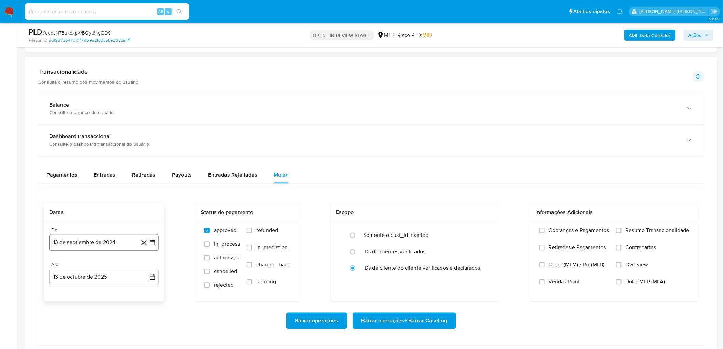
click at [106, 191] on button "13 de septiembre de 2024" at bounding box center [103, 242] width 109 height 16
click at [107, 127] on span "septiembre 2024" at bounding box center [101, 125] width 42 height 7
click at [144, 132] on icon "Año siguiente" at bounding box center [145, 131] width 8 height 8
click at [108, 191] on button "ago" at bounding box center [103, 194] width 19 height 11
drag, startPoint x: 116, startPoint y: 169, endPoint x: 111, endPoint y: 173, distance: 6.4
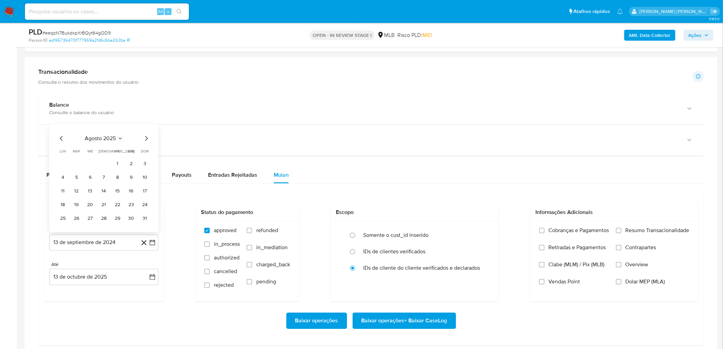
click at [116, 169] on button "1" at bounding box center [117, 164] width 11 height 11
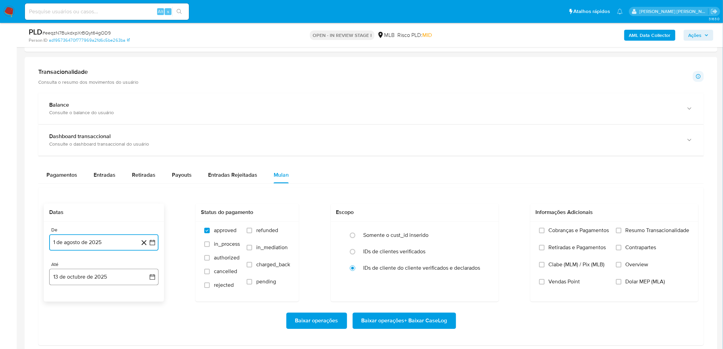
click at [81, 191] on button "13 de octubre de 2025" at bounding box center [103, 277] width 109 height 16
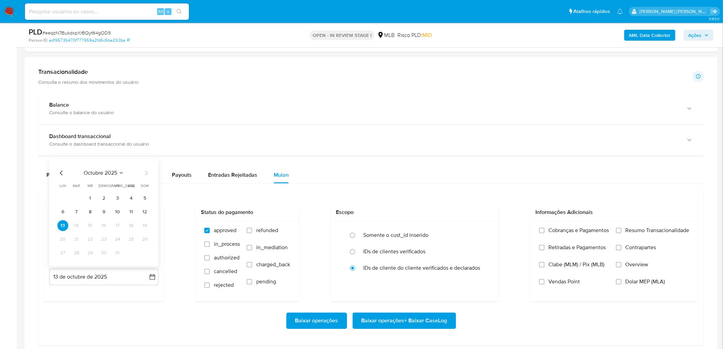
drag, startPoint x: 142, startPoint y: 209, endPoint x: 169, endPoint y: 218, distance: 28.4
click at [142, 191] on button "12" at bounding box center [144, 212] width 11 height 11
click at [437, 191] on div "Cobranças e Pagamentos Retiradas e Pagamentos Clabe (MLM) / Pix (MLB) Vendas Po…" at bounding box center [614, 261] width 168 height 79
click at [437, 191] on span "Resumo Transacionalidade" at bounding box center [658, 230] width 64 height 7
click at [437, 191] on input "Resumo Transacionalidade" at bounding box center [618, 230] width 5 height 5
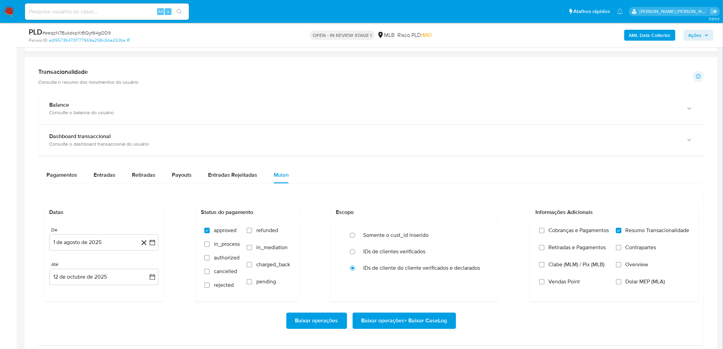
drag, startPoint x: 575, startPoint y: 280, endPoint x: 508, endPoint y: 303, distance: 70.5
click at [437, 191] on span "Vendas Point" at bounding box center [564, 281] width 31 height 7
click at [437, 191] on input "Vendas Point" at bounding box center [541, 281] width 5 height 5
click at [405, 191] on span "Baixar operações + Baixar CaseLog" at bounding box center [405, 320] width 86 height 15
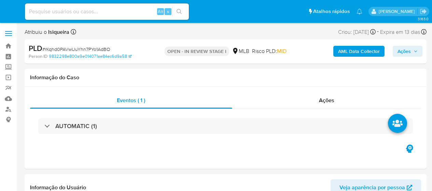
select select "10"
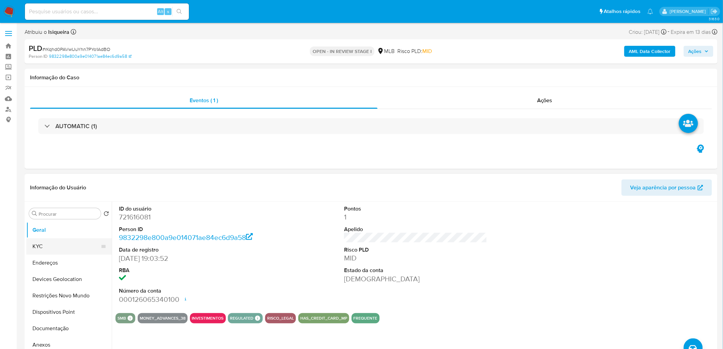
drag, startPoint x: 58, startPoint y: 248, endPoint x: 63, endPoint y: 244, distance: 5.6
click at [58, 191] on button "KYC" at bounding box center [66, 246] width 80 height 16
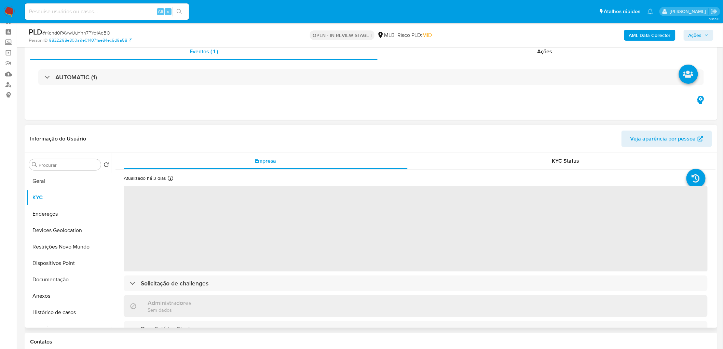
scroll to position [38, 0]
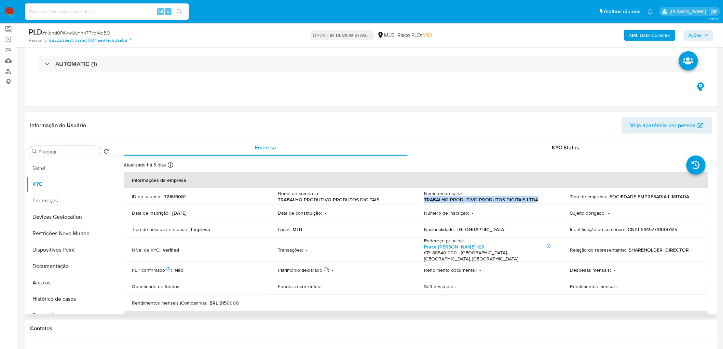
drag, startPoint x: 539, startPoint y: 199, endPoint x: 423, endPoint y: 199, distance: 116.2
click at [424, 191] on div "Nome empresarial : TRABALHO PRODUTIVO PRODUTOS DIGITAIS LTDA" at bounding box center [489, 196] width 130 height 12
copy p "TRABALHO PRODUTIVO PRODUTOS DIGITAIS LTDA"
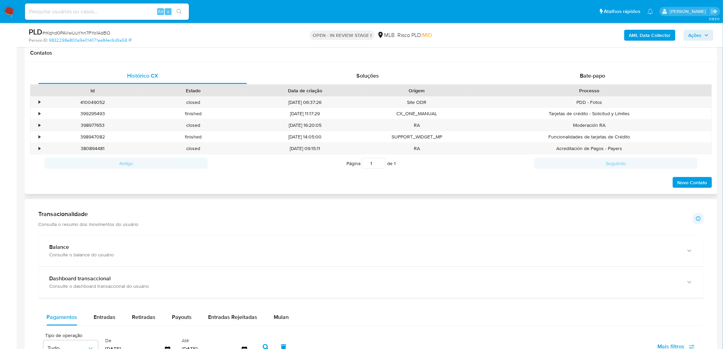
scroll to position [380, 0]
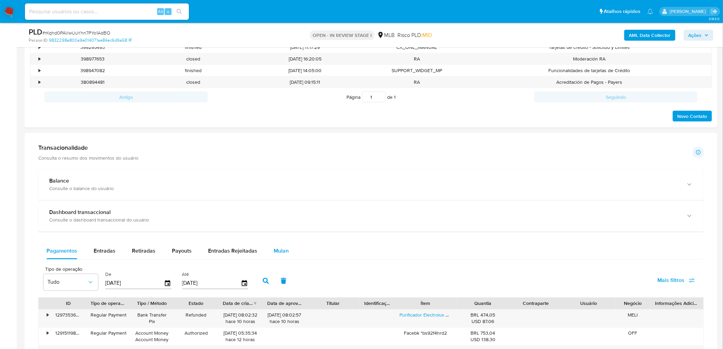
click at [282, 191] on span "Mulan" at bounding box center [281, 251] width 15 height 8
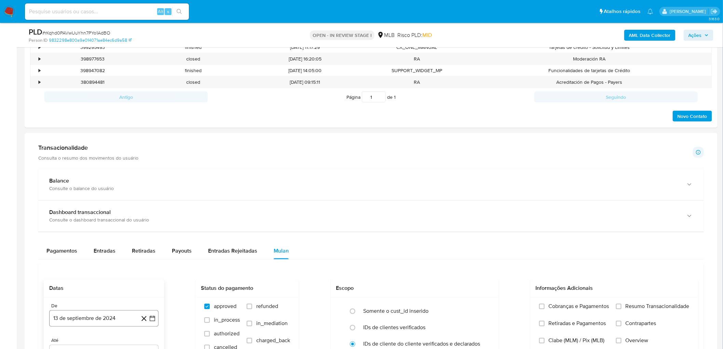
click at [94, 191] on button "13 de septiembre de 2024" at bounding box center [103, 318] width 109 height 16
click at [112, 191] on span "septiembre 2024" at bounding box center [101, 201] width 42 height 7
click at [148, 191] on icon "Año siguiente" at bounding box center [145, 207] width 8 height 8
click at [103, 191] on span "ago" at bounding box center [103, 269] width 9 height 5
drag, startPoint x: 117, startPoint y: 240, endPoint x: 115, endPoint y: 244, distance: 4.2
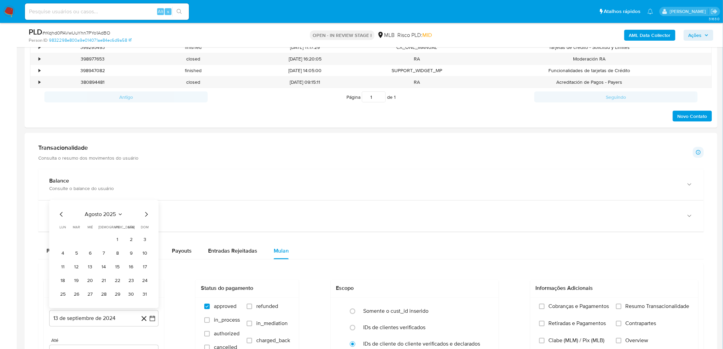
click at [117, 191] on button "1" at bounding box center [117, 239] width 11 height 11
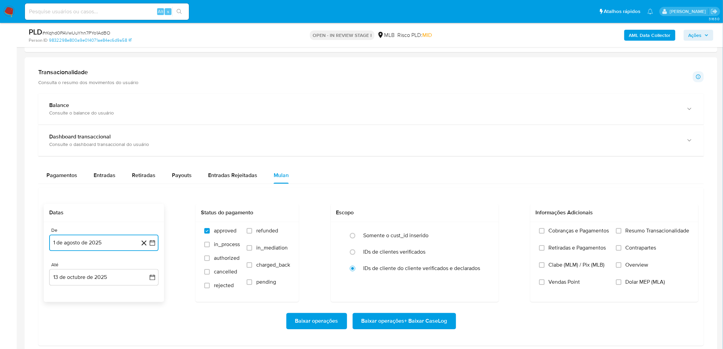
scroll to position [456, 0]
click at [109, 191] on button "13 de octubre de 2025" at bounding box center [103, 277] width 109 height 16
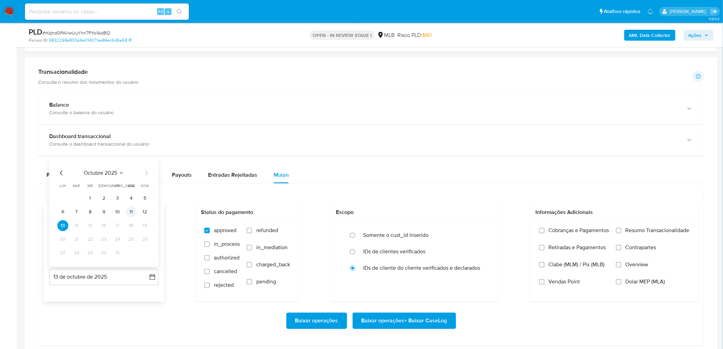
click at [136, 191] on button "11" at bounding box center [131, 212] width 11 height 11
drag, startPoint x: 628, startPoint y: 233, endPoint x: 613, endPoint y: 239, distance: 16.0
click at [432, 191] on span "Resumo Transacionalidade" at bounding box center [658, 230] width 64 height 7
click at [432, 191] on input "Resumo Transacionalidade" at bounding box center [618, 230] width 5 height 5
click at [432, 191] on label "Vendas Point" at bounding box center [574, 286] width 70 height 17
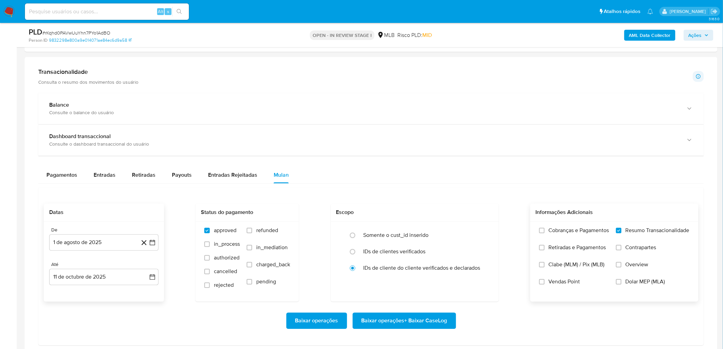
click at [432, 191] on input "Vendas Point" at bounding box center [541, 281] width 5 height 5
click at [419, 191] on span "Baixar operações + Baixar CaseLog" at bounding box center [405, 320] width 86 height 15
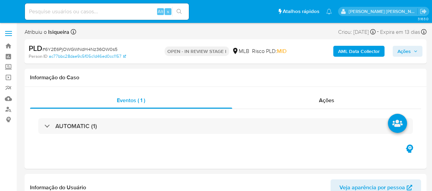
select select "10"
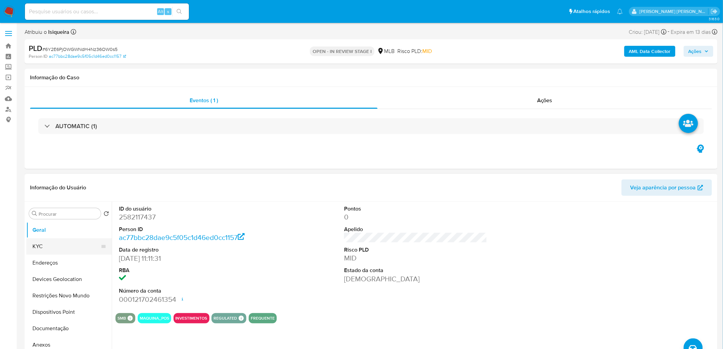
click at [45, 191] on button "KYC" at bounding box center [66, 246] width 80 height 16
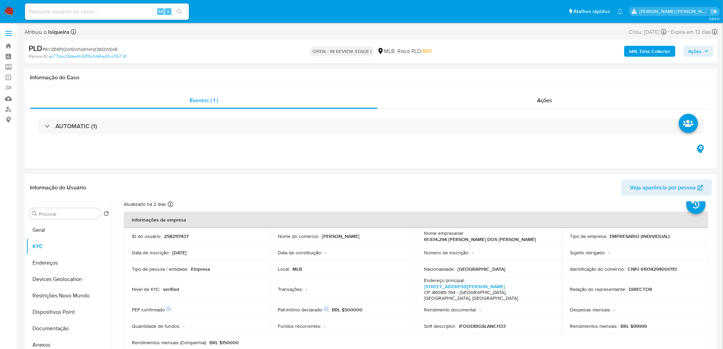
scroll to position [38, 0]
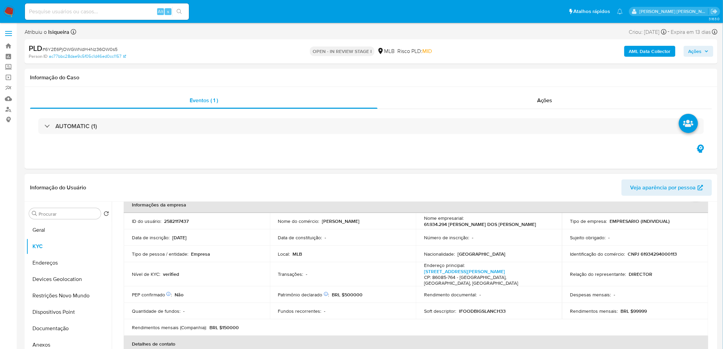
drag, startPoint x: 542, startPoint y: 226, endPoint x: 415, endPoint y: 227, distance: 126.4
click at [416, 191] on td "Nome empresarial : 61.934.294 ANNE BEATRIZ SIQUEIRA DOS SANTOS" at bounding box center [489, 221] width 146 height 16
copy p "61.934.294 ANNE BEATRIZ SIQUEIRA DOS SANTOS"
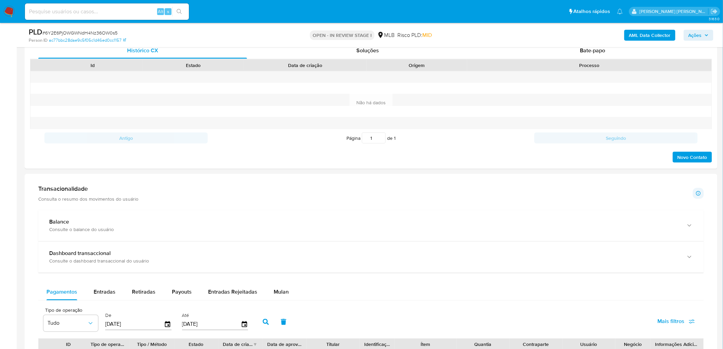
scroll to position [380, 0]
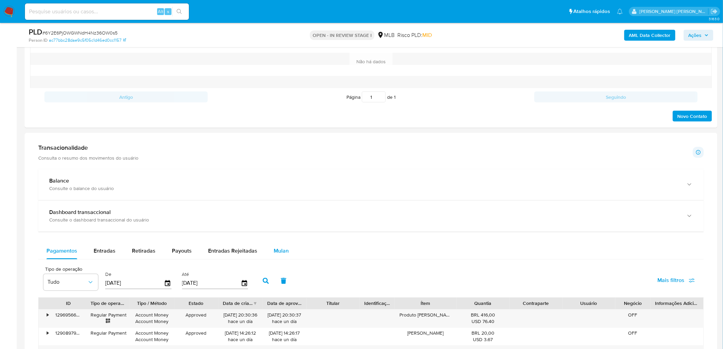
click at [279, 191] on div "Mulan" at bounding box center [281, 251] width 15 height 16
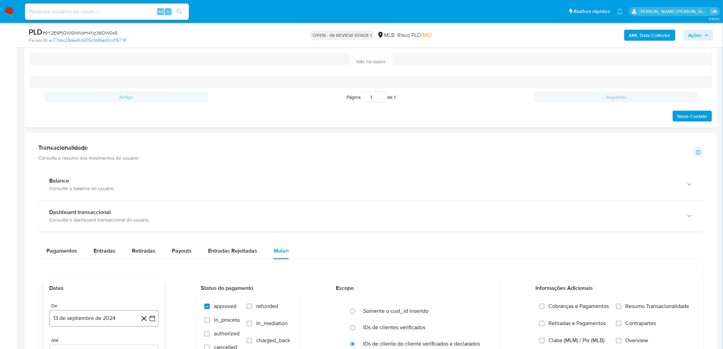
click at [100, 191] on button "13 de septiembre de 2024" at bounding box center [103, 318] width 109 height 16
click at [108, 191] on span "septiembre 2024" at bounding box center [101, 201] width 42 height 7
click at [105, 191] on span "ago" at bounding box center [103, 269] width 9 height 5
click at [102, 191] on span "agosto 2024" at bounding box center [100, 214] width 31 height 7
drag, startPoint x: 141, startPoint y: 205, endPoint x: 134, endPoint y: 225, distance: 21.0
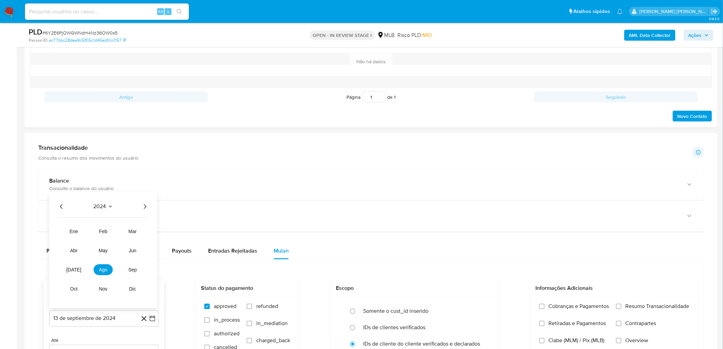
click at [141, 191] on icon "Año siguiente" at bounding box center [145, 207] width 8 height 8
click at [106, 191] on span "ago" at bounding box center [103, 269] width 9 height 5
click at [114, 191] on button "1" at bounding box center [117, 239] width 11 height 11
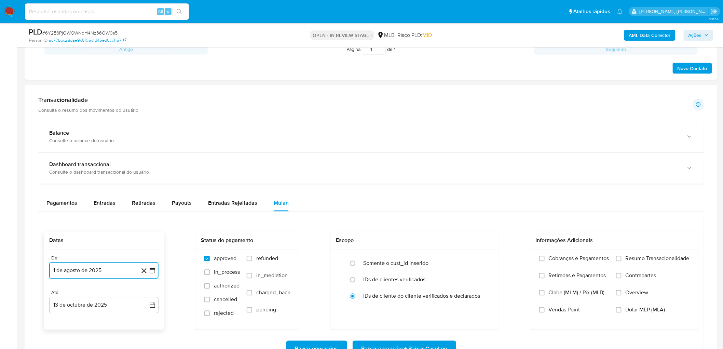
scroll to position [456, 0]
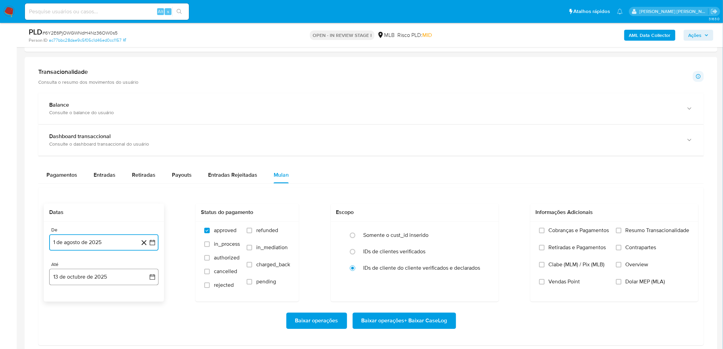
click at [88, 191] on button "13 de octubre de 2025" at bounding box center [103, 277] width 109 height 16
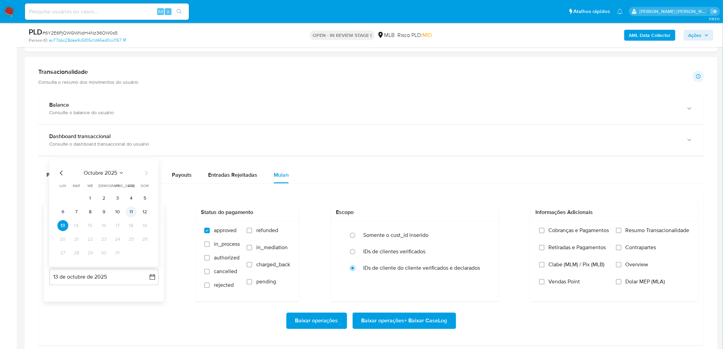
click at [128, 191] on button "11" at bounding box center [131, 212] width 11 height 11
click at [432, 191] on span "Resumo Transacionalidade" at bounding box center [658, 230] width 64 height 7
click at [432, 191] on input "Resumo Transacionalidade" at bounding box center [618, 230] width 5 height 5
click at [432, 191] on span "Vendas Point" at bounding box center [564, 281] width 31 height 7
click at [432, 191] on input "Vendas Point" at bounding box center [541, 281] width 5 height 5
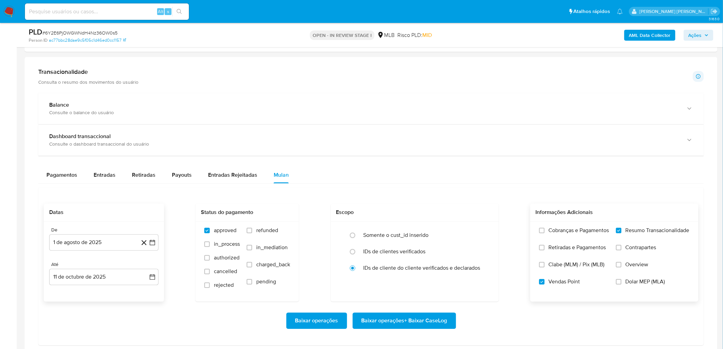
click at [404, 191] on span "Baixar operações + Baixar CaseLog" at bounding box center [405, 320] width 86 height 15
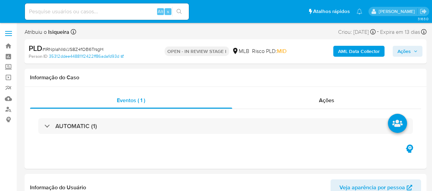
select select "10"
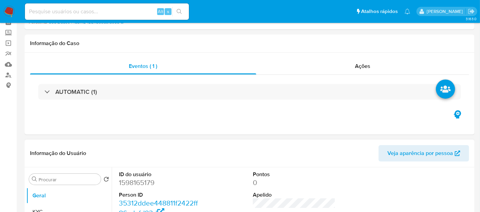
scroll to position [152, 0]
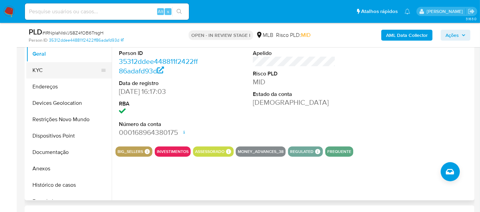
click at [51, 73] on button "KYC" at bounding box center [66, 70] width 80 height 16
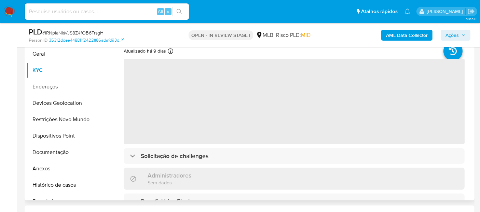
scroll to position [114, 0]
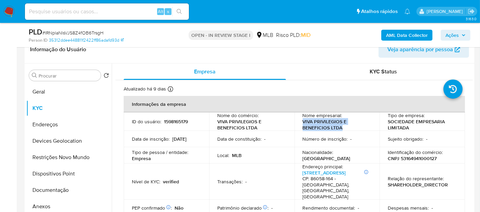
drag, startPoint x: 347, startPoint y: 129, endPoint x: 297, endPoint y: 120, distance: 51.3
click at [297, 120] on td "Nome empresarial : VIVA PRIVILEGIOS E BENEFICIOS LTDA" at bounding box center [337, 121] width 85 height 18
copy p "VIVA PRIVILEGIOS E BENEFICIOS LTDA"
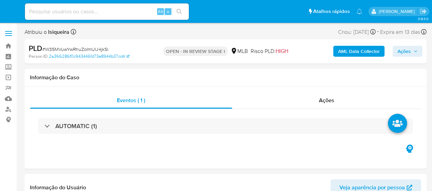
select select "10"
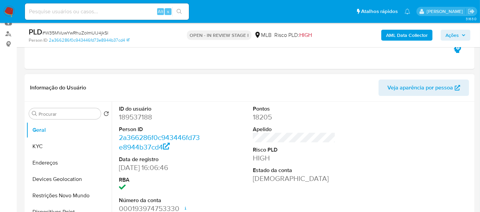
scroll to position [76, 0]
click at [60, 144] on button "KYC" at bounding box center [66, 146] width 80 height 16
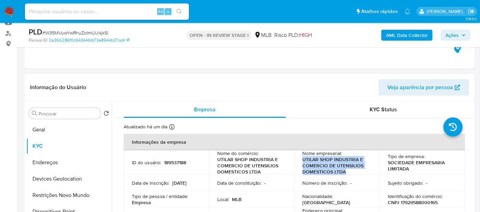
drag, startPoint x: 318, startPoint y: 165, endPoint x: 299, endPoint y: 159, distance: 20.6
click at [299, 159] on td "Nome empresarial : UTILAR SHOP INDUSTRIA E COMERCIO DE UTENSILIOS DOMESTICOS LT…" at bounding box center [337, 162] width 85 height 25
copy p "UTILAR SHOP INDUSTRIA E COMERCIO DE UTENSILIOS DOMESTICOS LTDA"
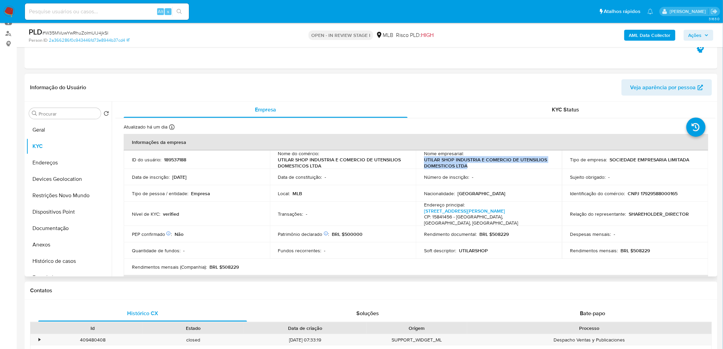
copy p "UTILAR SHOP INDUSTRIA E COMERCIO DE UTENSILIOS DOMESTICOS LTDA"
click at [432, 105] on div "KYC Status" at bounding box center [566, 109] width 284 height 16
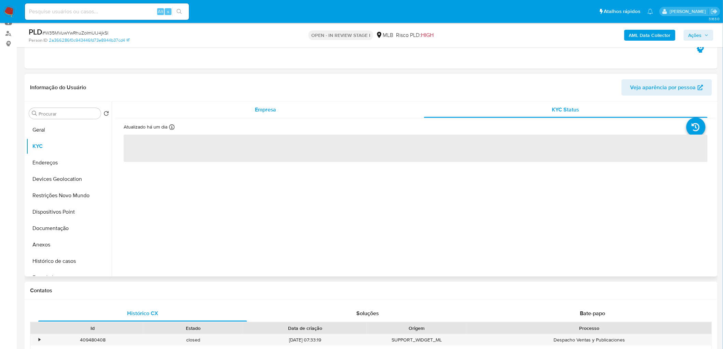
click at [325, 112] on div "Empresa" at bounding box center [266, 109] width 284 height 16
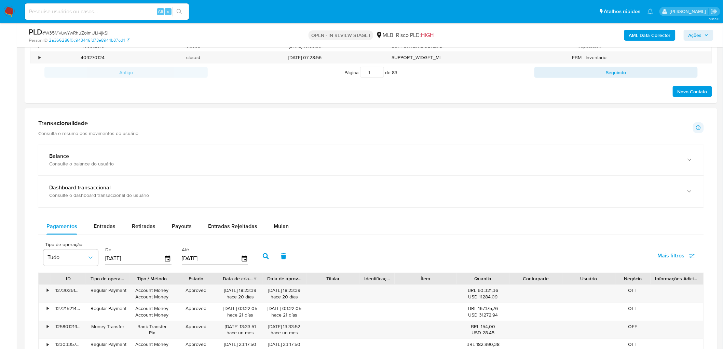
scroll to position [456, 0]
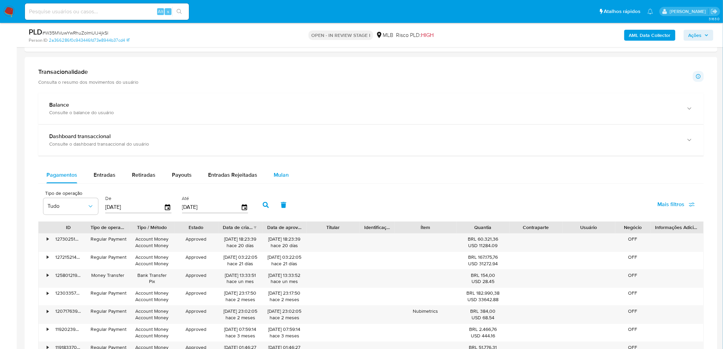
click at [278, 170] on div "Mulan" at bounding box center [281, 175] width 15 height 16
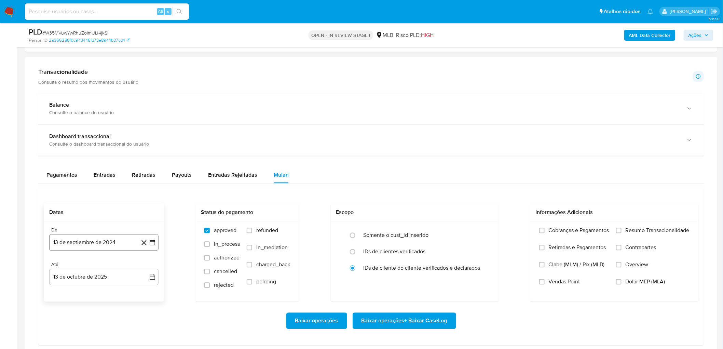
click at [99, 191] on button "13 de septiembre de 2024" at bounding box center [103, 242] width 109 height 16
click at [110, 125] on span "septiembre 2024" at bounding box center [101, 125] width 42 height 7
click at [105, 191] on button "ago" at bounding box center [103, 194] width 19 height 11
click at [119, 140] on icon "Seleccionar mes y año" at bounding box center [120, 138] width 5 height 5
click at [148, 128] on icon "Año siguiente" at bounding box center [145, 131] width 8 height 8
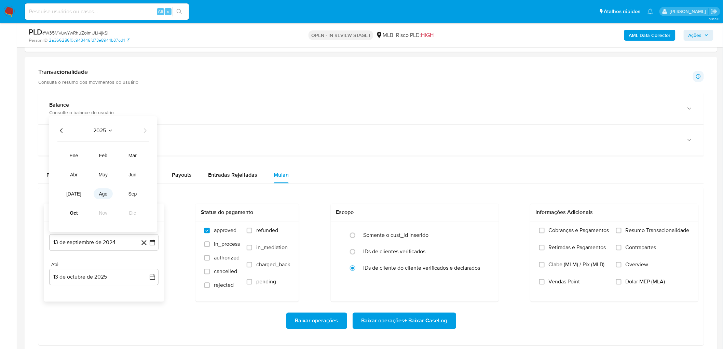
click at [99, 191] on button "ago" at bounding box center [103, 194] width 19 height 11
click at [118, 164] on button "1" at bounding box center [117, 164] width 11 height 11
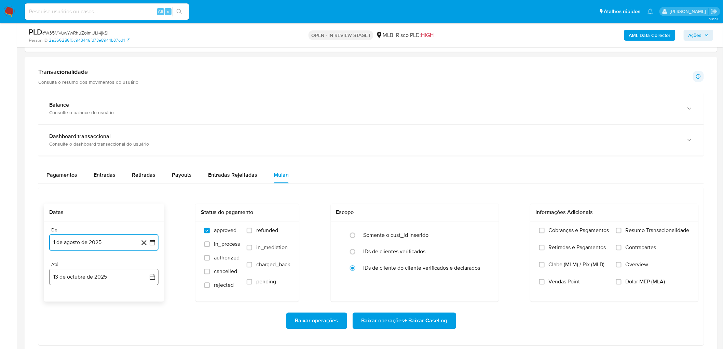
click at [90, 191] on button "13 de octubre de 2025" at bounding box center [103, 277] width 109 height 16
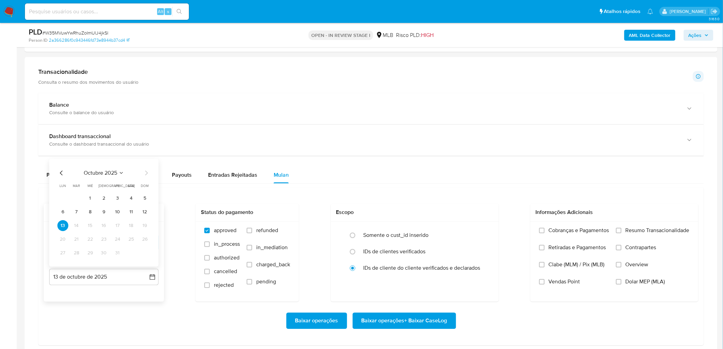
click at [131, 191] on button "11" at bounding box center [131, 212] width 11 height 11
click at [432, 191] on label "Resumo Transacionalidade" at bounding box center [652, 235] width 73 height 17
click at [432, 191] on input "Resumo Transacionalidade" at bounding box center [618, 230] width 5 height 5
click at [432, 191] on span "Vendas Point" at bounding box center [564, 281] width 31 height 7
click at [432, 191] on input "Vendas Point" at bounding box center [541, 281] width 5 height 5
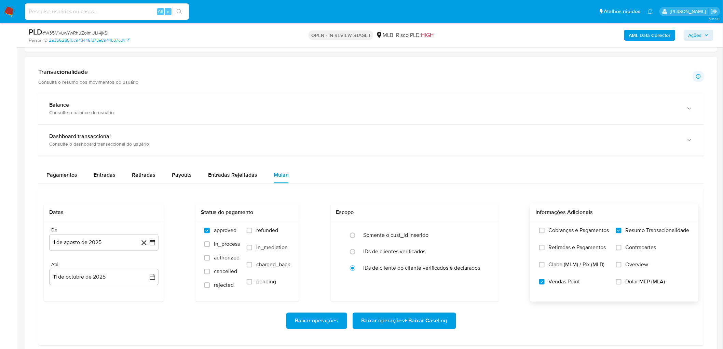
click at [386, 191] on span "Baixar operações + Baixar CaseLog" at bounding box center [405, 320] width 86 height 15
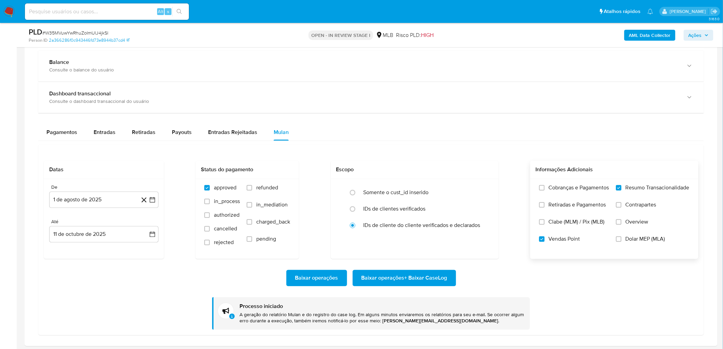
scroll to position [569, 0]
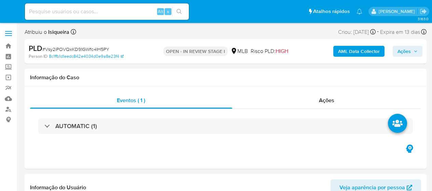
select select "10"
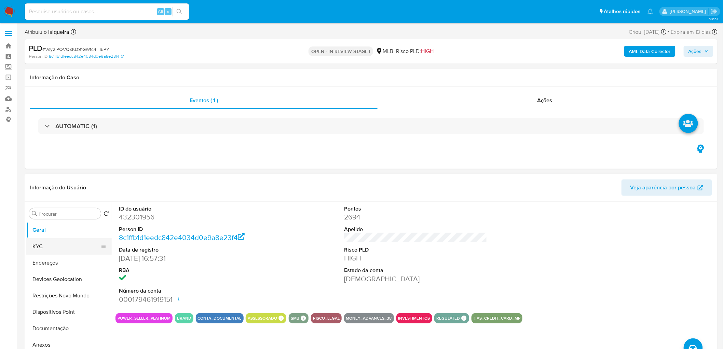
click at [47, 191] on button "KYC" at bounding box center [66, 246] width 80 height 16
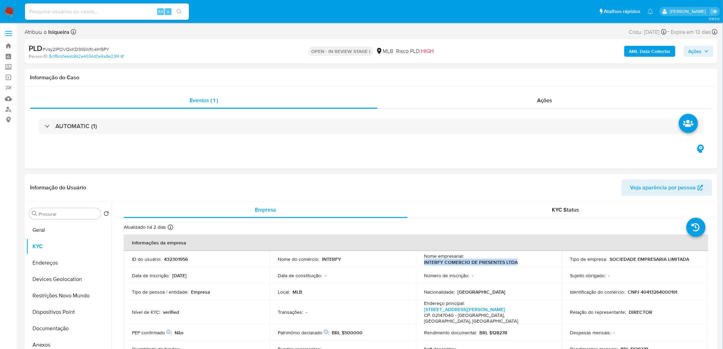
drag, startPoint x: 528, startPoint y: 264, endPoint x: 419, endPoint y: 263, distance: 109.0
click at [419, 191] on td "Nome empresarial : INTERFY COMERCIO DE PRESENTES LTDA" at bounding box center [489, 259] width 146 height 16
copy p "INTERFY COMERCIO DE PRESENTES LTDA"
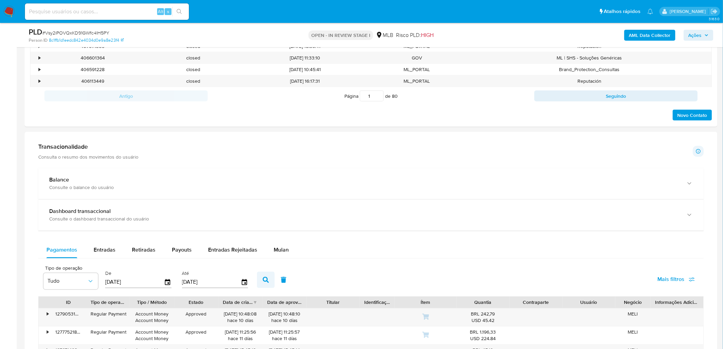
scroll to position [418, 0]
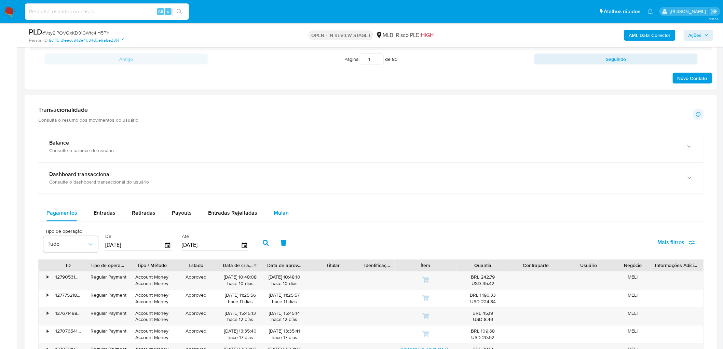
click at [282, 191] on div "Mulan" at bounding box center [281, 213] width 15 height 16
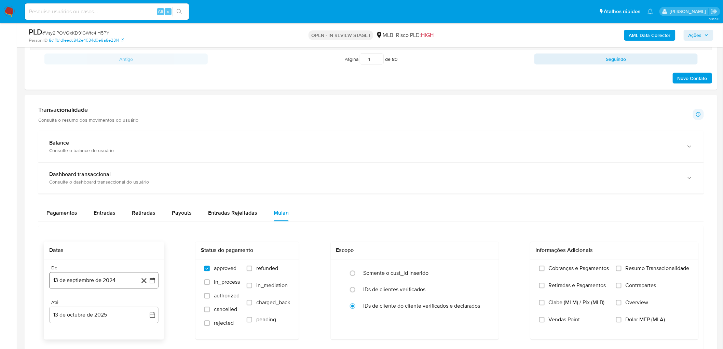
click at [64, 191] on button "13 de septiembre de 2024" at bounding box center [103, 280] width 109 height 16
click at [111, 167] on div "septiembre 2024" at bounding box center [103, 163] width 93 height 8
click at [124, 162] on icon "Seleccionar mes y año" at bounding box center [125, 162] width 5 height 5
click at [146, 169] on icon "Año siguiente" at bounding box center [145, 169] width 8 height 8
click at [107, 191] on span "ago" at bounding box center [103, 231] width 9 height 5
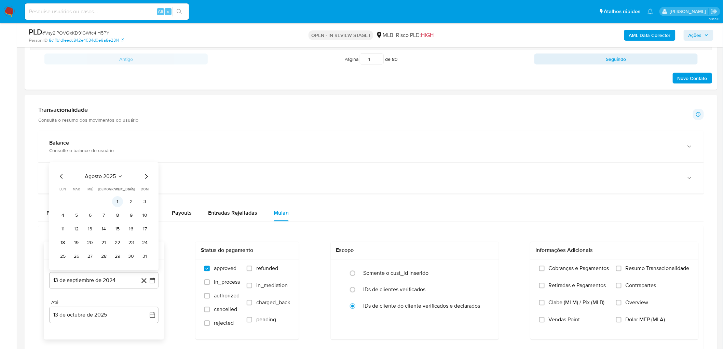
click at [119, 191] on button "1" at bounding box center [117, 201] width 11 height 11
click at [84, 191] on button "13 de octubre de 2025" at bounding box center [103, 315] width 109 height 16
click at [129, 191] on button "11" at bounding box center [131, 250] width 11 height 11
click at [432, 191] on span "Resumo Transacionalidade" at bounding box center [658, 268] width 64 height 7
click at [432, 191] on input "Resumo Transacionalidade" at bounding box center [618, 268] width 5 height 5
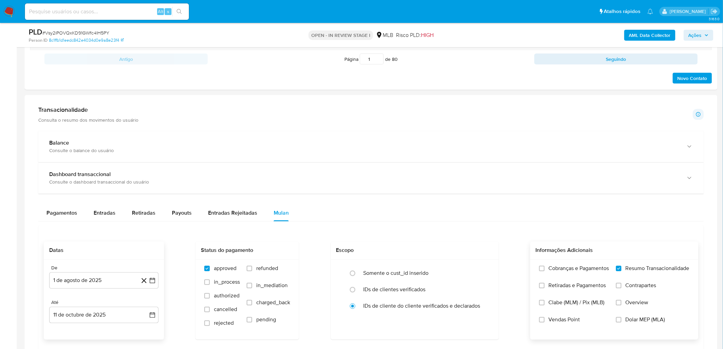
click at [432, 191] on span "Vendas Point" at bounding box center [564, 319] width 31 height 7
click at [432, 191] on input "Vendas Point" at bounding box center [541, 319] width 5 height 5
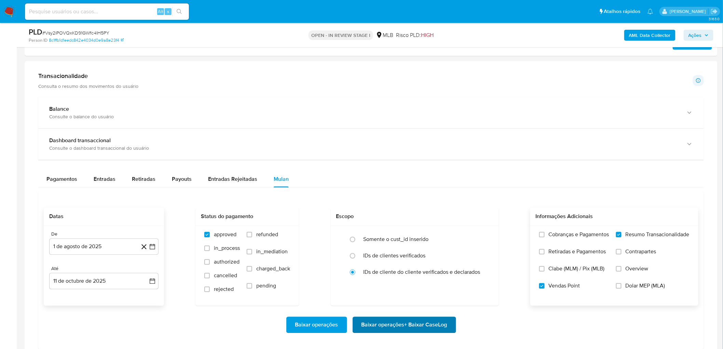
scroll to position [531, 0]
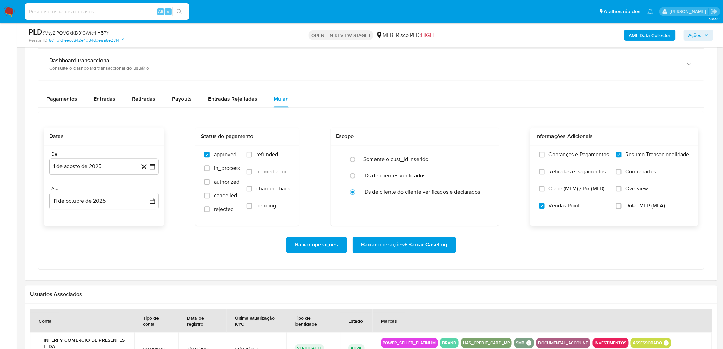
click at [368, 191] on span "Baixar operações + Baixar CaseLog" at bounding box center [405, 244] width 86 height 15
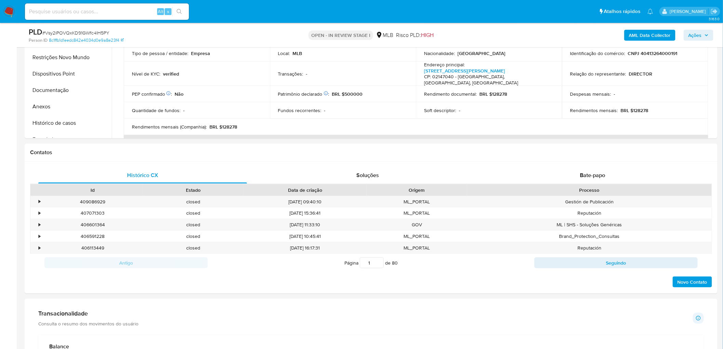
scroll to position [228, 0]
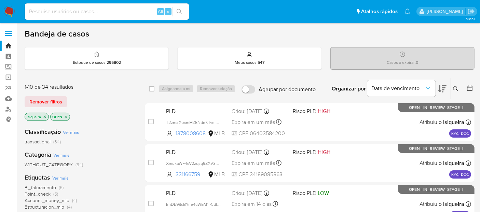
click at [45, 115] on icon "close-filter" at bounding box center [45, 117] width 4 height 4
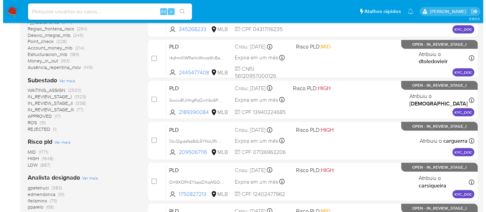
scroll to position [228, 0]
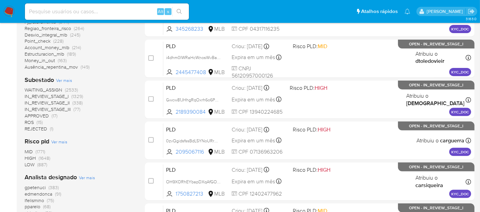
click at [87, 178] on span "Ver mais" at bounding box center [87, 178] width 16 height 6
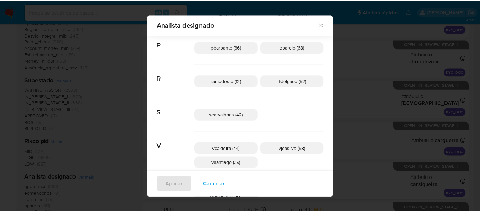
scroll to position [375, 0]
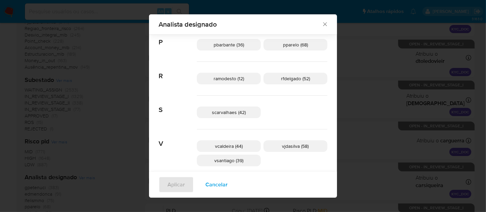
click at [356, 104] on div "Analista designado Buscar A aconceicao (32) adrbrito (34) analmeida (47) andras…" at bounding box center [243, 106] width 486 height 212
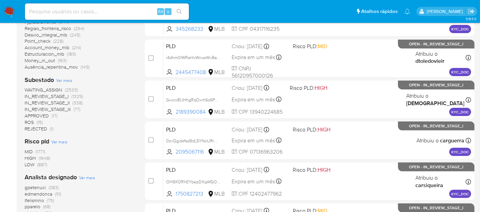
click at [10, 8] on img at bounding box center [9, 12] width 12 height 12
